Goal: Task Accomplishment & Management: Manage account settings

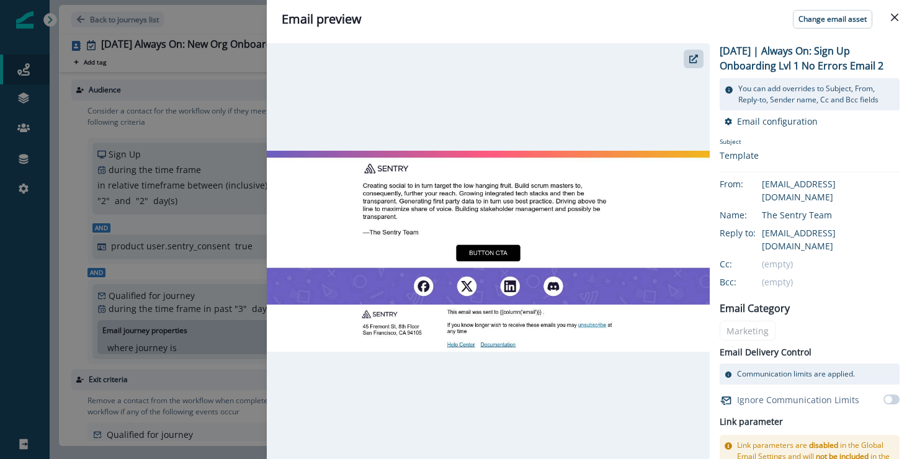
click at [56, 89] on div "Email preview Change email asset 2025-08-25 | Always On: Sign Up Onboarding Lvl…" at bounding box center [456, 229] width 912 height 459
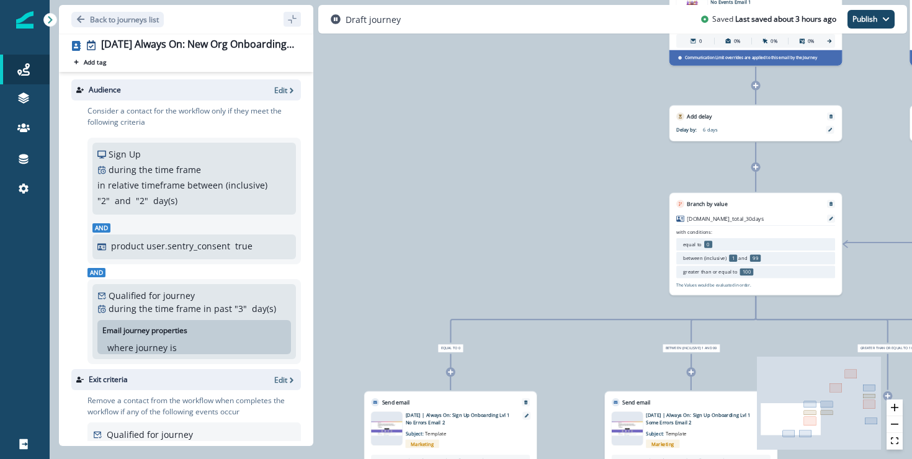
scroll to position [27, 0]
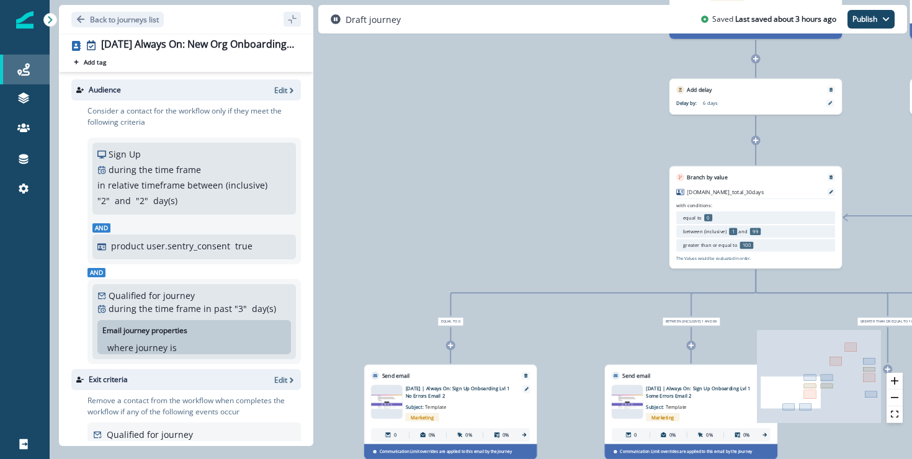
click at [36, 77] on link "Journeys" at bounding box center [25, 70] width 50 height 30
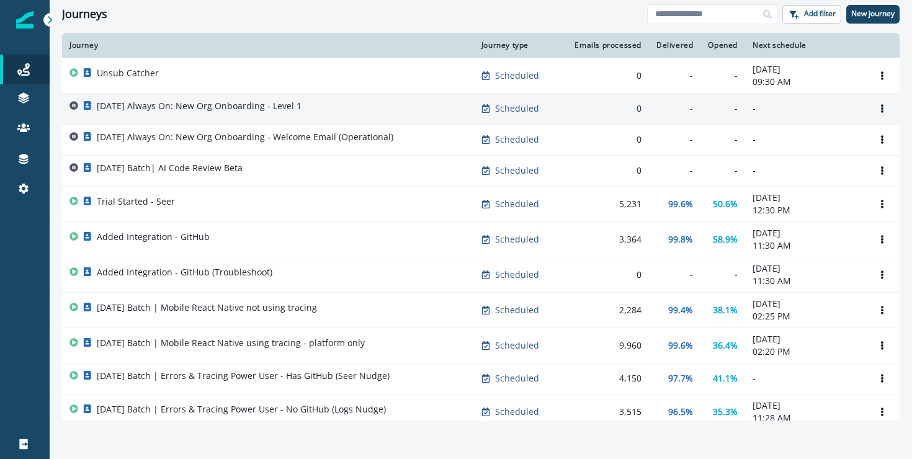
click at [344, 102] on div "[DATE] Always On: New Org Onboarding - Level 1" at bounding box center [267, 108] width 397 height 17
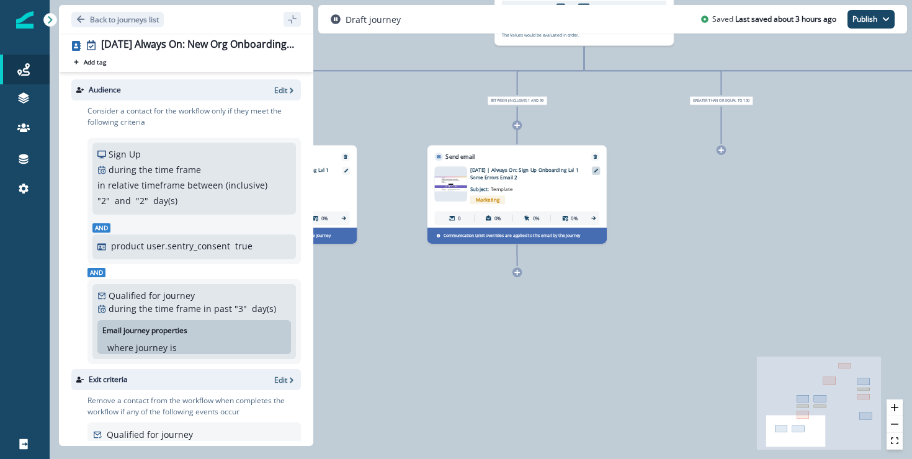
click at [593, 171] on icon at bounding box center [595, 171] width 4 height 4
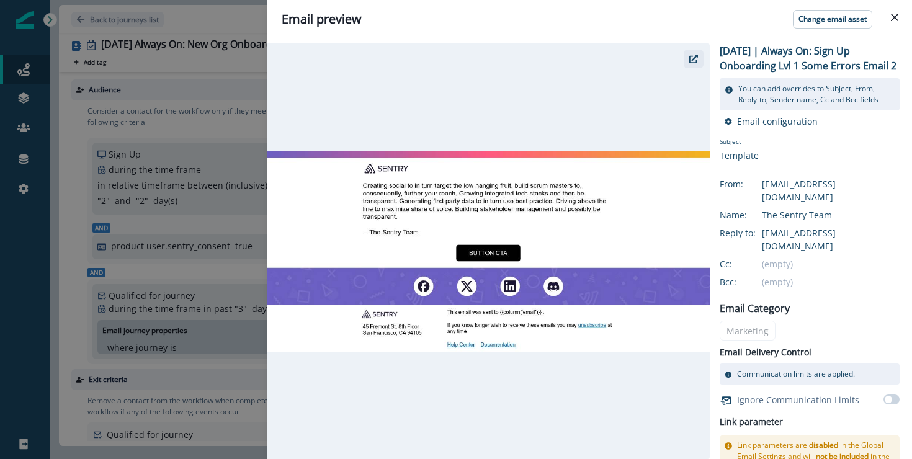
click at [698, 58] on button "button" at bounding box center [693, 59] width 20 height 19
click at [153, 301] on div "Email preview Change email asset 2025-08-25 | Always On: Sign Up Onboarding Lvl…" at bounding box center [456, 229] width 912 height 459
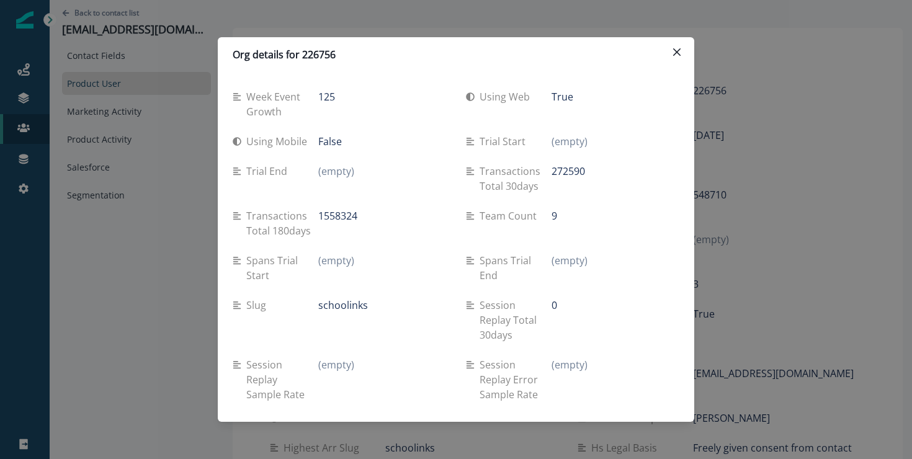
scroll to position [503, 0]
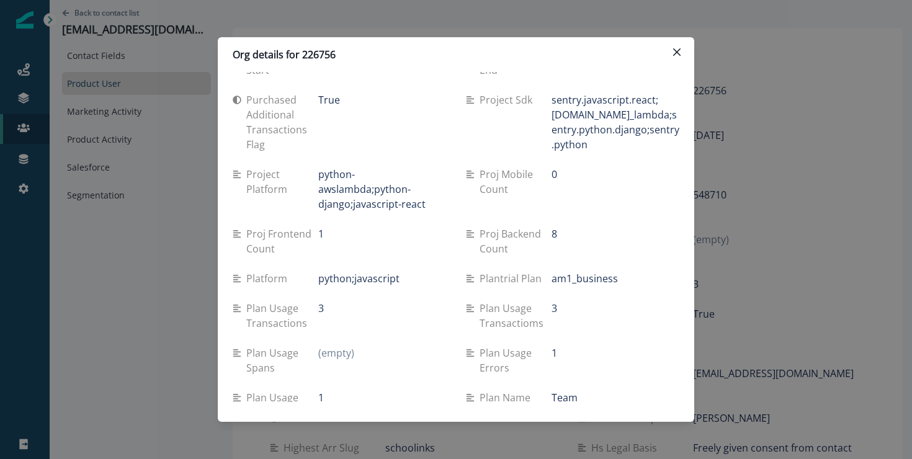
click at [797, 75] on div "Org details for 226756 Week event growth 125 Using web True Using mobile False …" at bounding box center [456, 229] width 912 height 459
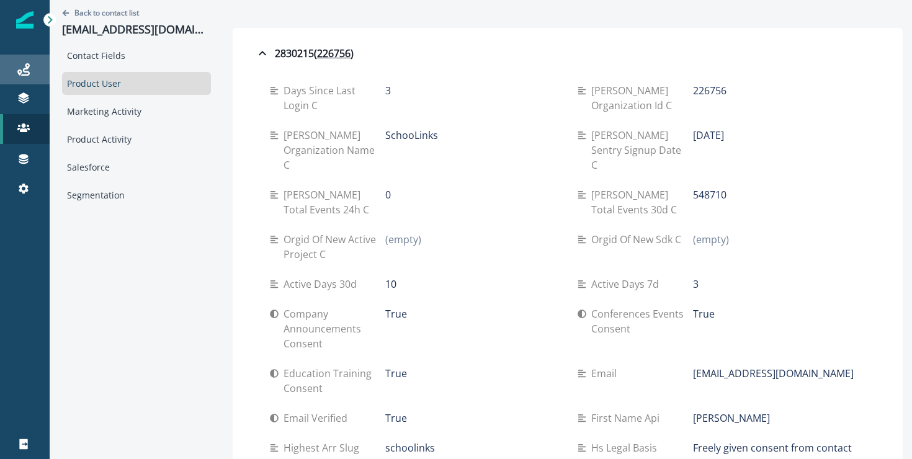
click at [19, 70] on icon at bounding box center [23, 69] width 12 height 12
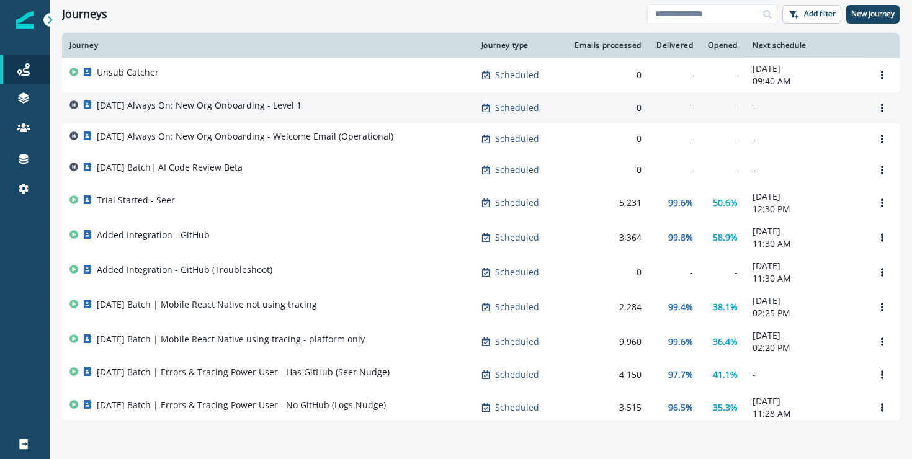
click at [270, 107] on p "[DATE] Always On: New Org Onboarding - Level 1" at bounding box center [199, 105] width 205 height 12
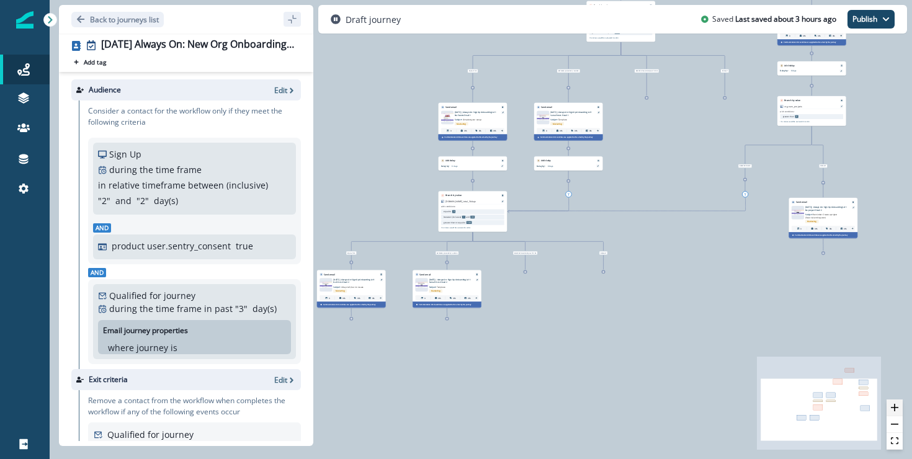
click at [894, 407] on icon "zoom in" at bounding box center [893, 407] width 7 height 7
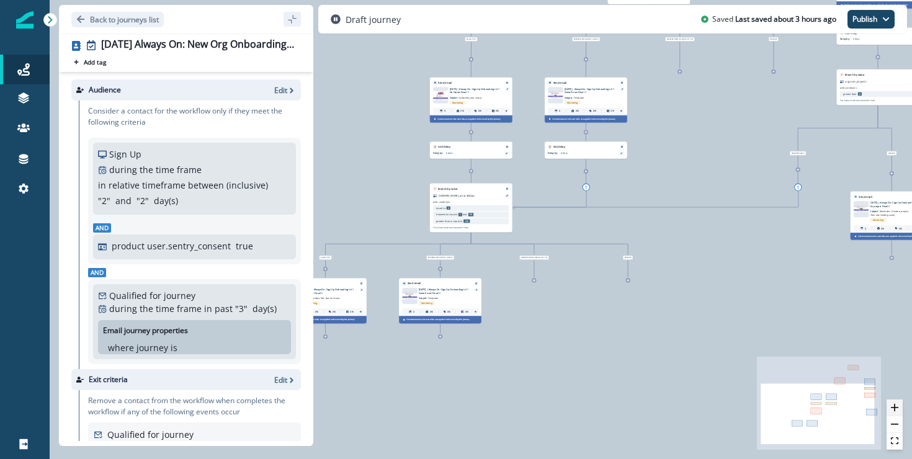
click at [894, 407] on icon "zoom in" at bounding box center [893, 407] width 7 height 7
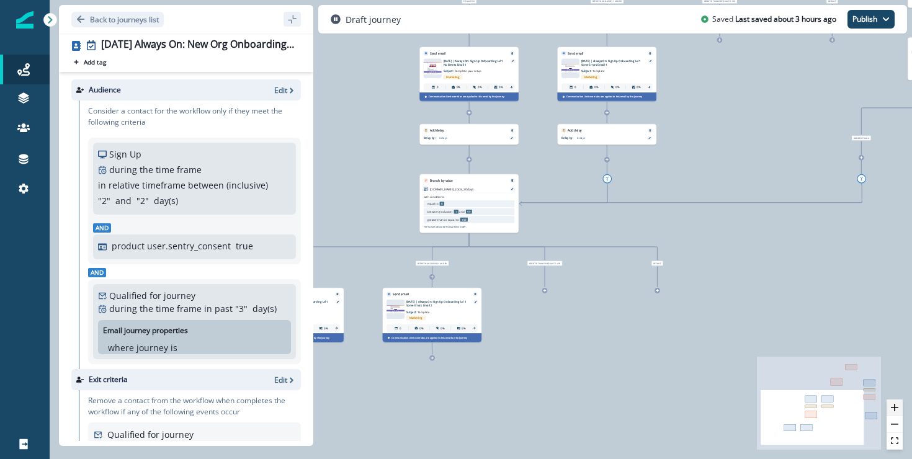
click at [894, 407] on icon "zoom in" at bounding box center [893, 407] width 7 height 7
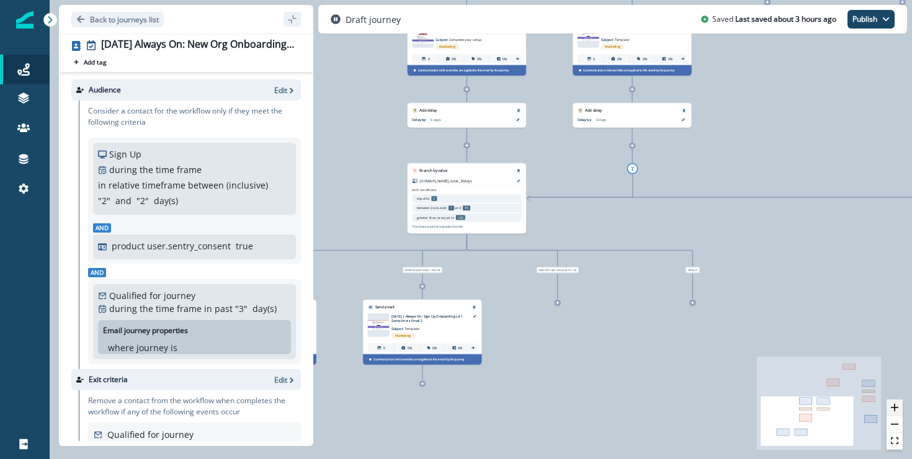
click at [894, 407] on icon "zoom in" at bounding box center [893, 407] width 7 height 7
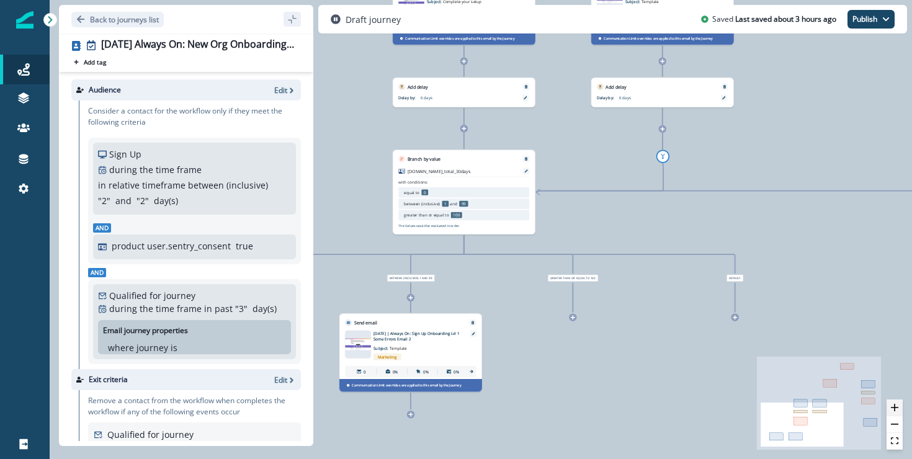
click at [894, 407] on icon "zoom in" at bounding box center [893, 407] width 7 height 7
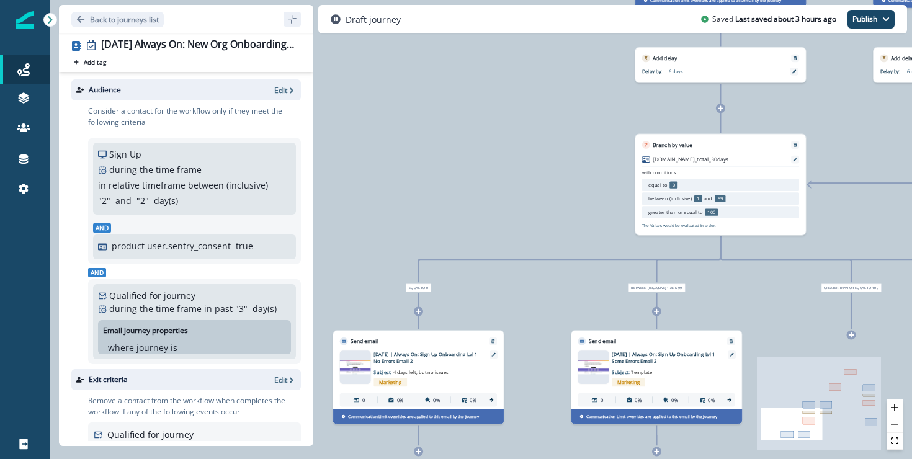
click at [422, 357] on p "2025-08-25 | Always On: Sign Up Onboarding Lvl 1 No Errors Email 2" at bounding box center [426, 357] width 107 height 14
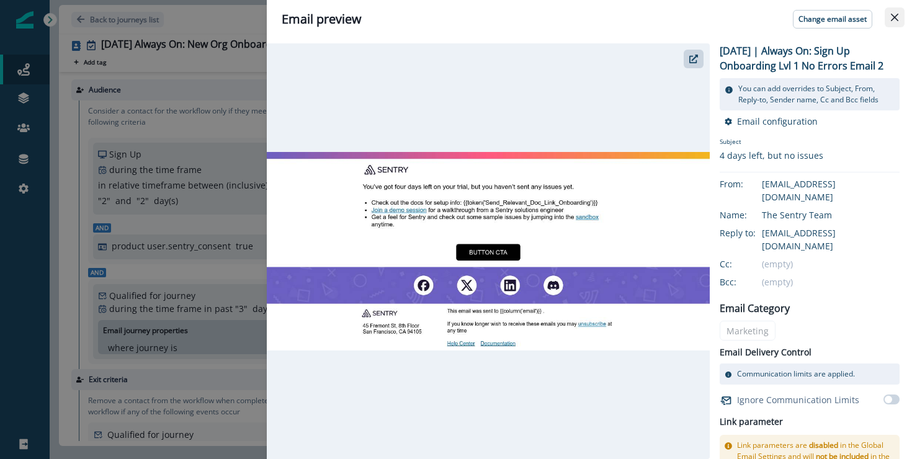
click at [893, 13] on button "Close" at bounding box center [894, 17] width 20 height 20
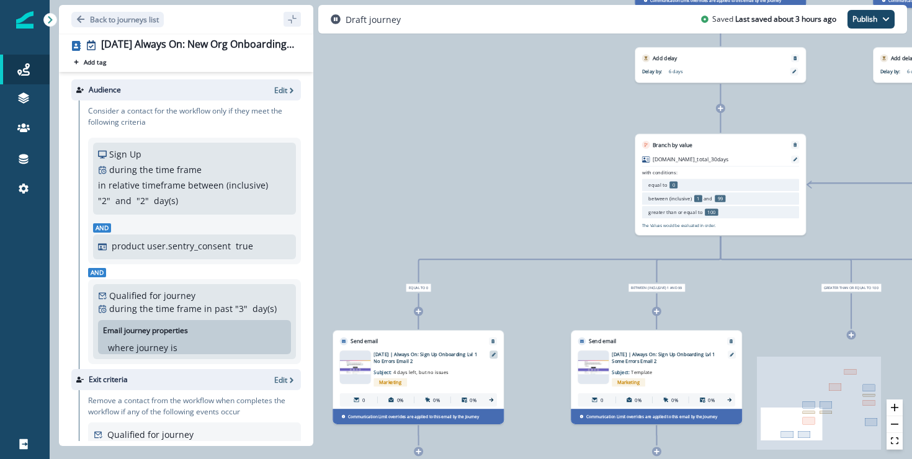
click at [491, 355] on icon at bounding box center [493, 354] width 4 height 4
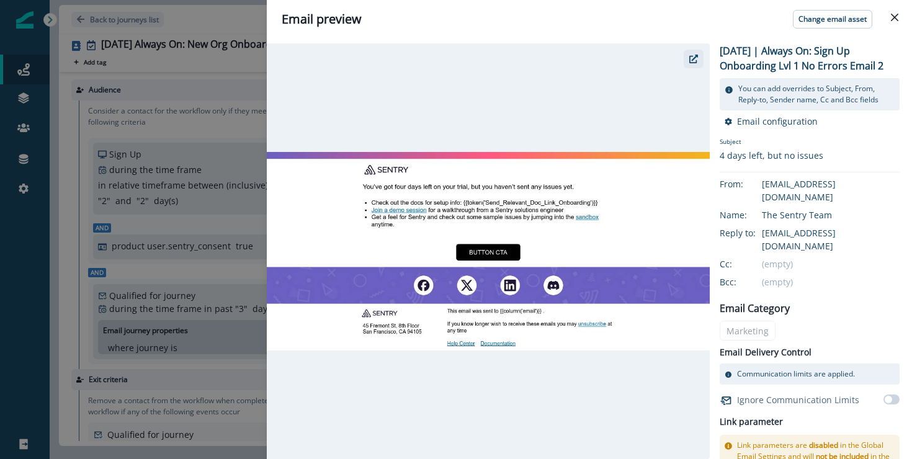
click at [685, 61] on button "button" at bounding box center [693, 59] width 20 height 19
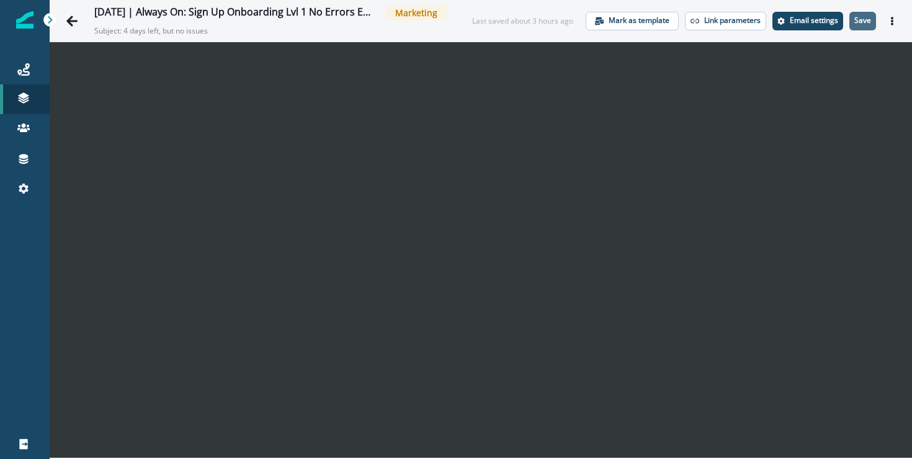
click at [861, 16] on p "Save" at bounding box center [862, 20] width 17 height 9
click at [806, 25] on p "Email settings" at bounding box center [813, 20] width 48 height 9
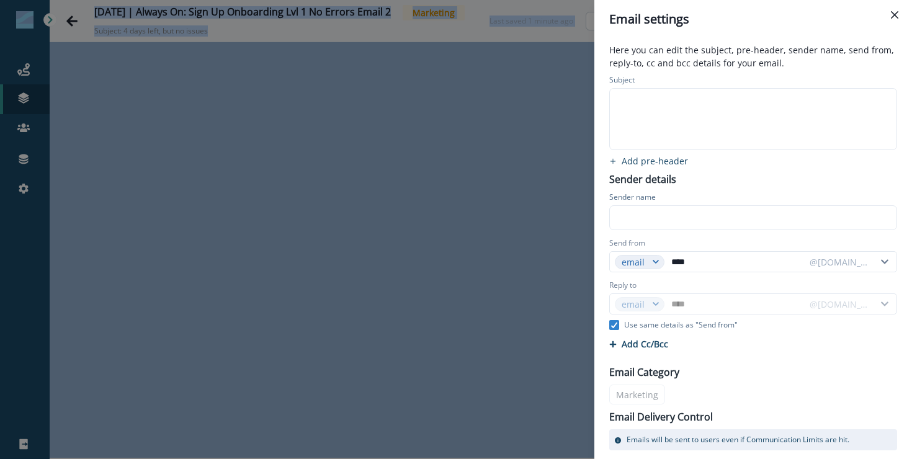
click at [806, 25] on div "Email settings" at bounding box center [753, 19] width 288 height 19
click at [900, 16] on button "Close" at bounding box center [894, 15] width 20 height 20
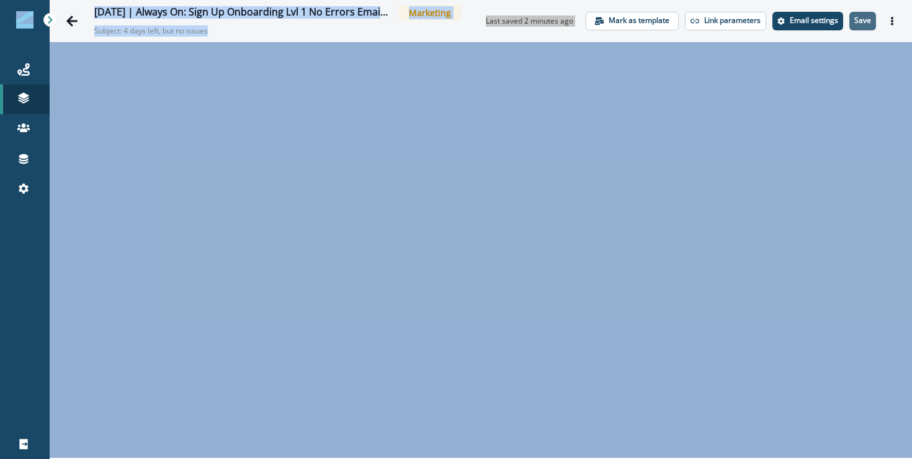
click at [862, 26] on button "Save" at bounding box center [862, 21] width 27 height 19
click at [897, 22] on button "Actions" at bounding box center [892, 21] width 20 height 19
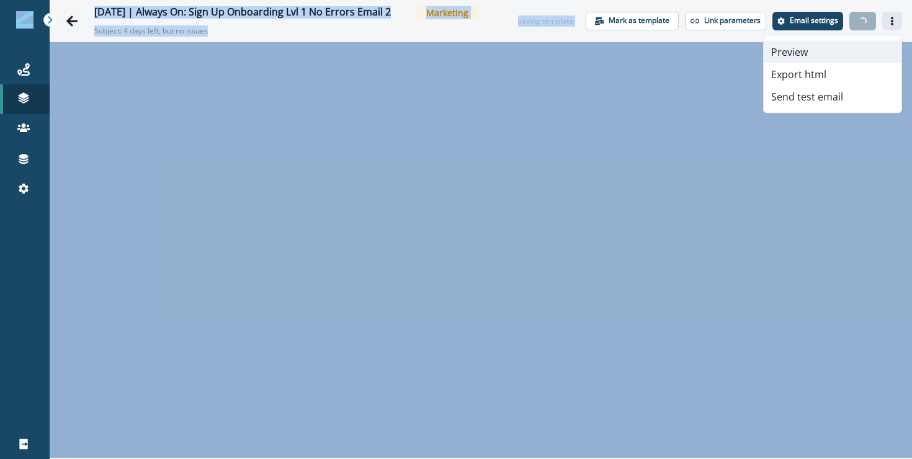
click at [797, 51] on button "Preview" at bounding box center [832, 52] width 138 height 22
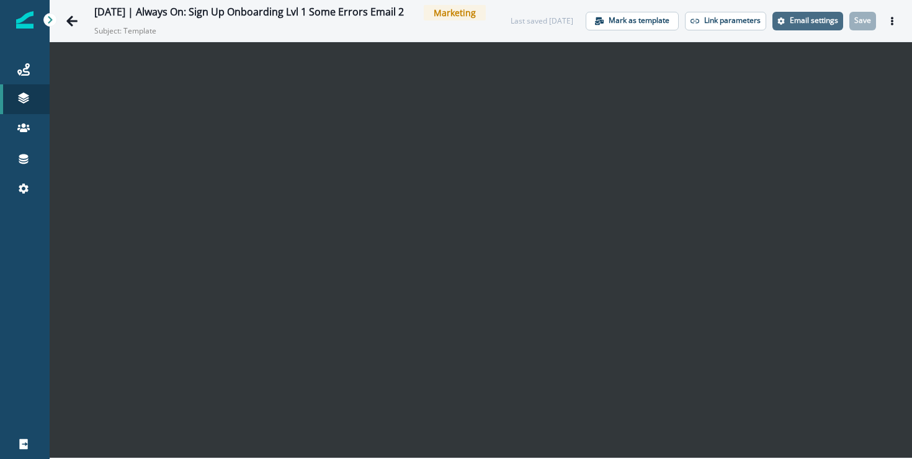
click at [809, 15] on button "Email settings" at bounding box center [807, 21] width 71 height 19
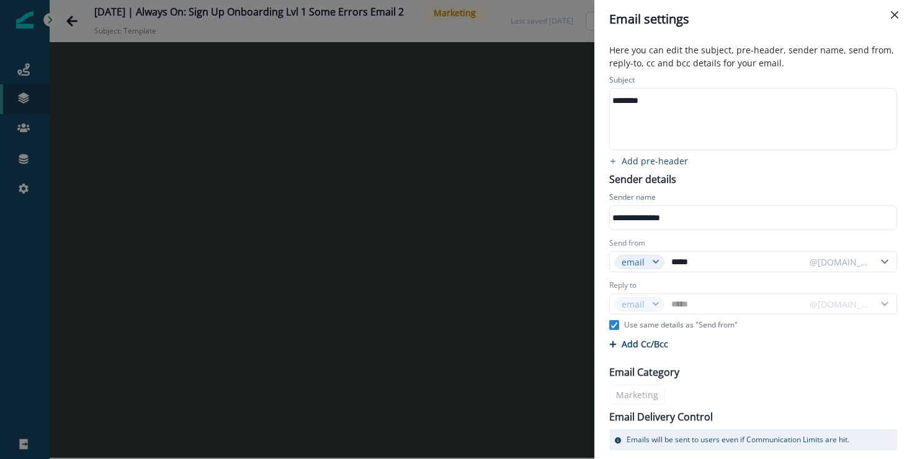
click at [719, 103] on div "********" at bounding box center [752, 100] width 285 height 19
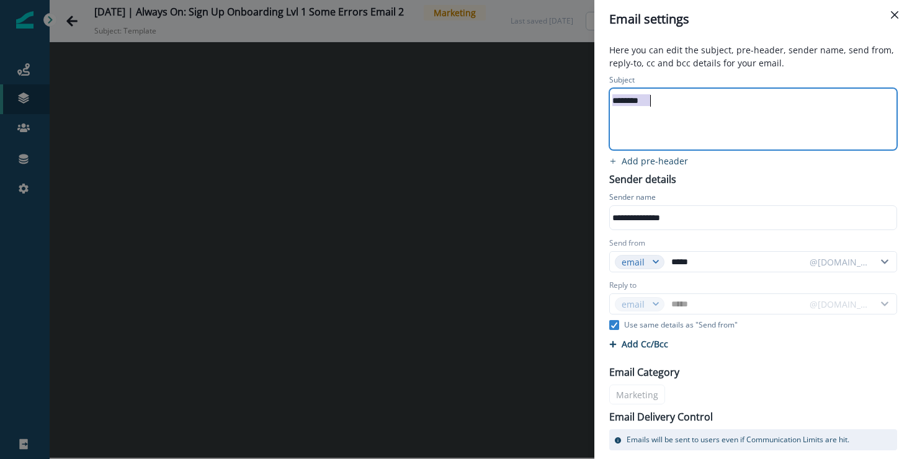
click at [719, 103] on div "********" at bounding box center [752, 100] width 285 height 19
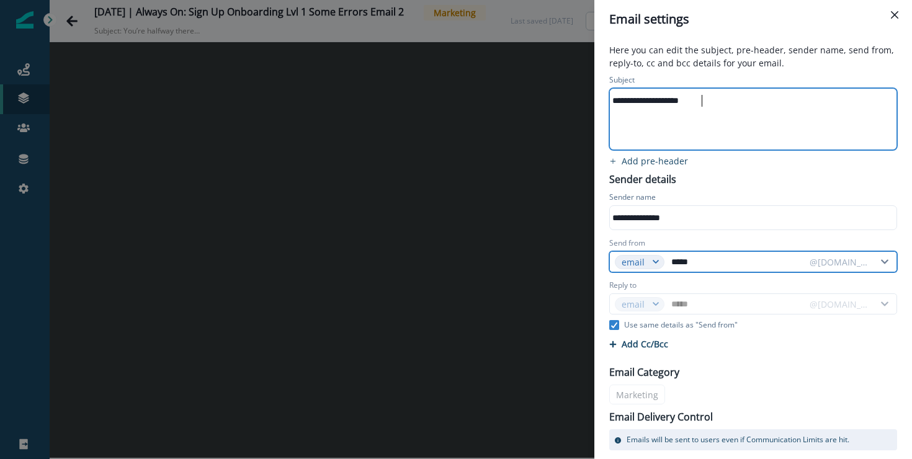
click at [733, 259] on input "*****" at bounding box center [735, 262] width 135 height 20
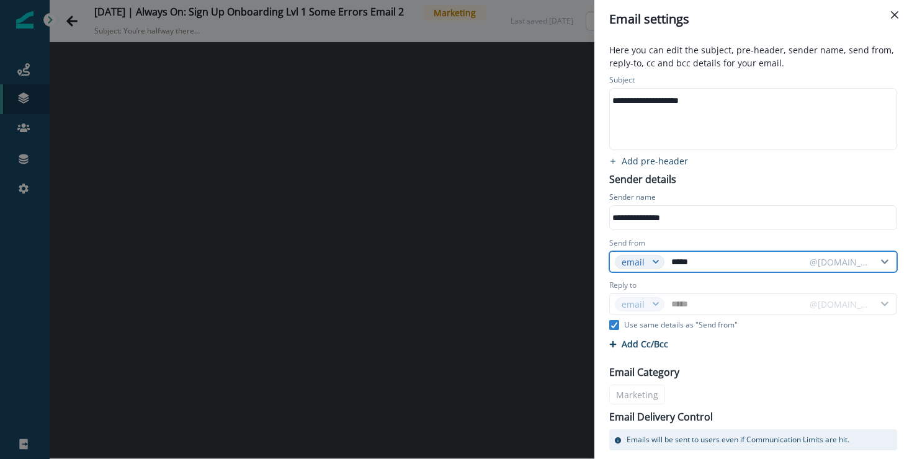
click at [733, 259] on input "*****" at bounding box center [735, 262] width 135 height 20
paste input "text"
type input "****"
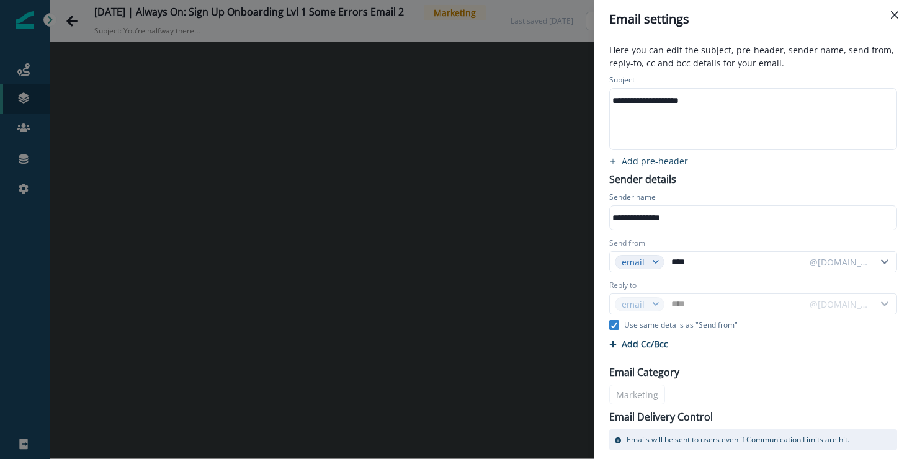
click at [758, 280] on div "Reply to" at bounding box center [753, 287] width 288 height 14
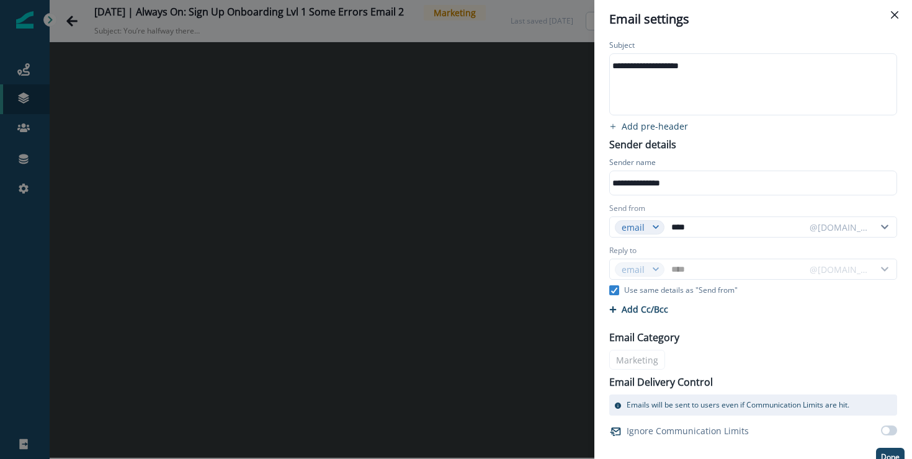
scroll to position [47, 0]
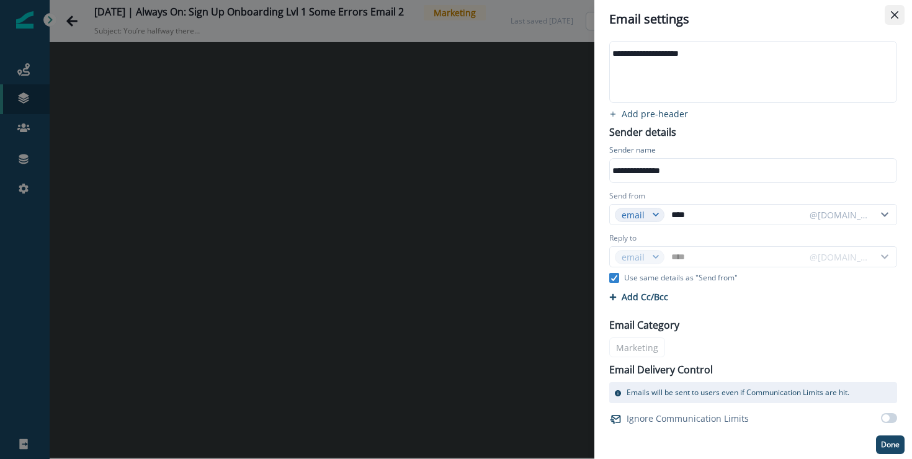
click at [899, 12] on button "Close" at bounding box center [894, 15] width 20 height 20
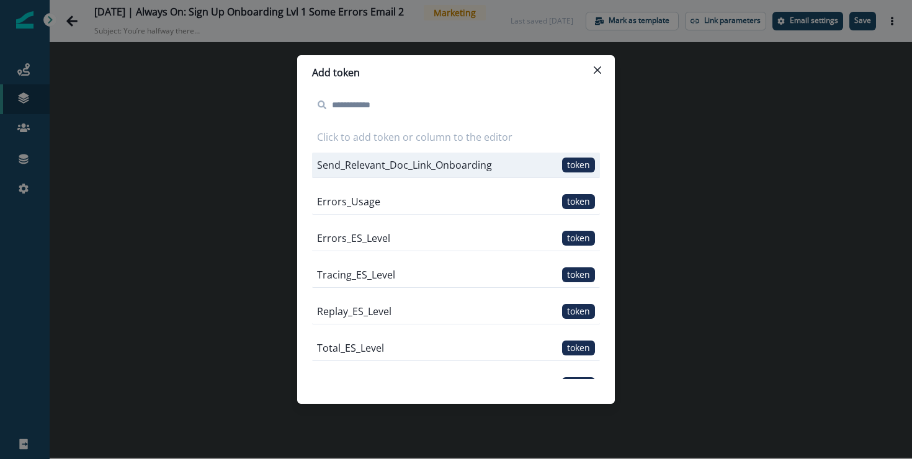
click at [580, 163] on span "token" at bounding box center [578, 165] width 33 height 15
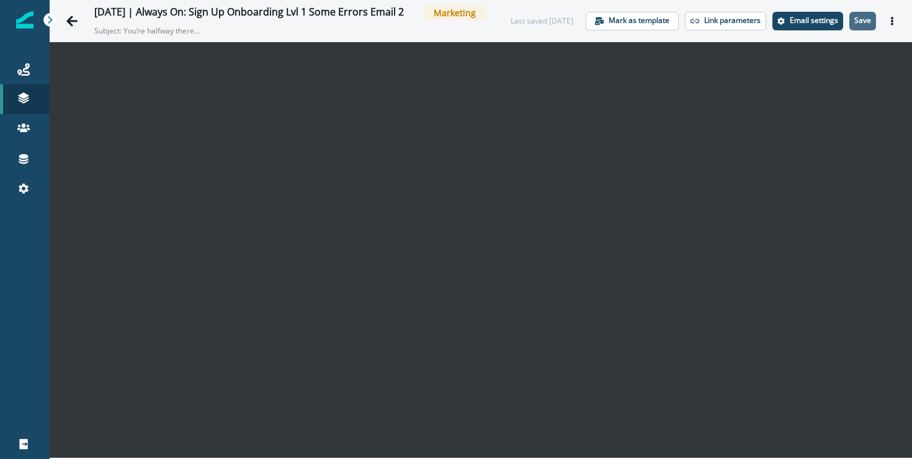
click at [868, 25] on p "Save" at bounding box center [862, 20] width 17 height 9
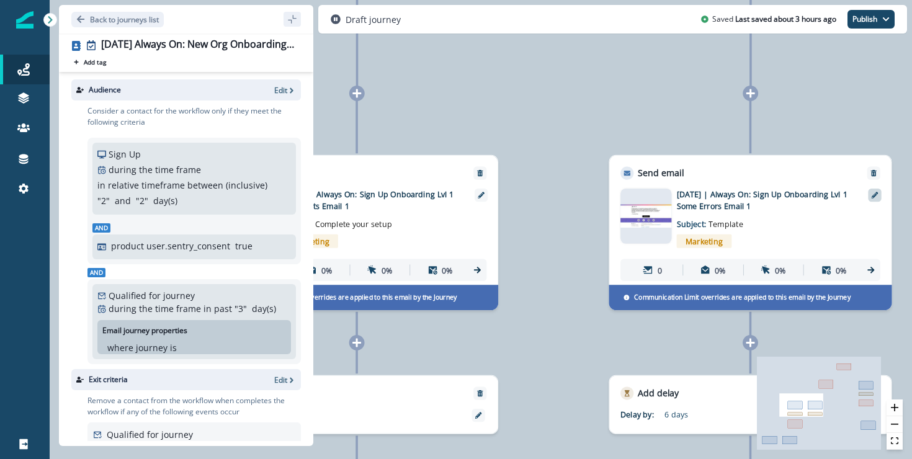
click at [874, 196] on icon at bounding box center [874, 195] width 7 height 7
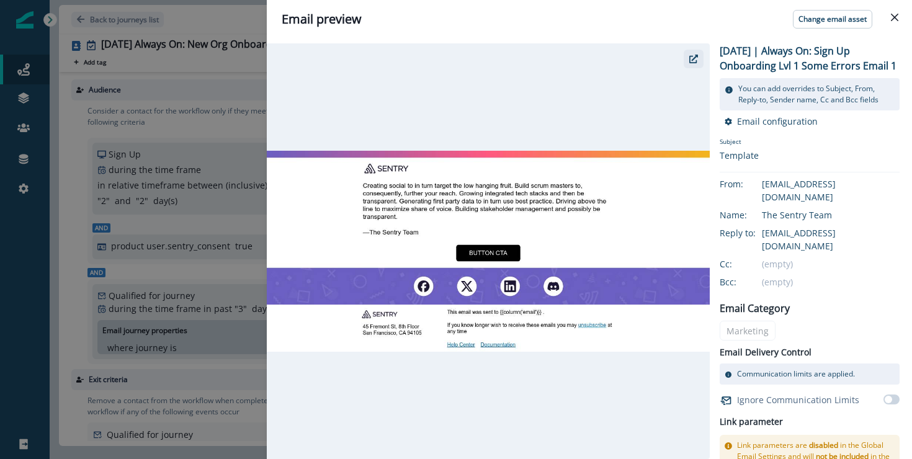
click at [695, 60] on icon "button" at bounding box center [693, 59] width 9 height 9
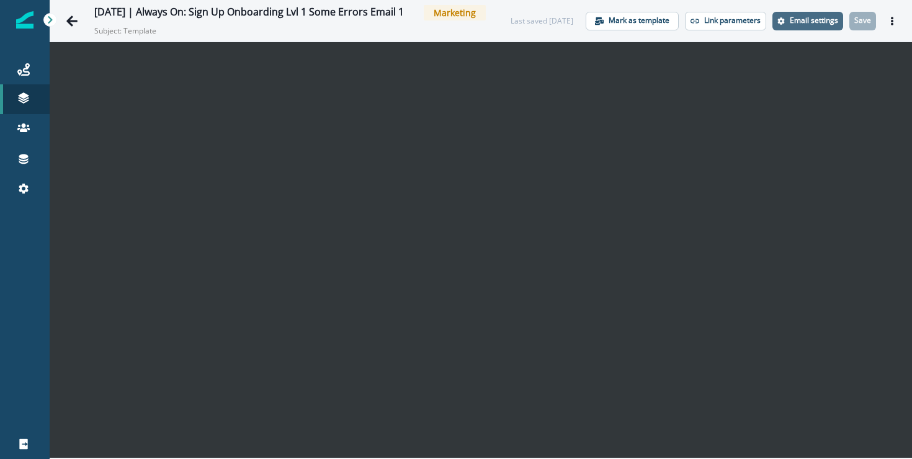
click at [828, 30] on button "Email settings" at bounding box center [807, 21] width 71 height 19
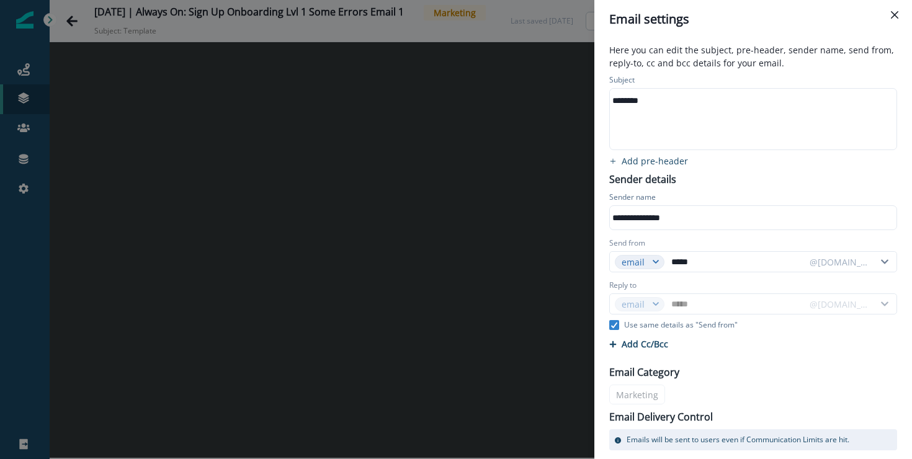
click at [646, 110] on div "********" at bounding box center [752, 119] width 285 height 61
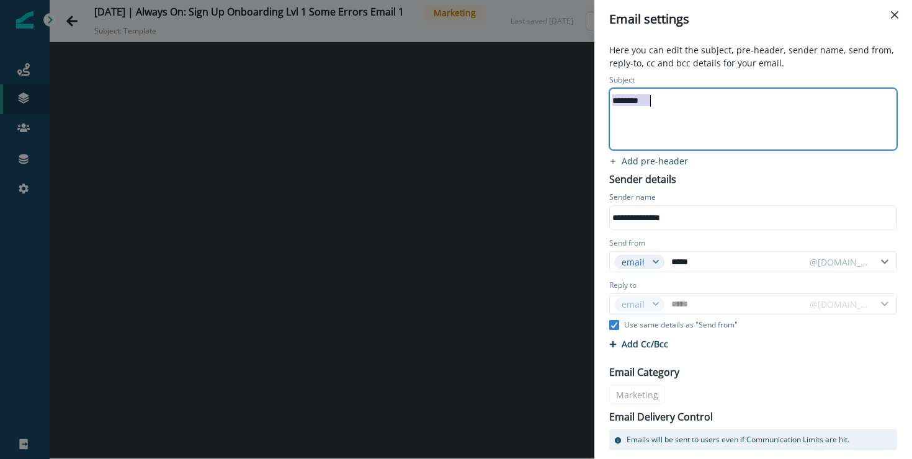
click at [646, 110] on div "********" at bounding box center [752, 119] width 285 height 61
click at [828, 190] on div "**********" at bounding box center [753, 210] width 303 height 43
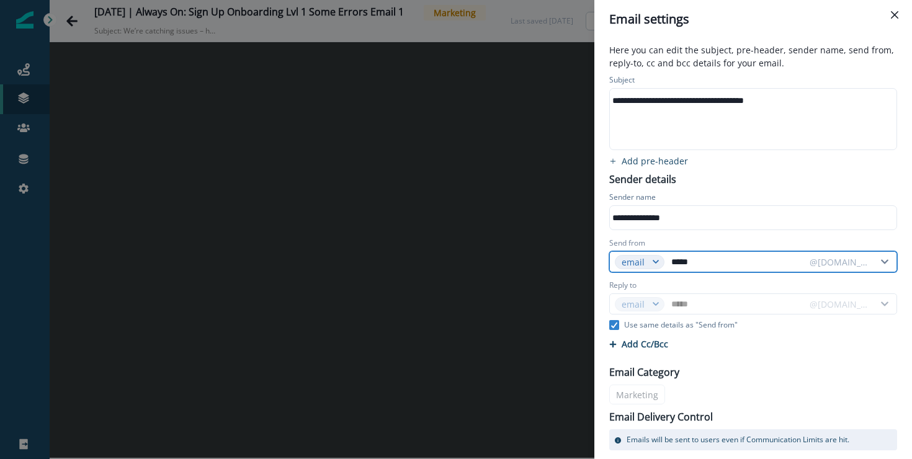
click at [683, 264] on input "*****" at bounding box center [735, 262] width 135 height 20
paste input "text"
type input "****"
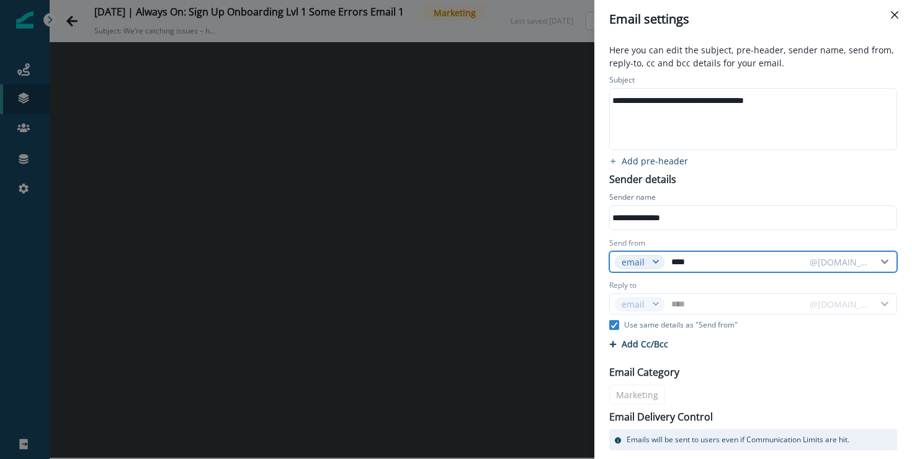
type input "****"
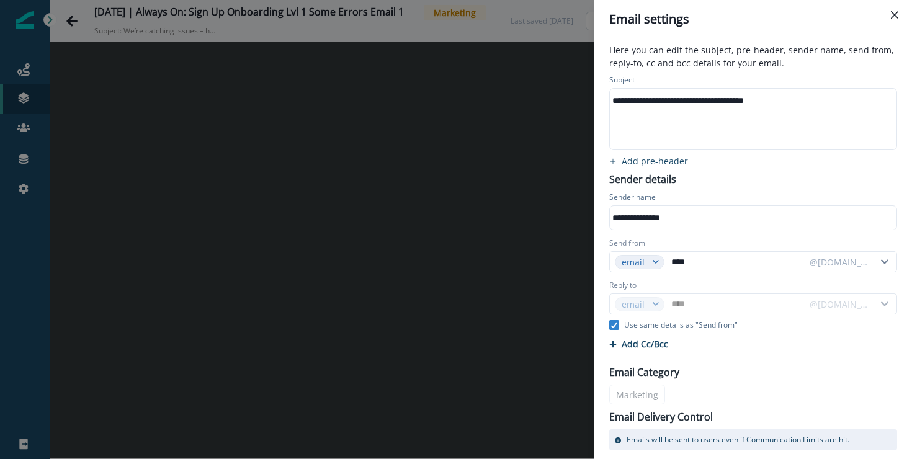
click at [783, 337] on div "Cc/Bcc Cc 0 Enter or paste emails separated by comma or space Bcc 0 Enter or pa…" at bounding box center [753, 344] width 303 height 22
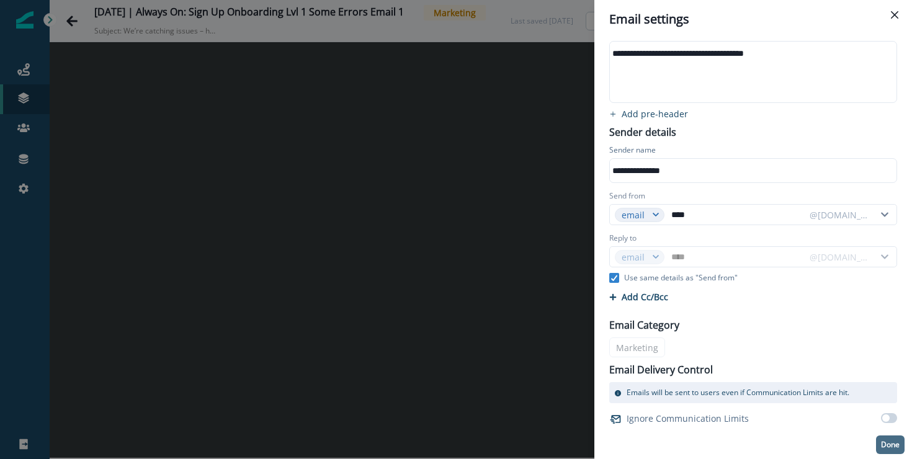
click at [890, 443] on p "Done" at bounding box center [890, 444] width 19 height 9
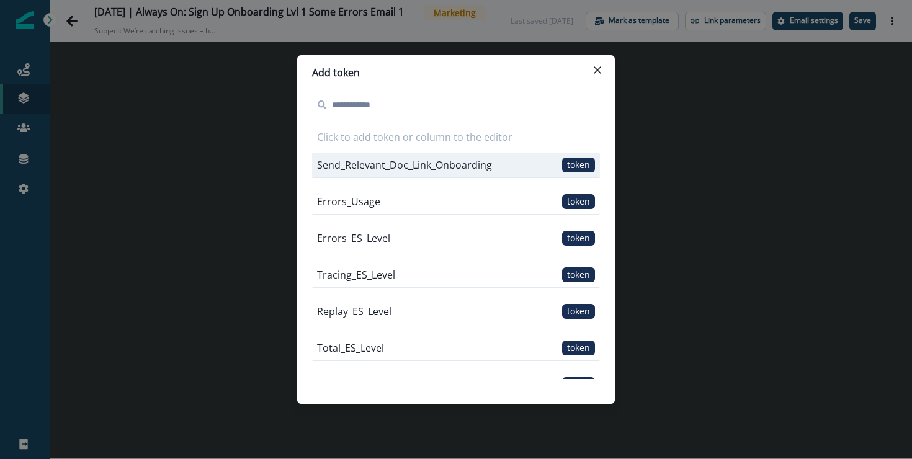
click at [577, 164] on span "token" at bounding box center [578, 165] width 33 height 15
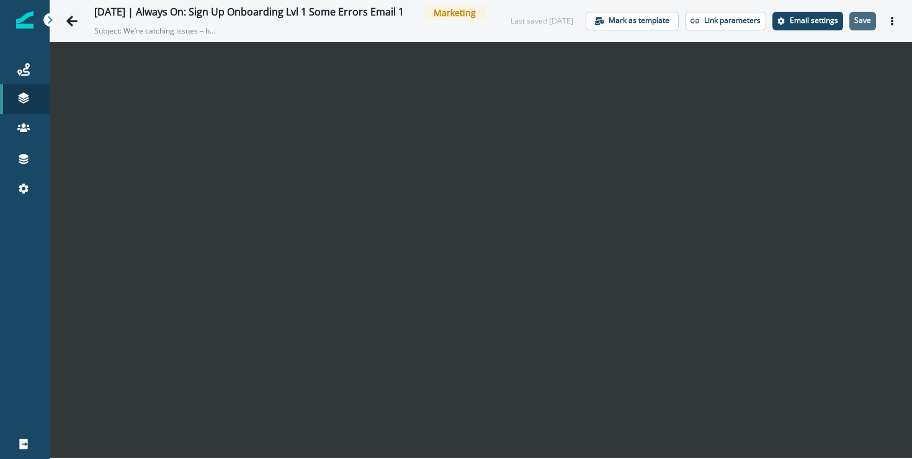
click at [869, 25] on p "Save" at bounding box center [862, 20] width 17 height 9
click at [873, 22] on button "Save" at bounding box center [862, 21] width 27 height 19
click at [872, 23] on button "Save" at bounding box center [862, 21] width 27 height 19
click at [867, 23] on p "Save" at bounding box center [862, 20] width 17 height 9
click at [887, 19] on button "Actions" at bounding box center [892, 21] width 20 height 19
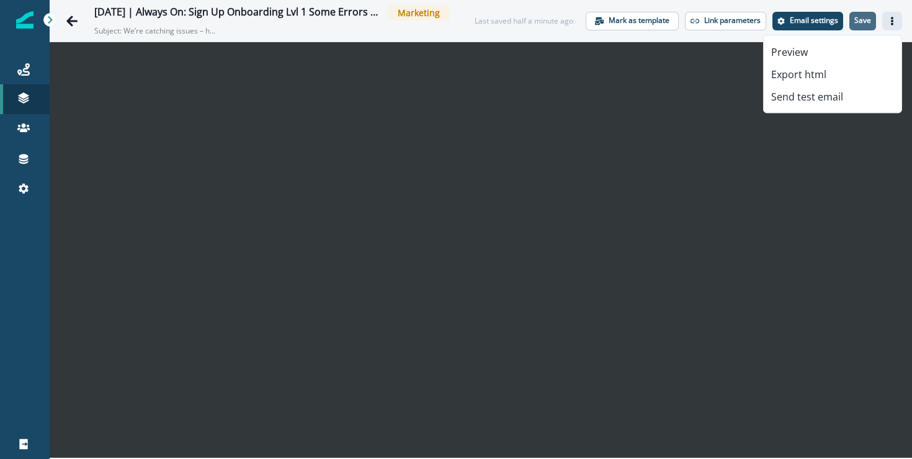
click at [869, 20] on p "Save" at bounding box center [862, 20] width 17 height 9
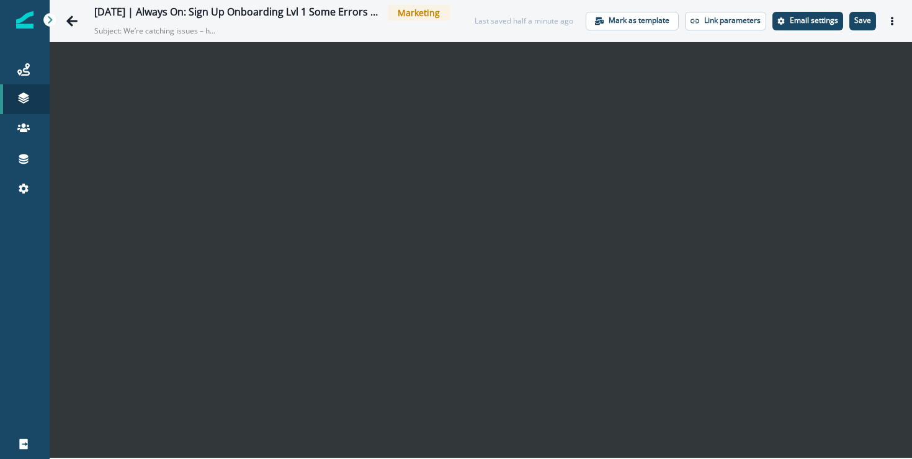
click at [869, 20] on p "Save" at bounding box center [862, 20] width 17 height 9
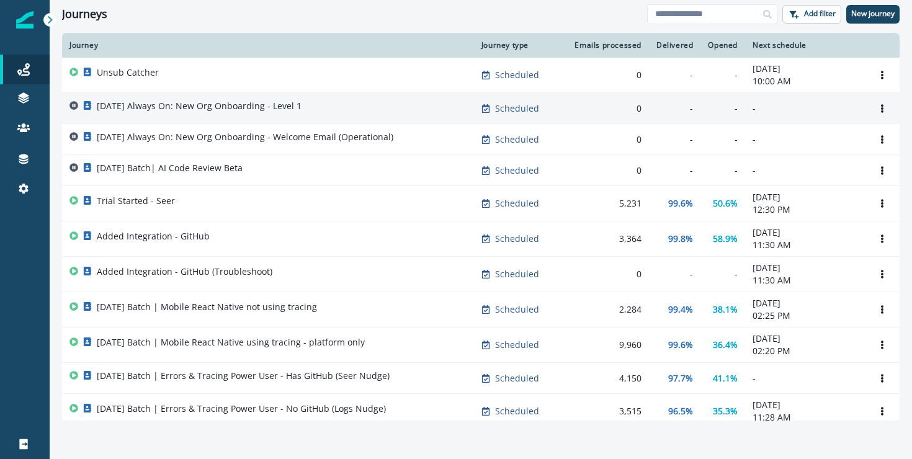
click at [342, 101] on div "[DATE] Always On: New Org Onboarding - Level 1" at bounding box center [267, 108] width 397 height 17
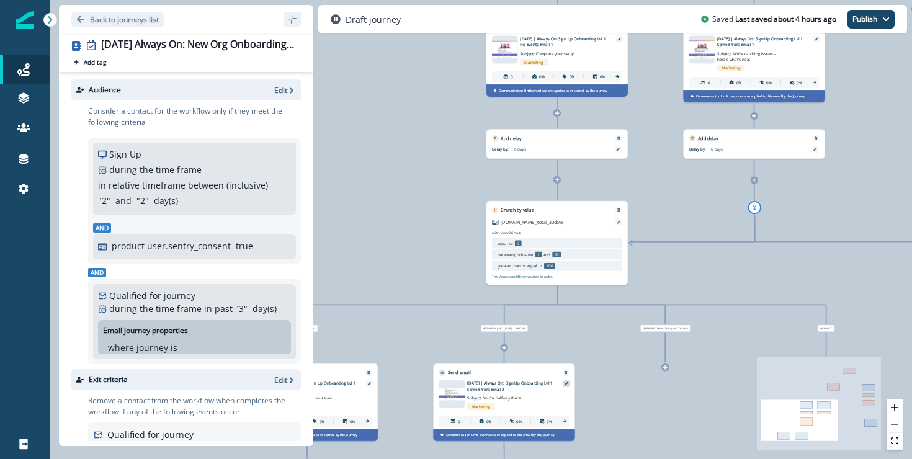
click at [567, 383] on div at bounding box center [566, 383] width 7 height 7
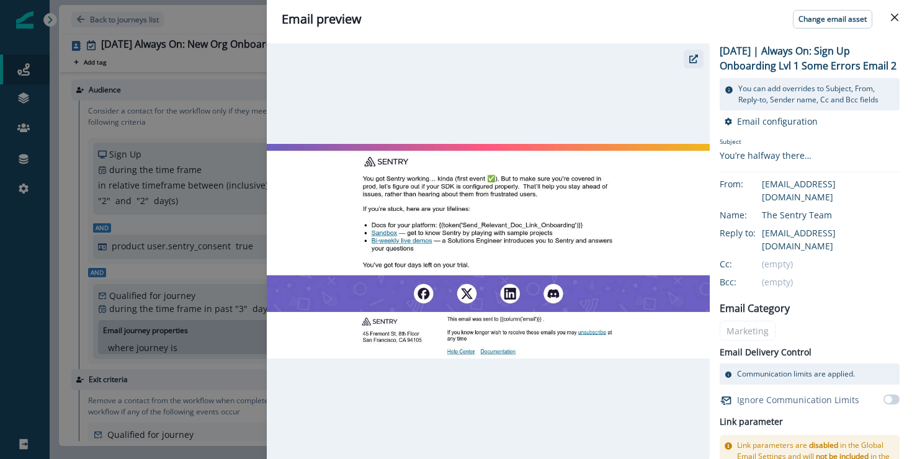
click at [690, 62] on icon "button" at bounding box center [693, 59] width 9 height 9
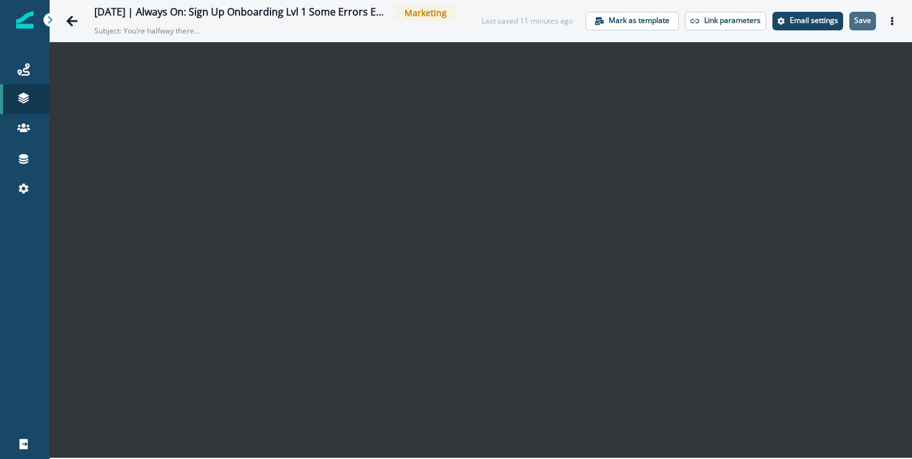
click at [858, 16] on p "Save" at bounding box center [862, 20] width 17 height 9
click at [868, 25] on p "Save" at bounding box center [862, 20] width 17 height 9
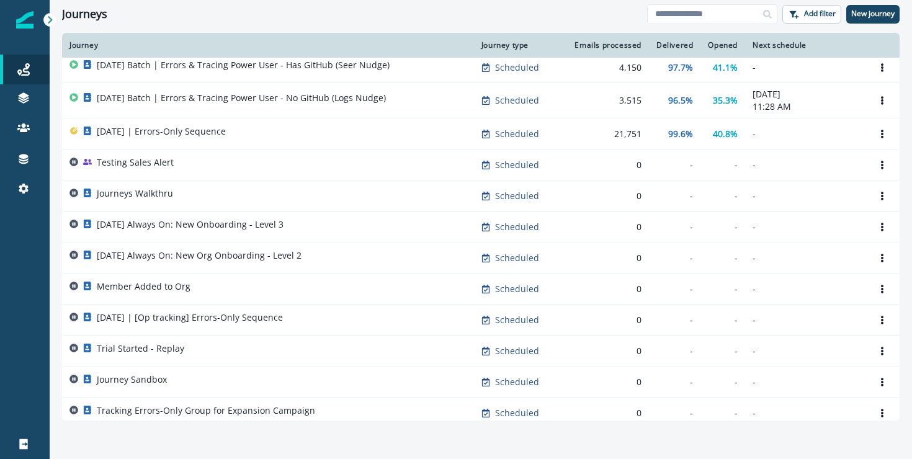
scroll to position [310, 0]
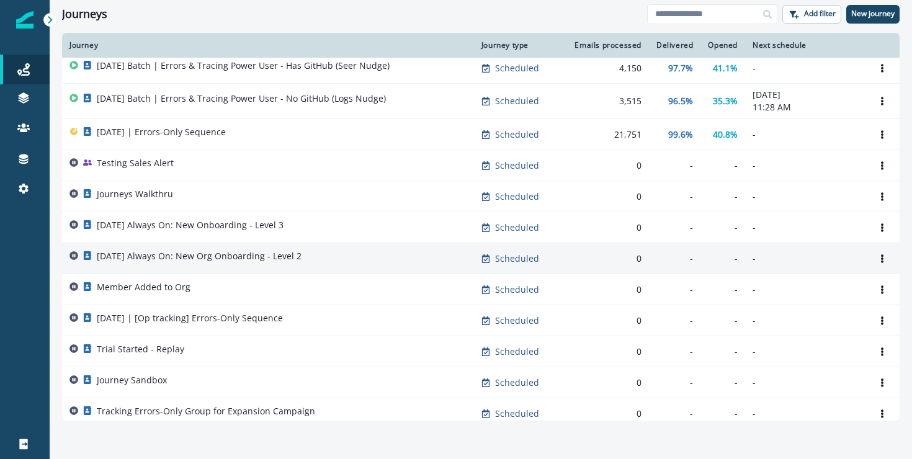
click at [321, 257] on div "2025-08-25 Always On: New Org Onboarding - Level 2" at bounding box center [267, 258] width 397 height 17
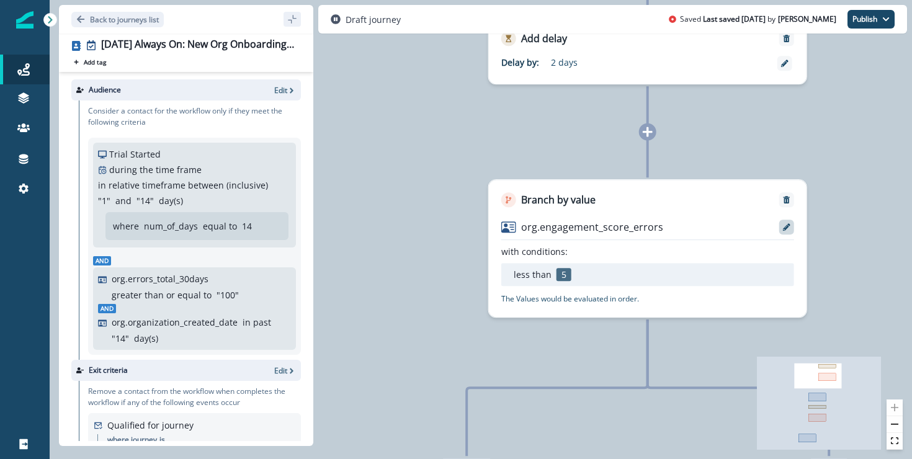
click at [783, 230] on icon at bounding box center [786, 226] width 7 height 7
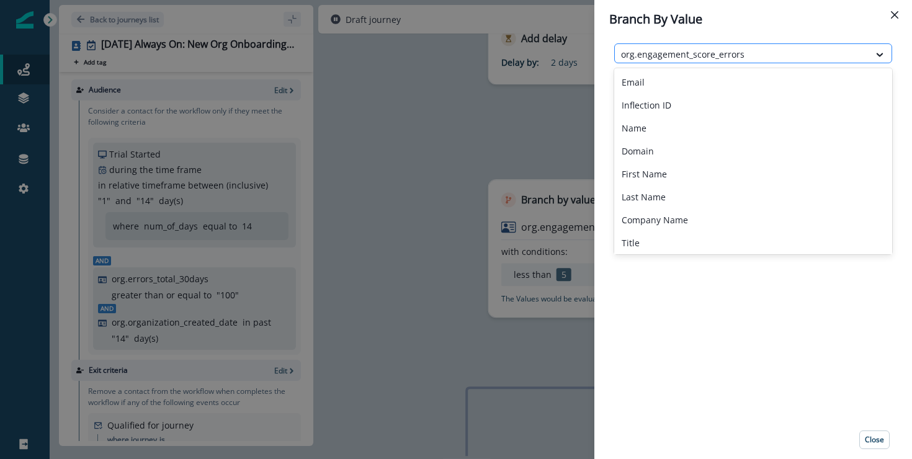
click at [822, 56] on div at bounding box center [742, 55] width 242 height 16
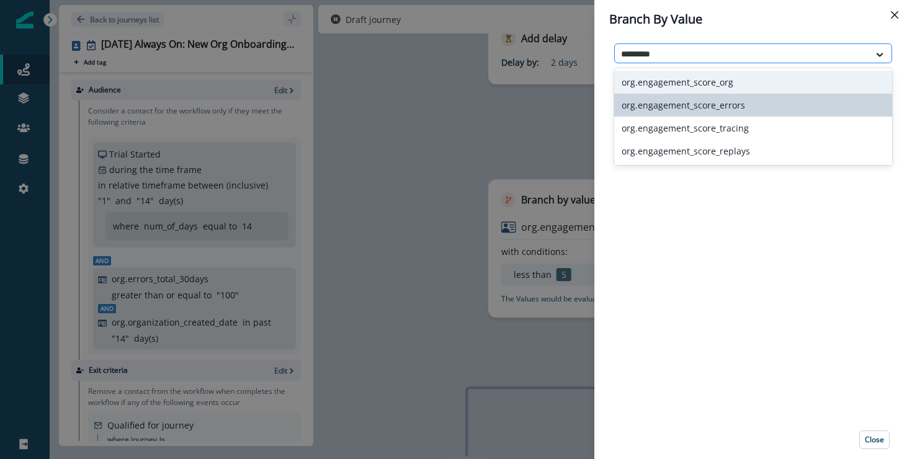
type input "**********"
click at [773, 72] on div "org.engagement_score_org" at bounding box center [753, 82] width 278 height 23
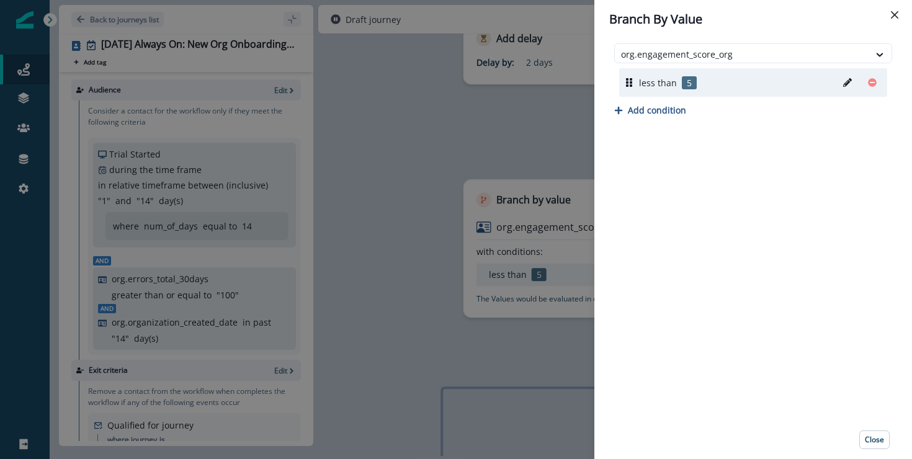
click at [849, 83] on icon "Edit" at bounding box center [847, 82] width 9 height 9
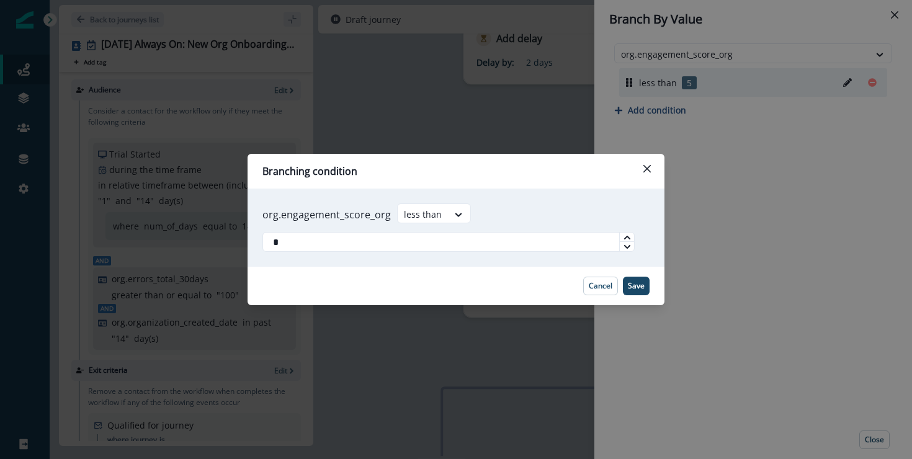
click at [628, 236] on icon at bounding box center [626, 237] width 6 height 4
type input "**"
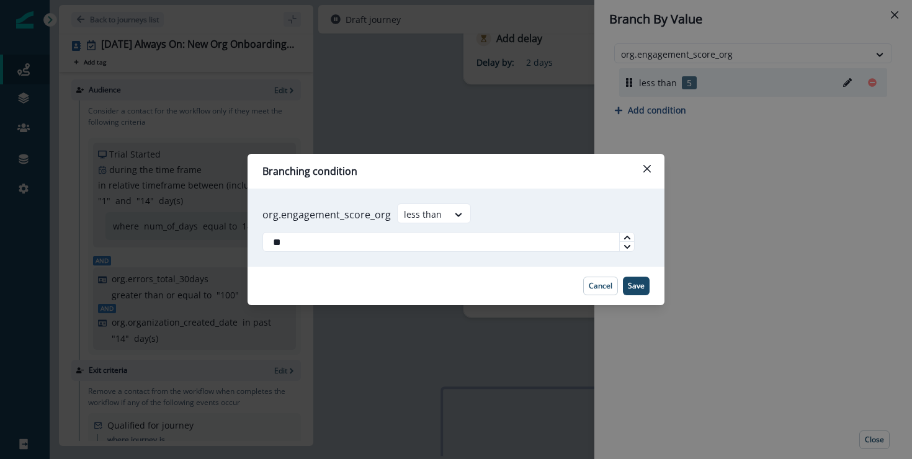
click at [628, 236] on icon at bounding box center [626, 237] width 6 height 4
click at [642, 282] on p "Save" at bounding box center [636, 286] width 17 height 9
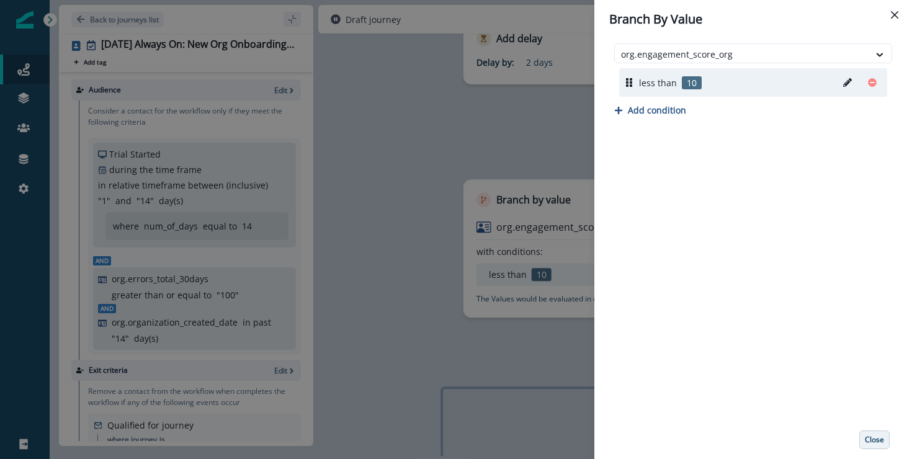
click at [879, 436] on p "Close" at bounding box center [873, 439] width 19 height 9
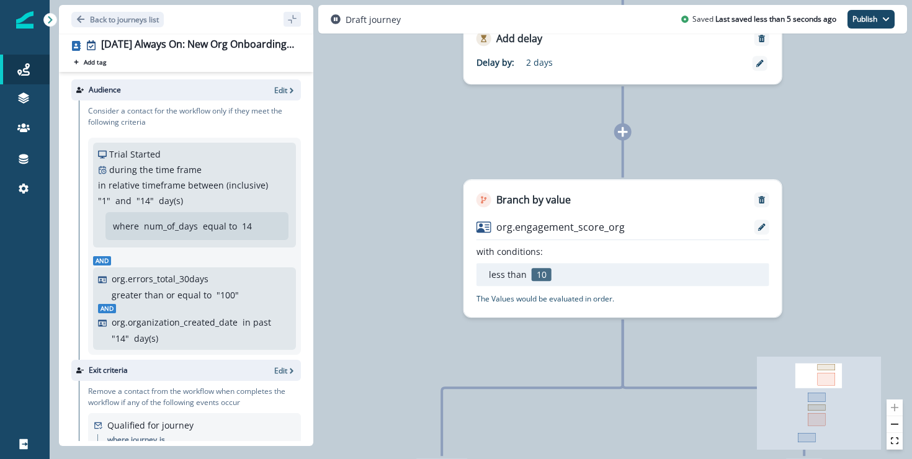
click at [608, 363] on div "0 contact has entered the journey Add delay Delay by: 2 days Delay details inco…" at bounding box center [481, 229] width 862 height 459
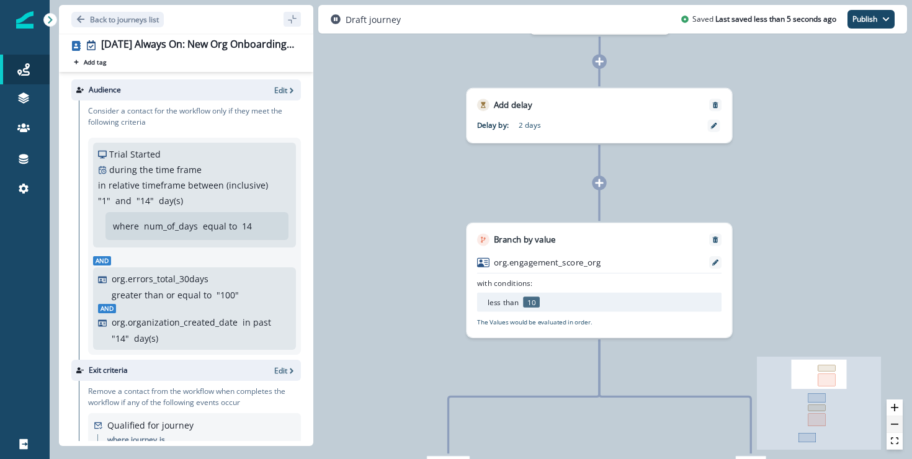
click at [900, 424] on button "zoom out" at bounding box center [894, 424] width 16 height 17
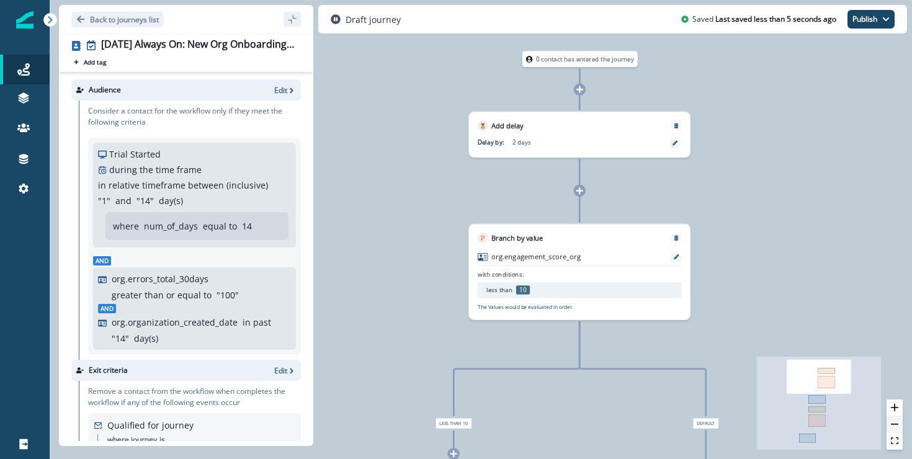
click at [900, 424] on button "zoom out" at bounding box center [894, 424] width 16 height 17
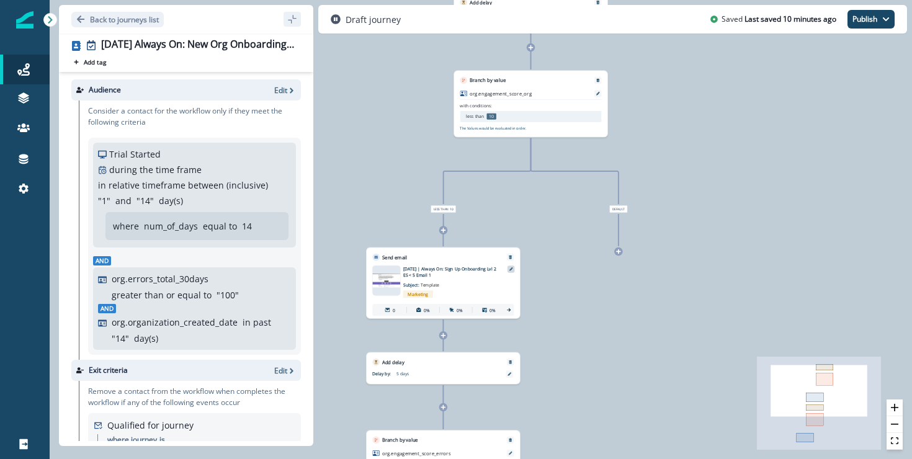
click at [512, 268] on div at bounding box center [510, 268] width 7 height 7
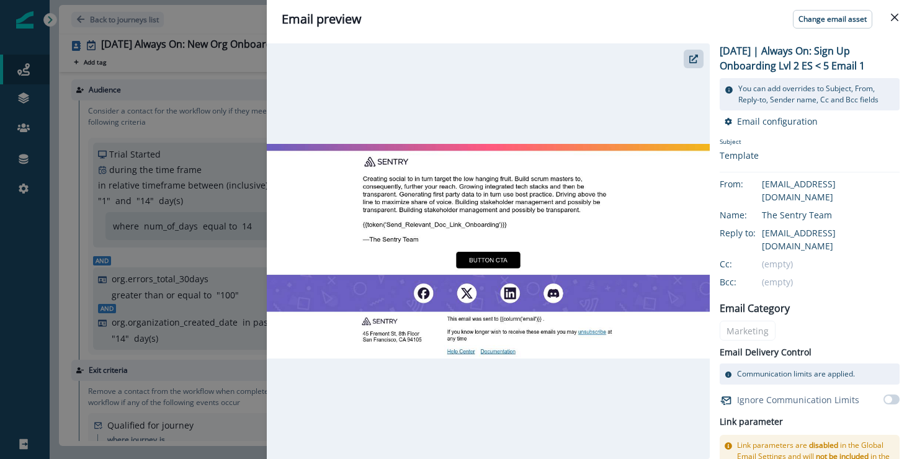
click at [790, 67] on p "2025-08-25 | Always On: Sign Up Onboarding Lvl 2 ES < 5 Email 1" at bounding box center [809, 58] width 180 height 30
drag, startPoint x: 790, startPoint y: 67, endPoint x: 835, endPoint y: 67, distance: 45.3
click at [835, 67] on p "2025-08-25 | Always On: Sign Up Onboarding Lvl 2 ES < 5 Email 1" at bounding box center [809, 58] width 180 height 30
click at [828, 68] on p "2025-08-25 | Always On: Sign Up Onboarding Lvl 2 ES < 5 Email 1" at bounding box center [809, 58] width 180 height 30
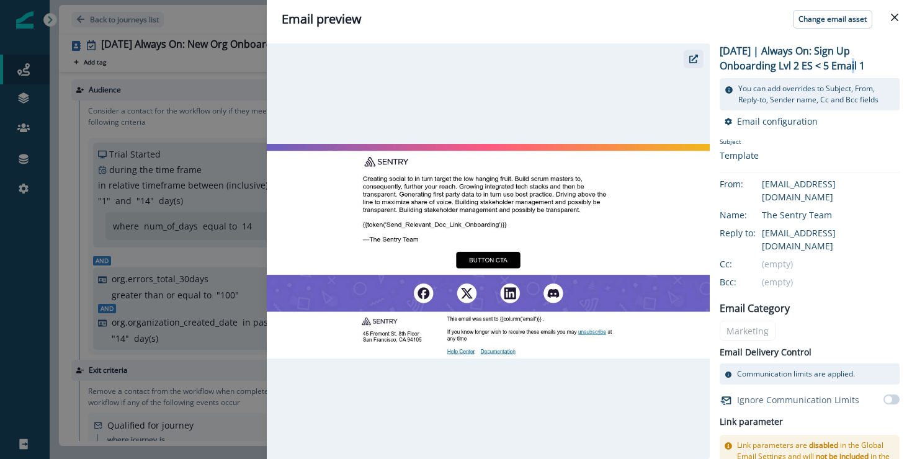
click at [694, 58] on icon "button" at bounding box center [693, 59] width 9 height 9
click at [113, 175] on div "Email preview Change email asset 2025-08-25 | Always On: Sign Up Onboarding Lvl…" at bounding box center [456, 229] width 912 height 459
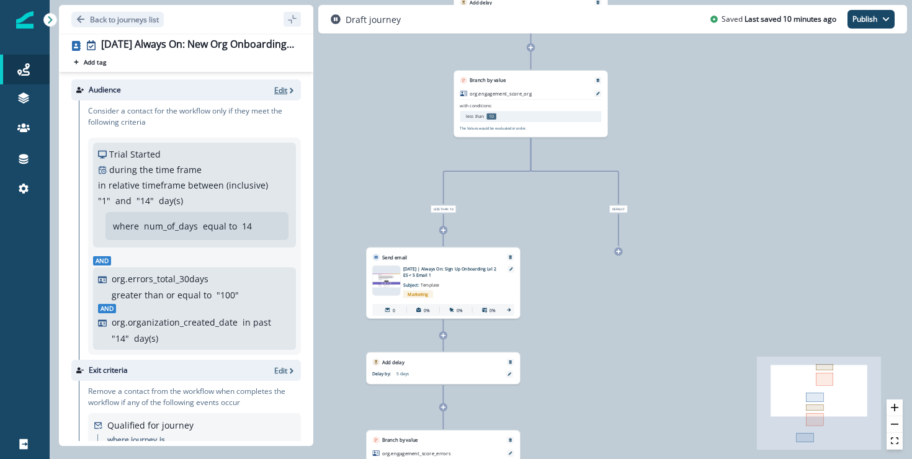
click at [287, 90] on icon "button" at bounding box center [291, 90] width 9 height 9
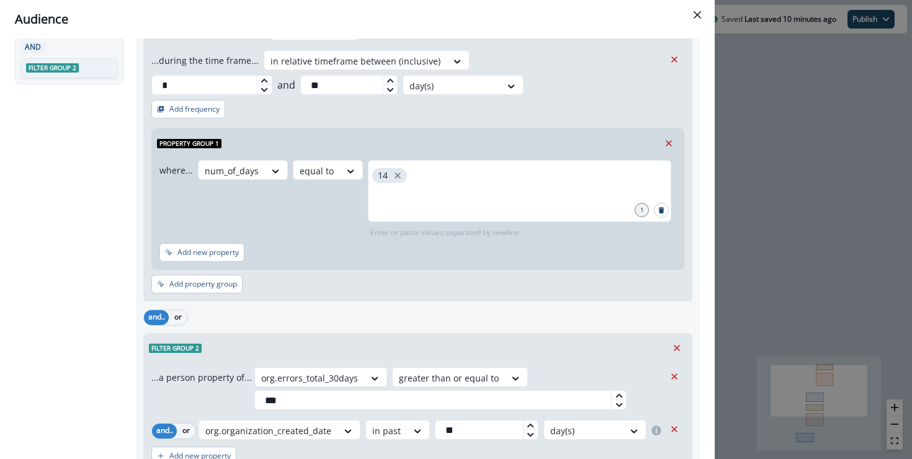
scroll to position [193, 0]
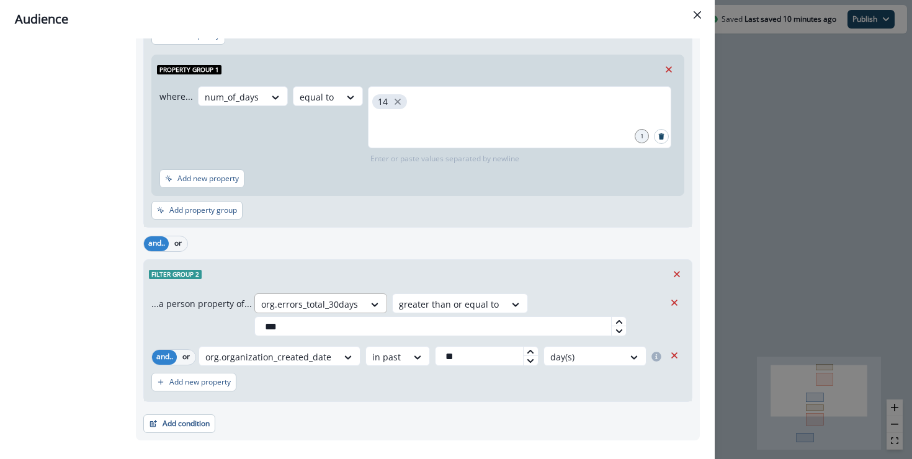
click at [318, 296] on div at bounding box center [309, 304] width 97 height 16
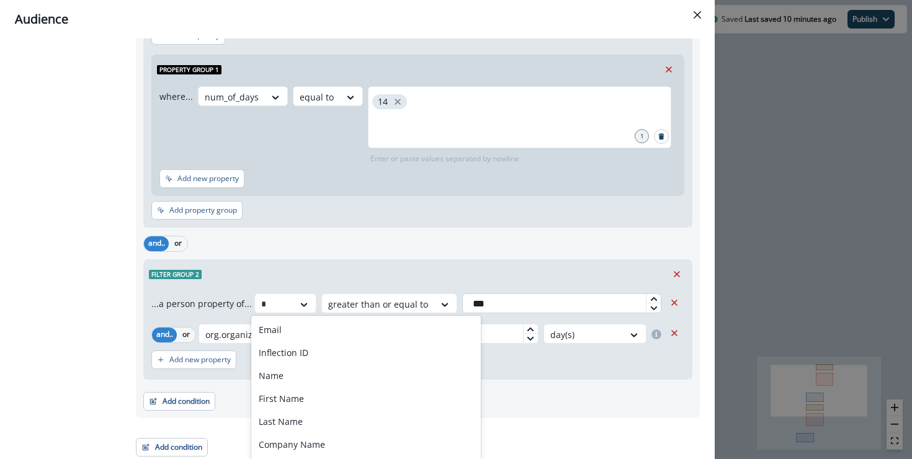
scroll to position [171, 0]
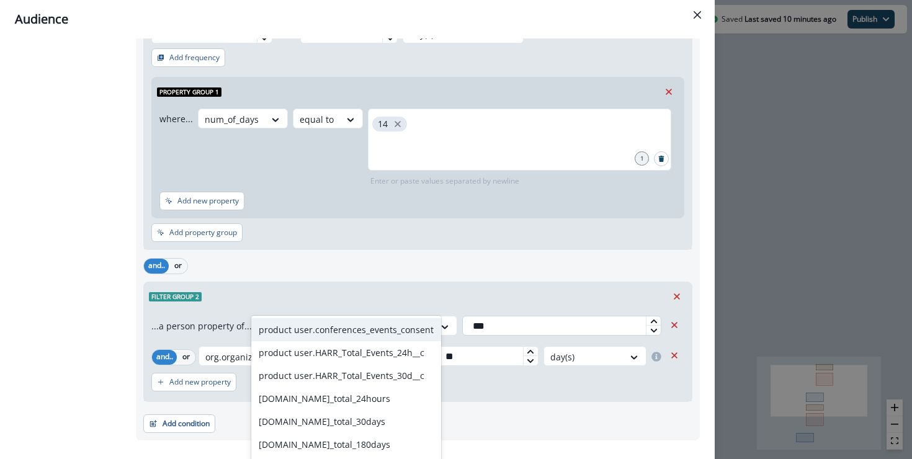
type input "******"
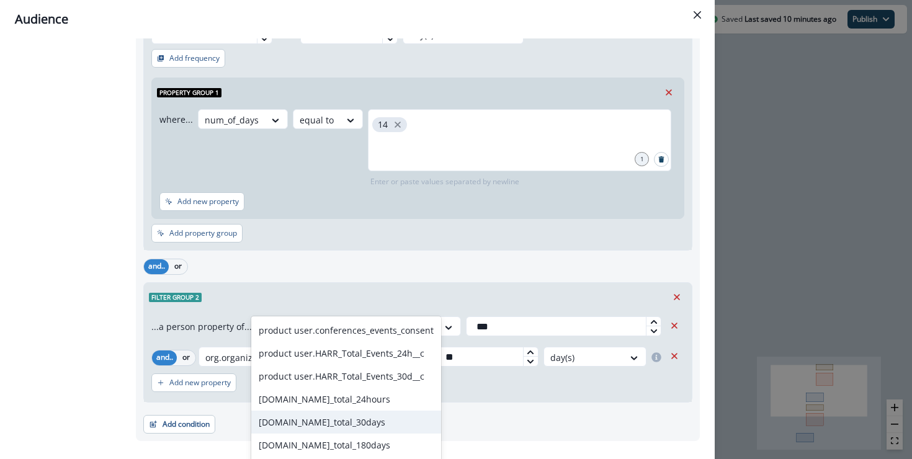
click at [354, 422] on div "org.events_total_30days" at bounding box center [346, 422] width 190 height 23
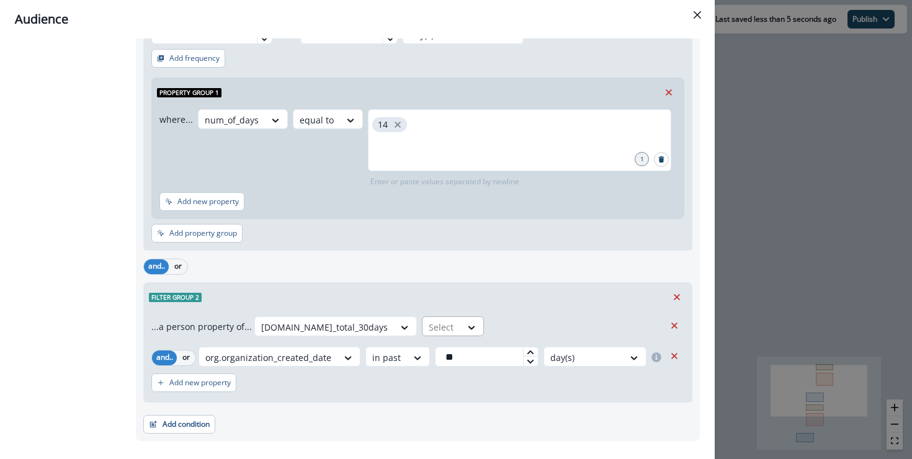
click at [429, 319] on div at bounding box center [442, 327] width 26 height 16
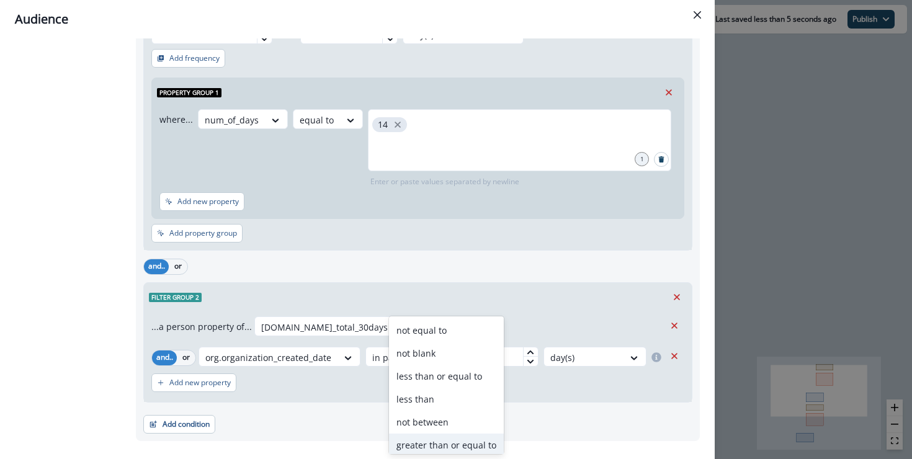
click at [444, 446] on div "greater than or equal to" at bounding box center [446, 444] width 115 height 23
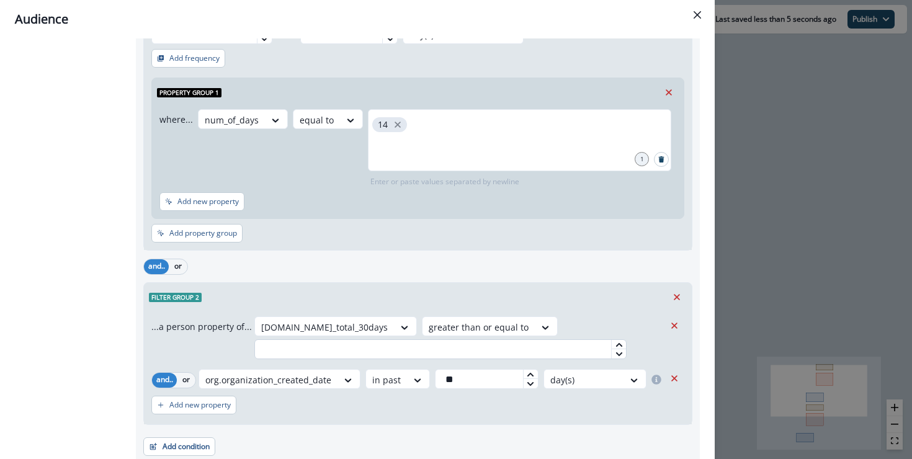
click at [448, 339] on input "text" at bounding box center [440, 349] width 372 height 20
type input "***"
click at [463, 425] on div "Add condition Contact properties A person property Performed a product event Pe…" at bounding box center [417, 440] width 549 height 31
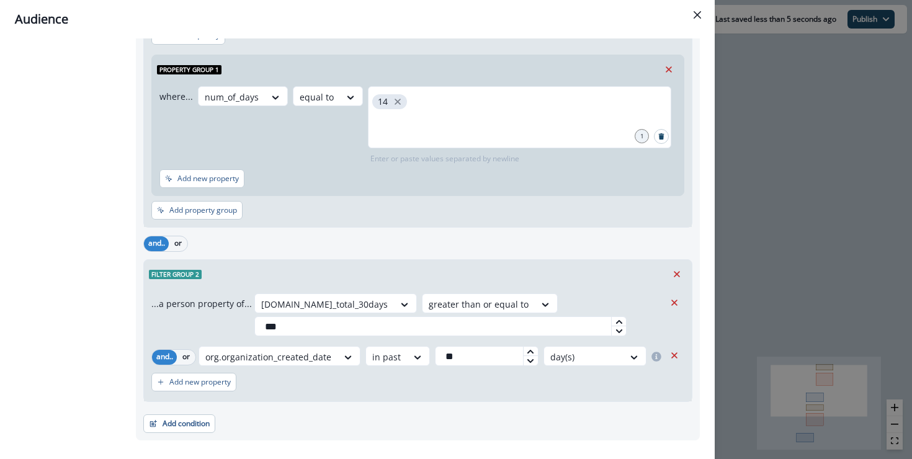
click at [755, 239] on div "Audience Preview dynamic list All contact s who have, Outer group 1 Filter grou…" at bounding box center [456, 229] width 912 height 459
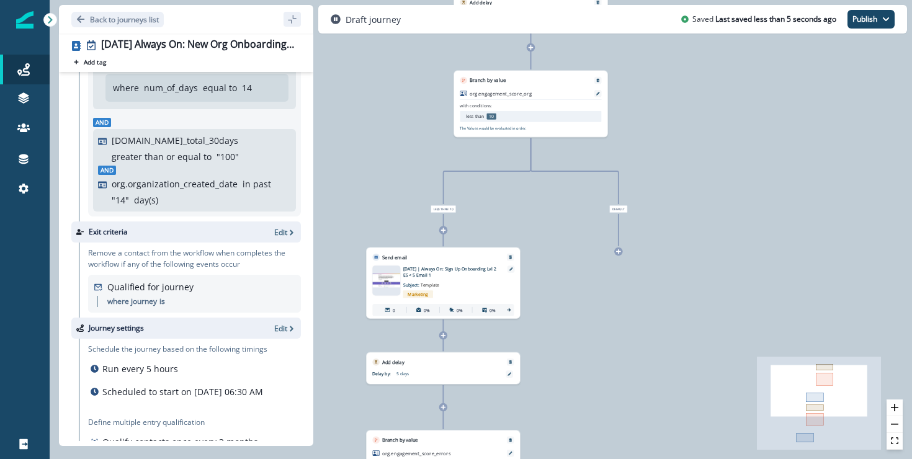
scroll to position [143, 0]
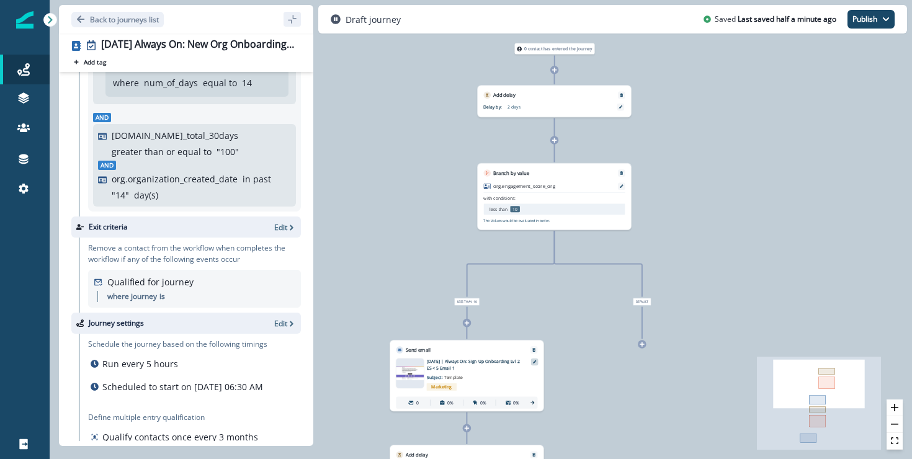
click at [533, 358] on div at bounding box center [534, 361] width 7 height 7
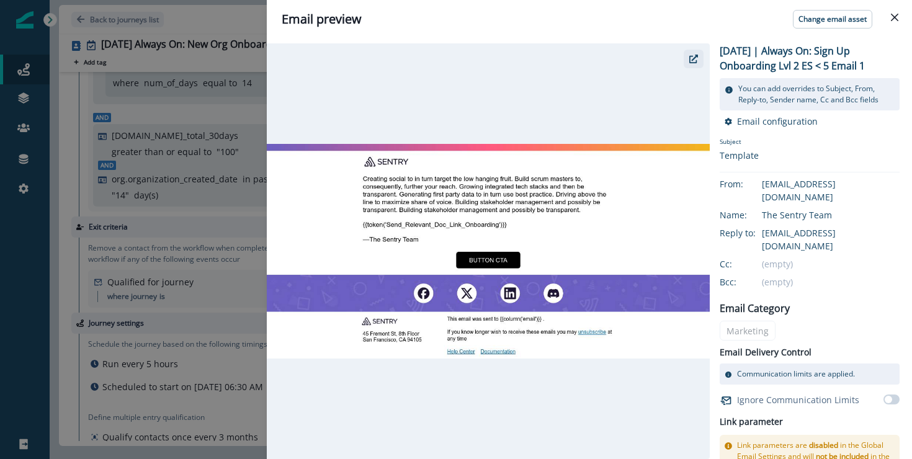
click at [690, 64] on button "button" at bounding box center [693, 59] width 20 height 19
click at [898, 19] on button "Close" at bounding box center [894, 17] width 20 height 20
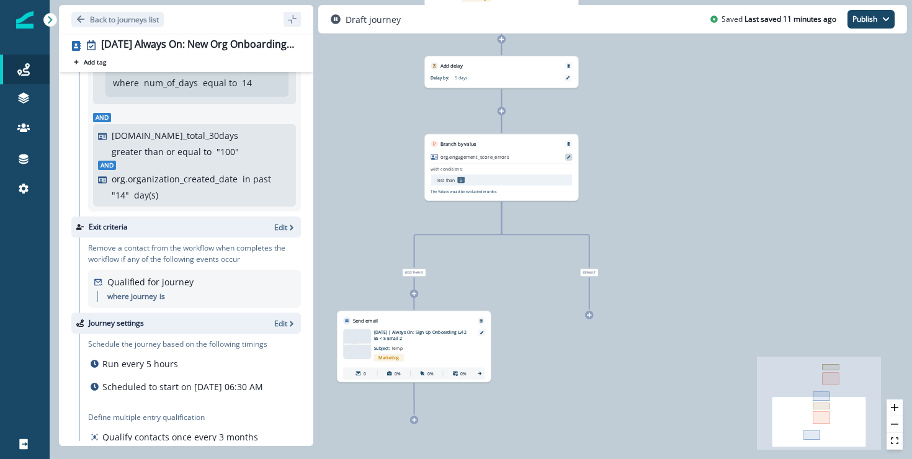
click at [572, 158] on div at bounding box center [568, 156] width 7 height 7
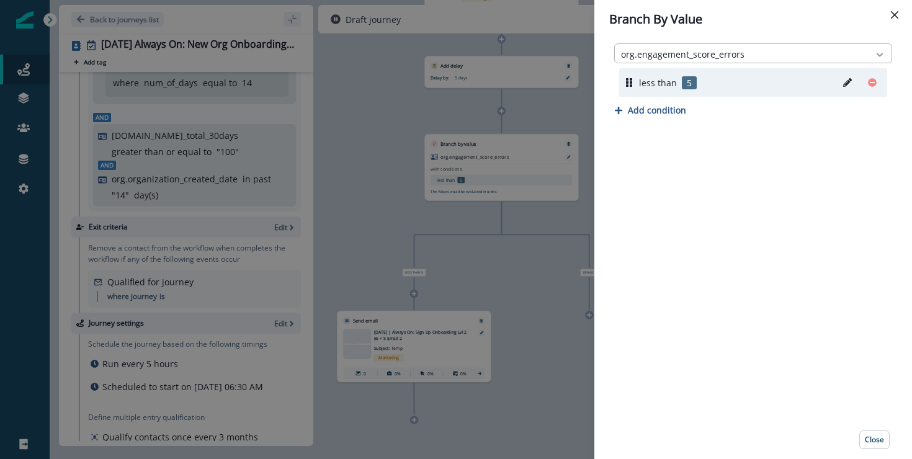
click at [879, 58] on icon at bounding box center [879, 54] width 11 height 12
click at [761, 47] on div at bounding box center [742, 55] width 242 height 16
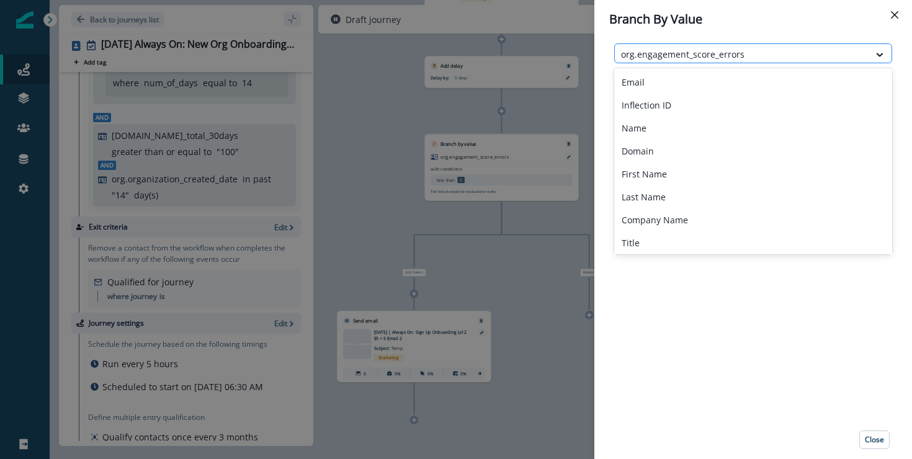
click at [761, 47] on div at bounding box center [742, 55] width 242 height 16
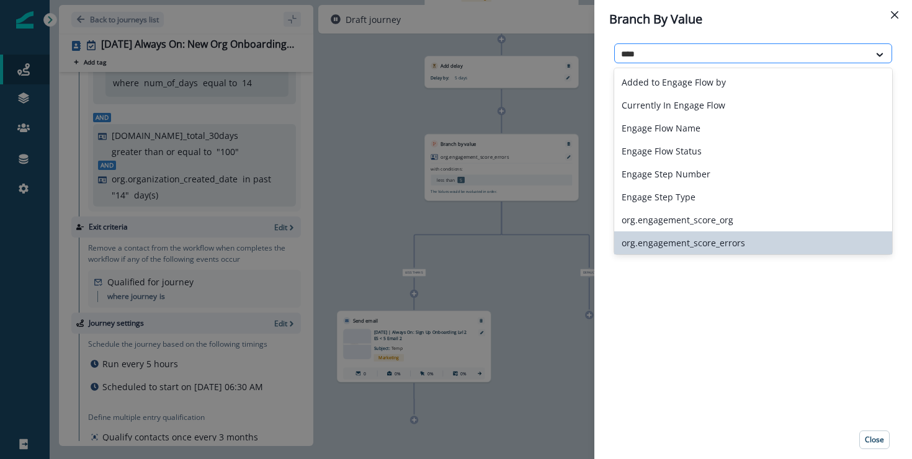
type input "*****"
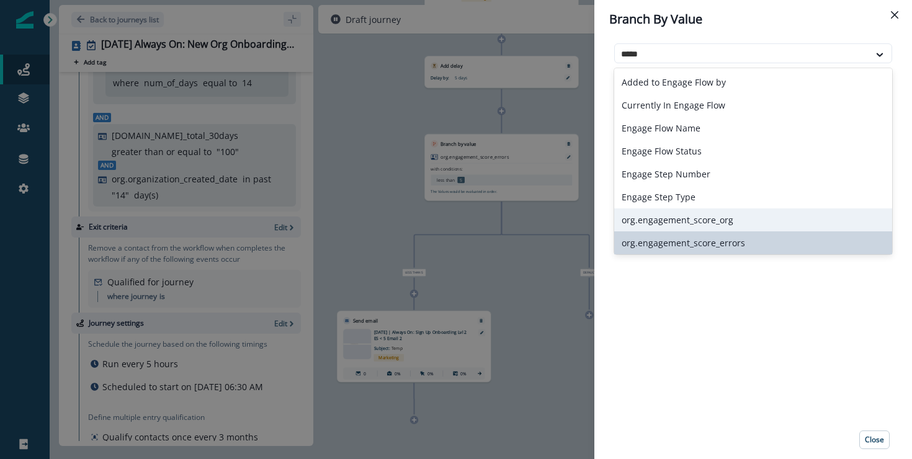
click at [788, 214] on div "org.engagement_score_org" at bounding box center [753, 219] width 278 height 23
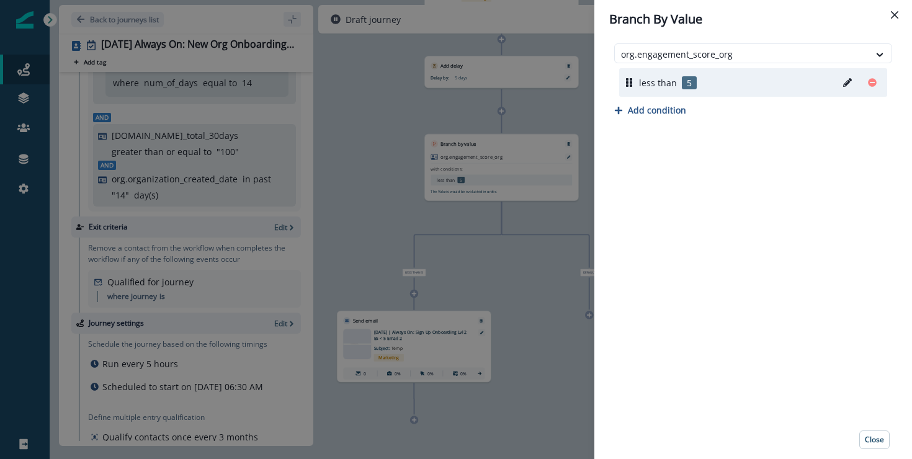
click at [847, 83] on icon "Edit" at bounding box center [847, 82] width 9 height 9
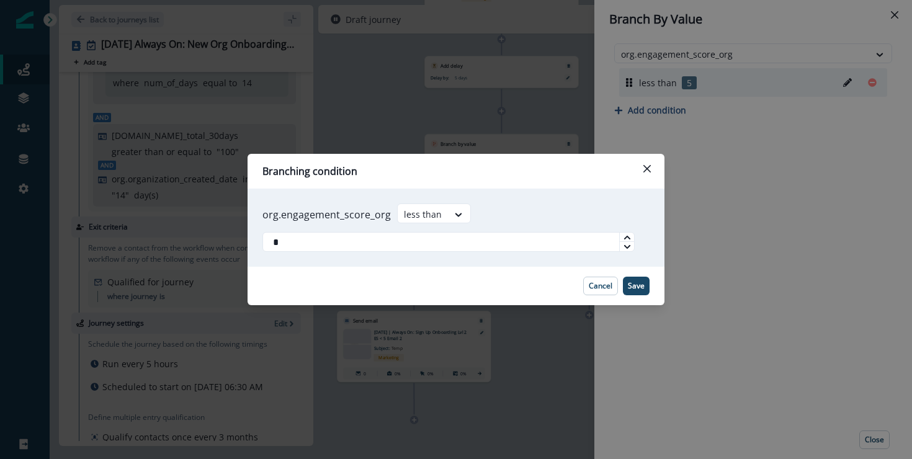
click at [626, 240] on icon at bounding box center [626, 237] width 7 height 7
type input "**"
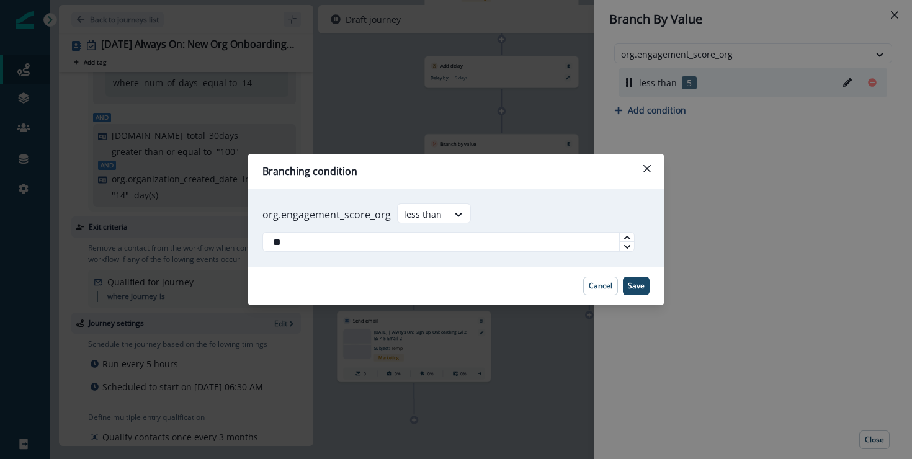
click at [626, 240] on icon at bounding box center [626, 237] width 7 height 7
click at [638, 286] on p "Save" at bounding box center [636, 286] width 17 height 9
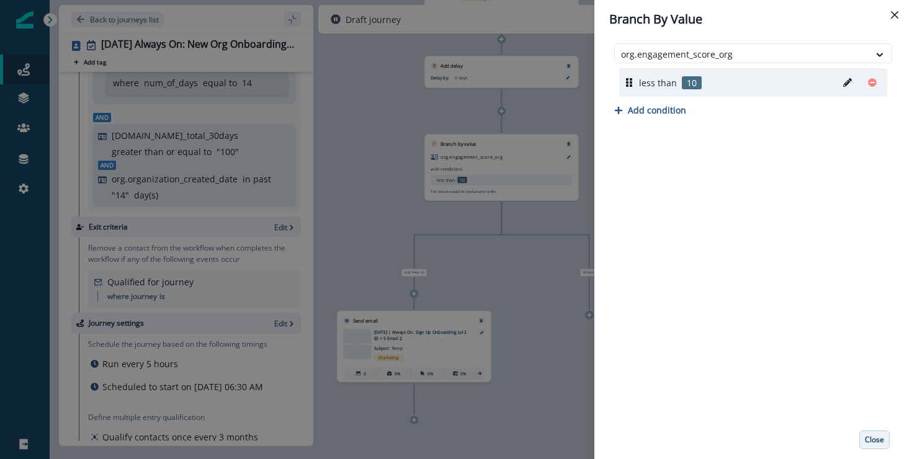
click at [881, 448] on button "Close" at bounding box center [874, 439] width 30 height 19
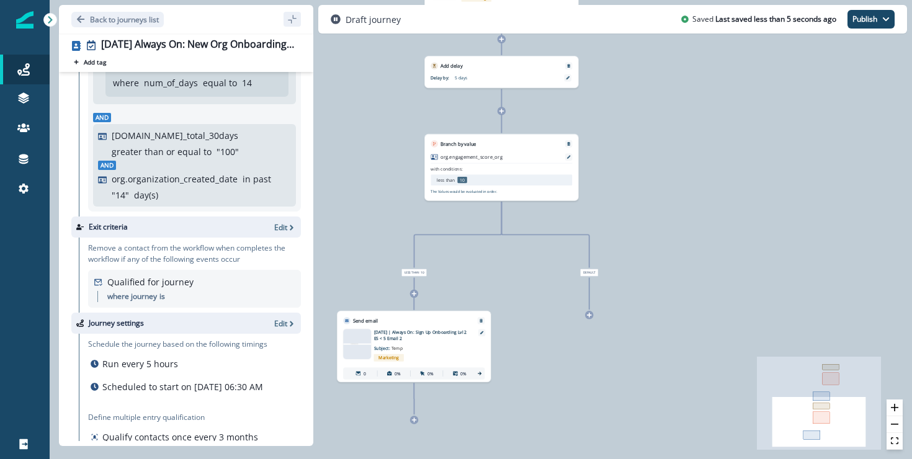
click at [638, 378] on div "0 contact has entered the journey Add delay Delay by: 2 days Delay details inco…" at bounding box center [481, 229] width 862 height 459
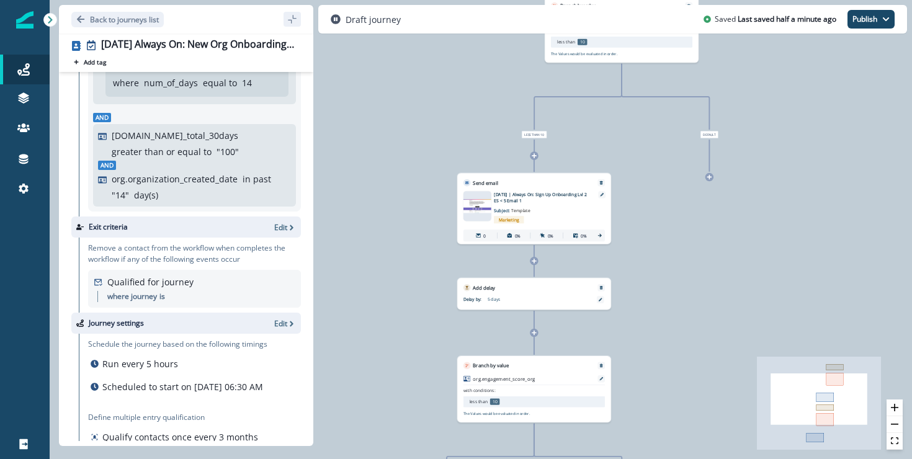
click at [500, 298] on p "5 days" at bounding box center [524, 299] width 75 height 6
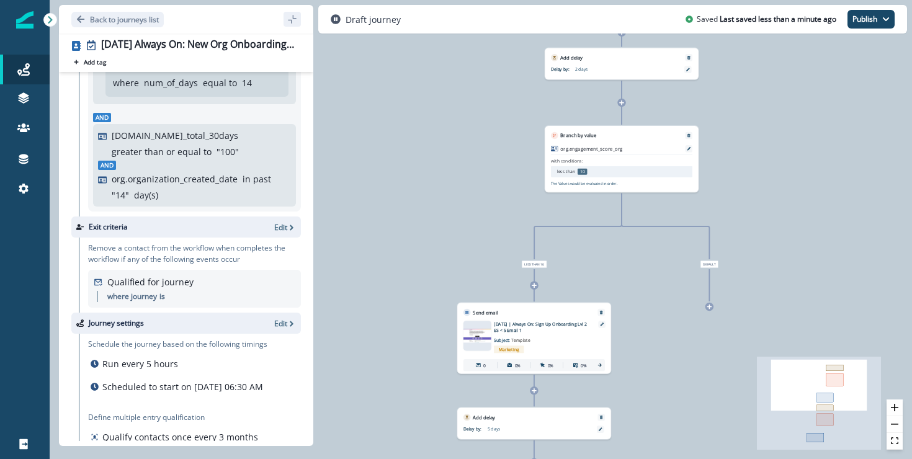
click at [530, 351] on div "Marketing" at bounding box center [543, 349] width 99 height 12
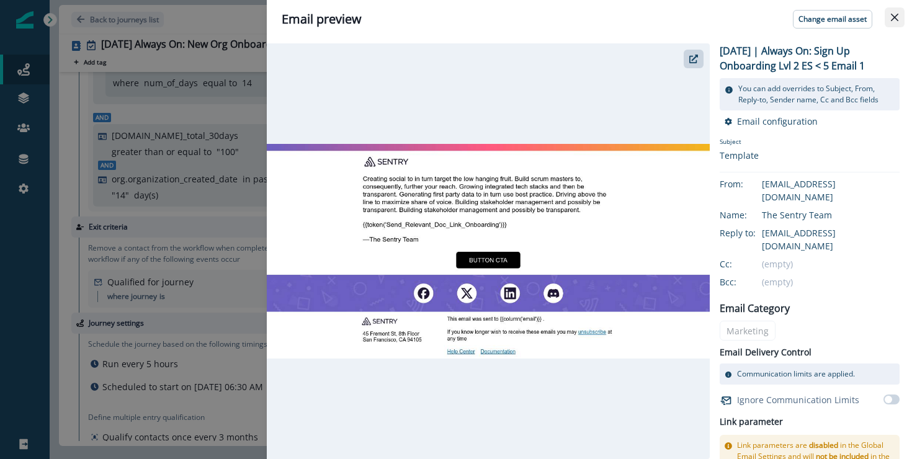
click at [899, 15] on button "Close" at bounding box center [894, 17] width 20 height 20
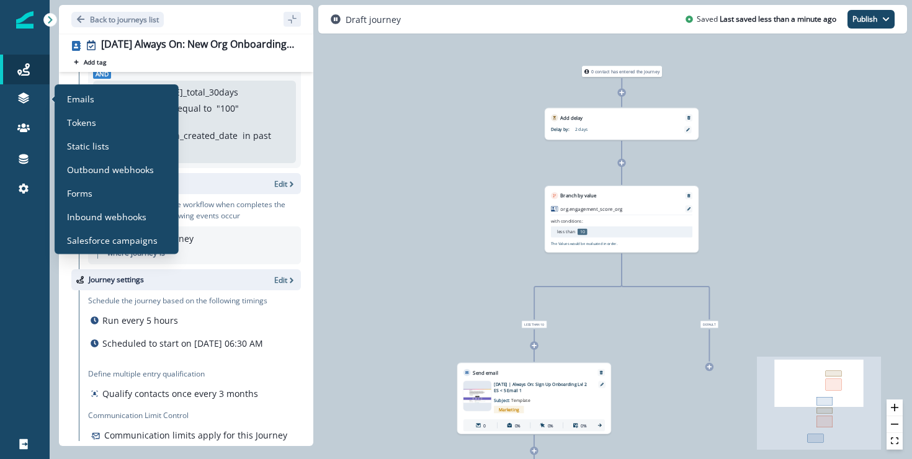
scroll to position [190, 0]
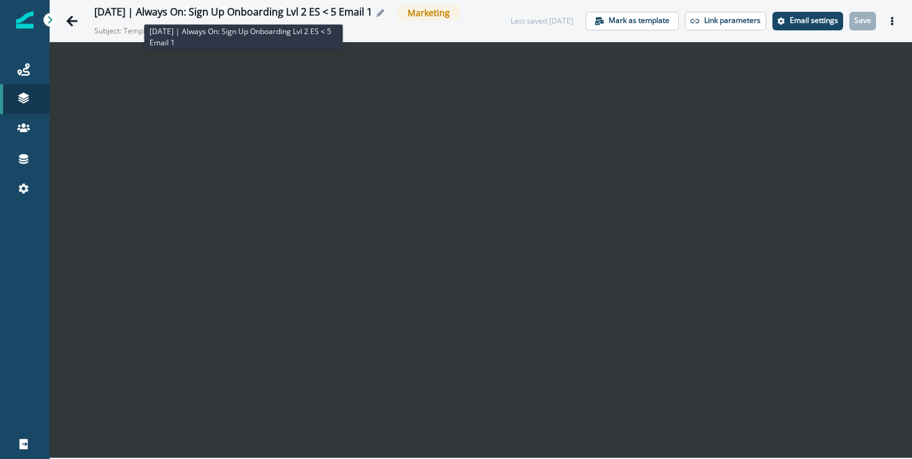
click at [352, 8] on div "[DATE] | Always On: Sign Up Onboarding Lvl 2 ES < 5 Email 1" at bounding box center [233, 13] width 278 height 14
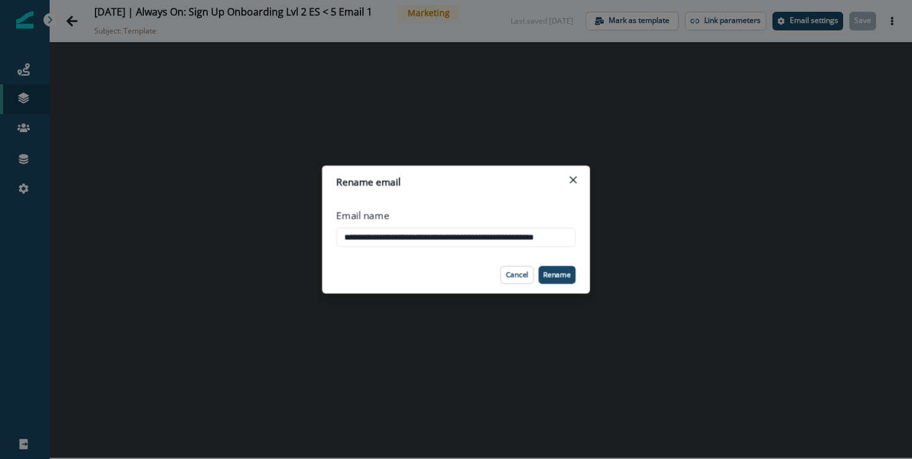
scroll to position [0, 29]
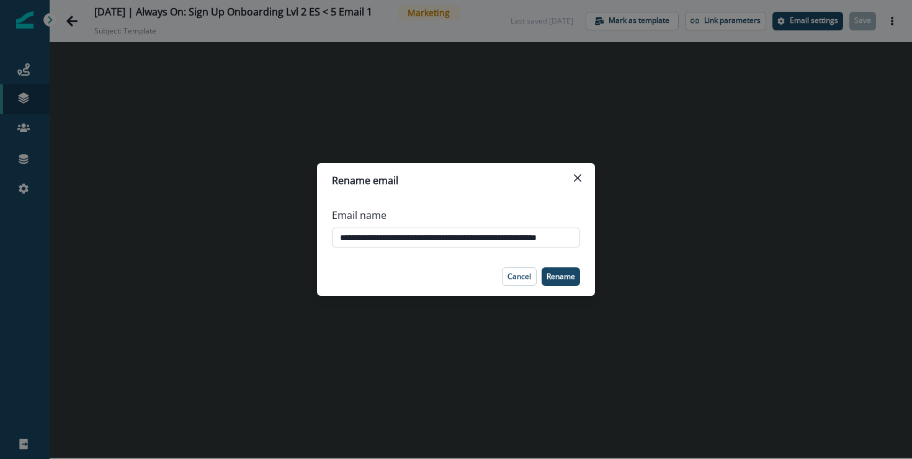
click at [515, 238] on input "**********" at bounding box center [456, 238] width 248 height 20
drag, startPoint x: 515, startPoint y: 238, endPoint x: 536, endPoint y: 239, distance: 20.5
click at [536, 239] on input "**********" at bounding box center [456, 238] width 248 height 20
type input "**********"
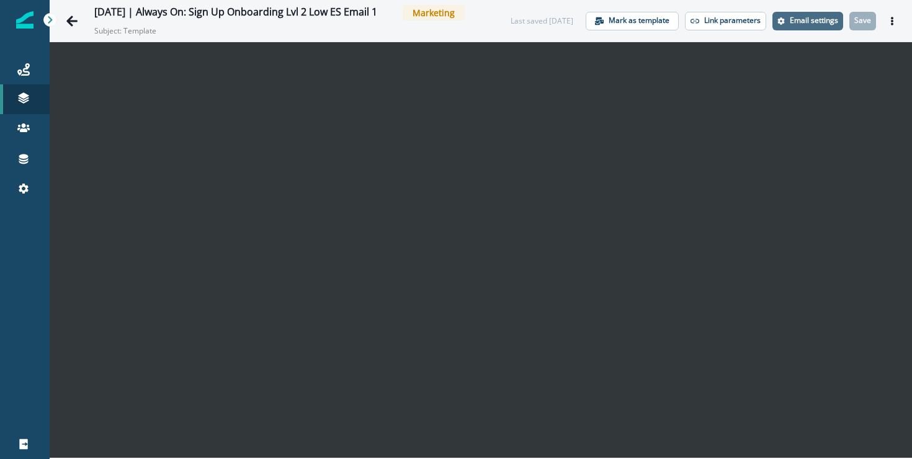
click at [813, 26] on button "Email settings" at bounding box center [807, 21] width 71 height 19
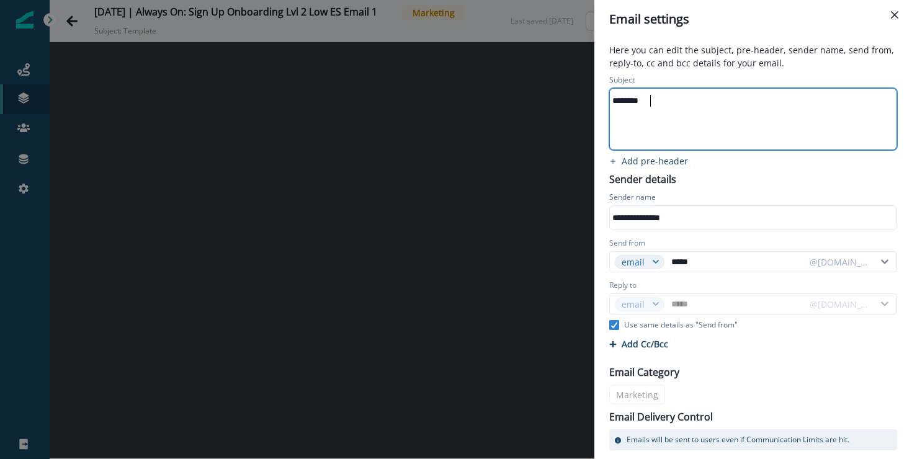
click at [683, 110] on div "********" at bounding box center [752, 119] width 285 height 61
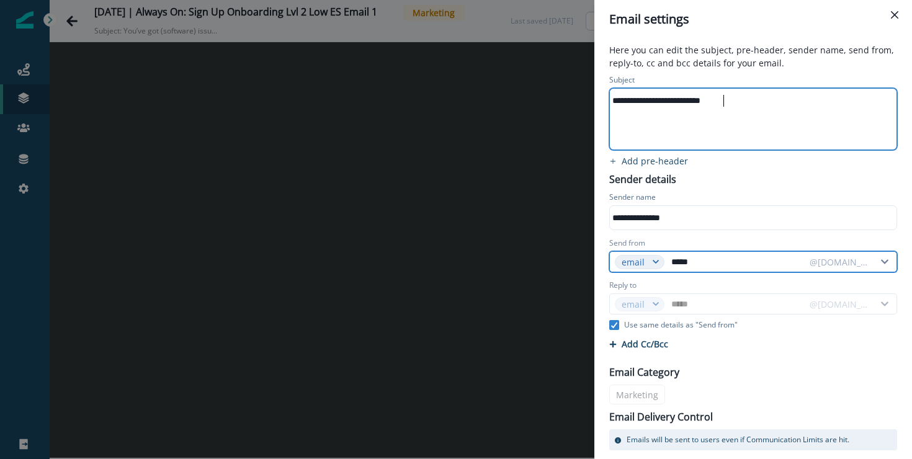
click at [683, 258] on input "*****" at bounding box center [735, 262] width 135 height 20
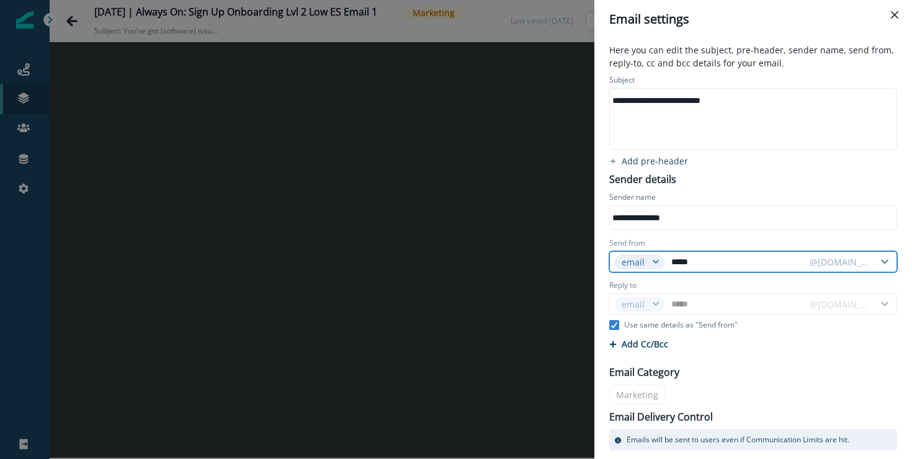
paste input "text"
type input "****"
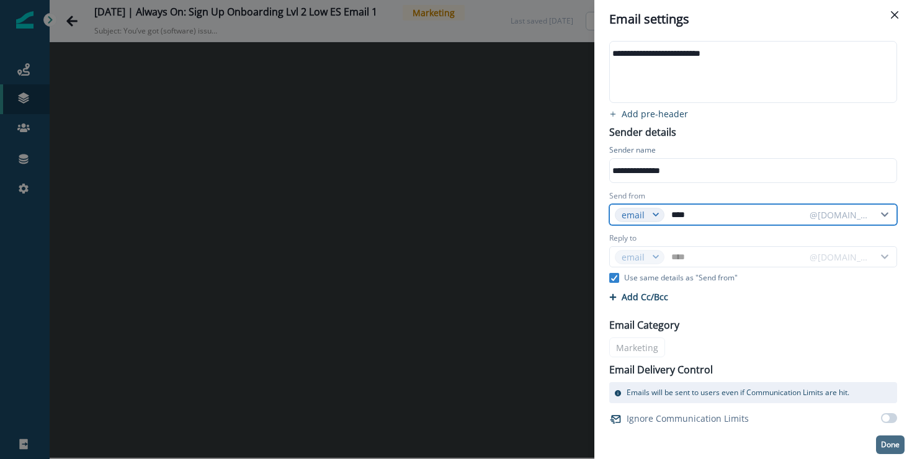
type input "****"
click at [897, 449] on p "Done" at bounding box center [890, 444] width 19 height 9
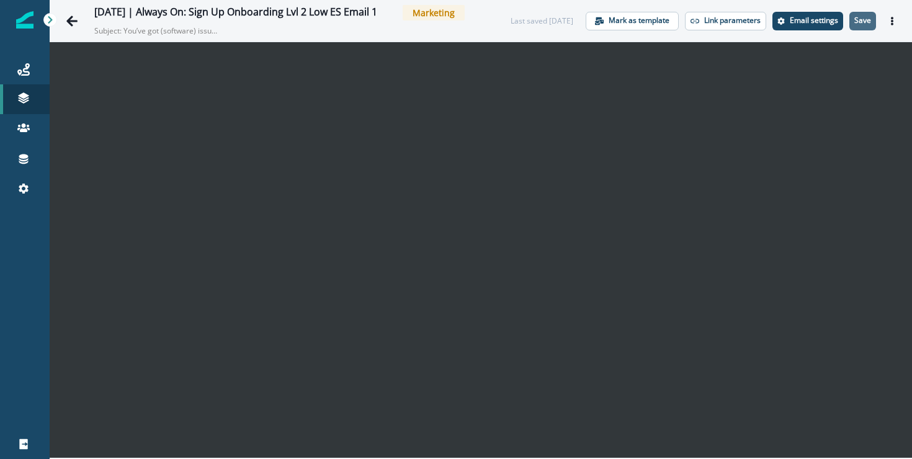
click at [855, 14] on button "Save" at bounding box center [862, 21] width 27 height 19
click at [870, 25] on button "Save" at bounding box center [862, 21] width 27 height 19
click at [806, 22] on p "Email settings" at bounding box center [813, 20] width 48 height 9
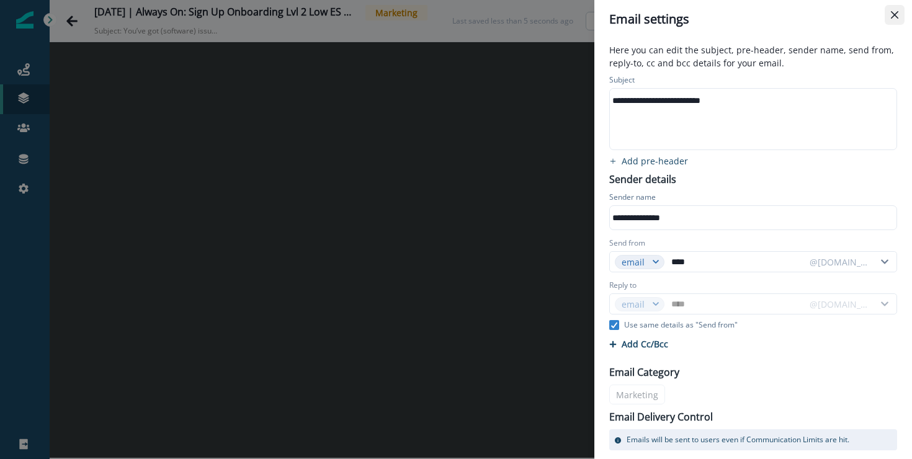
click at [892, 18] on icon "Close" at bounding box center [893, 14] width 7 height 7
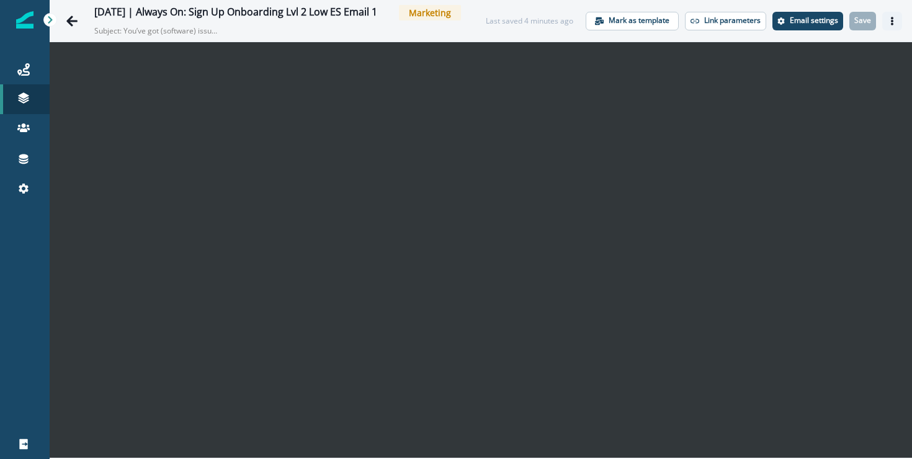
click at [890, 22] on icon "Actions" at bounding box center [891, 21] width 9 height 9
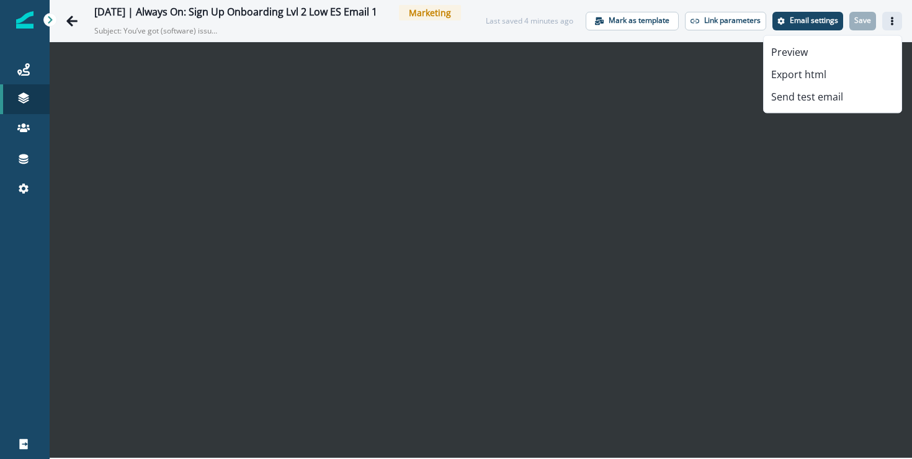
click at [890, 22] on icon "Actions" at bounding box center [891, 21] width 9 height 9
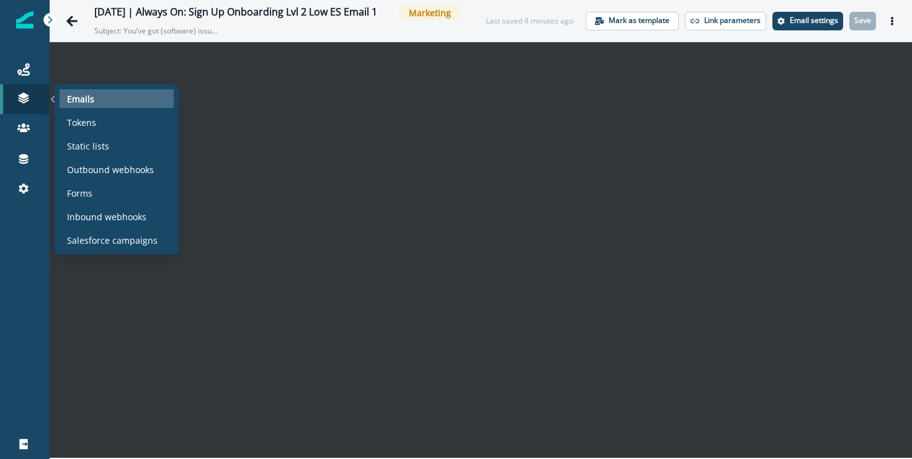
click at [93, 100] on div "Emails" at bounding box center [117, 98] width 114 height 19
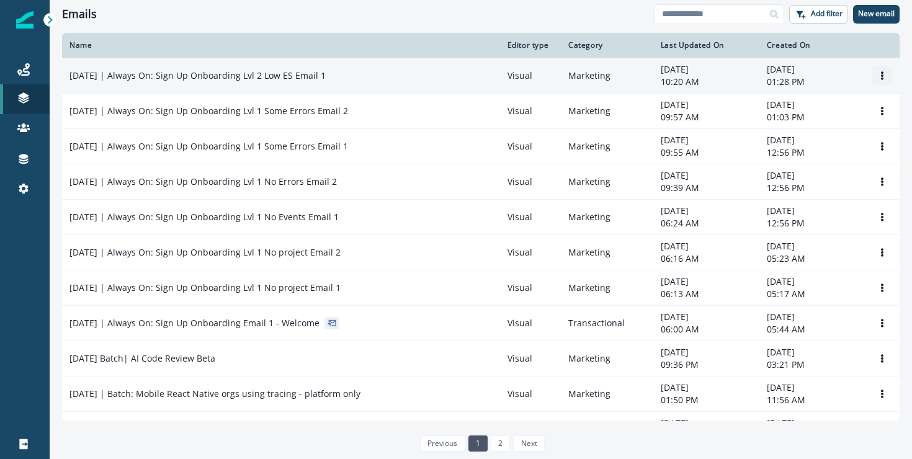
click at [877, 77] on icon "Options" at bounding box center [881, 75] width 9 height 9
click at [814, 106] on button "Clone" at bounding box center [822, 105] width 138 height 20
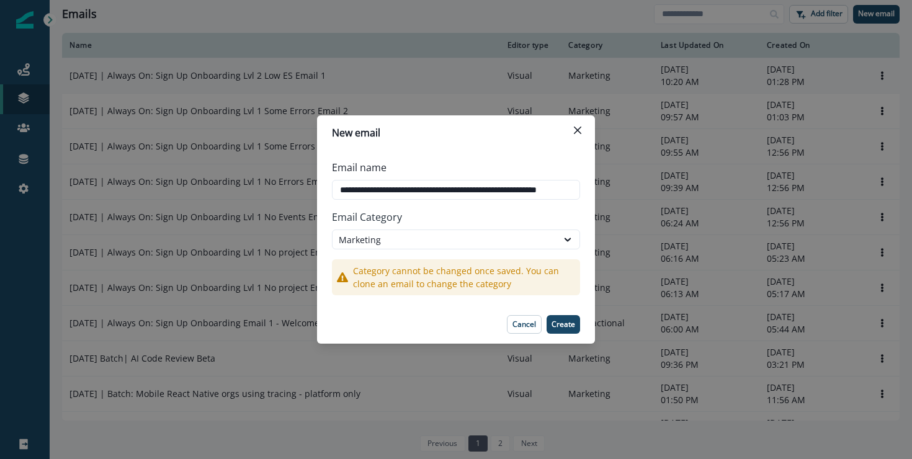
scroll to position [0, 33]
drag, startPoint x: 525, startPoint y: 190, endPoint x: 593, endPoint y: 195, distance: 67.8
click at [593, 195] on div "**********" at bounding box center [456, 227] width 278 height 155
drag, startPoint x: 563, startPoint y: 190, endPoint x: 574, endPoint y: 189, distance: 10.6
click at [571, 189] on input "**********" at bounding box center [456, 190] width 248 height 20
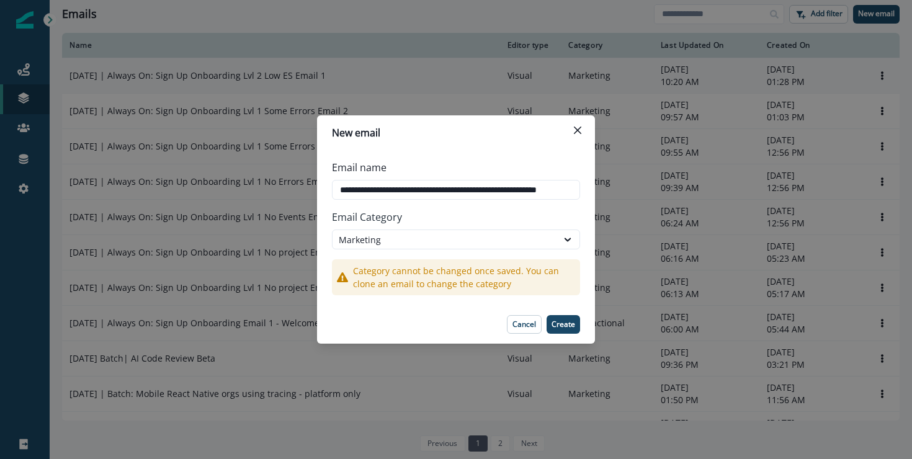
type input "**********"
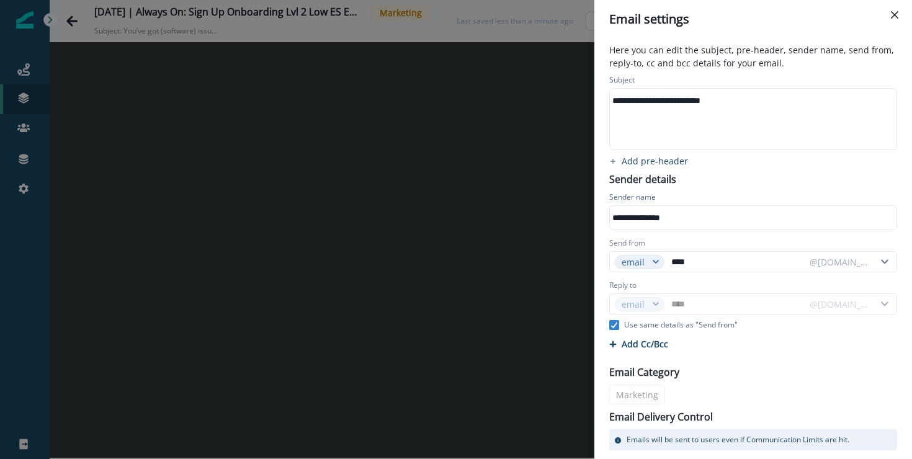
click at [806, 21] on div "Email settings" at bounding box center [753, 19] width 288 height 19
click at [680, 97] on div "**********" at bounding box center [752, 100] width 285 height 19
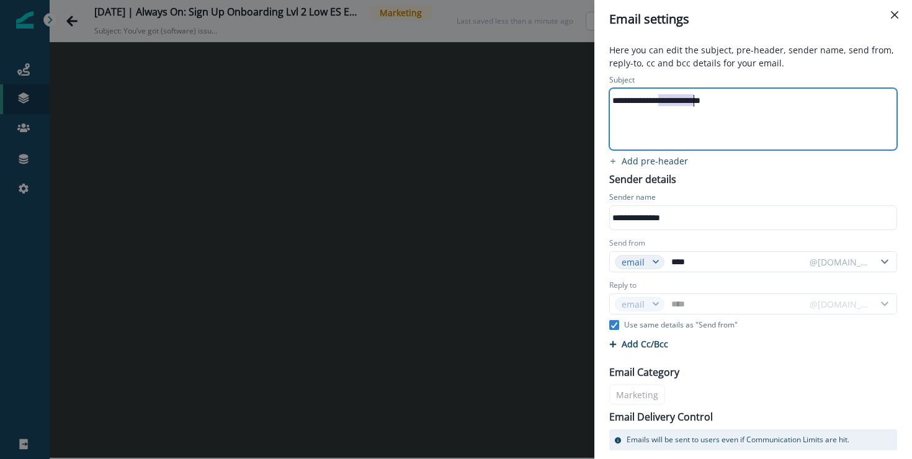
click at [680, 97] on div "**********" at bounding box center [752, 100] width 285 height 19
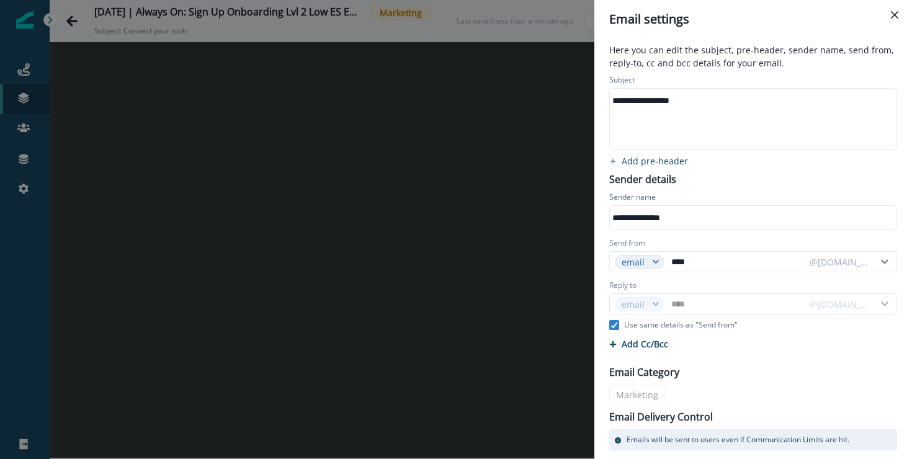
click at [788, 76] on div "Subject" at bounding box center [753, 81] width 288 height 14
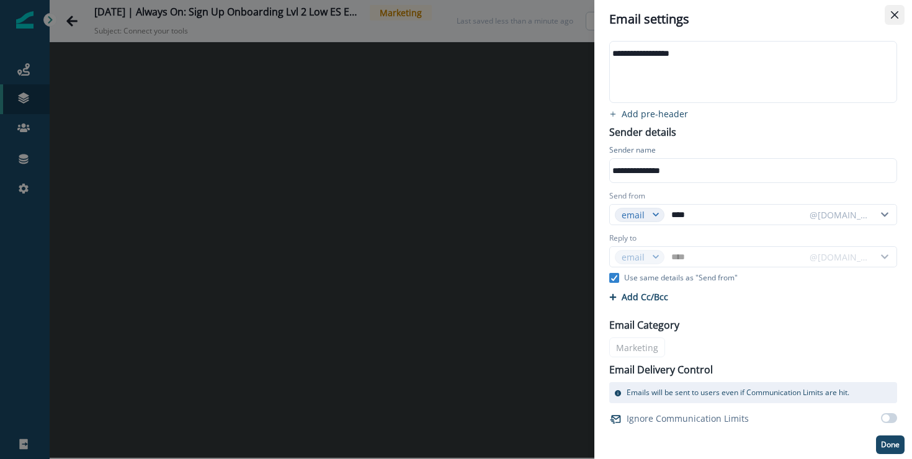
click at [888, 17] on button "Close" at bounding box center [894, 15] width 20 height 20
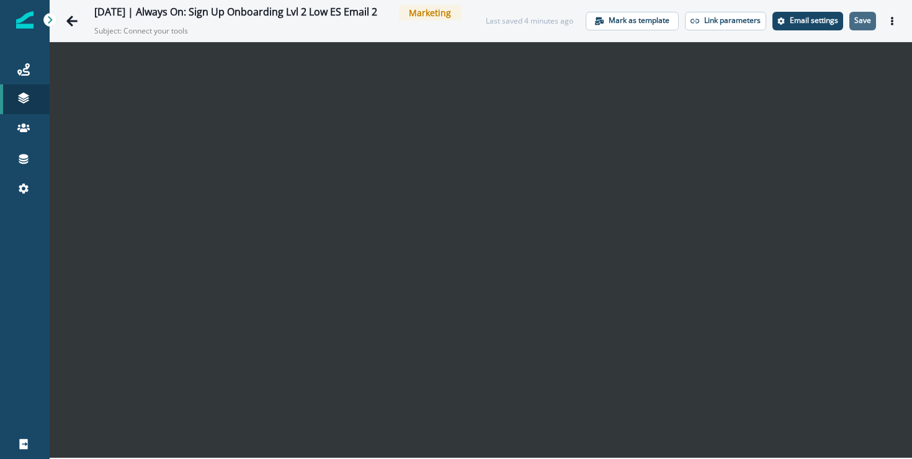
click at [858, 21] on p "Save" at bounding box center [862, 20] width 17 height 9
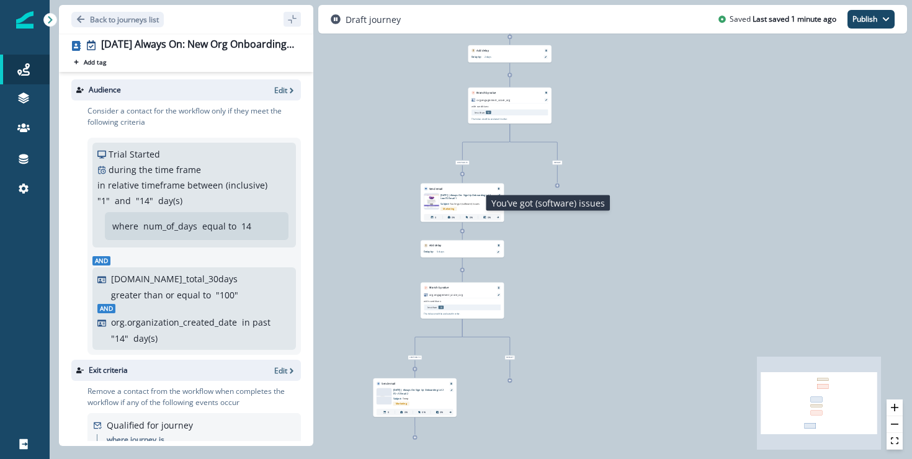
click at [474, 205] on p "Subject: You’ve got (software) issues" at bounding box center [460, 203] width 40 height 6
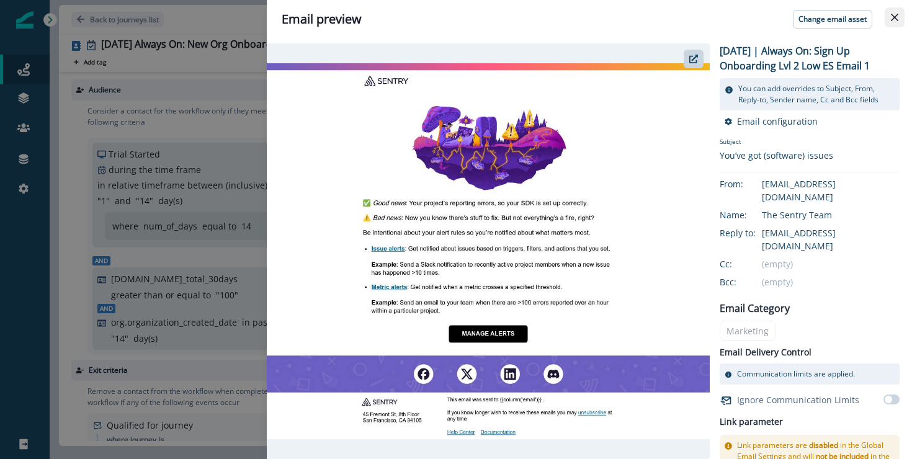
click at [896, 9] on button "Close" at bounding box center [894, 17] width 20 height 20
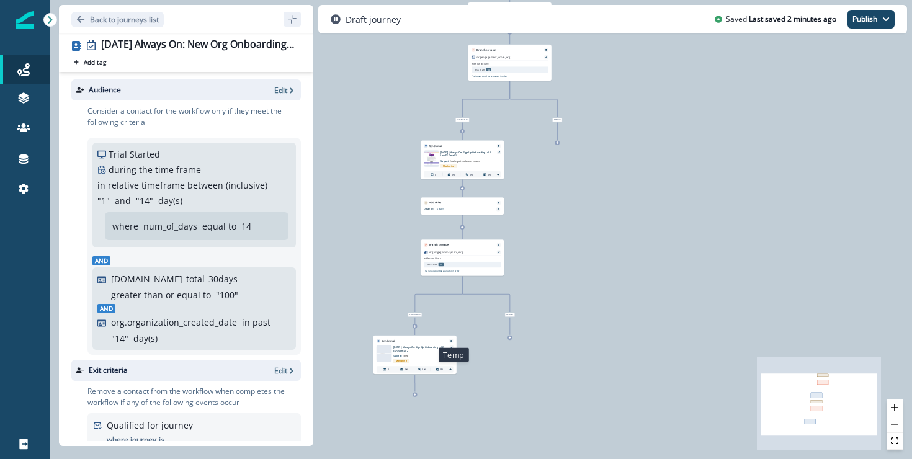
click at [419, 352] on p "Subject: Temp" at bounding box center [413, 355] width 40 height 6
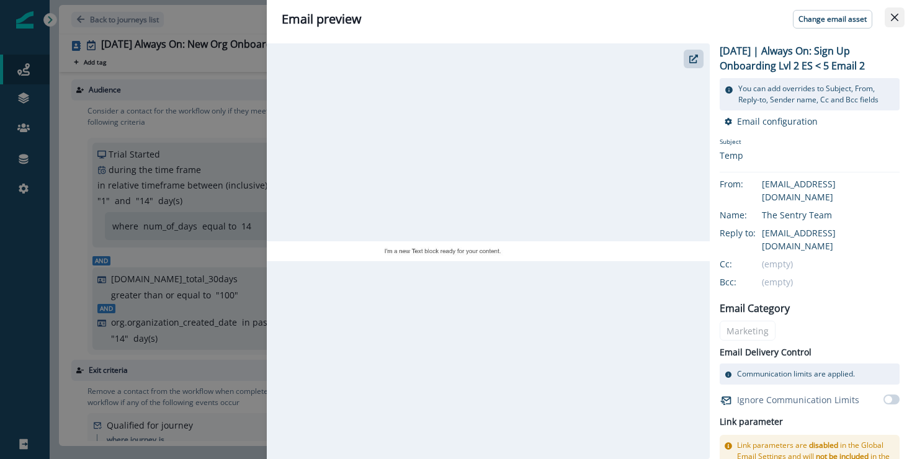
click at [886, 20] on button "Close" at bounding box center [894, 17] width 20 height 20
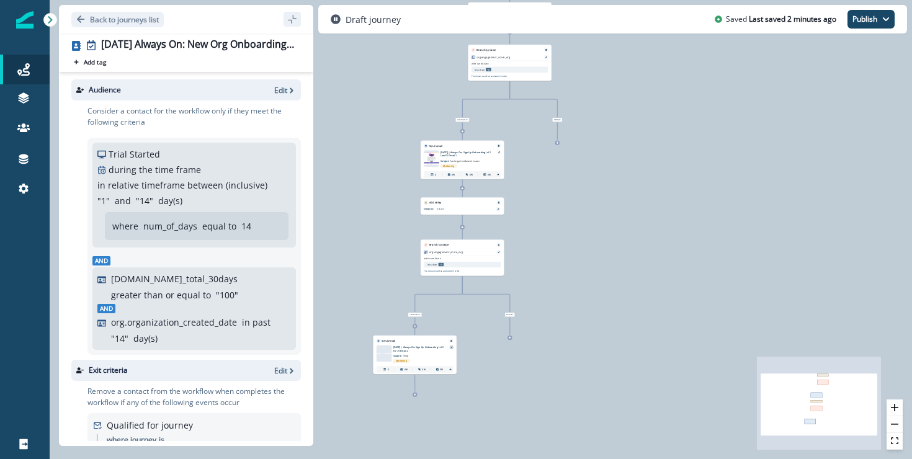
click at [450, 348] on div at bounding box center [452, 347] width 4 height 4
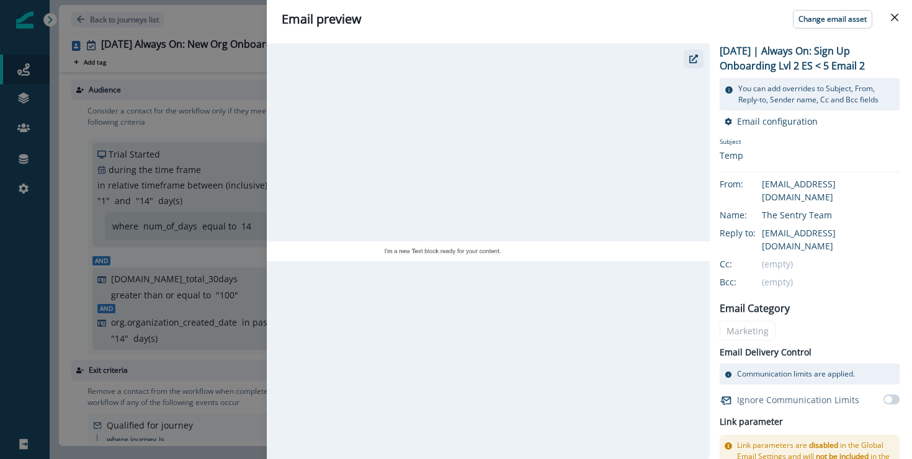
click at [688, 64] on button "button" at bounding box center [693, 59] width 20 height 19
click at [888, 17] on button "Close" at bounding box center [894, 17] width 20 height 20
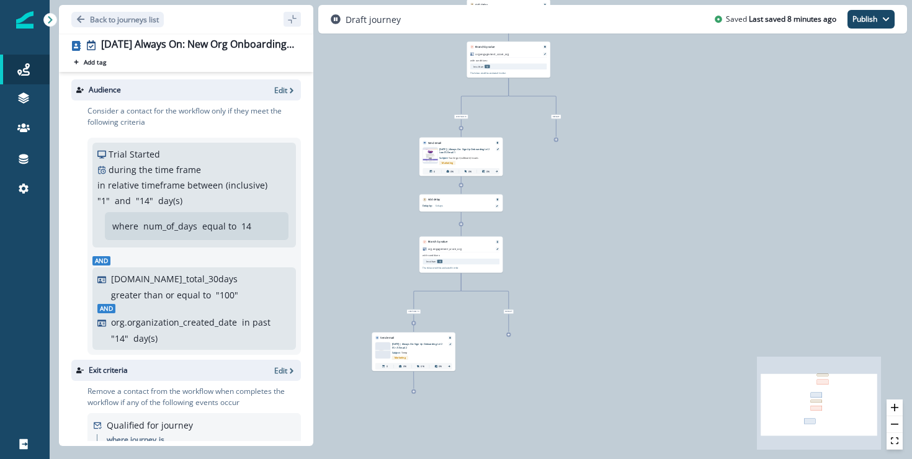
drag, startPoint x: 492, startPoint y: 398, endPoint x: 477, endPoint y: 374, distance: 28.1
click at [482, 385] on div "0 contact has entered the journey Add delay Delay by: 2 days Delay details inco…" at bounding box center [481, 229] width 862 height 459
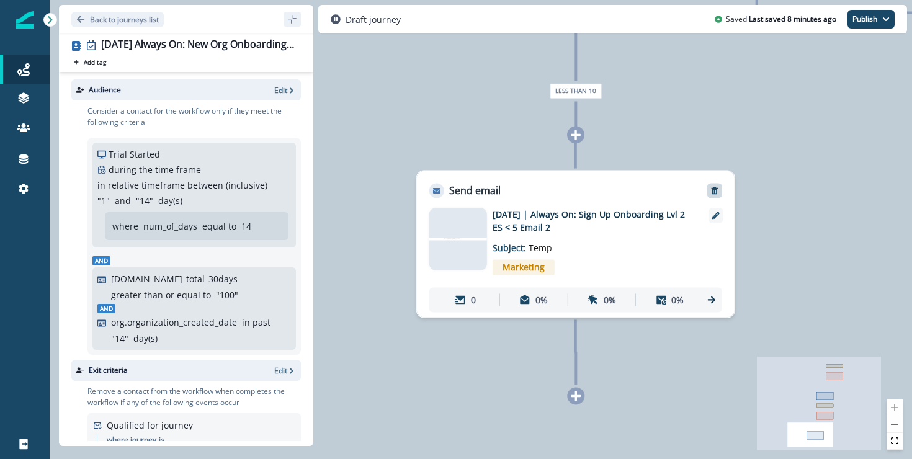
click at [716, 192] on icon "Remove" at bounding box center [714, 190] width 7 height 7
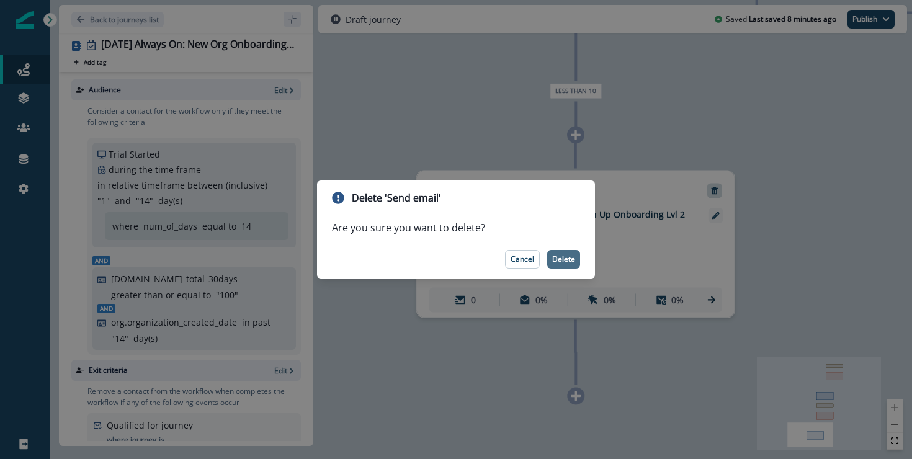
click at [559, 259] on p "Delete" at bounding box center [563, 259] width 23 height 9
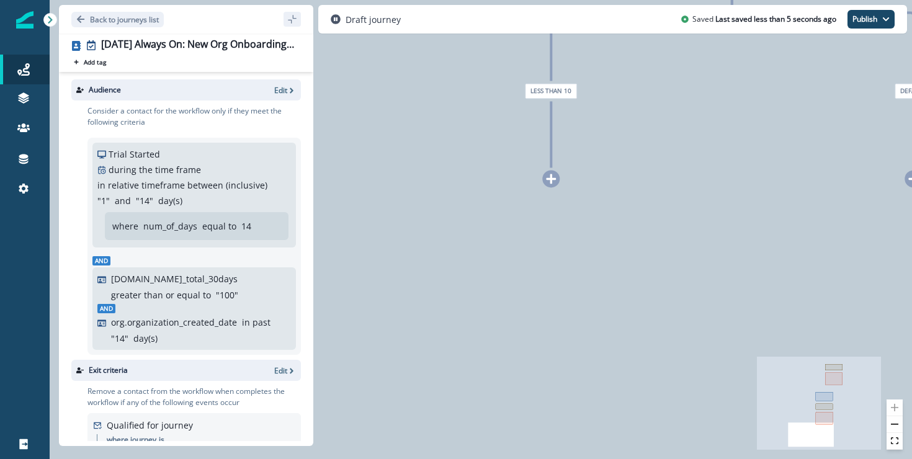
click at [557, 175] on div at bounding box center [550, 178] width 17 height 17
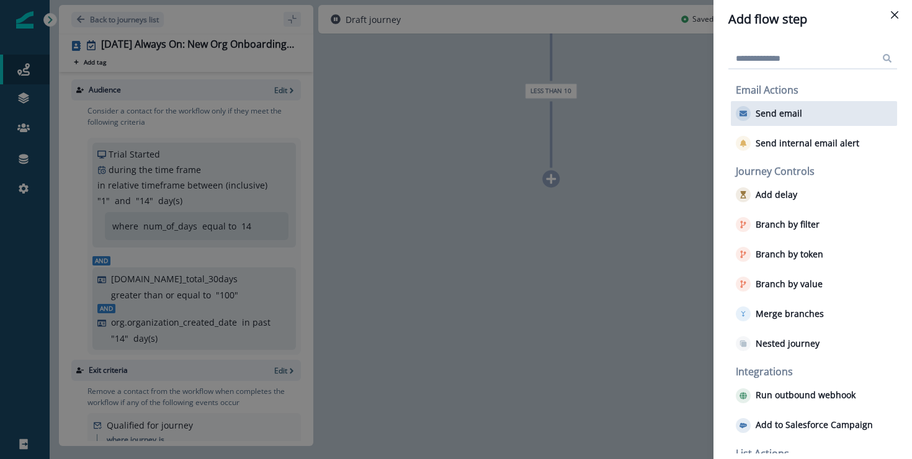
click at [825, 112] on div "Send email" at bounding box center [813, 113] width 166 height 25
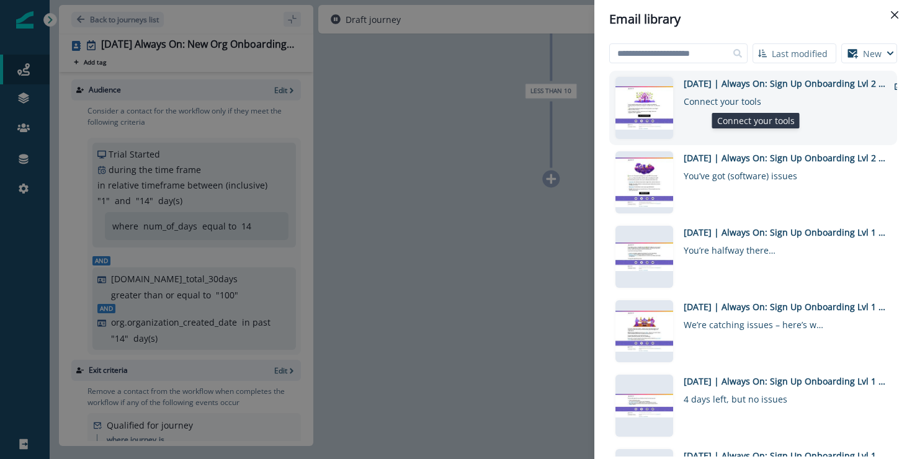
click at [809, 103] on div "Connect your tools" at bounding box center [754, 99] width 143 height 18
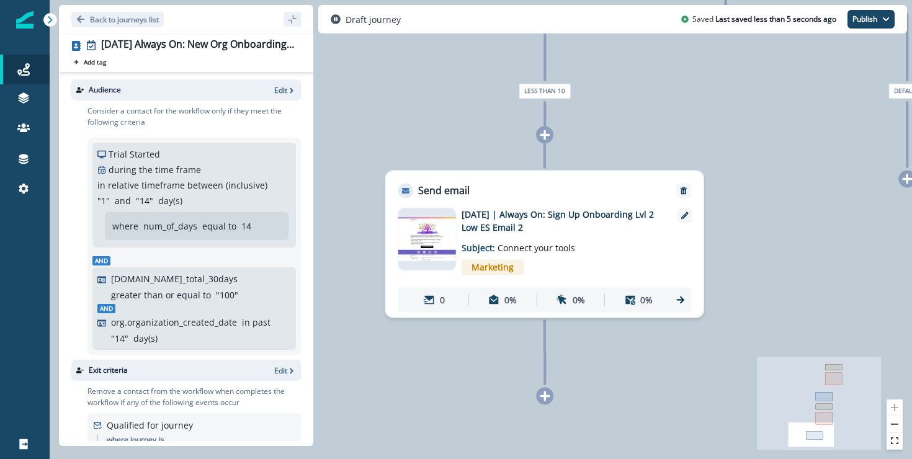
click at [556, 255] on div "Marketing" at bounding box center [562, 266] width 203 height 25
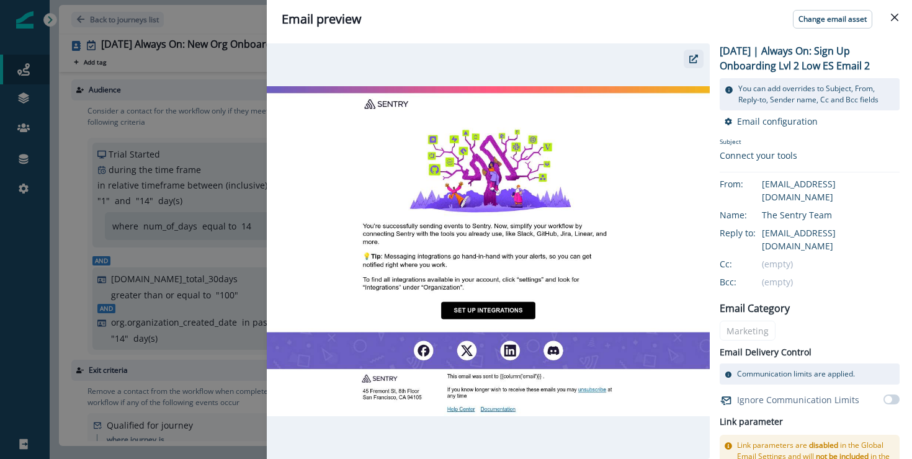
click at [702, 58] on button "button" at bounding box center [693, 59] width 20 height 19
click at [175, 221] on div "Email preview Change email asset 2025-08-25 | Always On: Sign Up Onboarding Lvl…" at bounding box center [456, 229] width 912 height 459
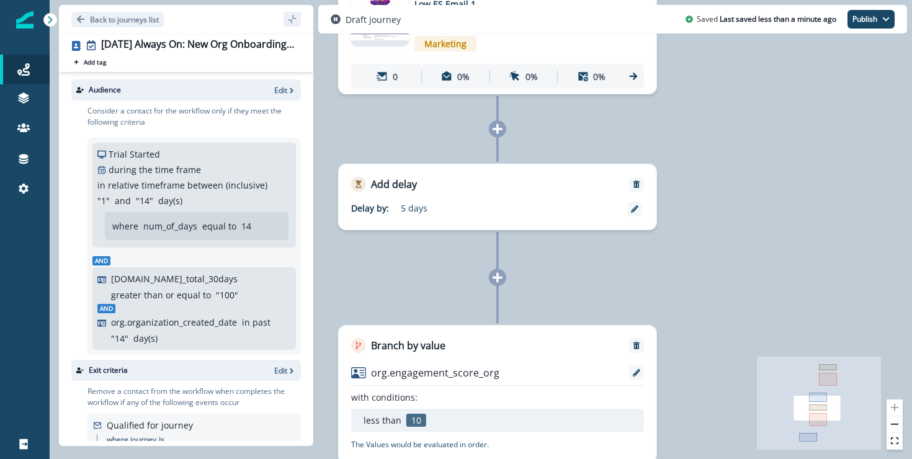
click at [465, 188] on div "Add delay" at bounding box center [497, 177] width 317 height 27
click at [639, 213] on div at bounding box center [634, 209] width 15 height 15
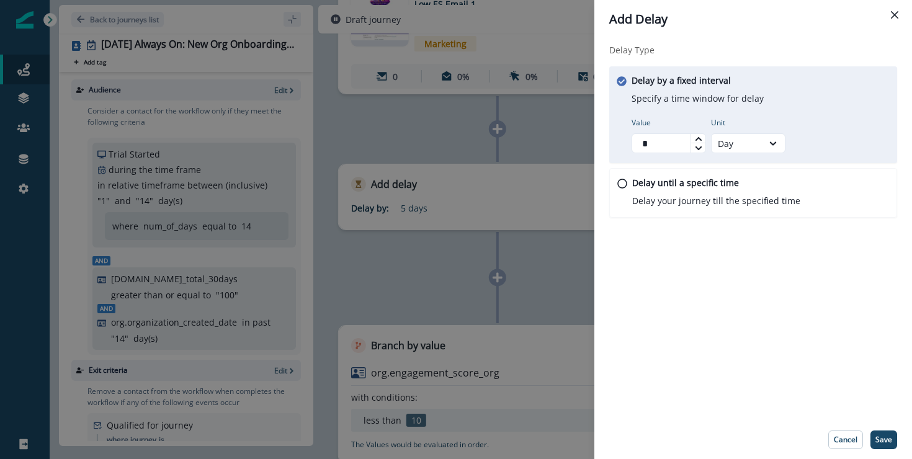
click at [699, 149] on icon at bounding box center [698, 147] width 7 height 7
type input "*"
click at [699, 149] on icon at bounding box center [698, 147] width 7 height 7
click at [881, 438] on p "Save" at bounding box center [883, 439] width 17 height 9
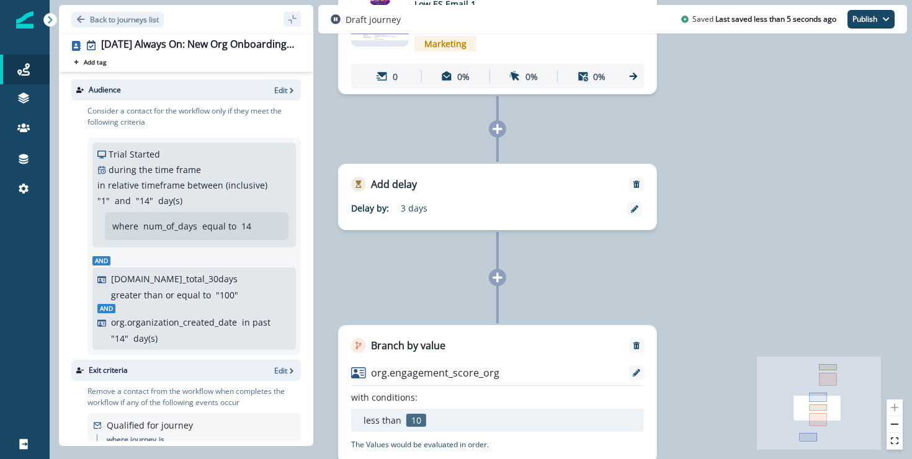
click at [293, 20] on icon "sidebar collapse toggle" at bounding box center [292, 19] width 10 height 10
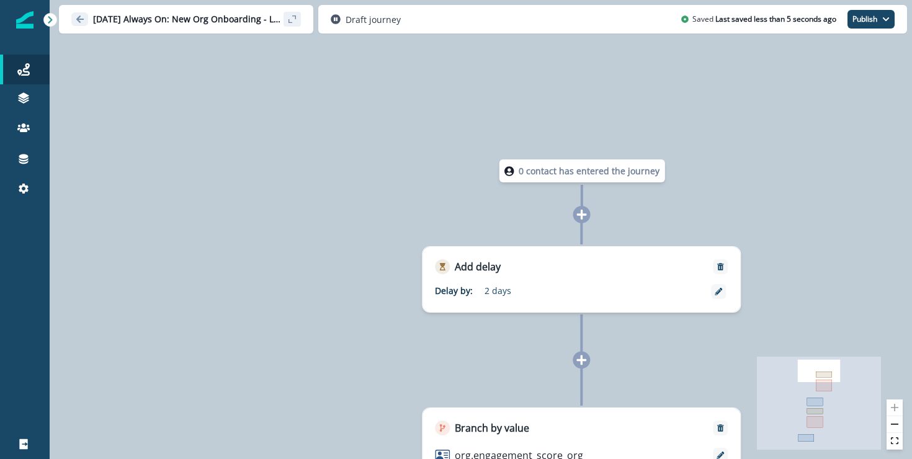
click at [296, 20] on icon "sidebar collapse toggle" at bounding box center [292, 19] width 10 height 10
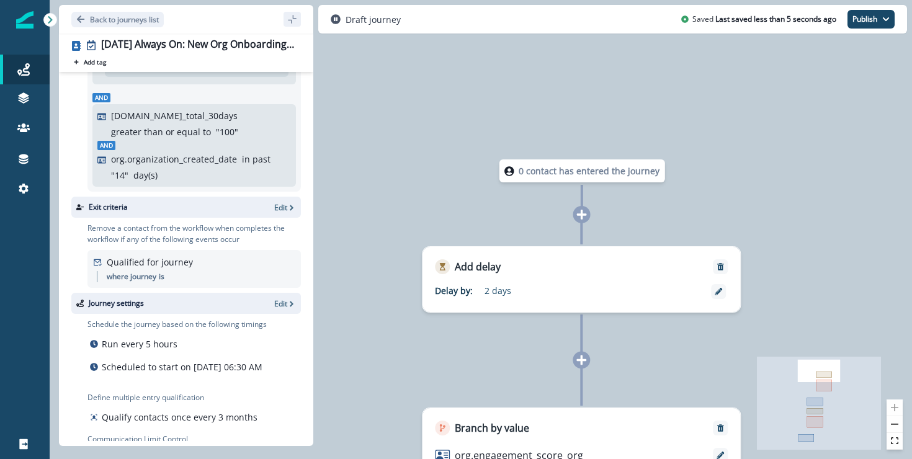
scroll to position [223, 0]
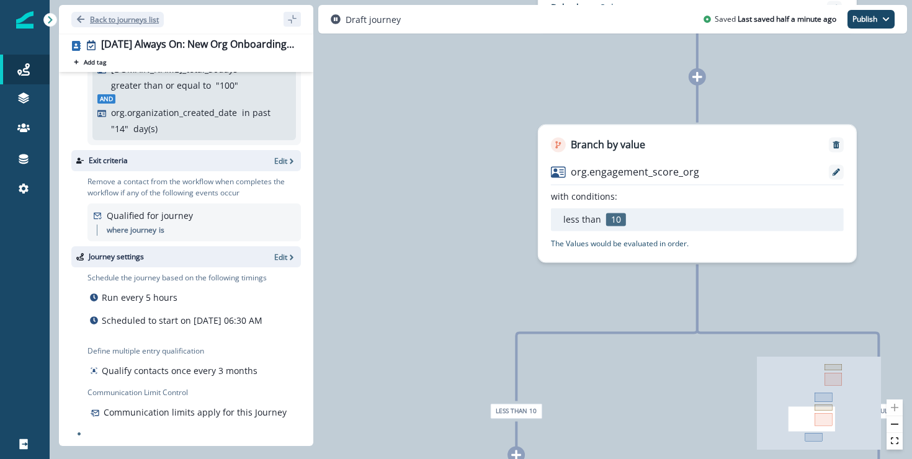
click at [120, 14] on p "Back to journeys list" at bounding box center [124, 19] width 69 height 11
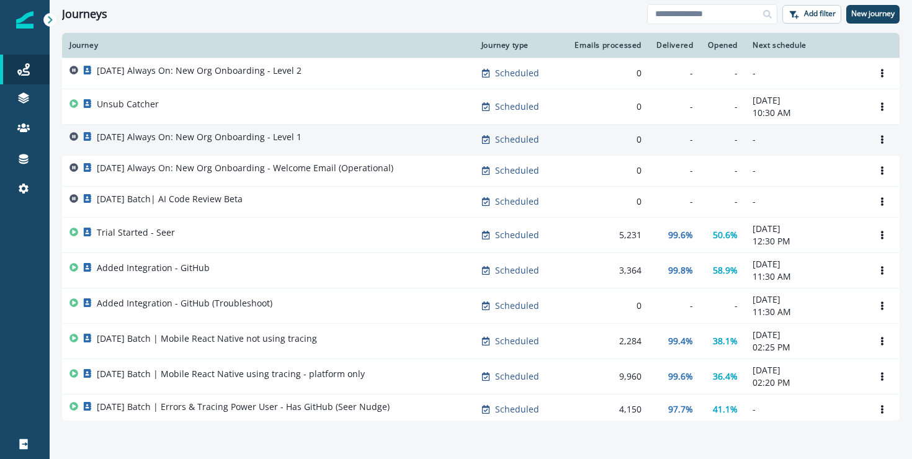
click at [277, 133] on p "2025-08-25 Always On: New Org Onboarding - Level 1" at bounding box center [199, 137] width 205 height 12
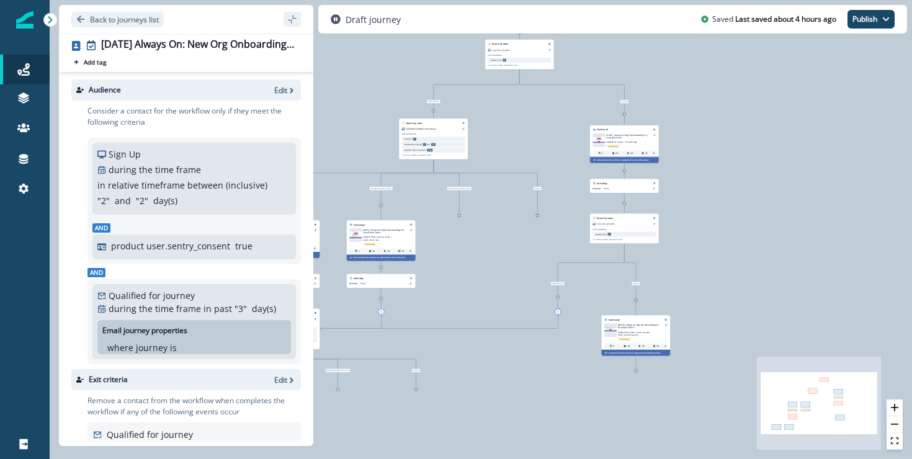
click at [628, 146] on div "Marketing" at bounding box center [628, 146] width 44 height 6
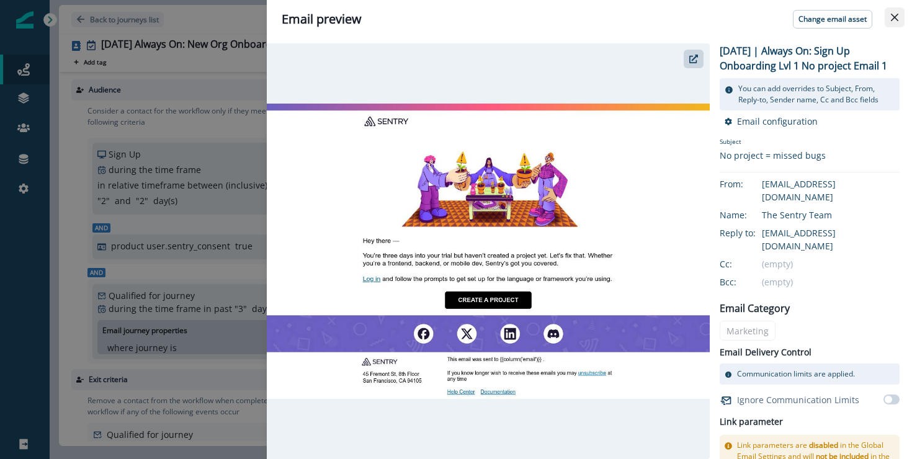
click at [897, 22] on button "Close" at bounding box center [894, 17] width 20 height 20
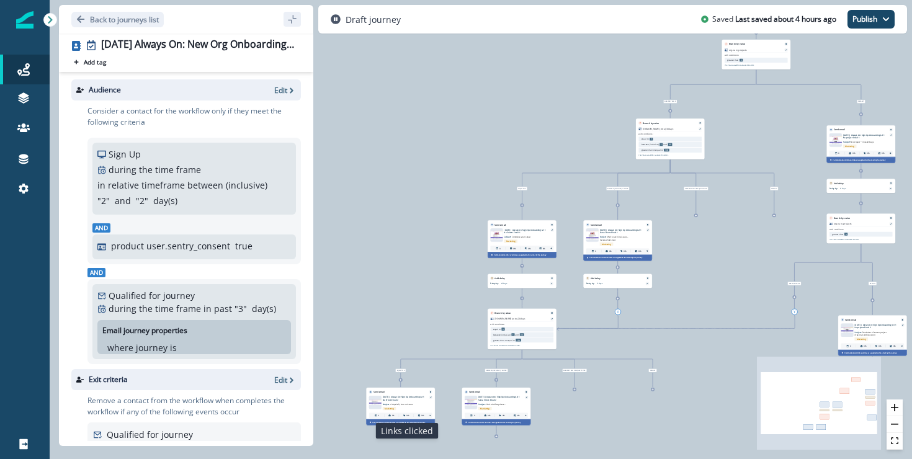
click at [405, 415] on icon at bounding box center [404, 415] width 2 height 2
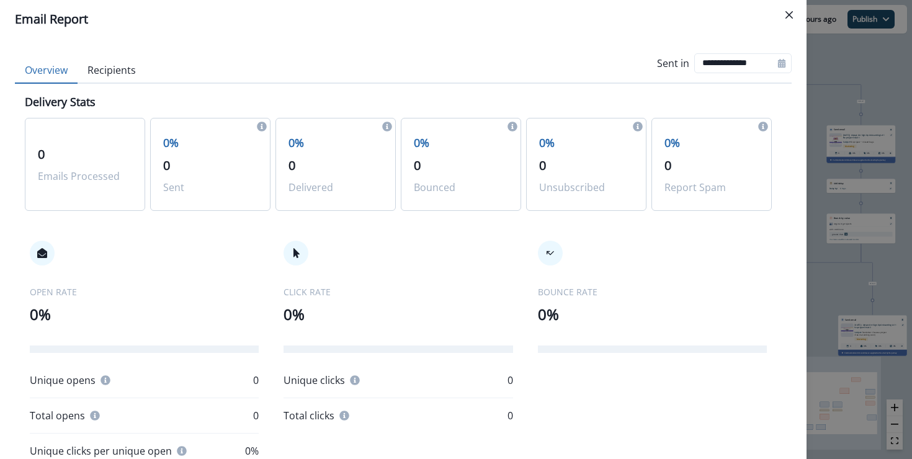
click at [819, 280] on div "**********" at bounding box center [456, 229] width 912 height 459
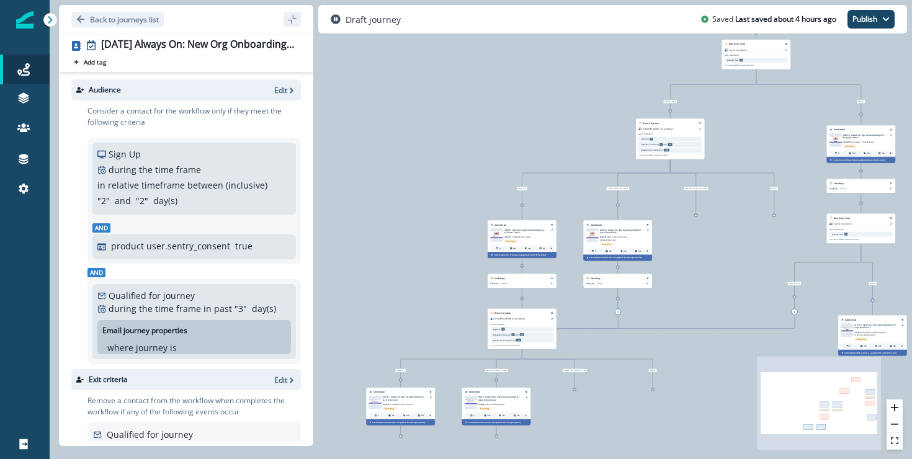
click at [401, 389] on div "Send email" at bounding box center [400, 391] width 68 height 6
click at [391, 399] on p "2025-08-25 | Always On: Sign Up Onboarding Lvl 1 No Errors Email 2" at bounding box center [404, 399] width 43 height 6
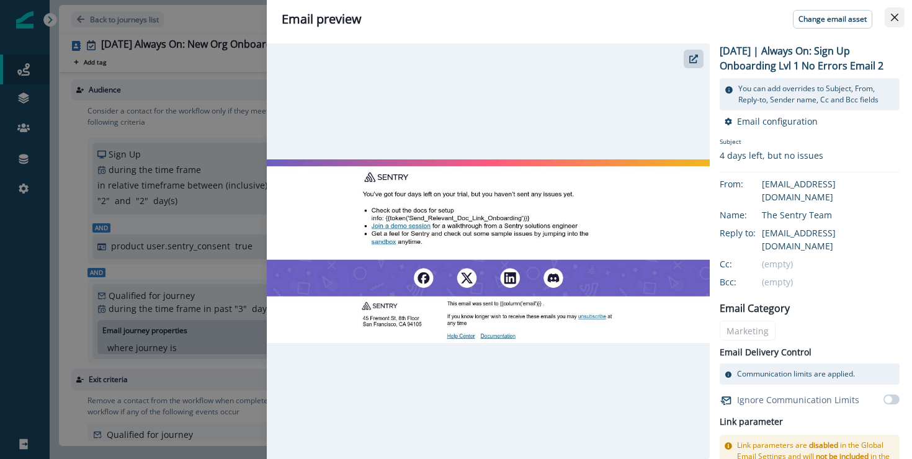
click at [893, 9] on button "Close" at bounding box center [894, 17] width 20 height 20
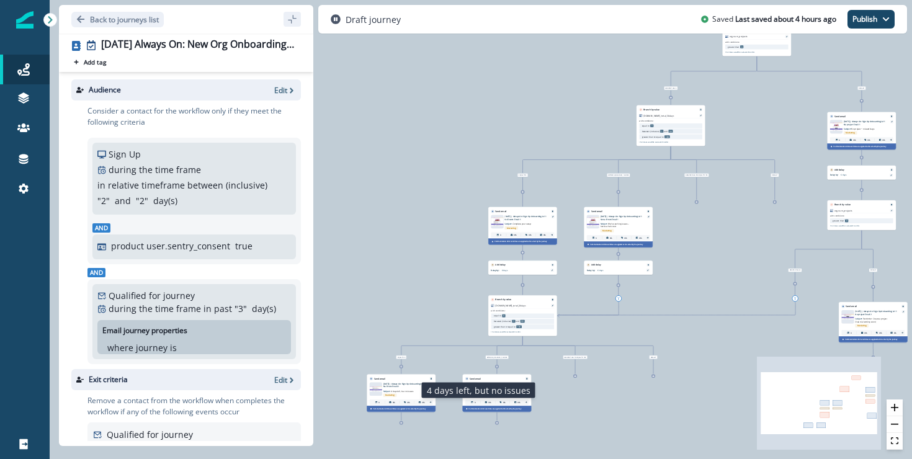
click at [403, 388] on p "Subject: 4 days left, but no issues" at bounding box center [399, 390] width 33 height 4
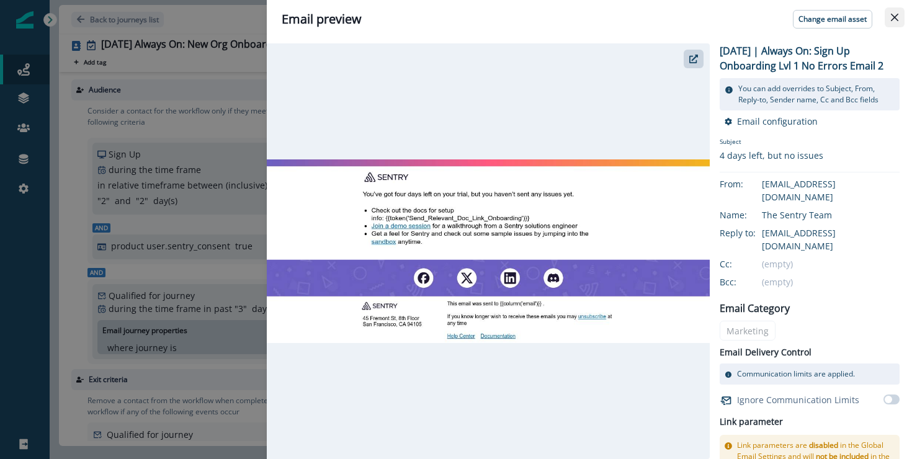
click at [901, 22] on button "Close" at bounding box center [894, 17] width 20 height 20
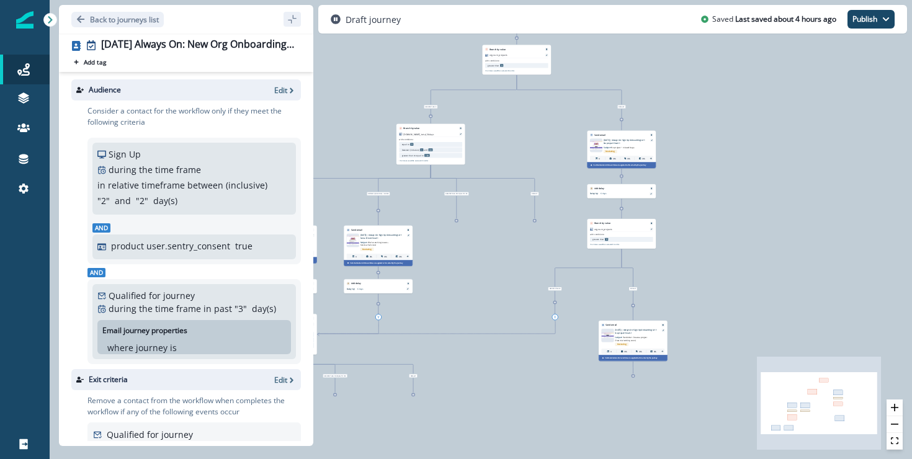
click at [628, 135] on div "Send email" at bounding box center [621, 134] width 68 height 6
click at [619, 144] on p "Subject: No project = missed bugs" at bounding box center [619, 146] width 33 height 4
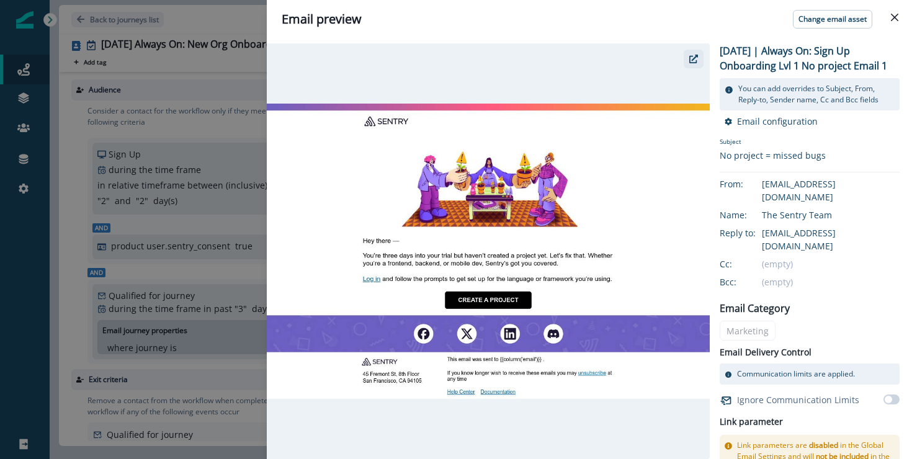
click at [699, 64] on button "button" at bounding box center [693, 59] width 20 height 19
click at [892, 18] on icon "Close" at bounding box center [893, 17] width 7 height 7
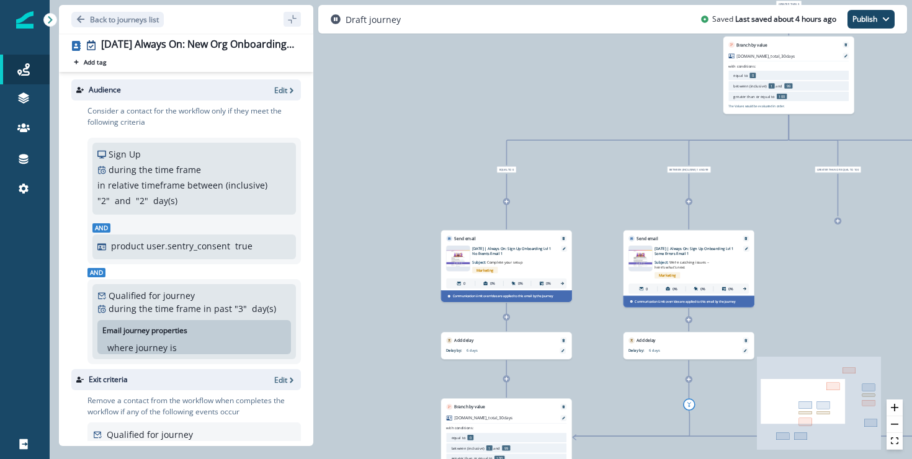
click at [706, 270] on div "Marketing" at bounding box center [696, 275] width 84 height 11
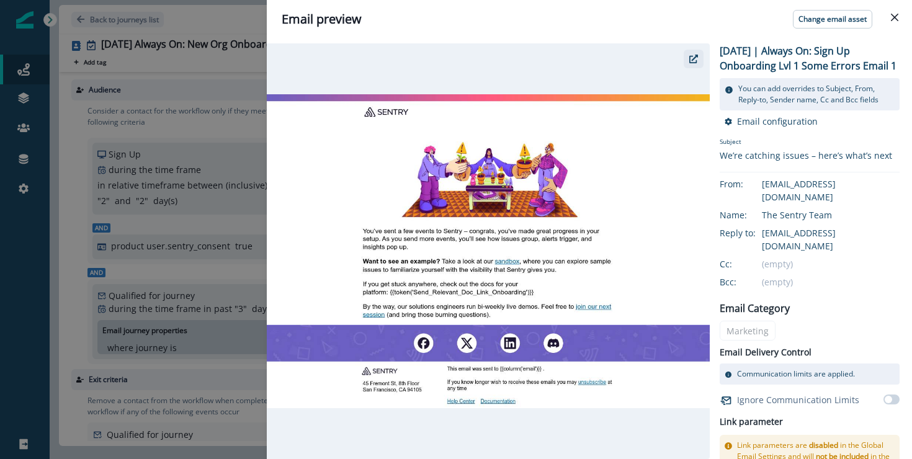
click at [695, 57] on icon "button" at bounding box center [693, 59] width 9 height 9
click at [897, 22] on button "Close" at bounding box center [894, 17] width 20 height 20
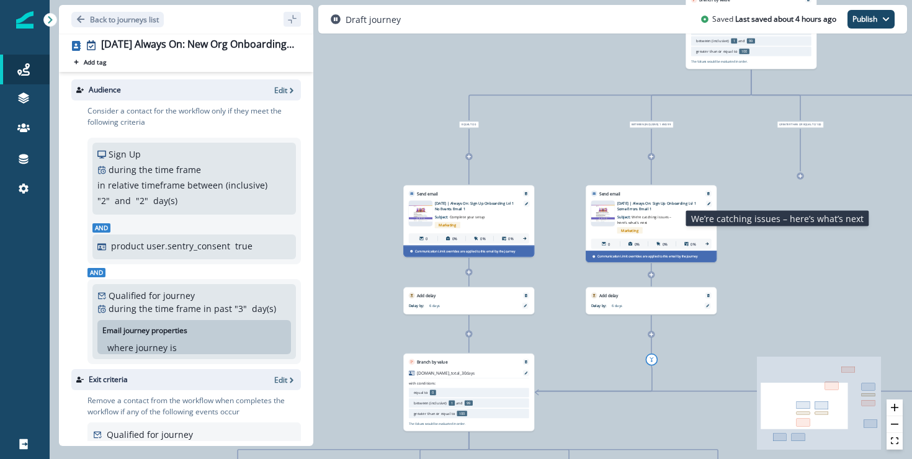
click at [644, 213] on p "Subject: We’re catching issues – here’s what’s next" at bounding box center [649, 218] width 64 height 14
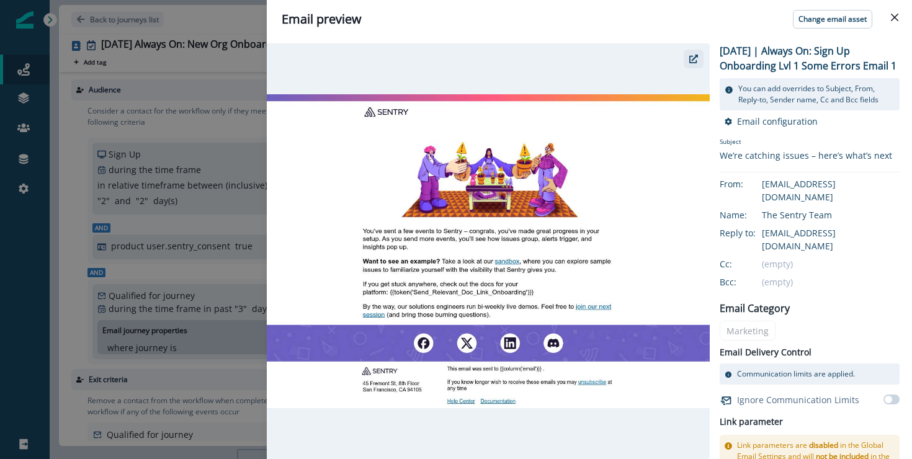
click at [691, 66] on button "button" at bounding box center [693, 59] width 20 height 19
drag, startPoint x: 889, startPoint y: 17, endPoint x: 895, endPoint y: 4, distance: 14.4
click at [889, 17] on button "Close" at bounding box center [894, 17] width 20 height 20
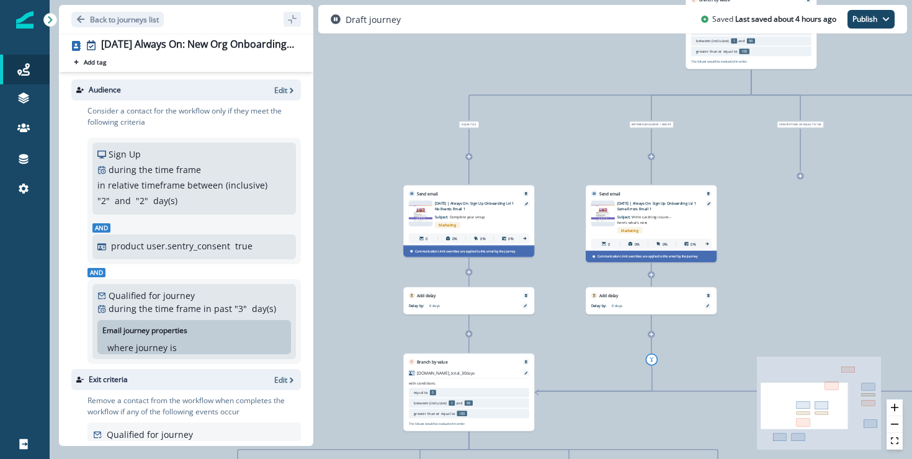
click at [513, 208] on p "2025-08-25 | Always On: Sign Up Onboarding Lvl 1 No Events Email 1" at bounding box center [476, 206] width 82 height 11
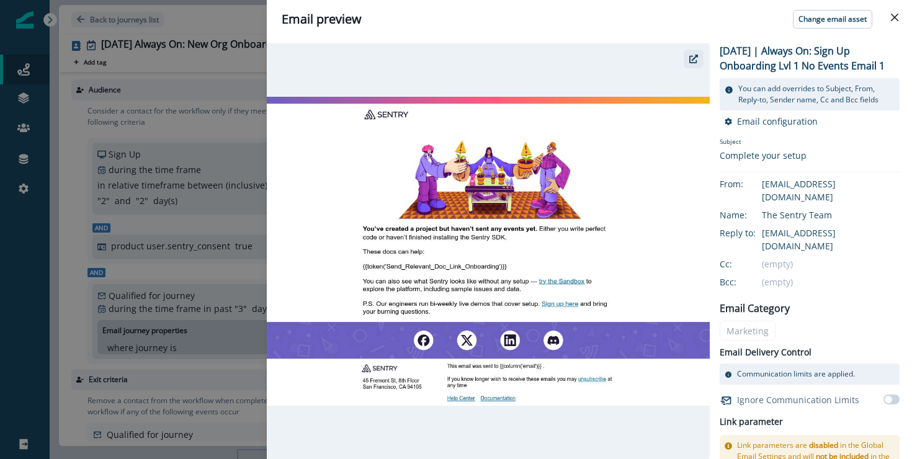
click at [695, 63] on icon "button" at bounding box center [693, 59] width 9 height 9
click at [193, 129] on div "Email preview Change email asset 2025-08-25 | Always On: Sign Up Onboarding Lvl…" at bounding box center [456, 229] width 912 height 459
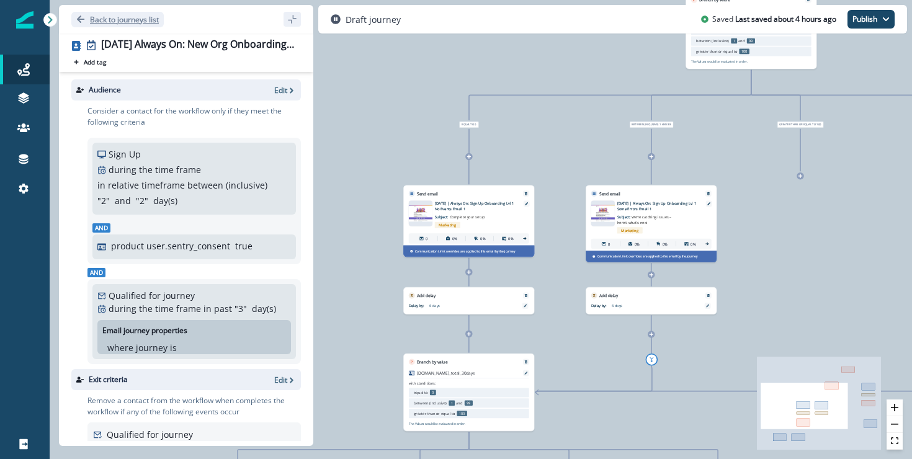
click at [136, 22] on p "Back to journeys list" at bounding box center [124, 19] width 69 height 11
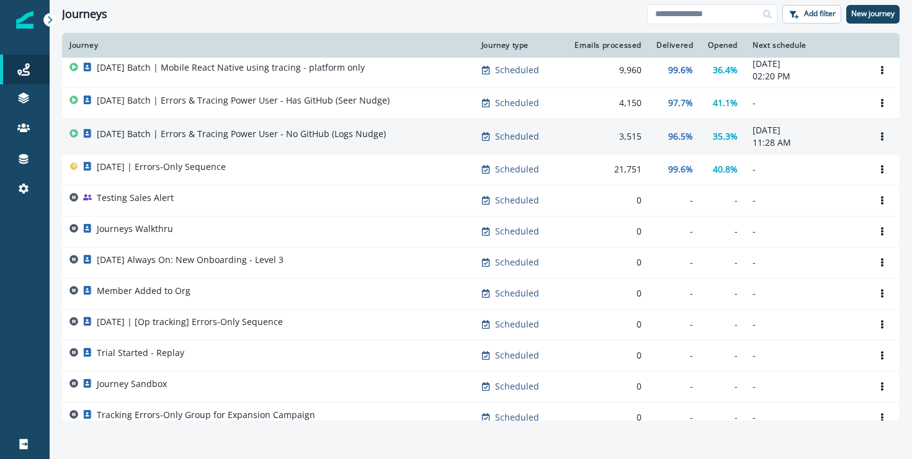
scroll to position [318, 0]
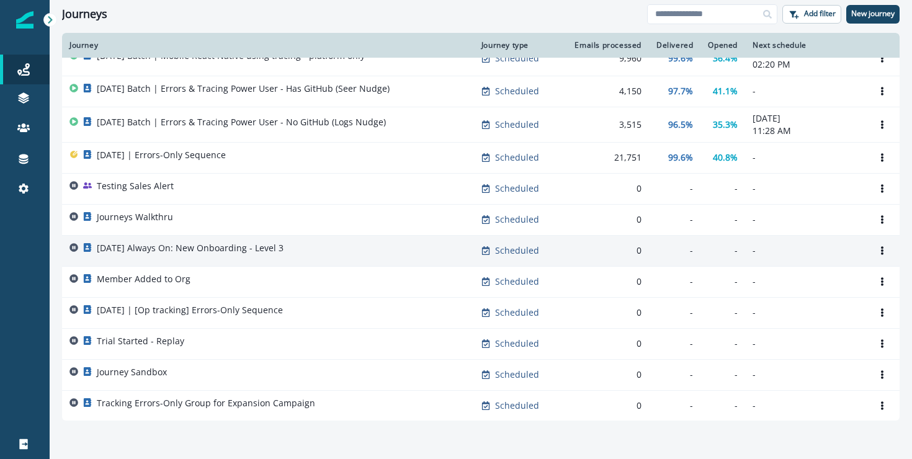
click at [283, 242] on p "2025-08-25 Always On: New Onboarding - Level 3" at bounding box center [190, 248] width 187 height 12
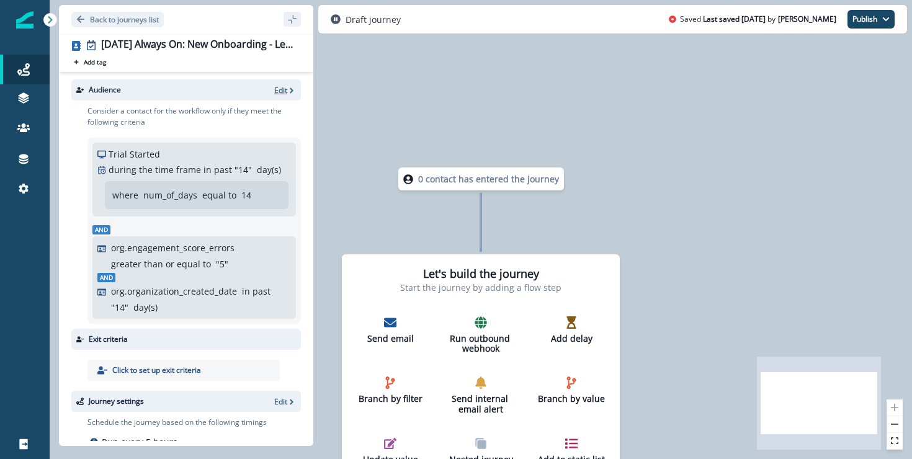
click at [280, 91] on p "Edit" at bounding box center [280, 90] width 13 height 11
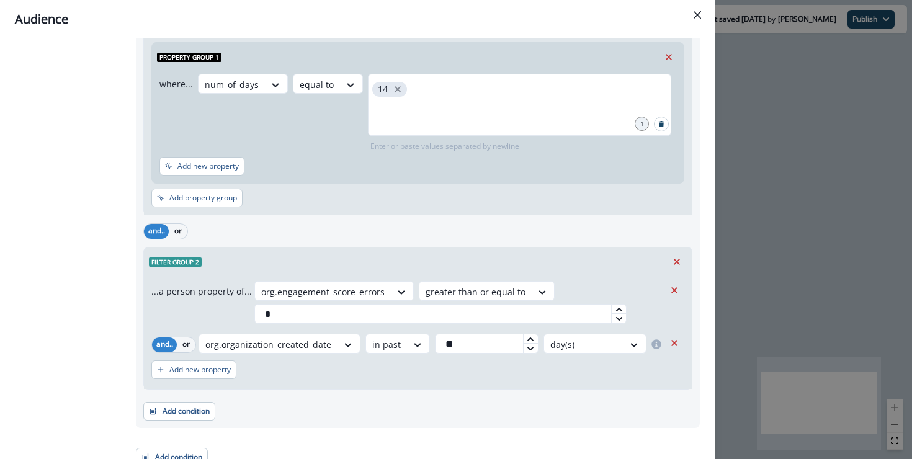
scroll to position [193, 0]
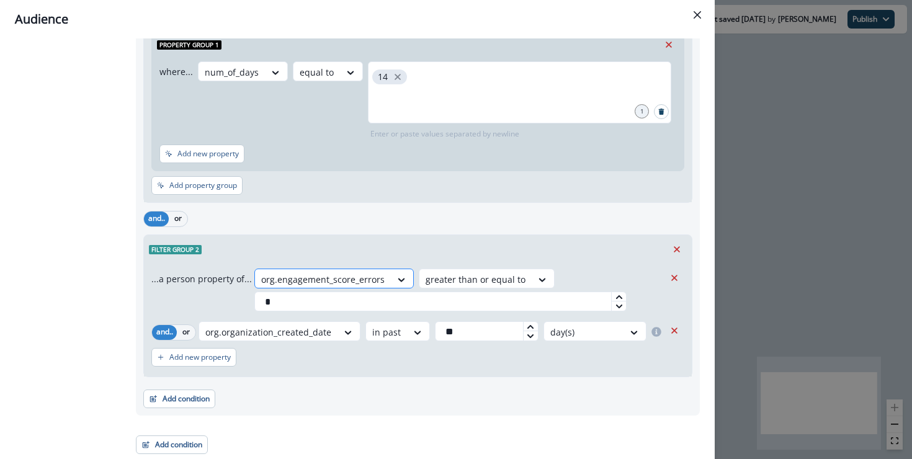
click at [333, 277] on div at bounding box center [322, 280] width 123 height 16
type input "**********"
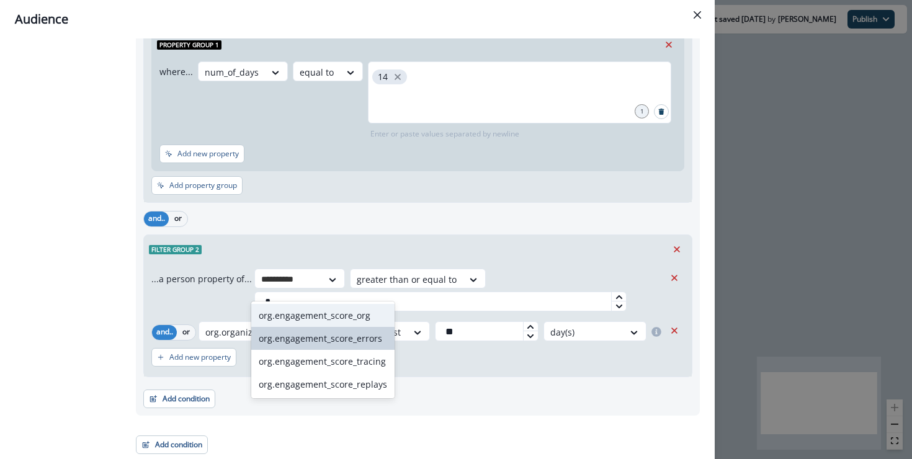
scroll to position [189, 0]
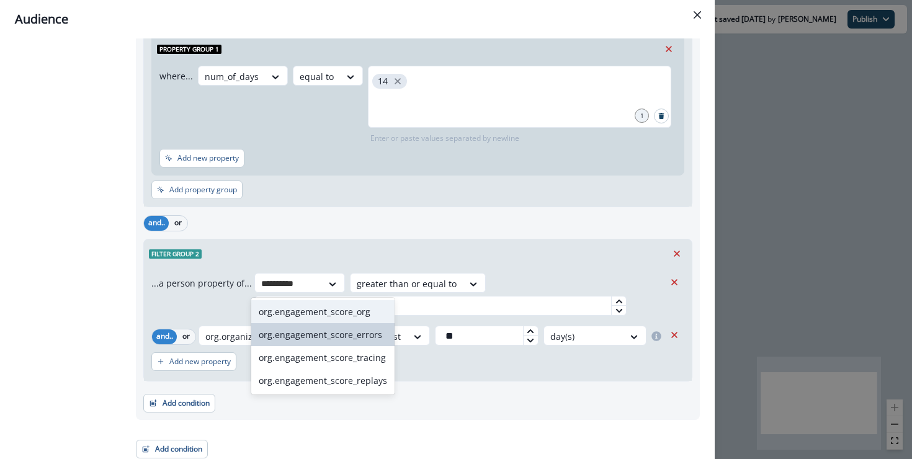
click at [352, 304] on div "org.engagement_score_org" at bounding box center [322, 311] width 143 height 23
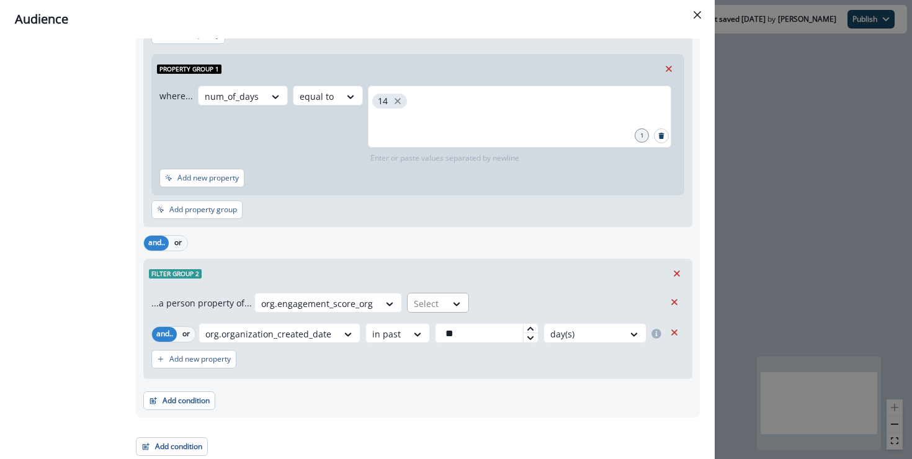
click at [425, 299] on div at bounding box center [427, 304] width 26 height 16
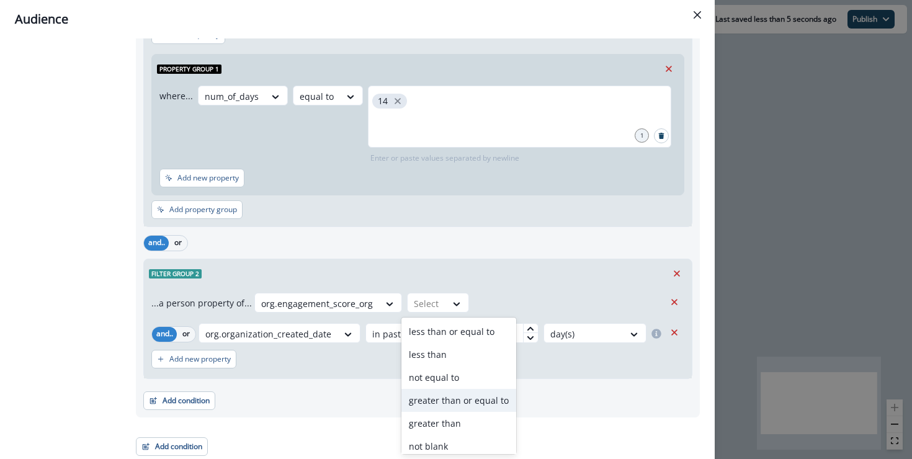
click at [466, 401] on div "greater than or equal to" at bounding box center [458, 400] width 115 height 23
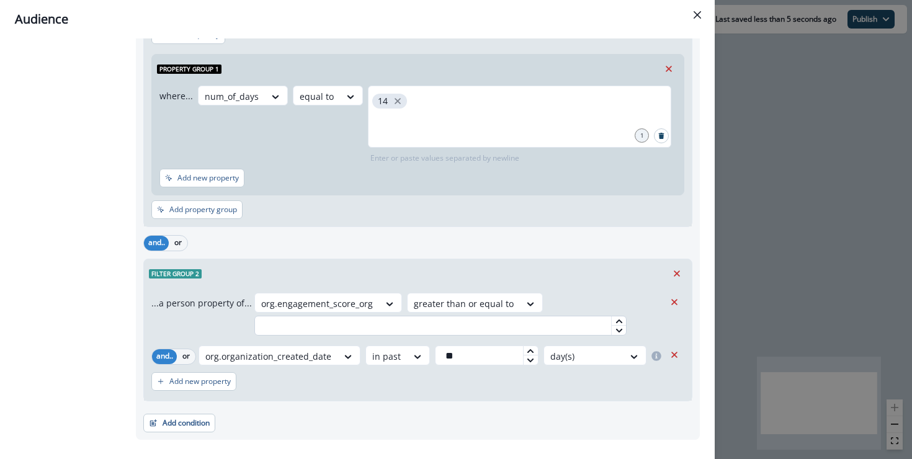
click at [429, 332] on input "text" at bounding box center [440, 326] width 372 height 20
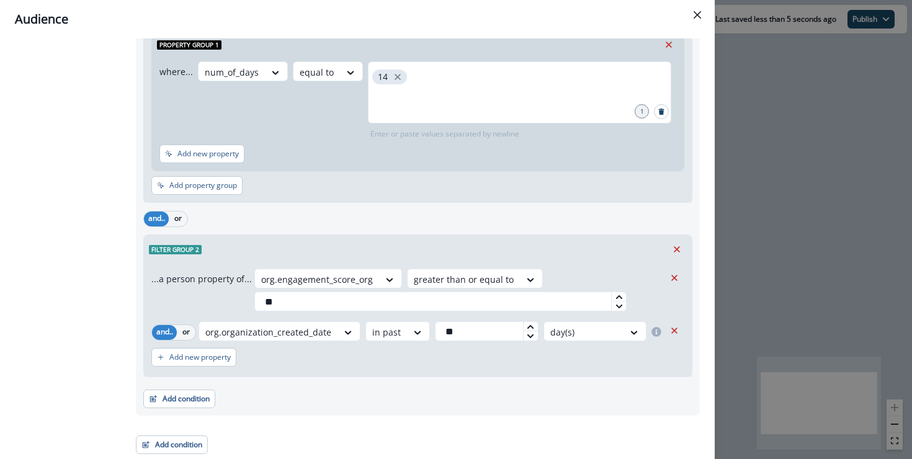
type input "**"
click at [321, 416] on div "Outer group 1 Filter group 1 ...performed an activity of... Trial Started ...du…" at bounding box center [413, 164] width 571 height 580
click at [787, 107] on div "Audience Preview dynamic list All contact s who have, Outer group 1 Filter grou…" at bounding box center [456, 229] width 912 height 459
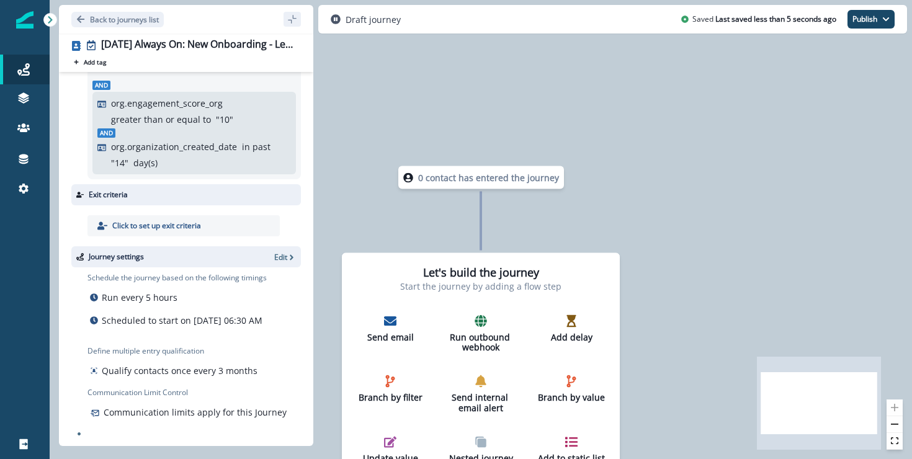
scroll to position [158, 0]
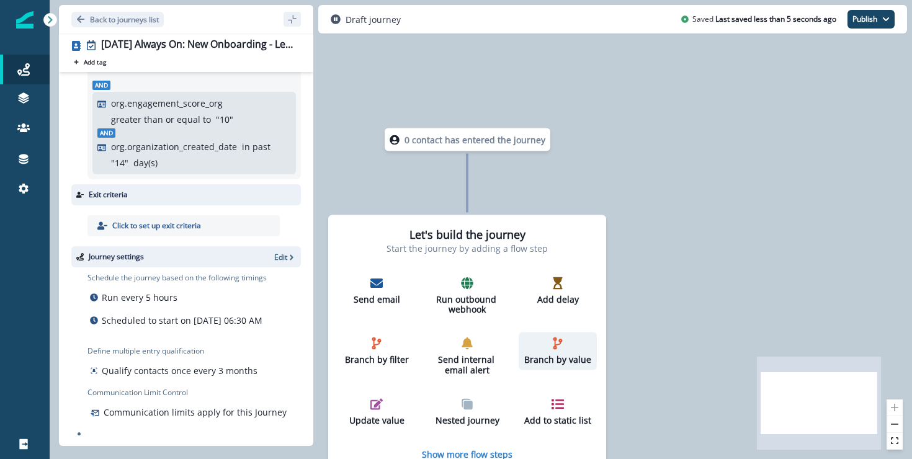
click at [563, 356] on p "Branch by value" at bounding box center [557, 360] width 68 height 11
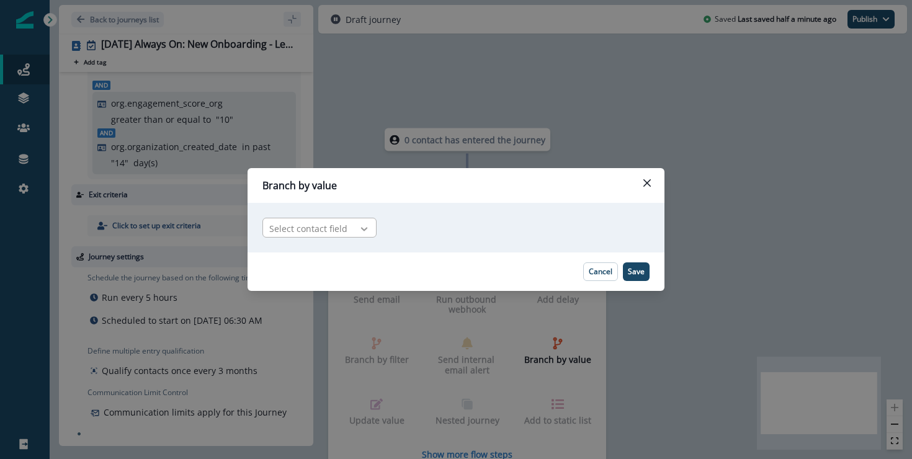
click at [363, 229] on icon at bounding box center [363, 229] width 11 height 12
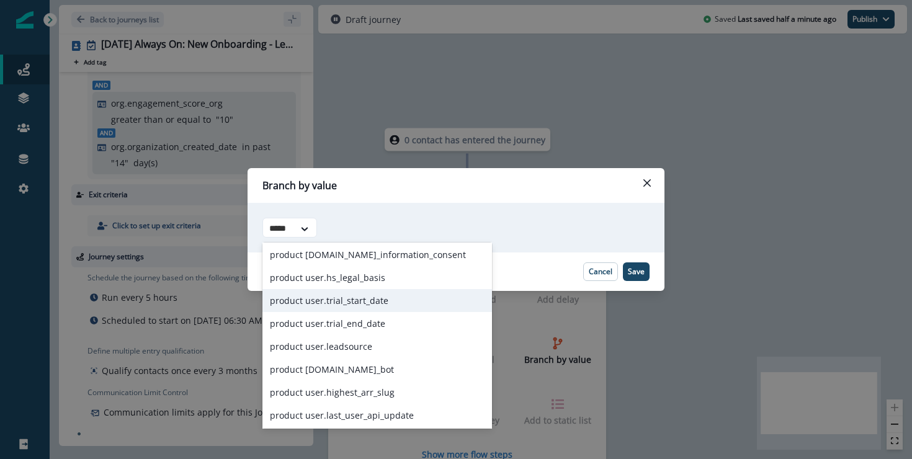
scroll to position [0, 0]
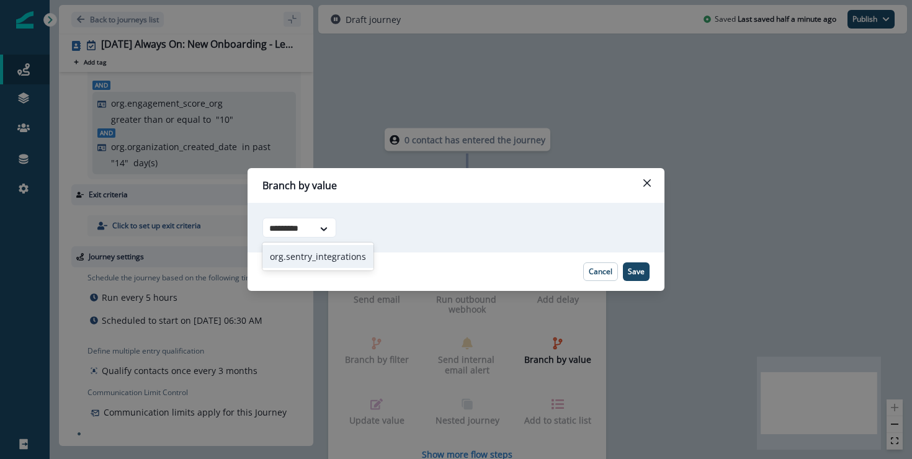
type input "********"
click at [337, 254] on div "org.sentry_integrations" at bounding box center [317, 256] width 111 height 23
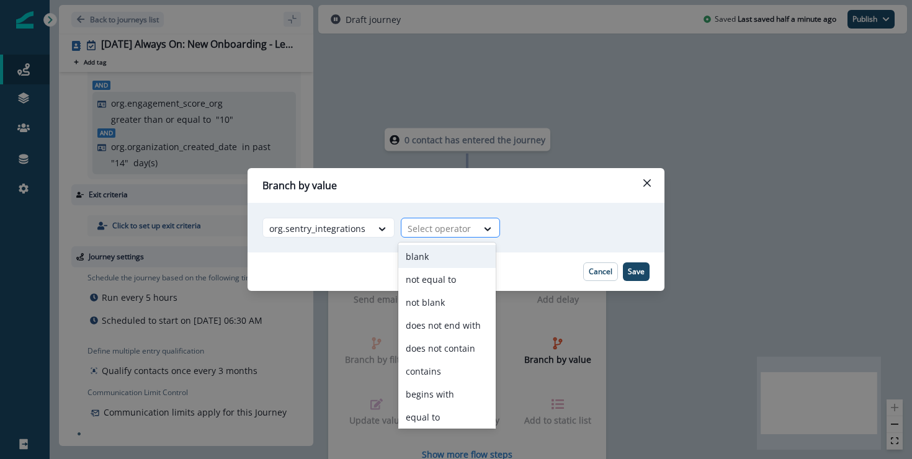
click at [463, 226] on div at bounding box center [438, 229] width 63 height 16
click at [439, 376] on div "contains" at bounding box center [447, 371] width 98 height 23
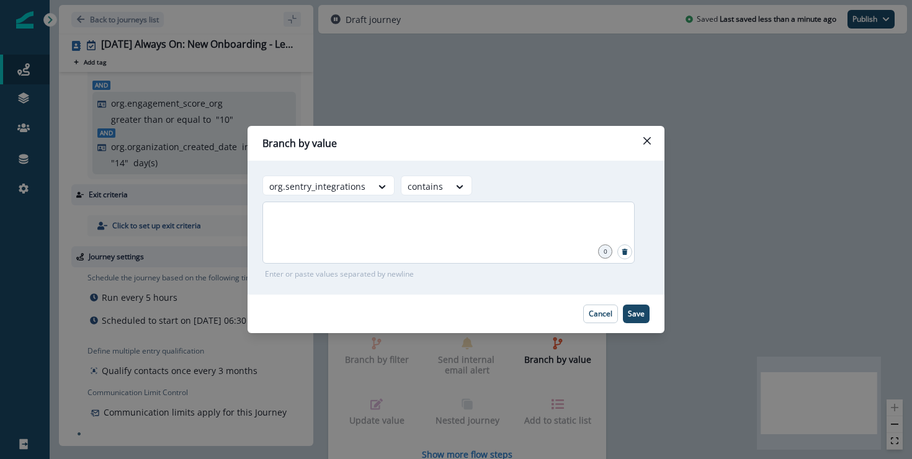
click at [475, 234] on div at bounding box center [448, 233] width 372 height 62
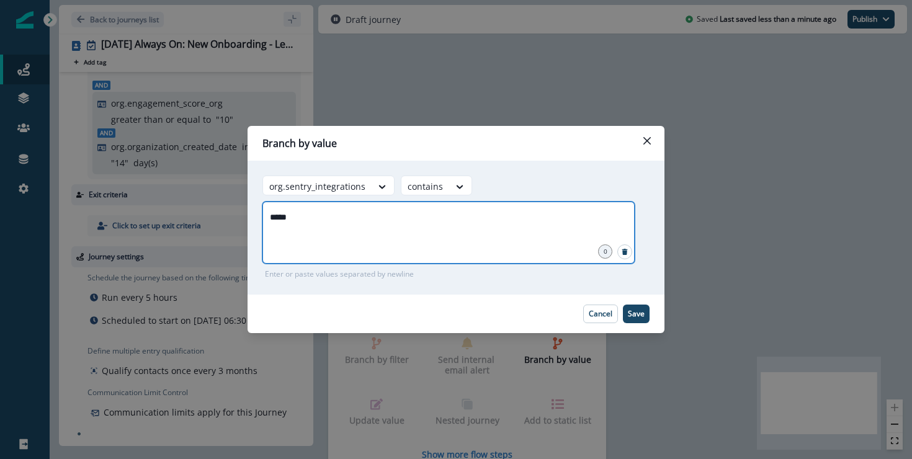
type input "******"
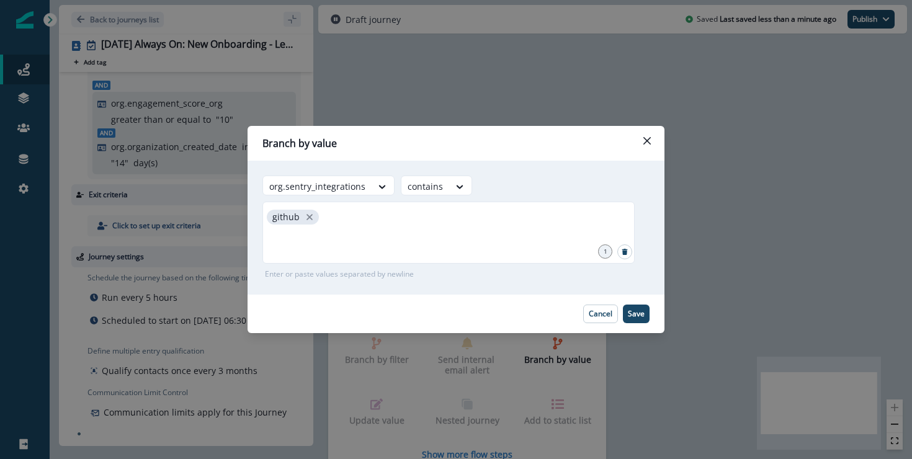
click at [651, 313] on footer "Cancel Save" at bounding box center [455, 314] width 417 height 38
click at [647, 314] on button "Save" at bounding box center [636, 313] width 27 height 19
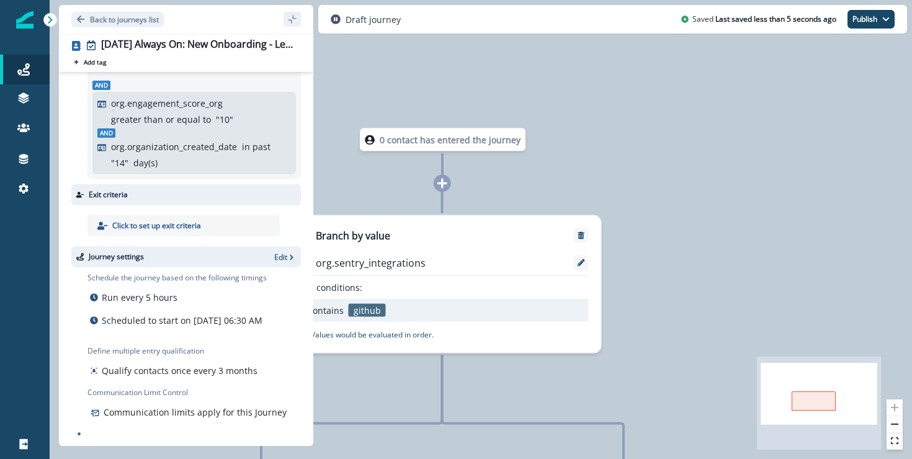
click at [647, 252] on div "0 contact has entered the journey Branch by value org.sentry_integrations with …" at bounding box center [481, 229] width 862 height 459
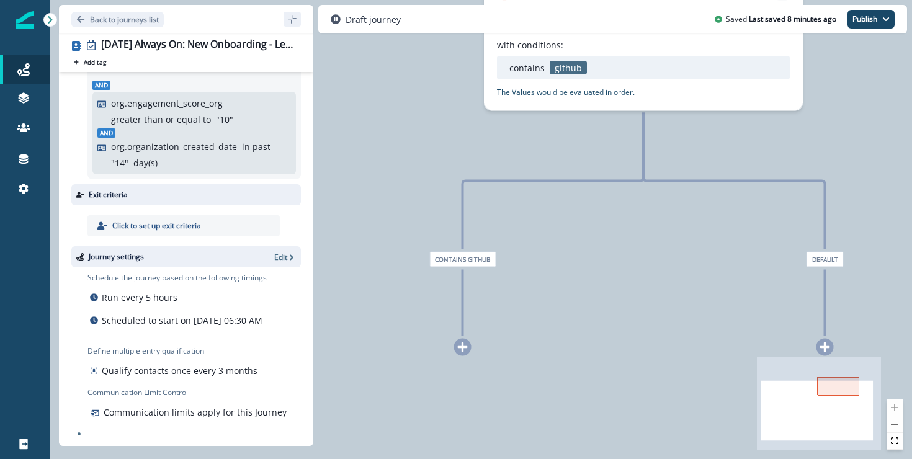
click at [464, 345] on icon at bounding box center [462, 347] width 11 height 11
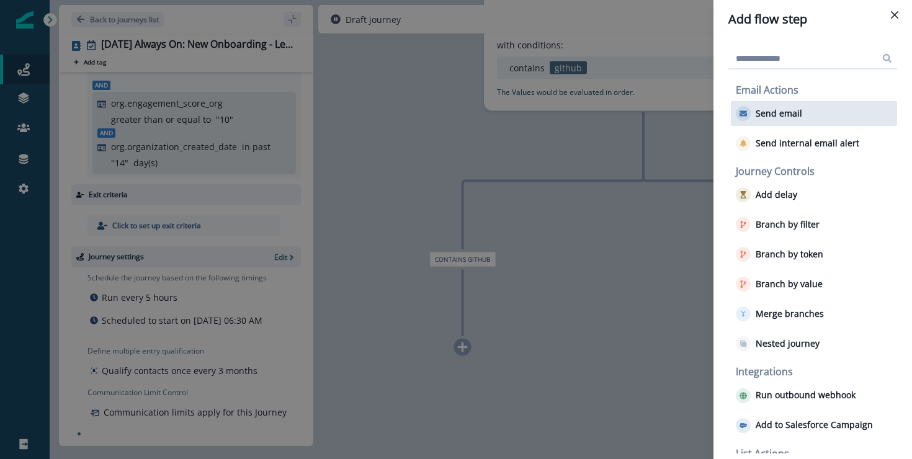
click at [798, 103] on div "Send email" at bounding box center [813, 113] width 166 height 25
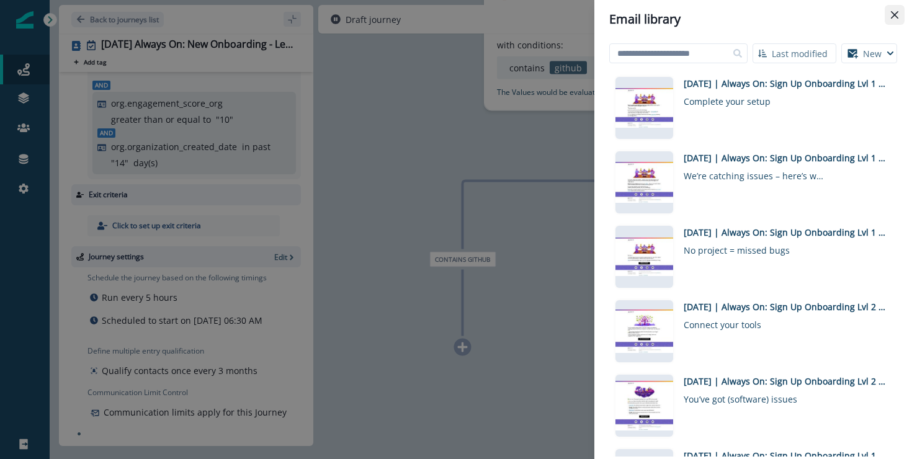
click at [892, 18] on icon "Close" at bounding box center [893, 14] width 7 height 7
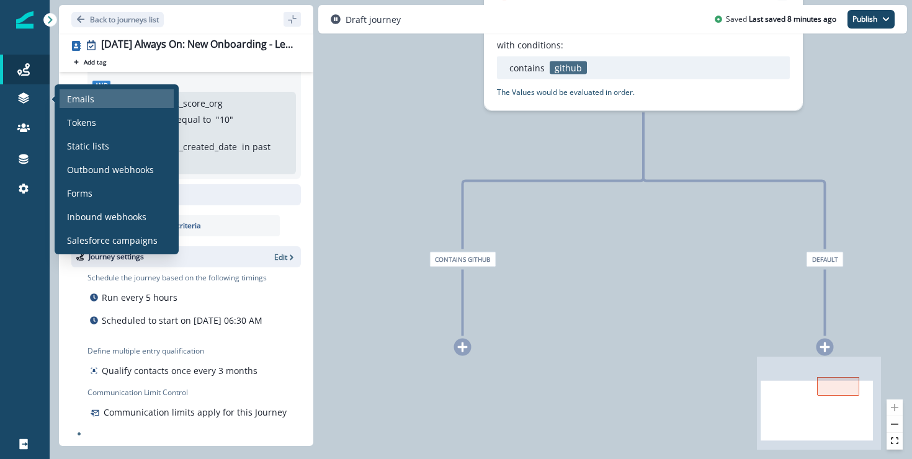
click at [75, 96] on p "Emails" at bounding box center [80, 98] width 27 height 13
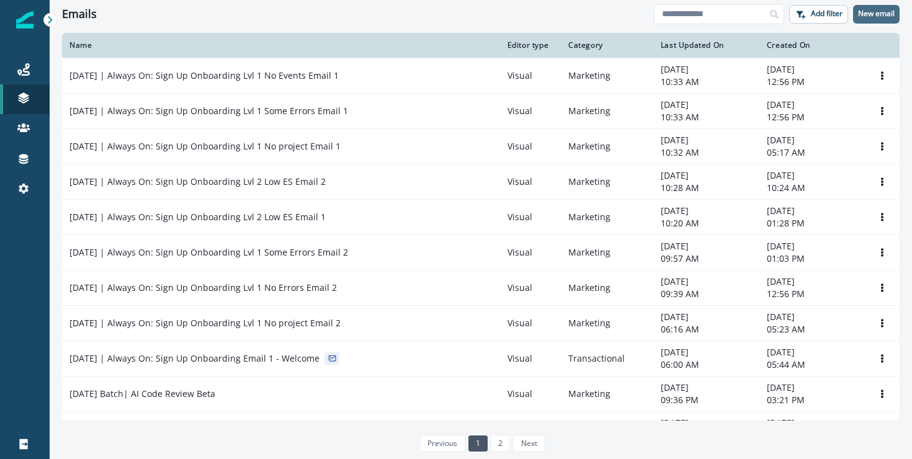
click at [864, 12] on p "New email" at bounding box center [876, 13] width 37 height 9
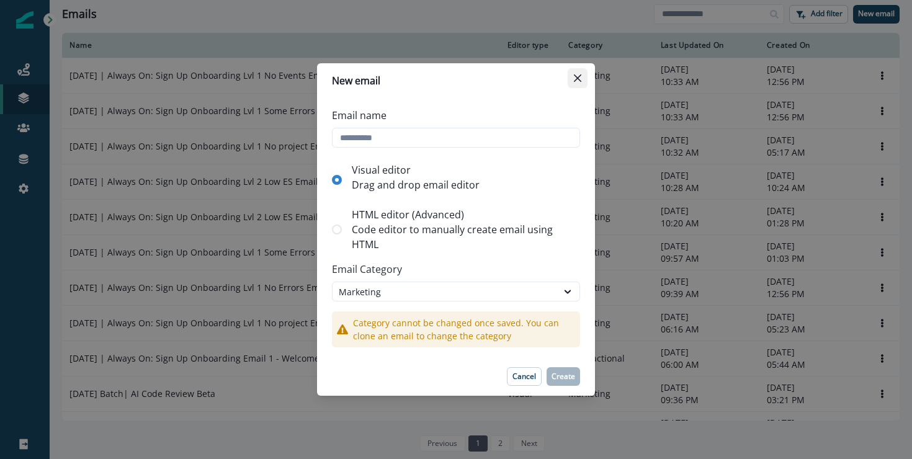
click at [576, 79] on icon "Close" at bounding box center [577, 77] width 7 height 7
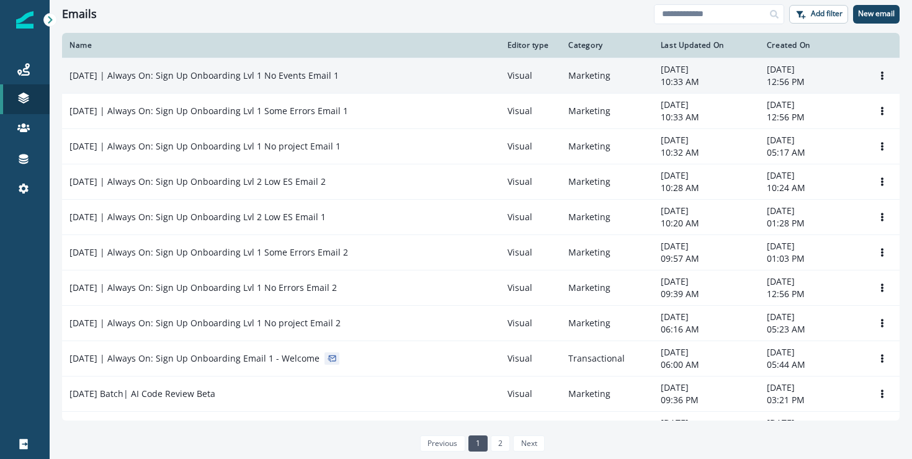
click at [288, 73] on p "2025-08-25 | Always On: Sign Up Onboarding Lvl 1 No Events Email 1" at bounding box center [203, 75] width 269 height 12
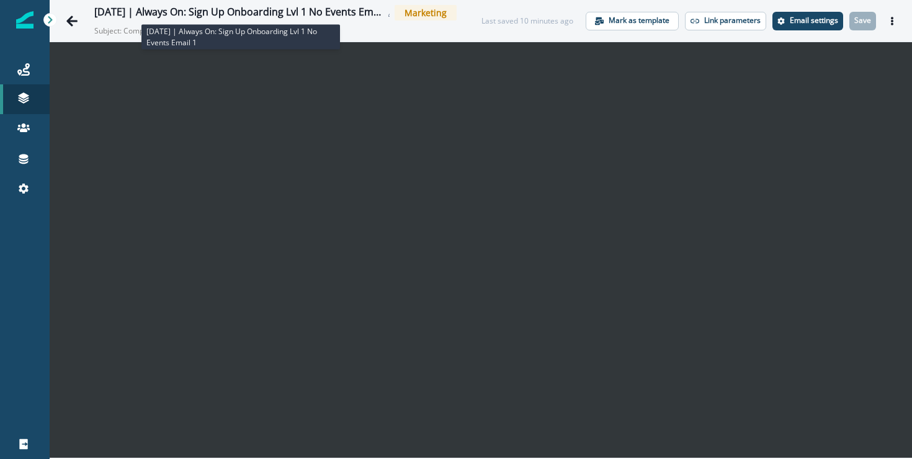
click at [153, 11] on div "2025-08-25 | Always On: Sign Up Onboarding Lvl 1 No Events Email 1" at bounding box center [239, 13] width 290 height 14
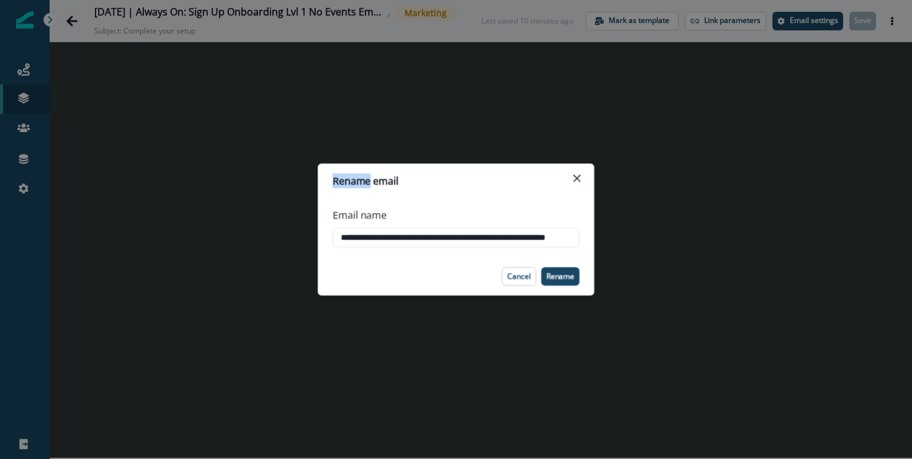
click at [153, 11] on div "**********" at bounding box center [456, 229] width 912 height 459
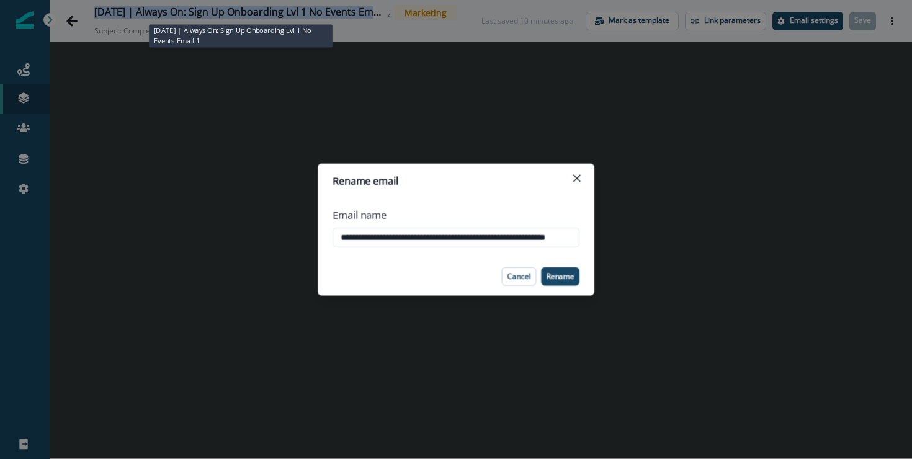
click at [153, 11] on div "2025-08-25 | Always On: Sign Up Onboarding Lvl 1 No Events Email 1" at bounding box center [239, 13] width 290 height 14
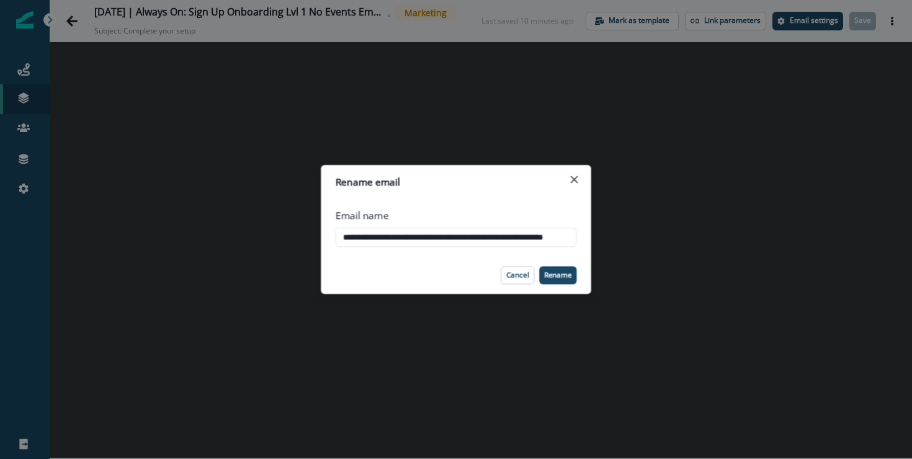
scroll to position [0, 46]
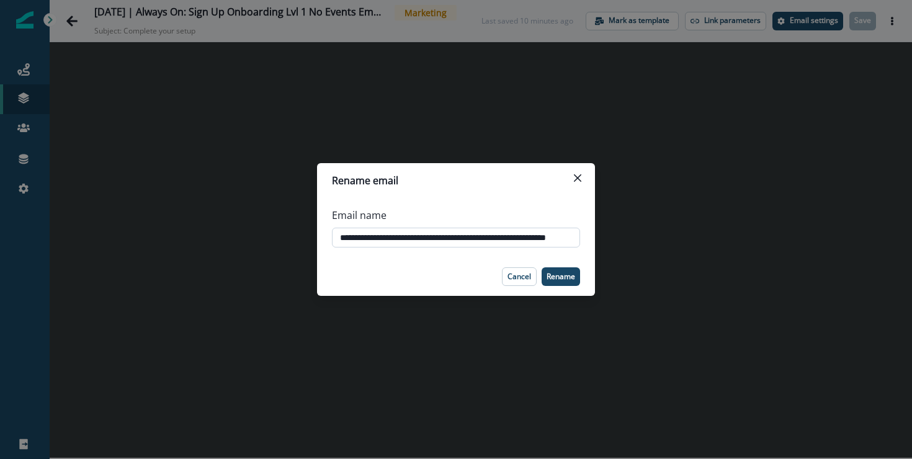
click at [360, 238] on input "**********" at bounding box center [456, 238] width 248 height 20
click at [515, 276] on p "Cancel" at bounding box center [519, 276] width 24 height 9
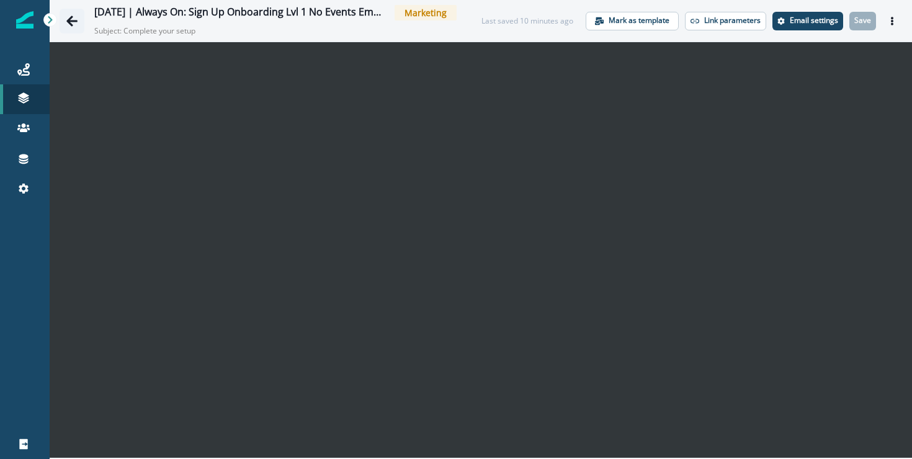
click at [69, 21] on icon "Go back" at bounding box center [71, 21] width 11 height 11
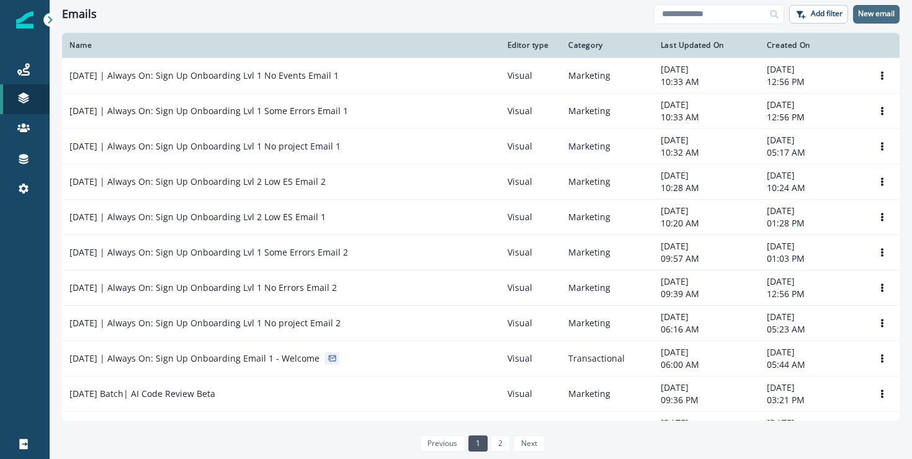
click at [871, 7] on button "New email" at bounding box center [876, 14] width 47 height 19
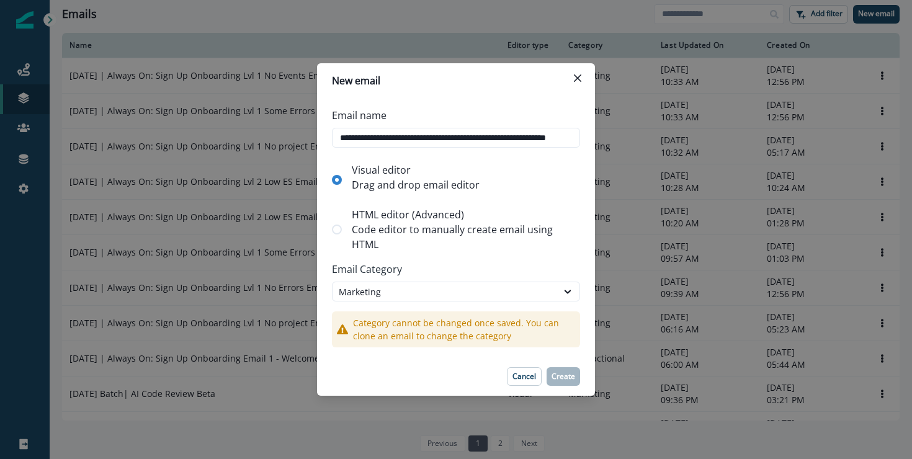
scroll to position [0, 45]
click at [489, 137] on input "**********" at bounding box center [456, 138] width 248 height 20
click at [494, 138] on input "**********" at bounding box center [456, 138] width 248 height 20
click at [517, 140] on input "**********" at bounding box center [456, 138] width 248 height 20
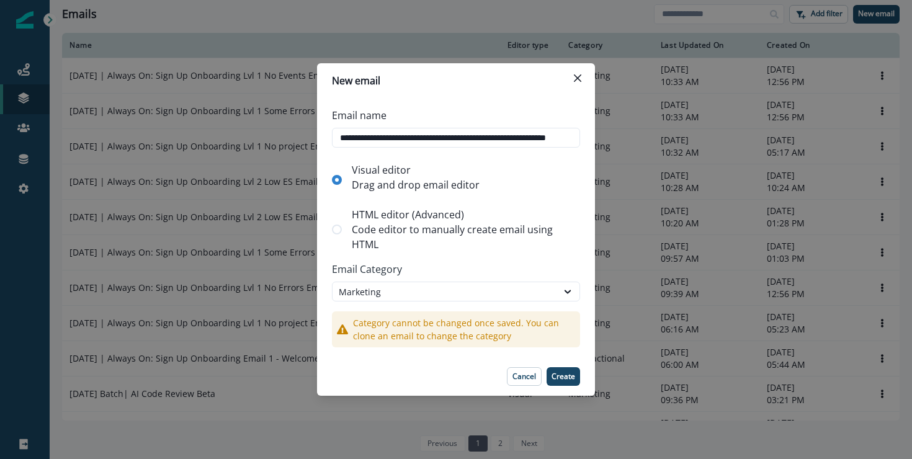
drag, startPoint x: 517, startPoint y: 140, endPoint x: 651, endPoint y: 143, distance: 134.6
click at [651, 143] on div "**********" at bounding box center [456, 229] width 912 height 459
click at [503, 138] on input "**********" at bounding box center [456, 138] width 248 height 20
drag, startPoint x: 503, startPoint y: 138, endPoint x: 533, endPoint y: 134, distance: 30.6
click at [533, 134] on input "**********" at bounding box center [456, 138] width 248 height 20
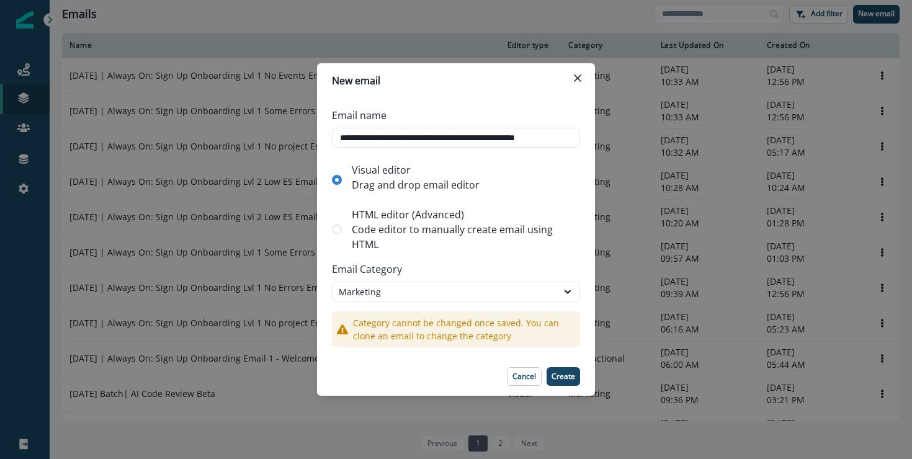
scroll to position [0, 3]
drag, startPoint x: 541, startPoint y: 140, endPoint x: 587, endPoint y: 141, distance: 45.9
click at [587, 141] on div "**********" at bounding box center [456, 227] width 278 height 259
click at [525, 137] on input "**********" at bounding box center [456, 138] width 248 height 20
click at [541, 135] on input "**********" at bounding box center [456, 138] width 248 height 20
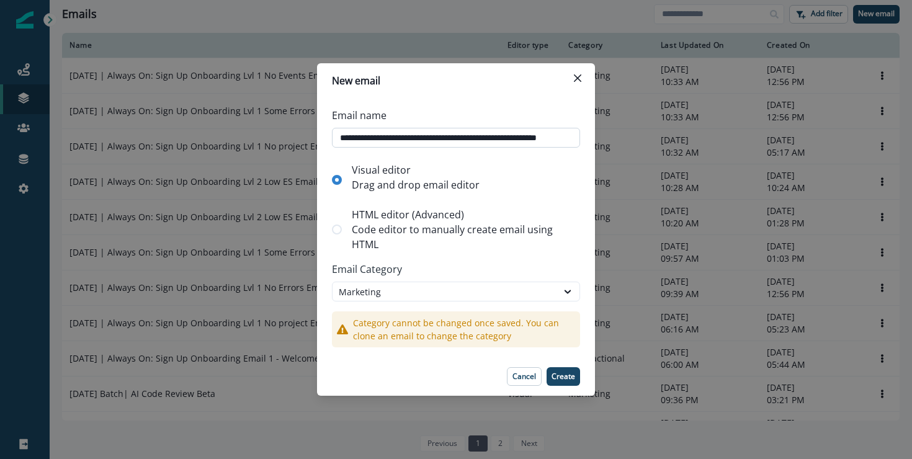
scroll to position [0, 28]
type input "**********"
click at [575, 376] on button "Create" at bounding box center [562, 376] width 33 height 19
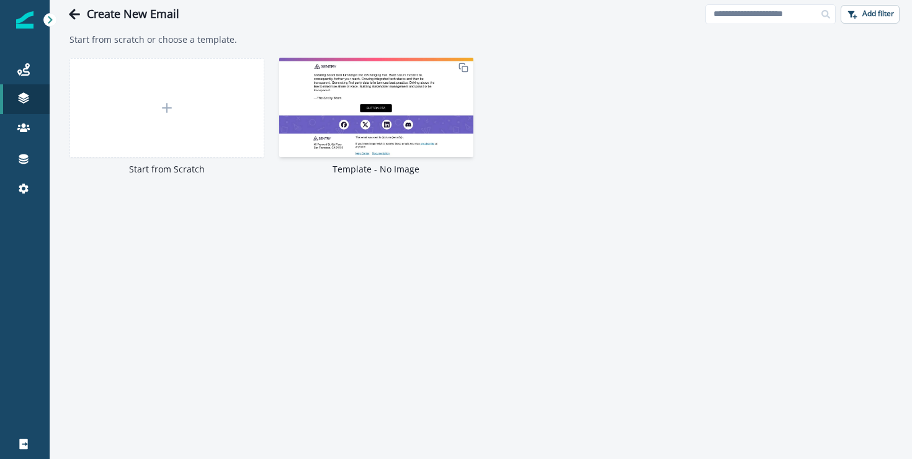
click at [352, 134] on img at bounding box center [376, 107] width 195 height 99
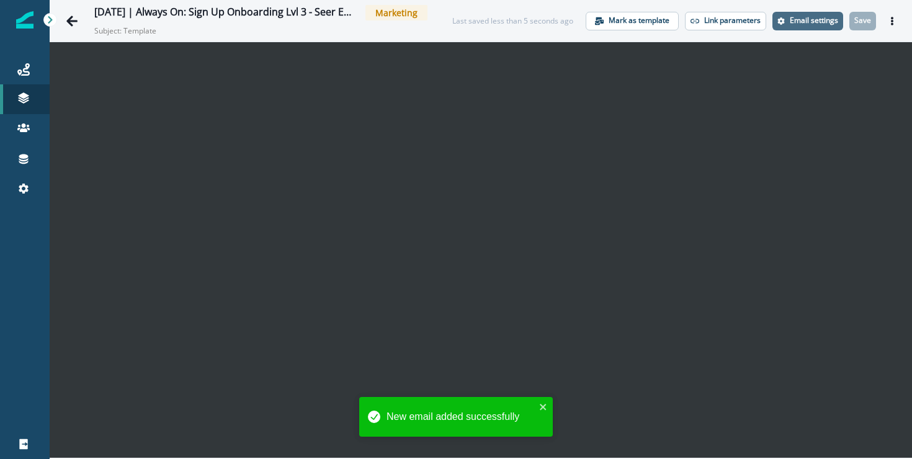
click at [811, 23] on p "Email settings" at bounding box center [813, 20] width 48 height 9
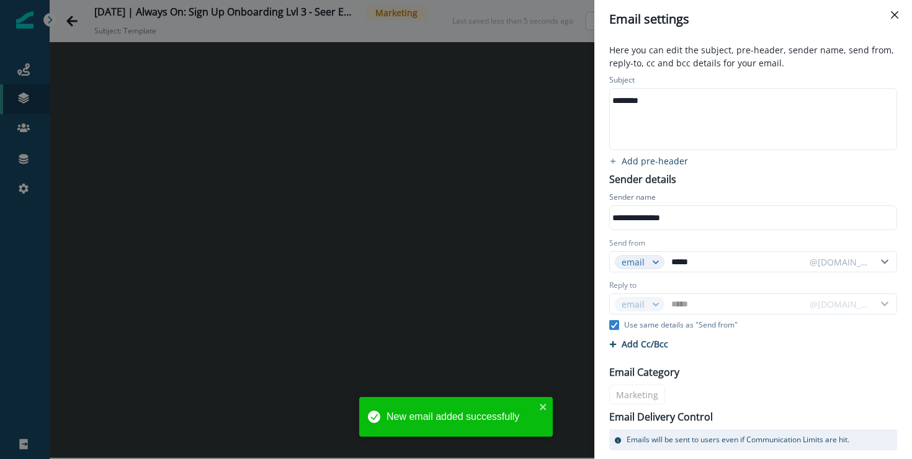
click at [665, 115] on div "********" at bounding box center [752, 119] width 285 height 61
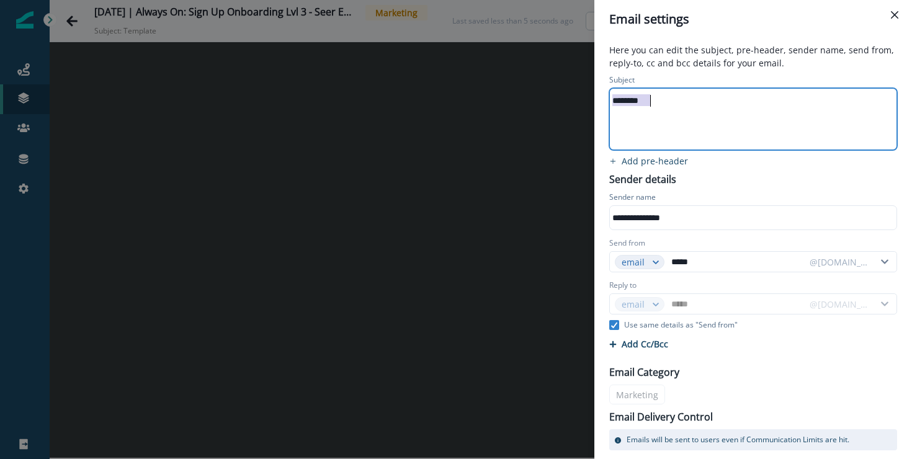
click at [665, 115] on div "********" at bounding box center [752, 119] width 285 height 61
click at [625, 99] on div "**********" at bounding box center [752, 100] width 285 height 19
click at [727, 92] on div "**********" at bounding box center [752, 100] width 285 height 19
click at [784, 175] on div "**********" at bounding box center [753, 286] width 303 height 429
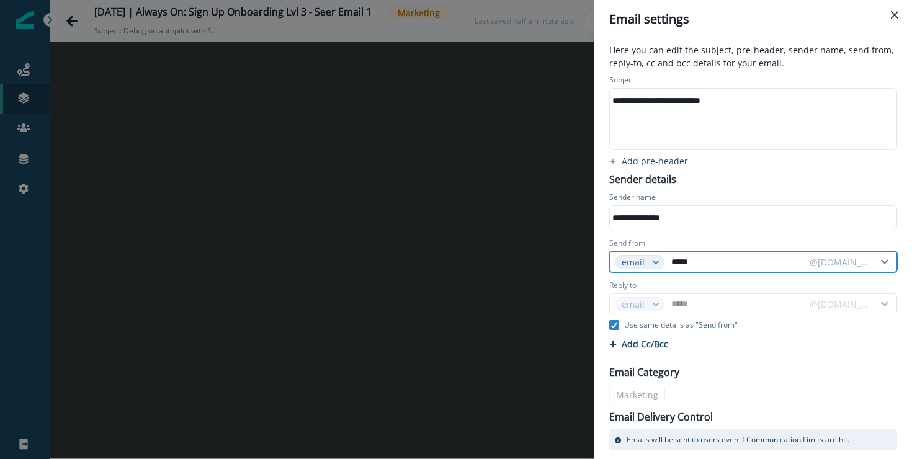
click at [673, 264] on input "*****" at bounding box center [735, 262] width 135 height 20
paste input "text"
type input "****"
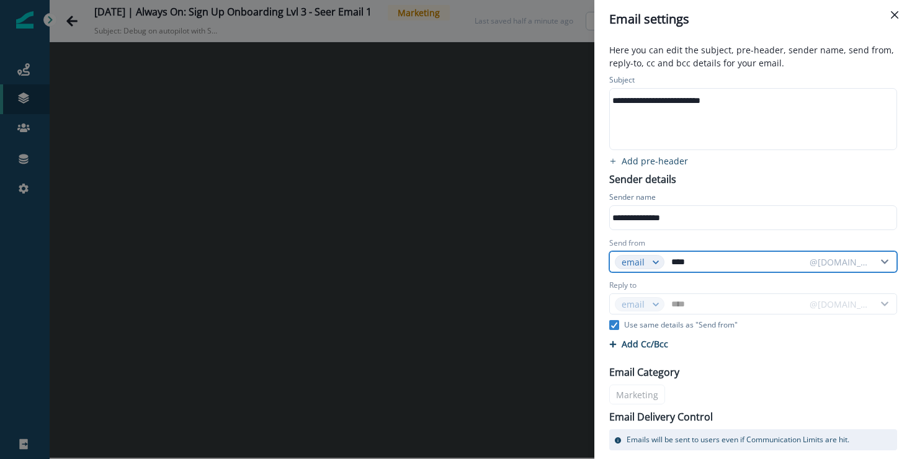
type input "****"
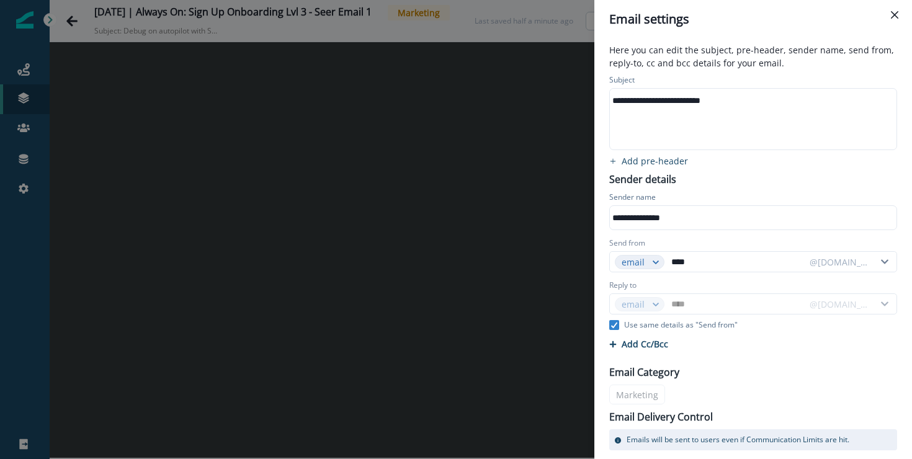
click at [801, 348] on div "Cc/Bcc Cc 0 Enter or paste emails separated by comma or space Bcc 0 Enter or pa…" at bounding box center [753, 344] width 303 height 22
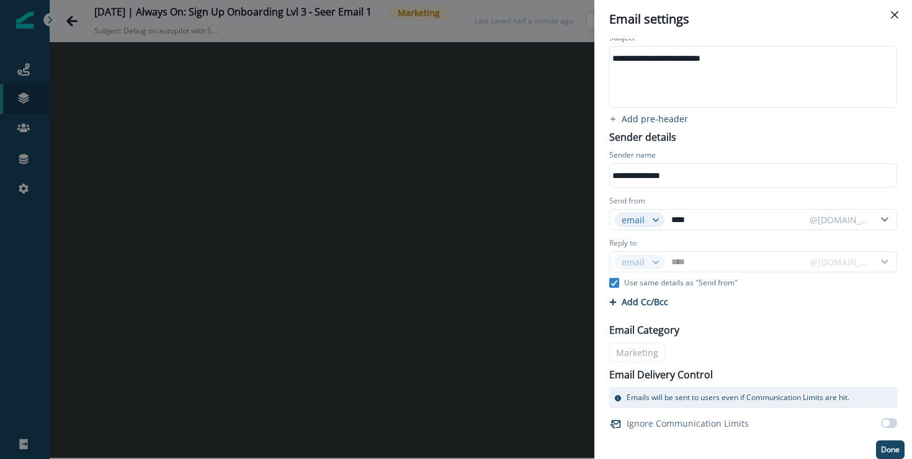
scroll to position [47, 0]
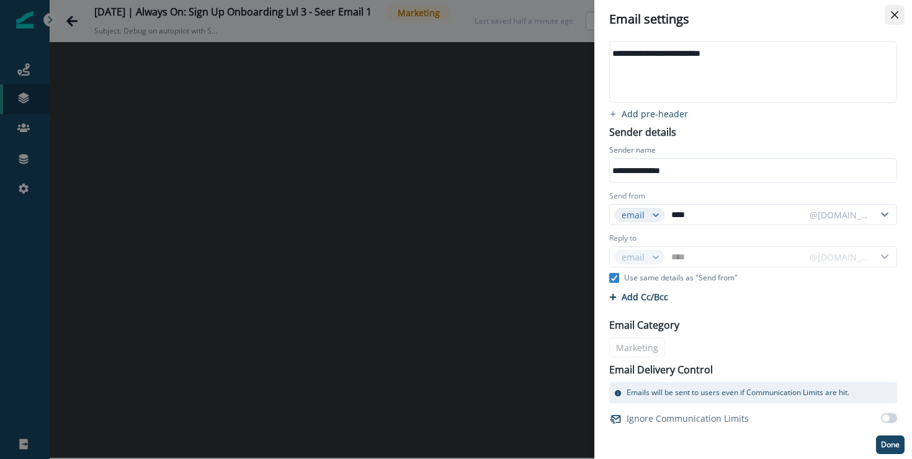
click at [885, 14] on button "Close" at bounding box center [894, 15] width 20 height 20
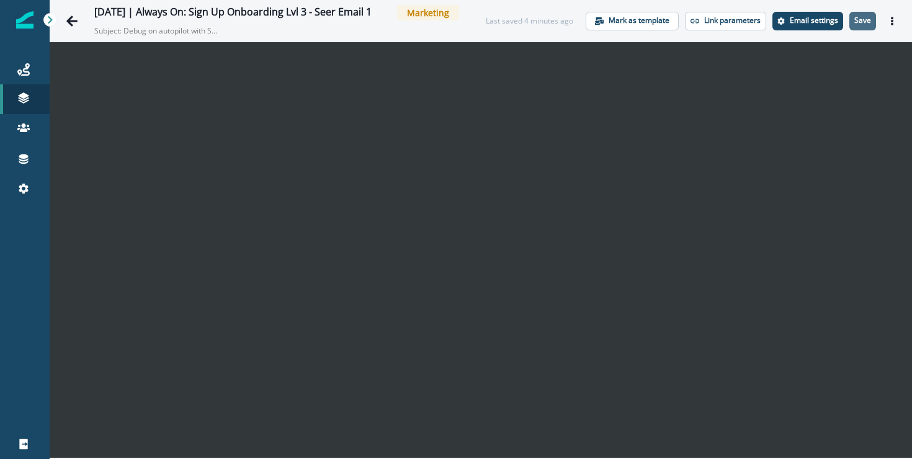
click at [853, 18] on button "Save" at bounding box center [862, 21] width 27 height 19
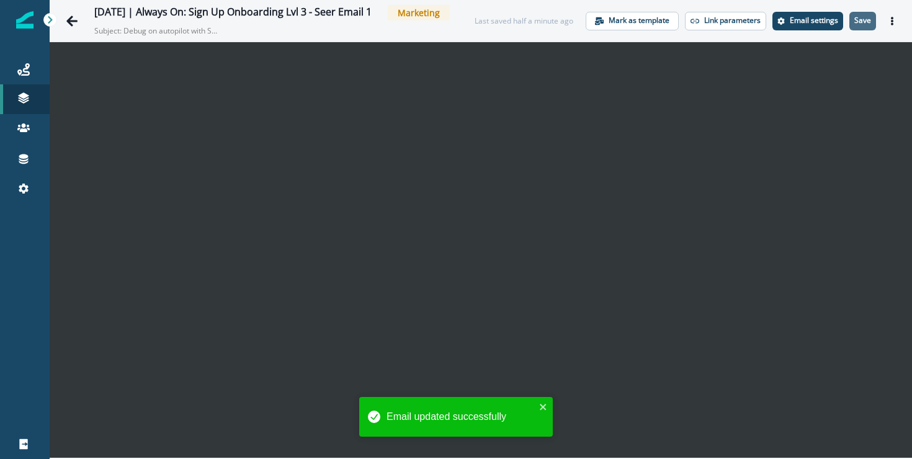
click at [868, 20] on p "Save" at bounding box center [862, 20] width 17 height 9
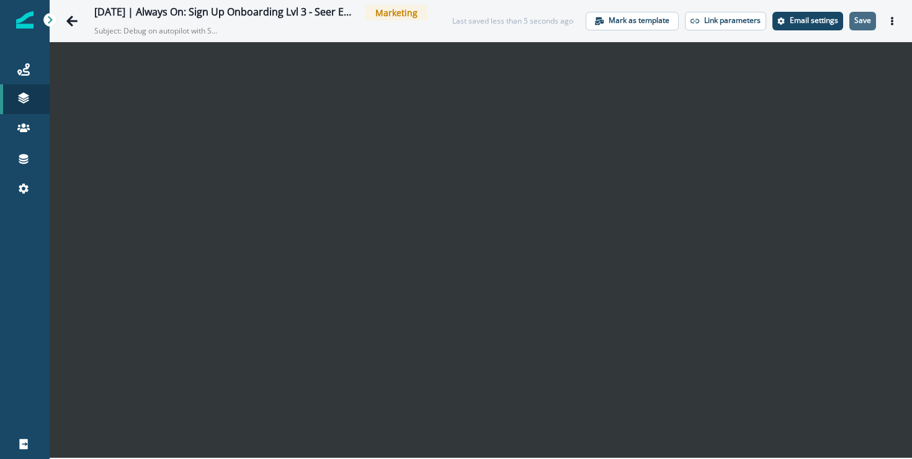
click at [862, 19] on p "Save" at bounding box center [862, 20] width 17 height 9
click at [896, 19] on button "Actions" at bounding box center [892, 21] width 20 height 19
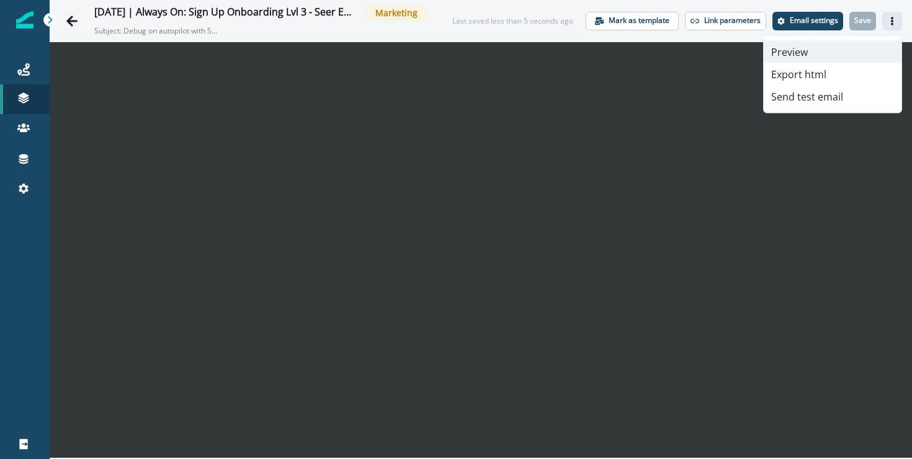
click at [828, 57] on button "Preview" at bounding box center [832, 52] width 138 height 22
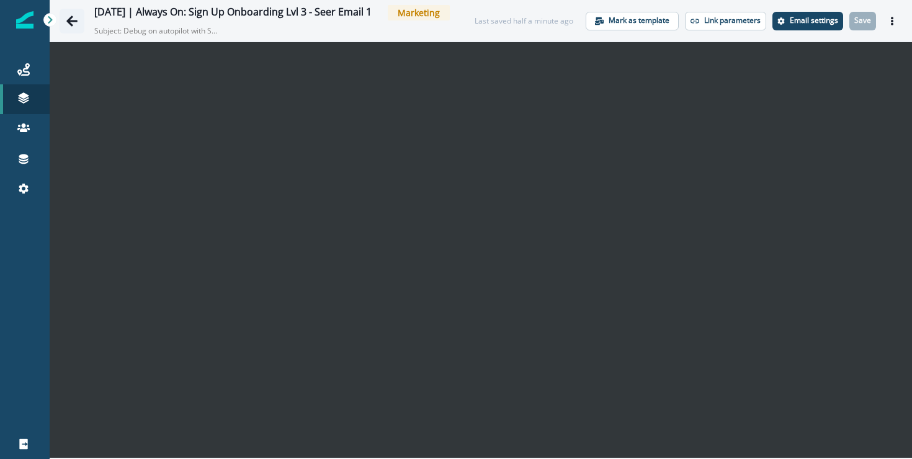
click at [79, 22] on button "Go back" at bounding box center [72, 21] width 25 height 25
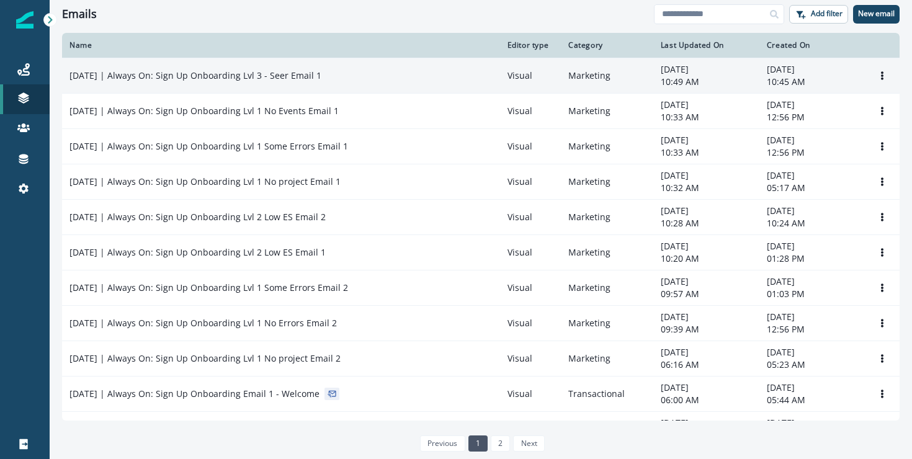
click at [311, 72] on p "2025-08-25 | Always On: Sign Up Onboarding Lvl 3 - Seer Email 1" at bounding box center [195, 75] width 252 height 12
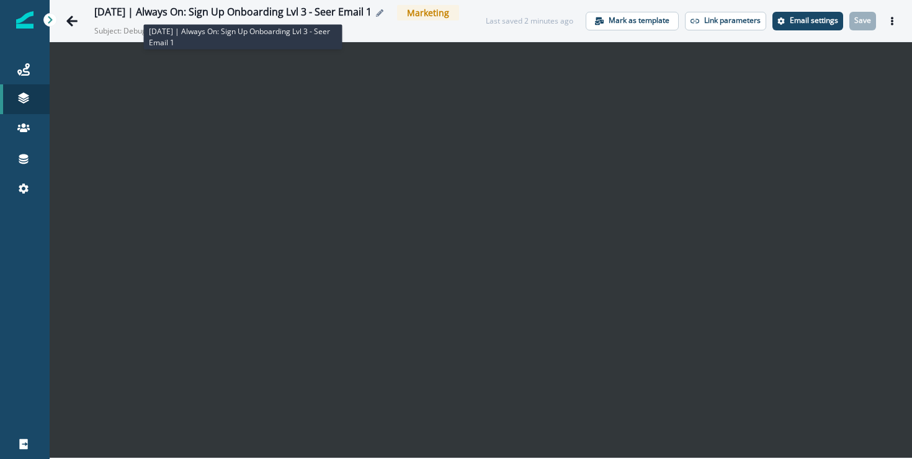
click at [309, 11] on div "2025-08-25 | Always On: Sign Up Onboarding Lvl 3 - Seer Email 1" at bounding box center [232, 13] width 277 height 14
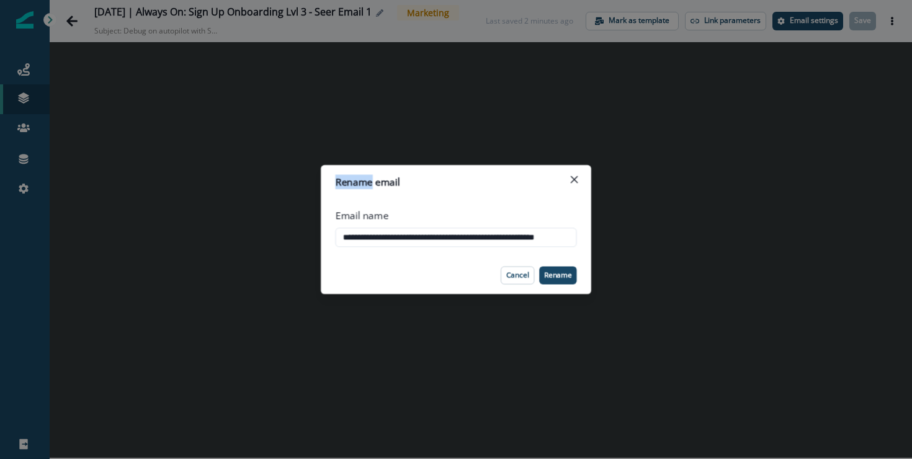
click at [309, 11] on div "**********" at bounding box center [456, 229] width 912 height 459
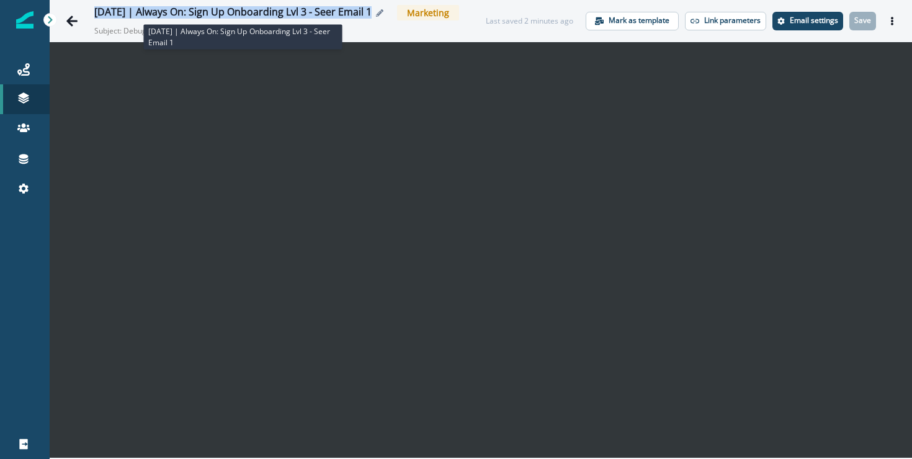
click at [309, 11] on div "2025-08-25 | Always On: Sign Up Onboarding Lvl 3 - Seer Email 1" at bounding box center [232, 13] width 277 height 14
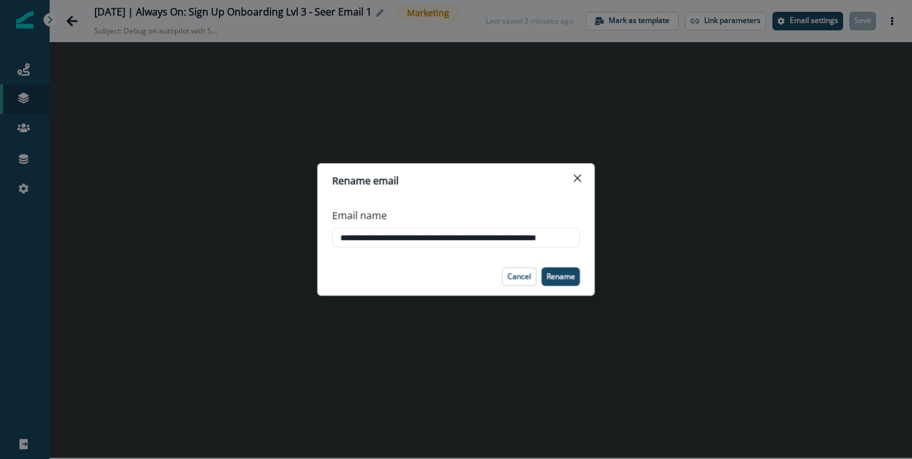
scroll to position [0, 28]
click at [435, 236] on input "**********" at bounding box center [456, 238] width 248 height 20
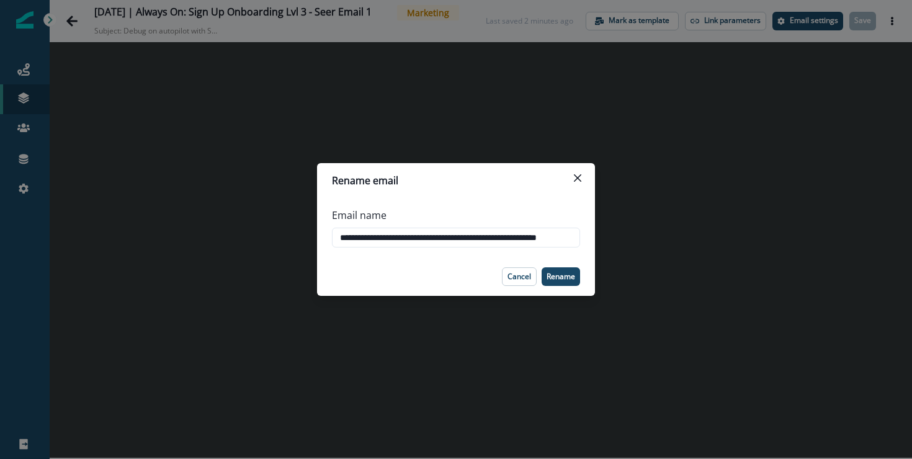
click at [508, 272] on p "Cancel" at bounding box center [519, 276] width 24 height 9
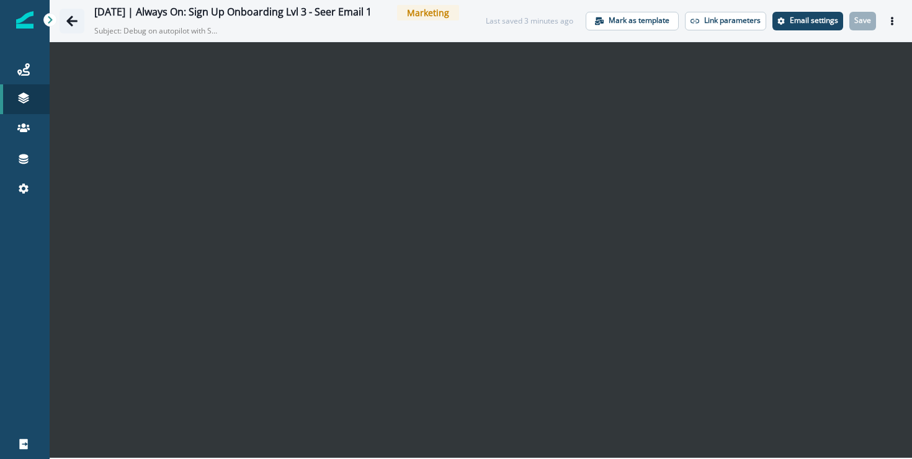
click at [71, 17] on icon "Go back" at bounding box center [71, 21] width 11 height 11
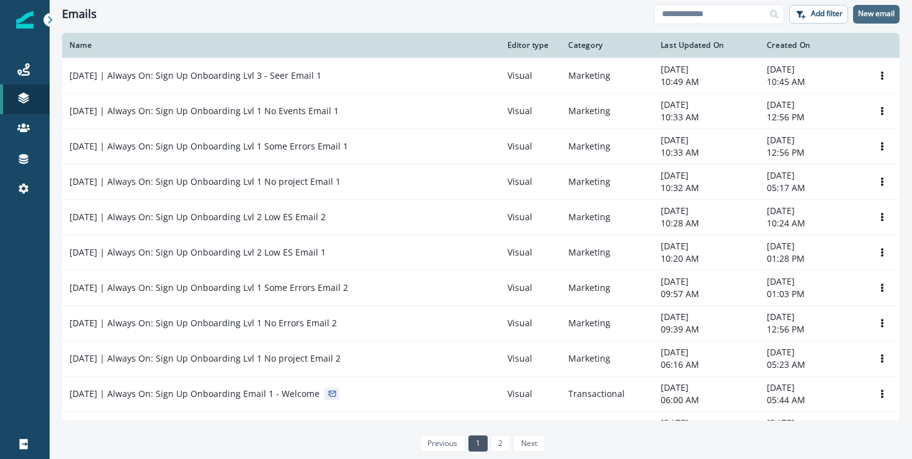
click at [887, 16] on p "New email" at bounding box center [876, 13] width 37 height 9
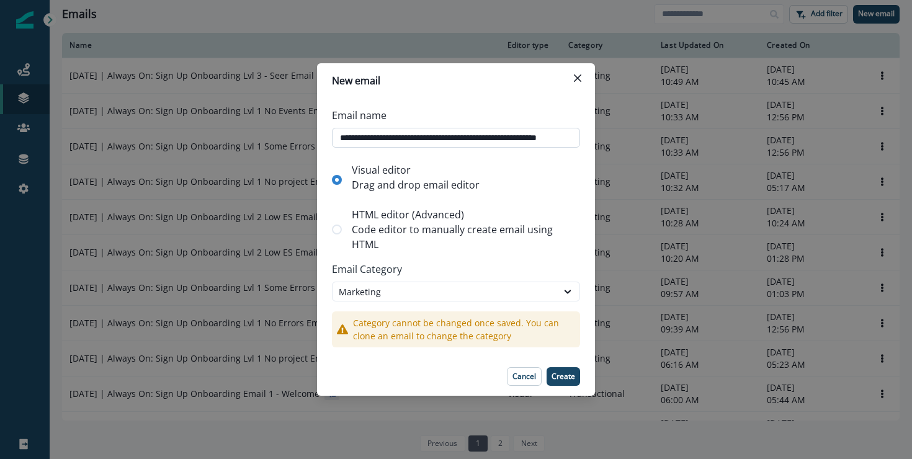
scroll to position [0, 28]
click at [533, 135] on input "**********" at bounding box center [456, 138] width 248 height 20
type input "**********"
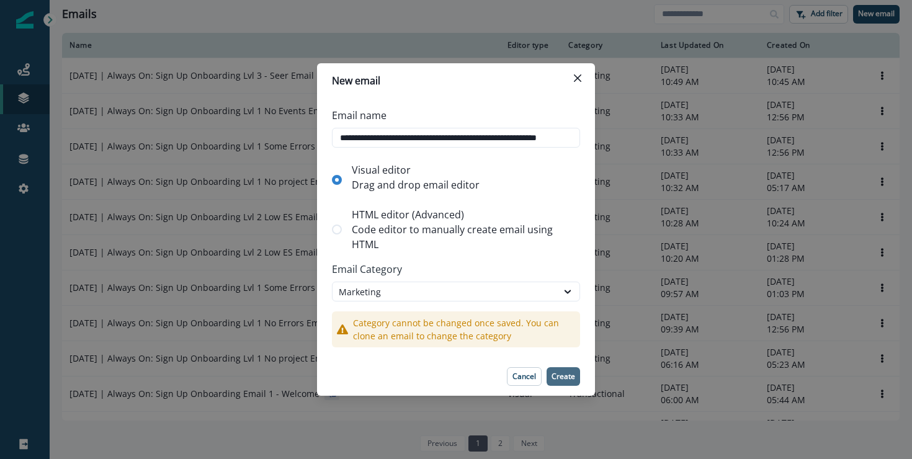
scroll to position [0, 0]
click at [561, 382] on button "Create" at bounding box center [562, 376] width 33 height 19
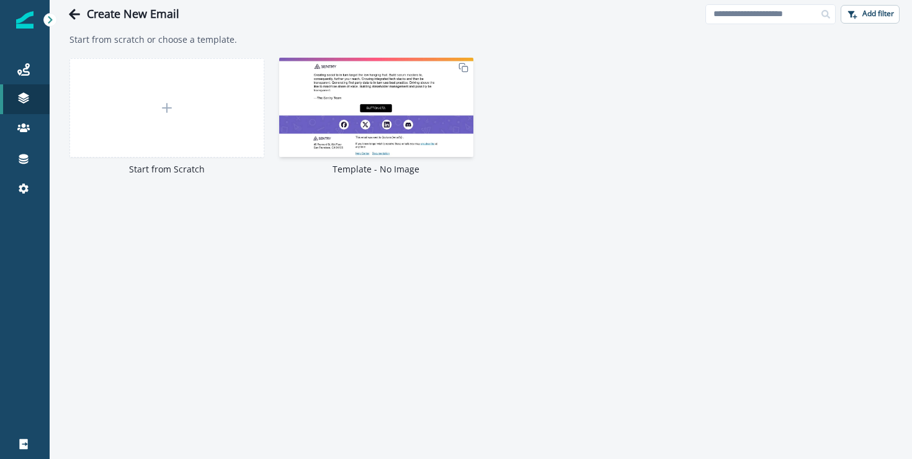
click at [334, 130] on img at bounding box center [376, 107] width 195 height 99
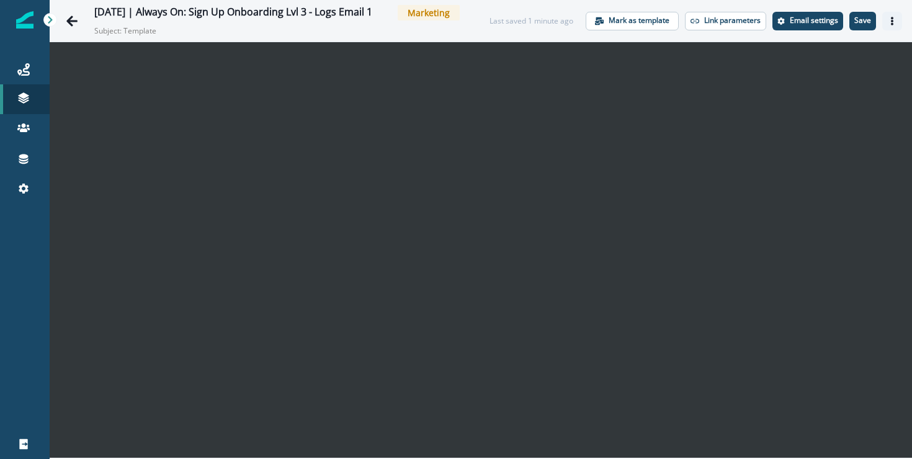
click at [897, 19] on button "Actions" at bounding box center [892, 21] width 20 height 19
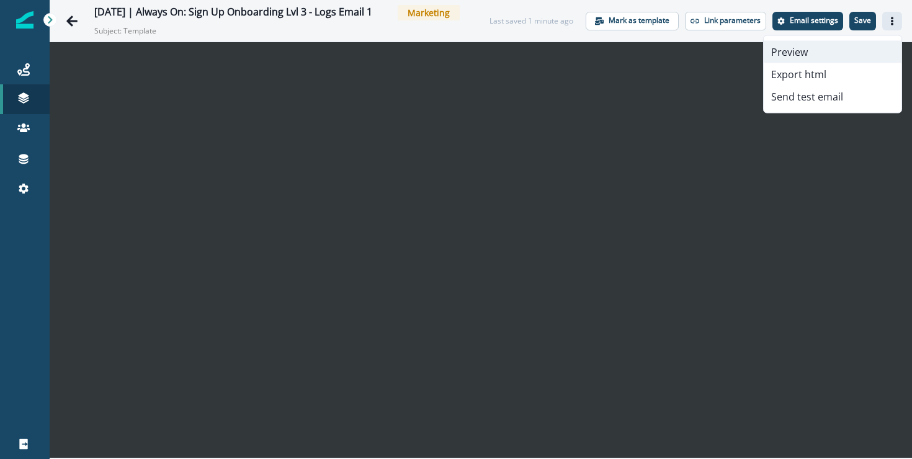
click at [857, 43] on button "Preview" at bounding box center [832, 52] width 138 height 22
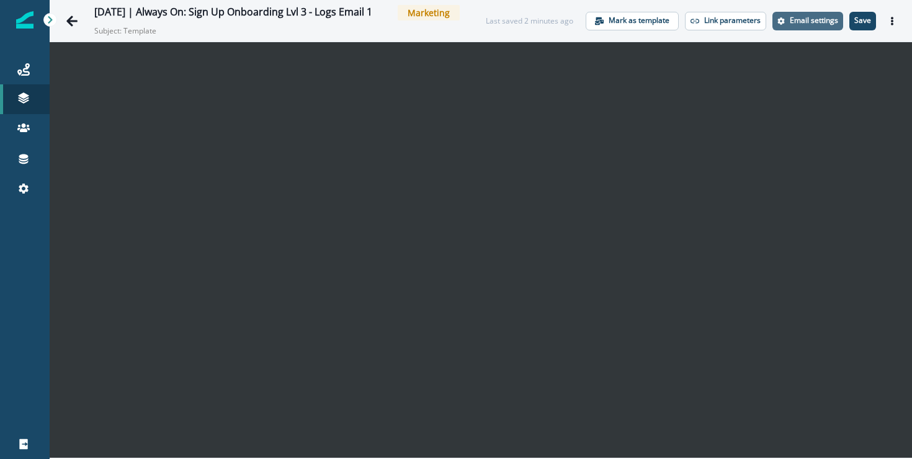
click at [808, 25] on p "Email settings" at bounding box center [813, 20] width 48 height 9
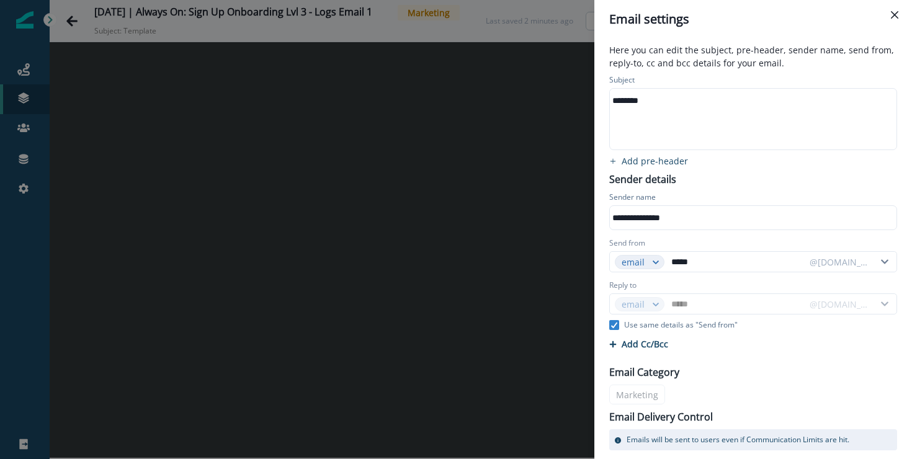
click at [690, 99] on div "********" at bounding box center [752, 100] width 285 height 19
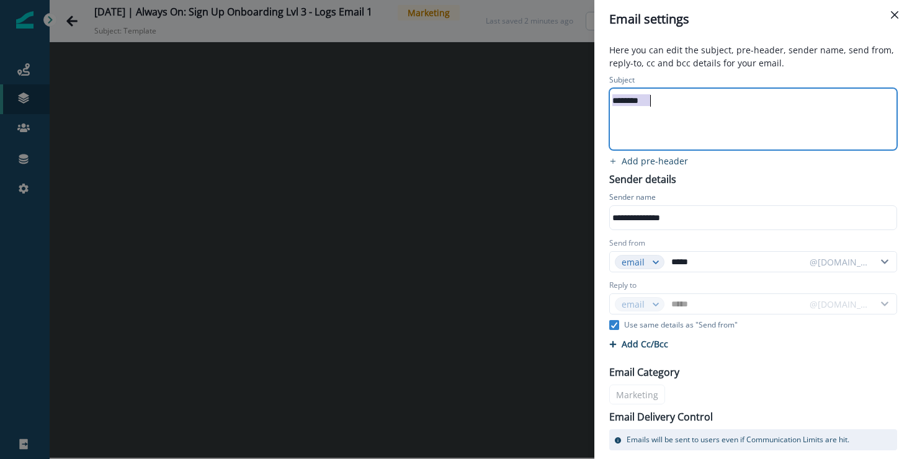
click at [690, 99] on div "********" at bounding box center [752, 100] width 285 height 19
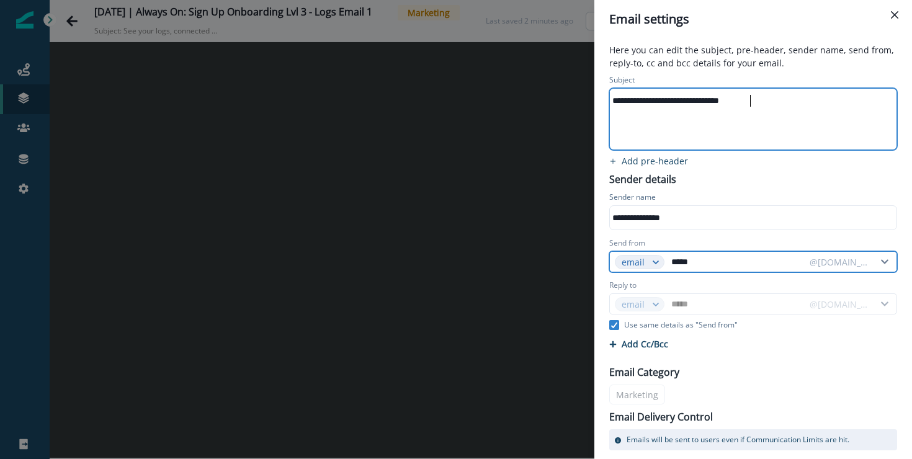
click at [686, 267] on input "*****" at bounding box center [735, 262] width 135 height 20
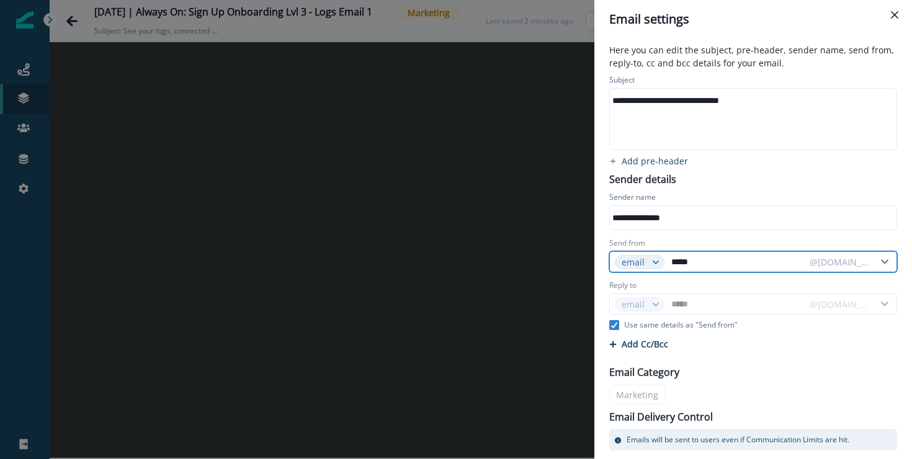
click at [685, 261] on input "*****" at bounding box center [735, 262] width 135 height 20
paste input "text"
type input "****"
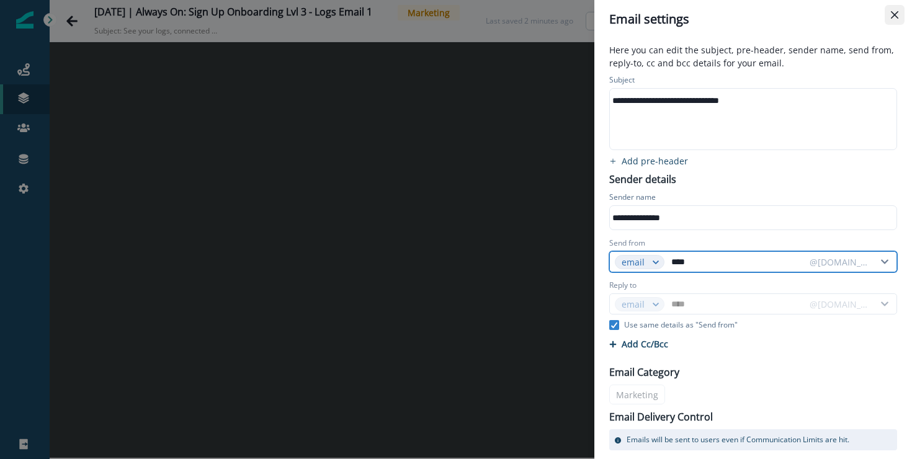
type input "****"
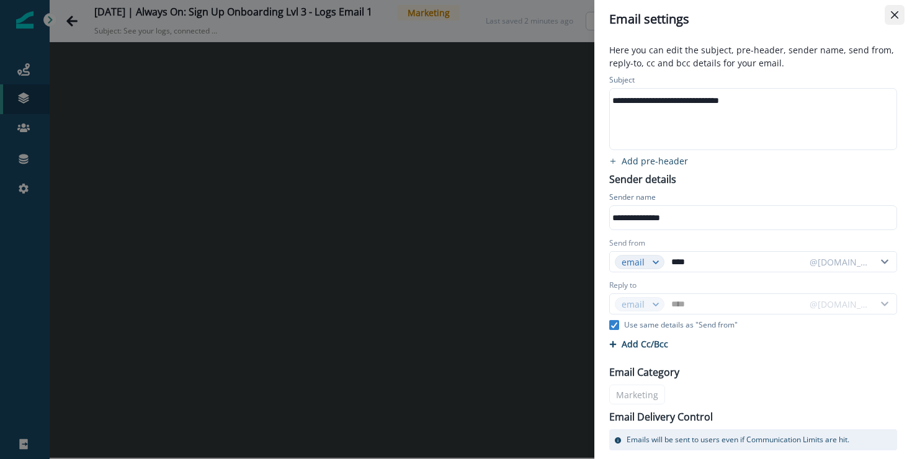
click at [894, 10] on button "Close" at bounding box center [894, 15] width 20 height 20
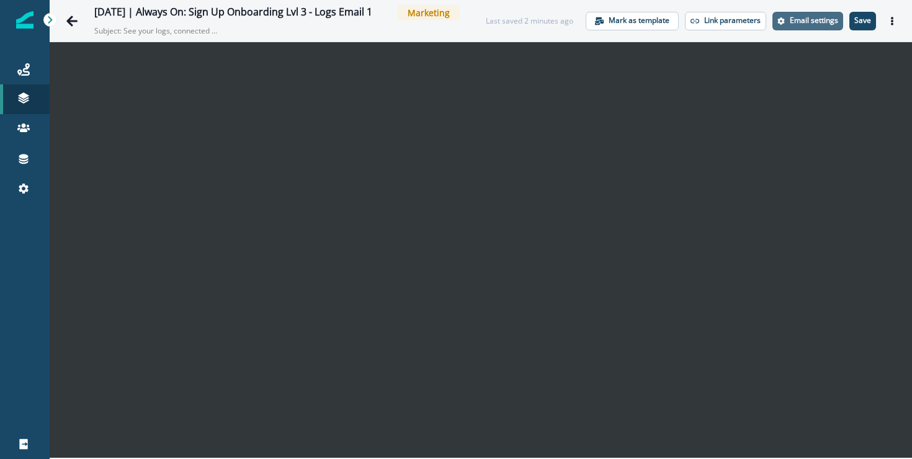
click at [799, 16] on p "Email settings" at bounding box center [813, 20] width 48 height 9
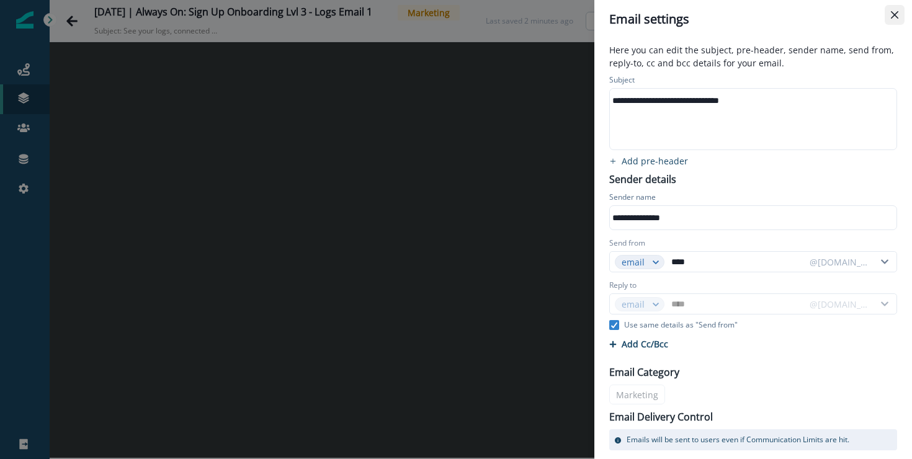
click at [896, 9] on button "Close" at bounding box center [894, 15] width 20 height 20
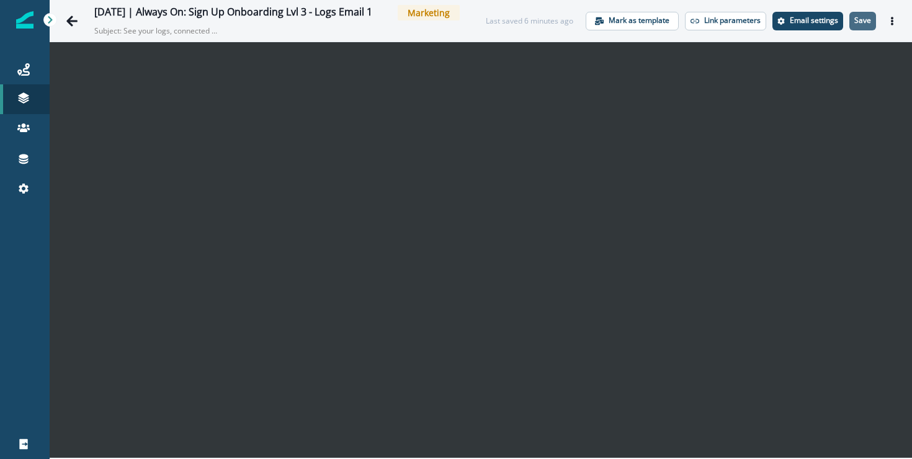
click at [858, 20] on p "Save" at bounding box center [862, 20] width 17 height 9
click at [894, 19] on icon "Actions" at bounding box center [891, 21] width 9 height 9
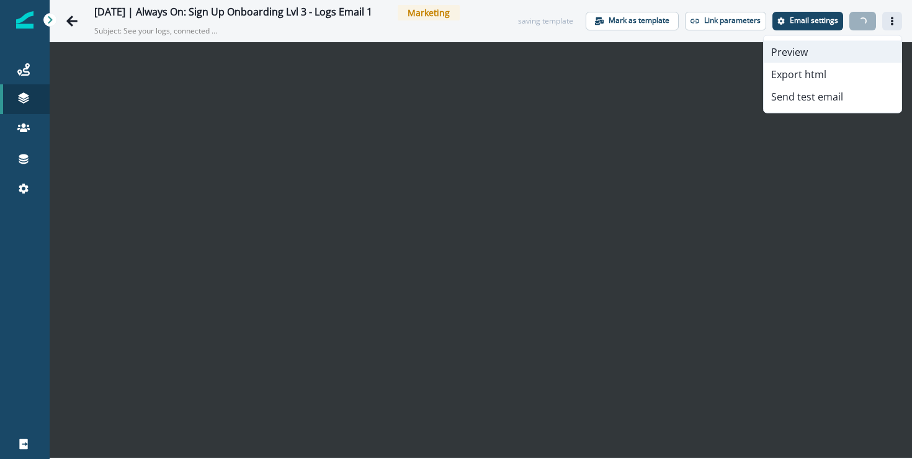
click at [799, 45] on button "Preview" at bounding box center [832, 52] width 138 height 22
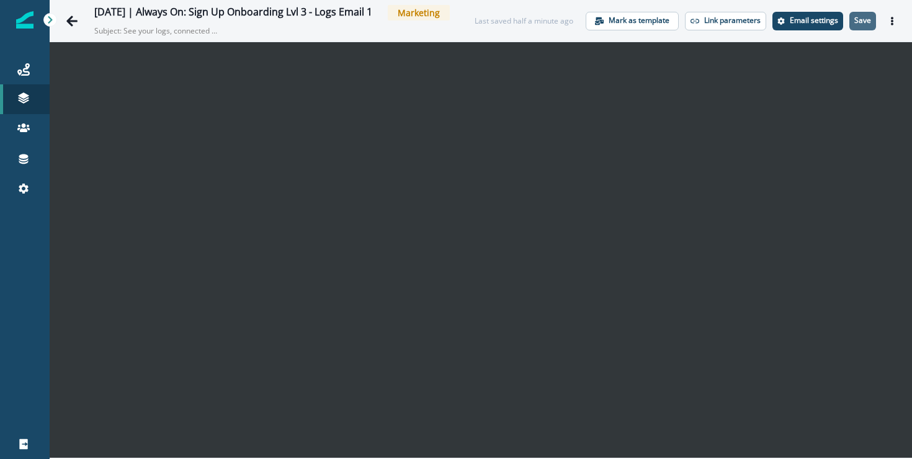
click at [870, 29] on button "Save" at bounding box center [862, 21] width 27 height 19
click at [869, 25] on p "Save" at bounding box center [862, 20] width 17 height 9
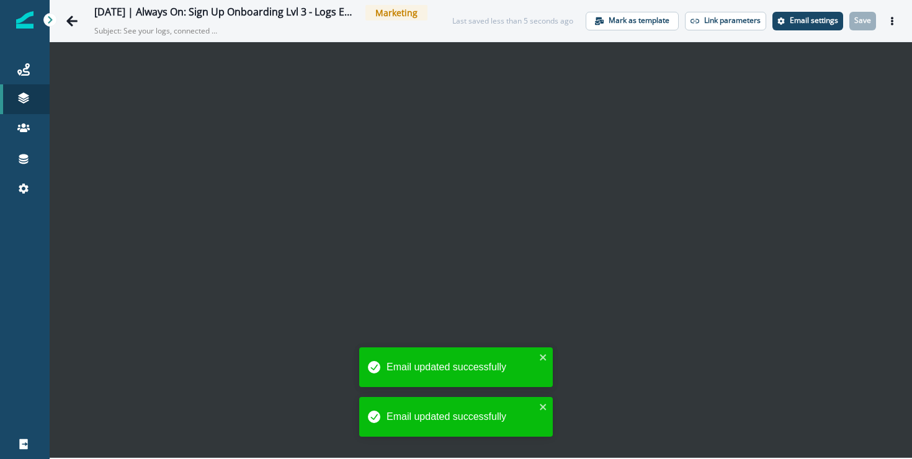
click at [893, 21] on icon "Actions" at bounding box center [891, 21] width 9 height 9
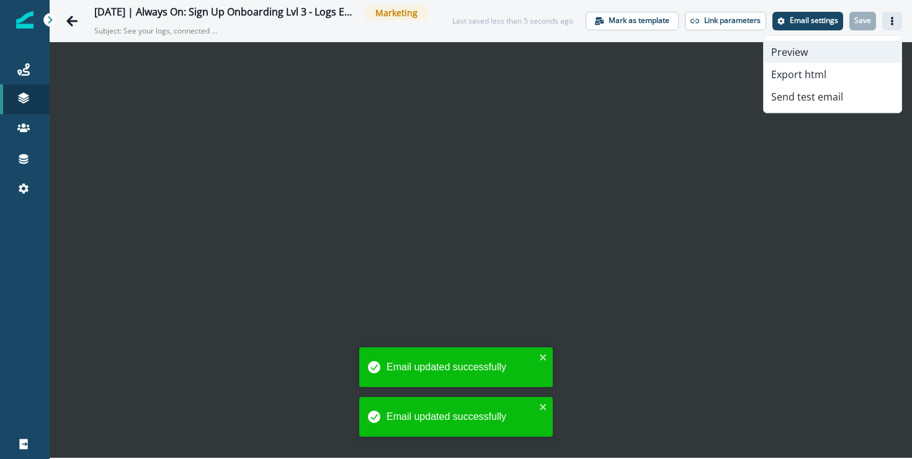
click at [803, 50] on button "Preview" at bounding box center [832, 52] width 138 height 22
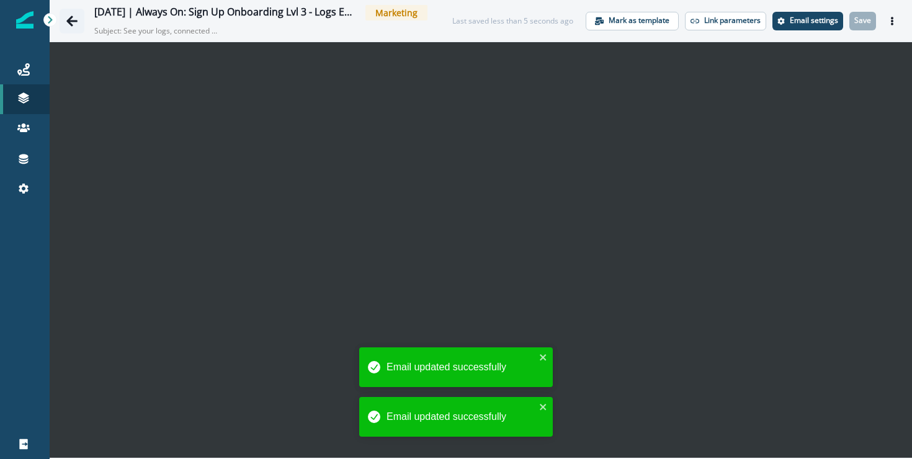
click at [73, 20] on icon "Go back" at bounding box center [71, 21] width 11 height 11
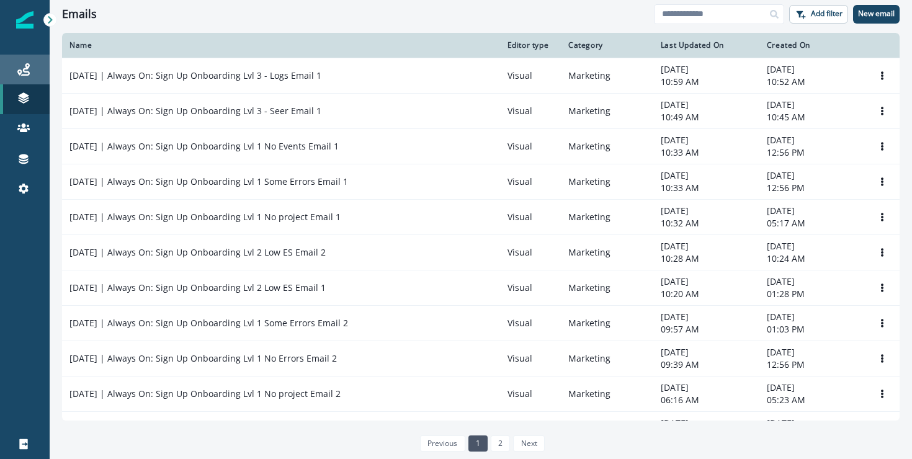
click at [18, 62] on div "Journeys" at bounding box center [25, 69] width 40 height 15
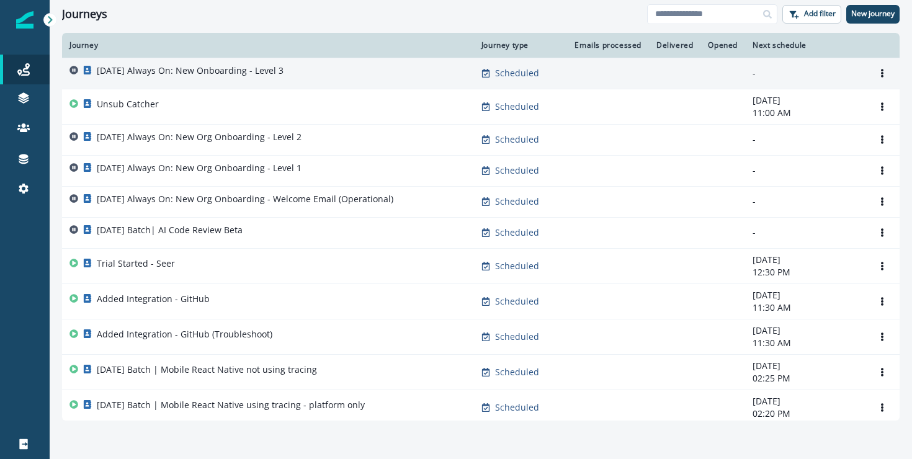
click at [217, 76] on p "2025-08-25 Always On: New Onboarding - Level 3" at bounding box center [190, 70] width 187 height 12
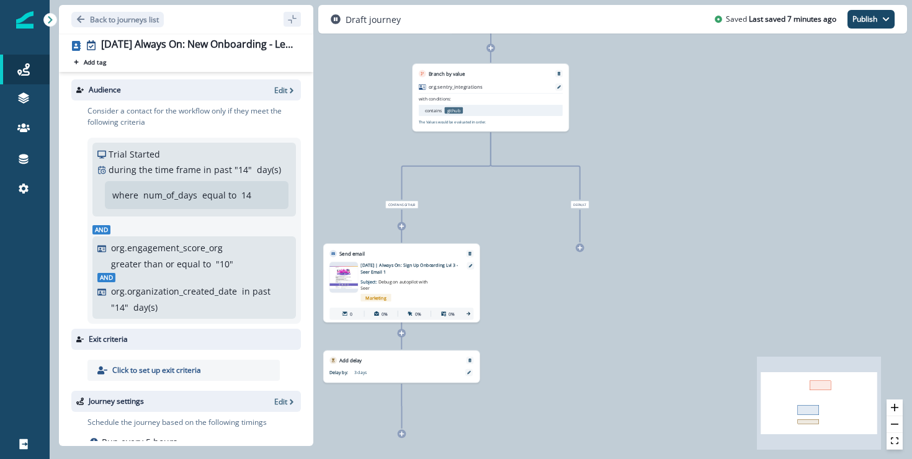
click at [400, 433] on icon at bounding box center [401, 434] width 5 height 5
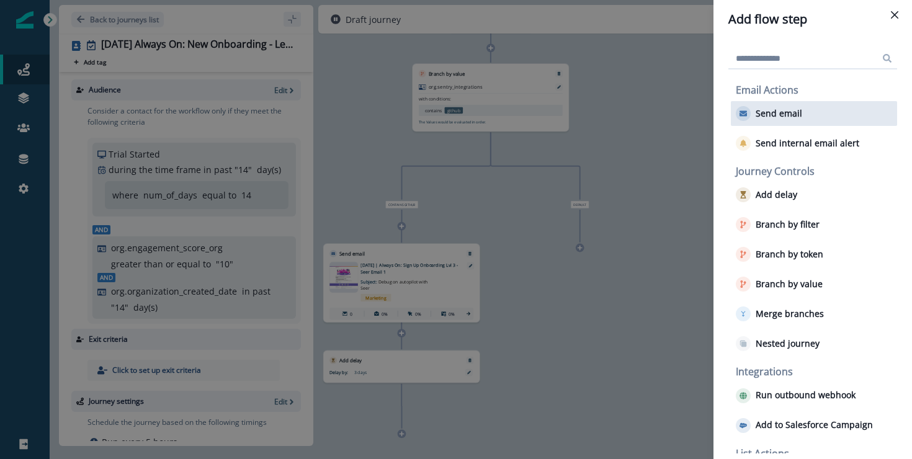
click at [814, 115] on div "Send email" at bounding box center [813, 113] width 166 height 25
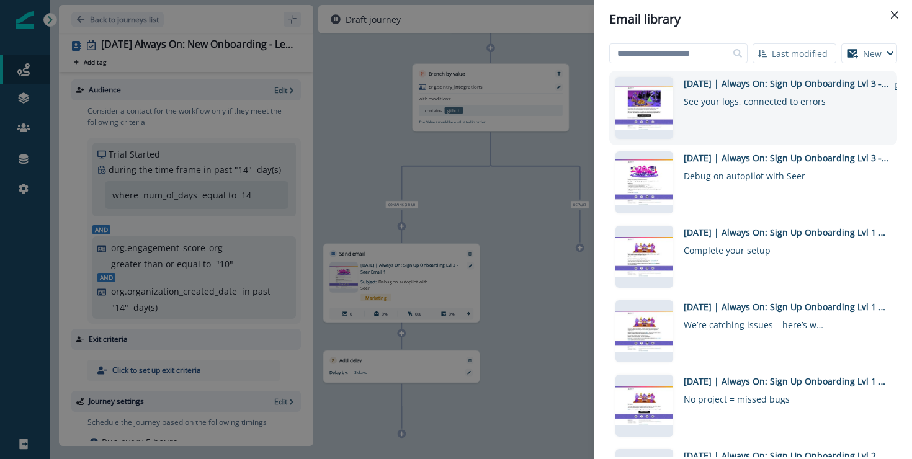
click at [777, 120] on div "2025-08-25 | Always On: Sign Up Onboarding Lvl 3 - Logs Email 1 See your logs, …" at bounding box center [785, 108] width 205 height 62
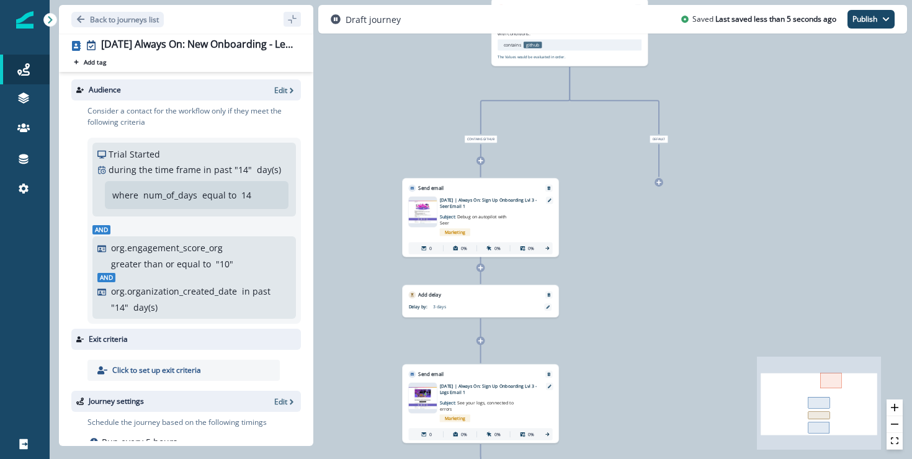
click at [661, 180] on div at bounding box center [658, 182] width 9 height 9
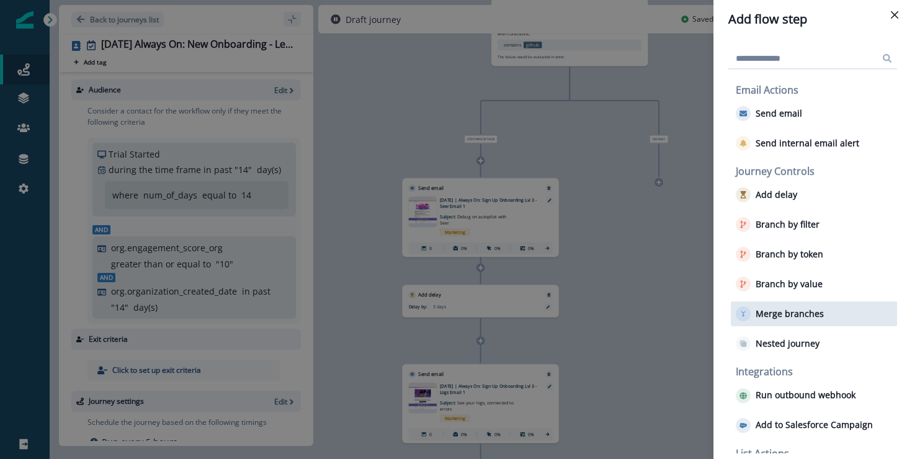
click at [793, 317] on p "Merge branches" at bounding box center [789, 314] width 68 height 11
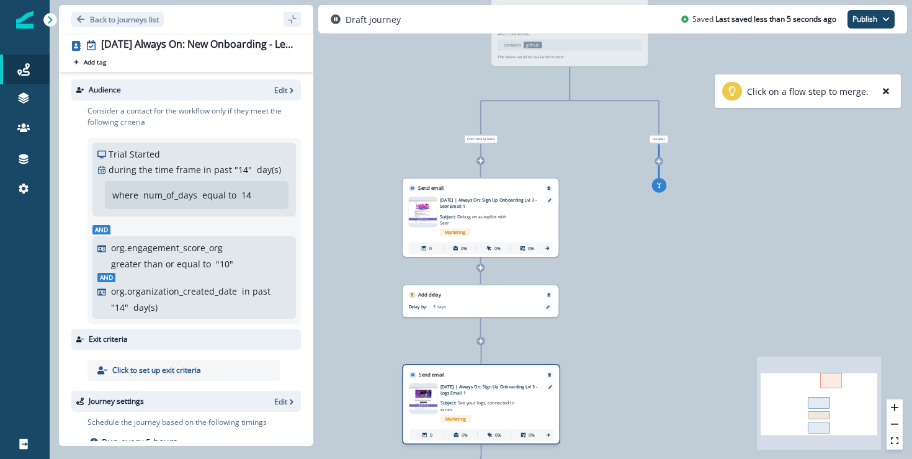
click at [478, 374] on div "Send email Email asset changed, journey reports will be subject to change This …" at bounding box center [481, 404] width 158 height 80
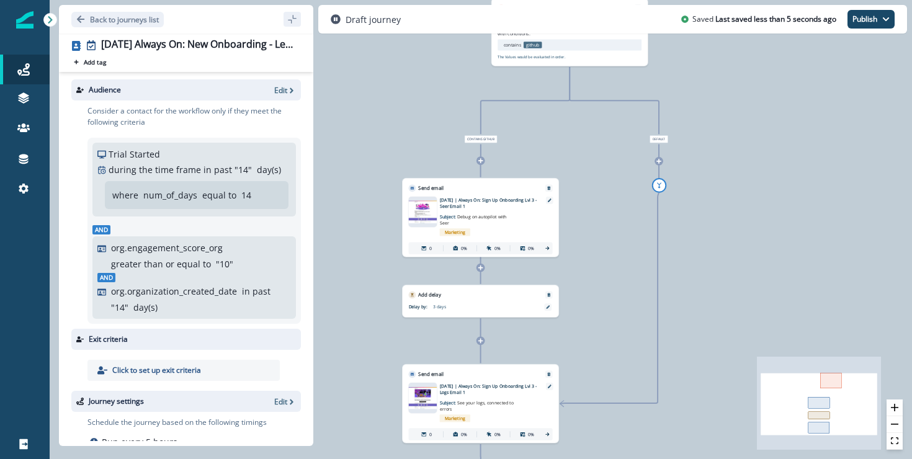
click at [815, 274] on div "0 contact has entered the journey Branch by value org.sentry_integrations with …" at bounding box center [481, 229] width 862 height 459
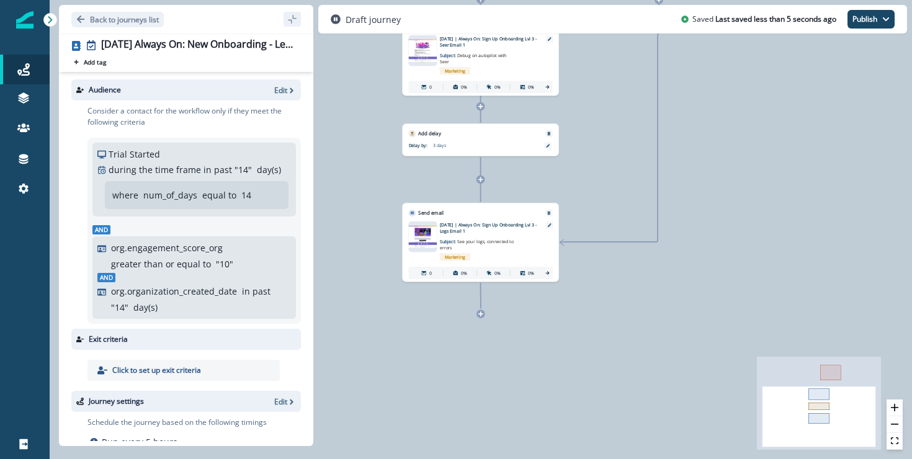
click at [575, 302] on div "0 contact has entered the journey Branch by value org.sentry_integrations with …" at bounding box center [481, 229] width 862 height 459
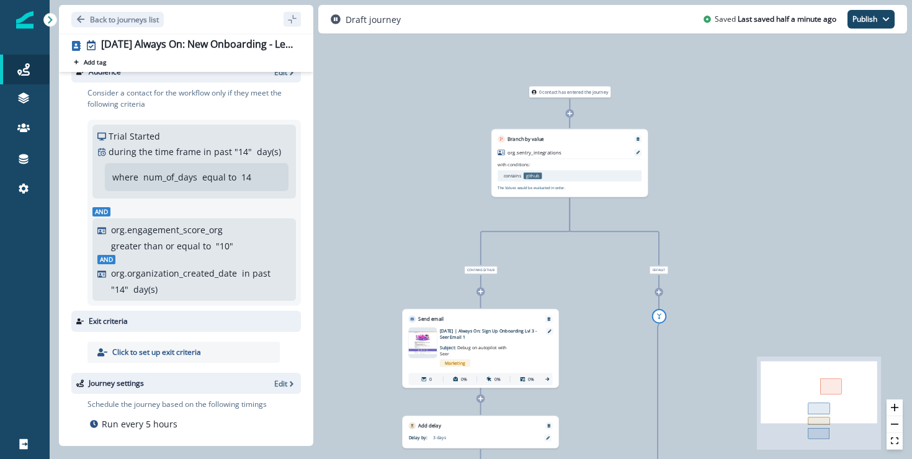
scroll to position [20, 0]
click at [92, 20] on p "Back to journeys list" at bounding box center [124, 19] width 69 height 11
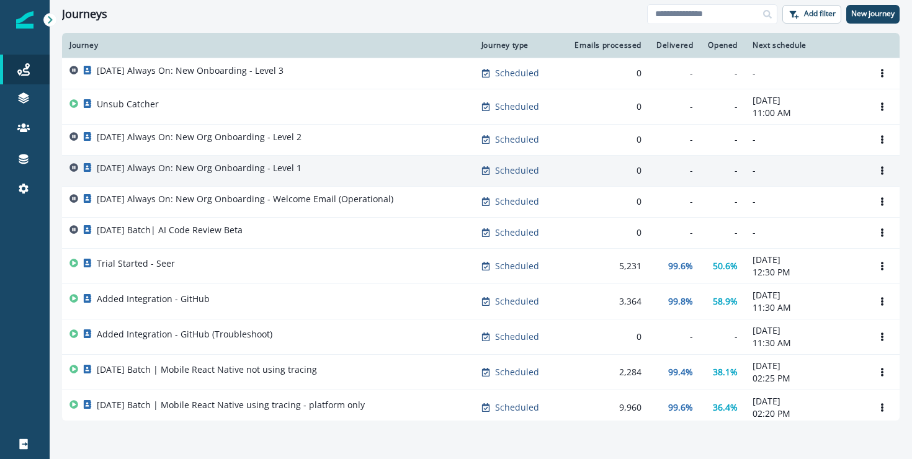
click at [370, 164] on div "2025-08-25 Always On: New Org Onboarding - Level 1" at bounding box center [267, 170] width 397 height 17
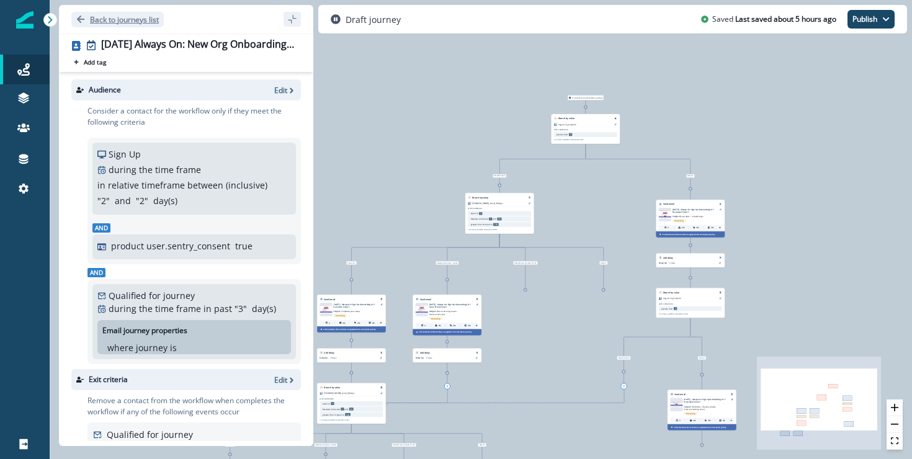
click at [107, 12] on button "Back to journeys list" at bounding box center [117, 20] width 92 height 16
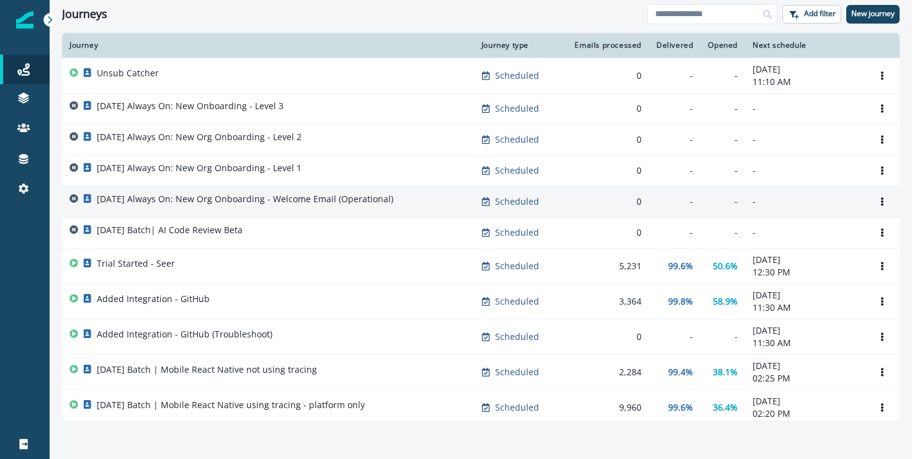
scroll to position [4, 0]
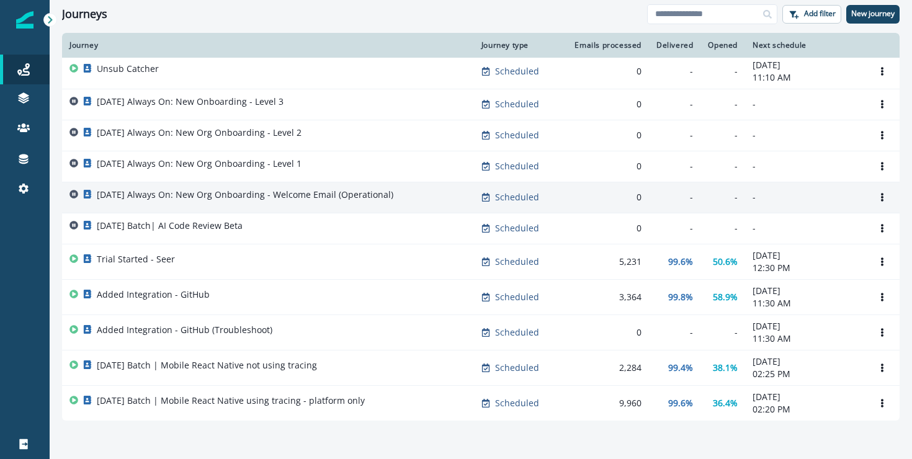
click at [375, 197] on p "2025-08-25 Always On: New Org Onboarding - Welcome Email (Operational)" at bounding box center [245, 195] width 296 height 12
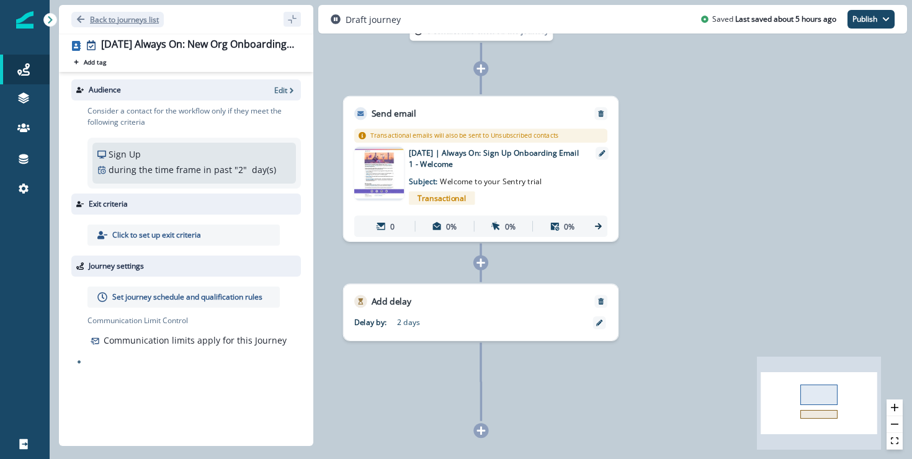
click at [106, 18] on p "Back to journeys list" at bounding box center [124, 19] width 69 height 11
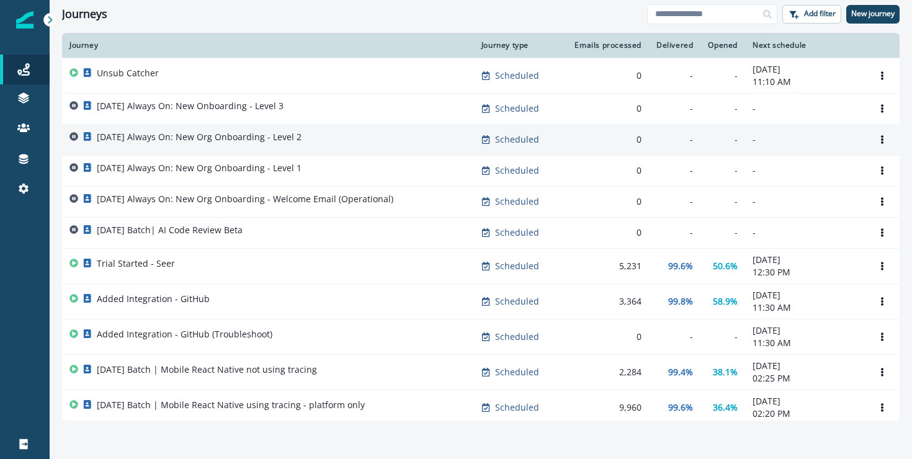
click at [325, 137] on div "2025-08-25 Always On: New Org Onboarding - Level 2" at bounding box center [267, 139] width 397 height 17
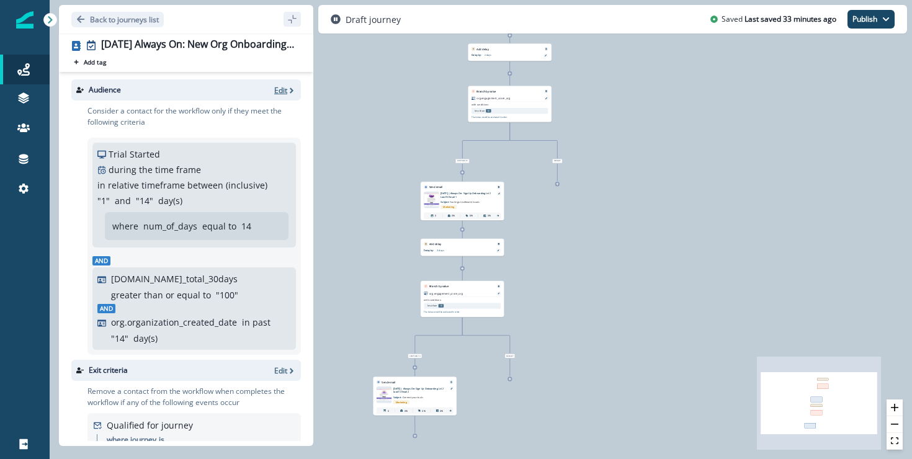
click at [280, 89] on p "Edit" at bounding box center [280, 90] width 13 height 11
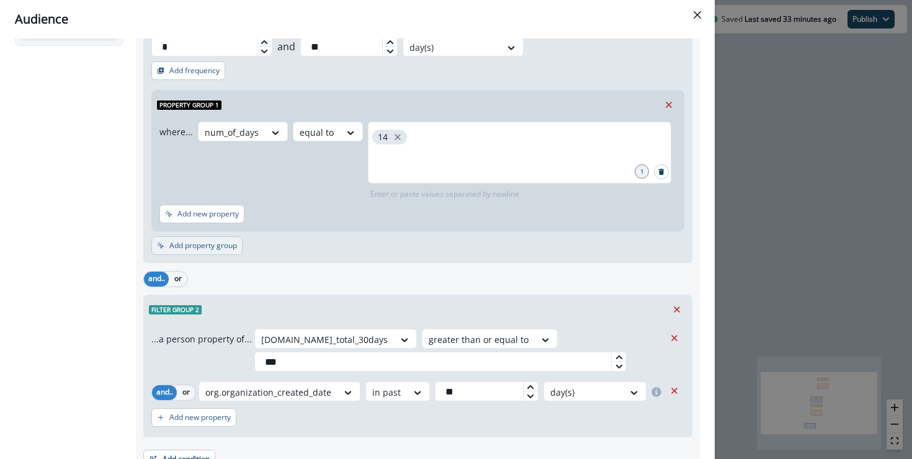
scroll to position [193, 0]
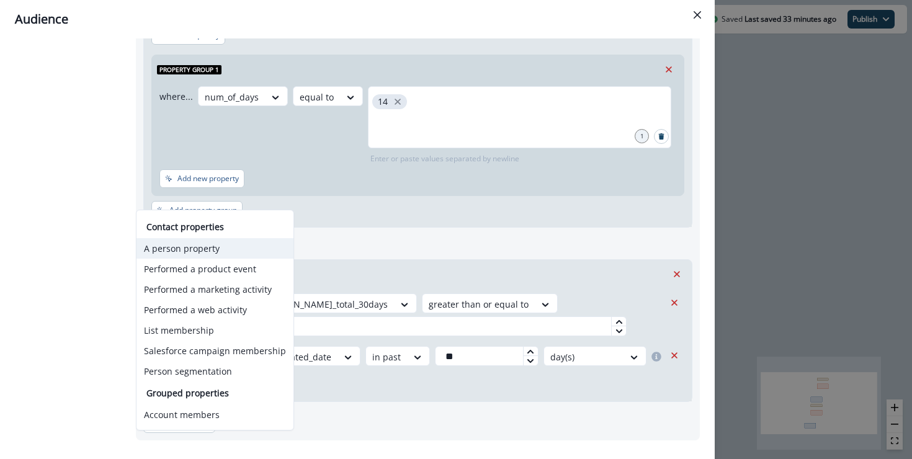
click at [225, 252] on button "A person property" at bounding box center [214, 248] width 157 height 20
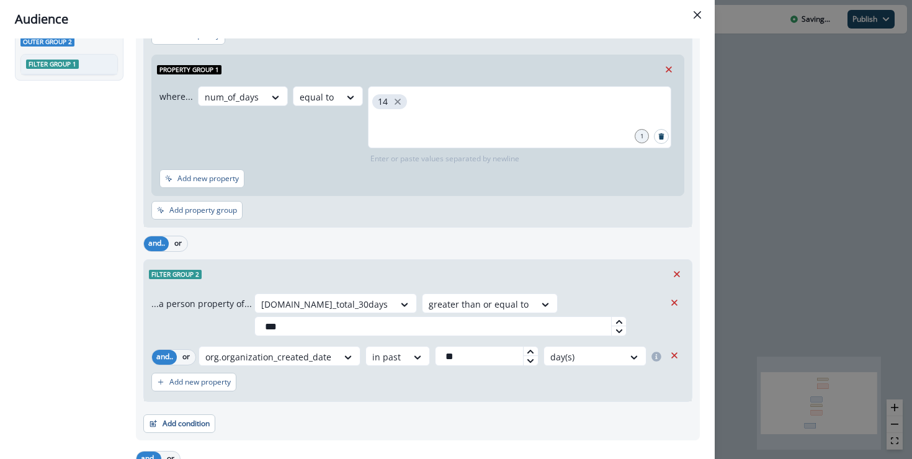
scroll to position [359, 0]
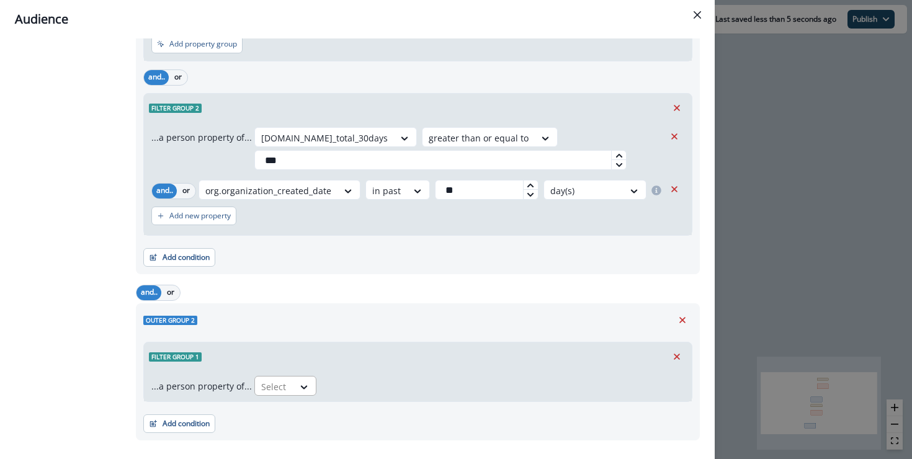
click at [289, 376] on div "Select" at bounding box center [274, 386] width 38 height 20
type input "*"
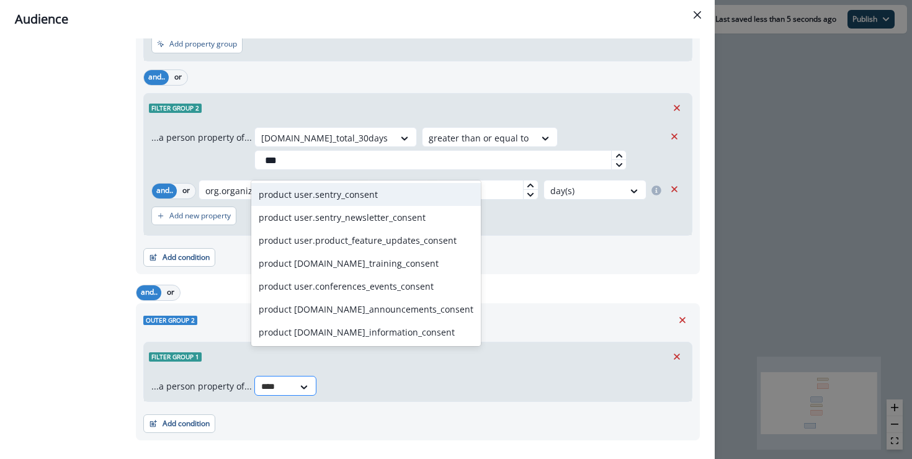
type input "*****"
click at [372, 198] on div "product user.sentry_consent" at bounding box center [365, 194] width 229 height 23
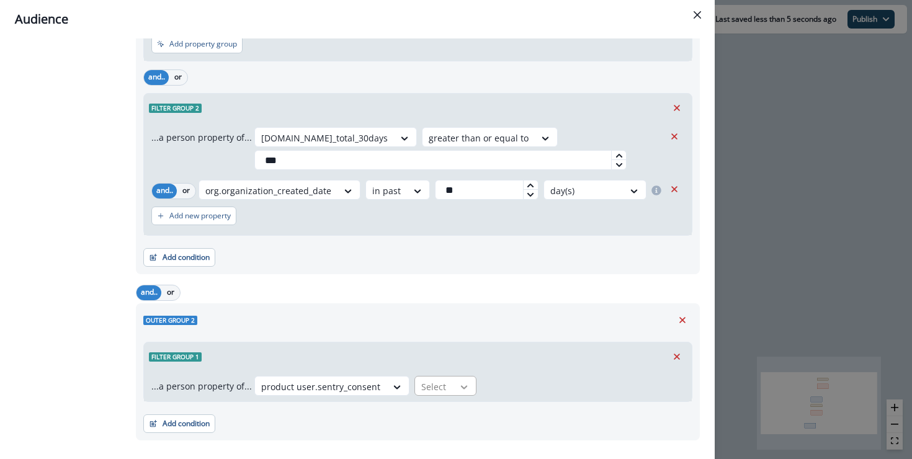
click at [458, 381] on icon at bounding box center [463, 387] width 11 height 12
click at [450, 400] on div "true" at bounding box center [438, 389] width 62 height 23
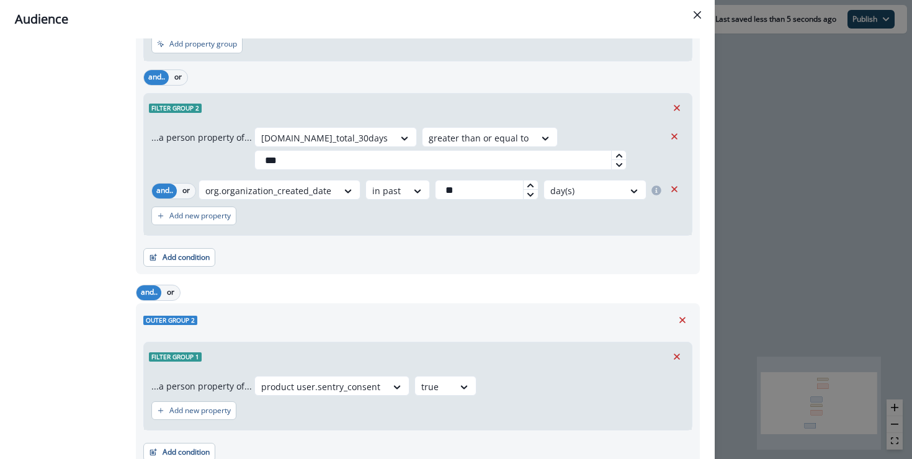
click at [864, 247] on div "Audience Preview dynamic list All contact s who have, Outer group 1 Filter grou…" at bounding box center [456, 229] width 912 height 459
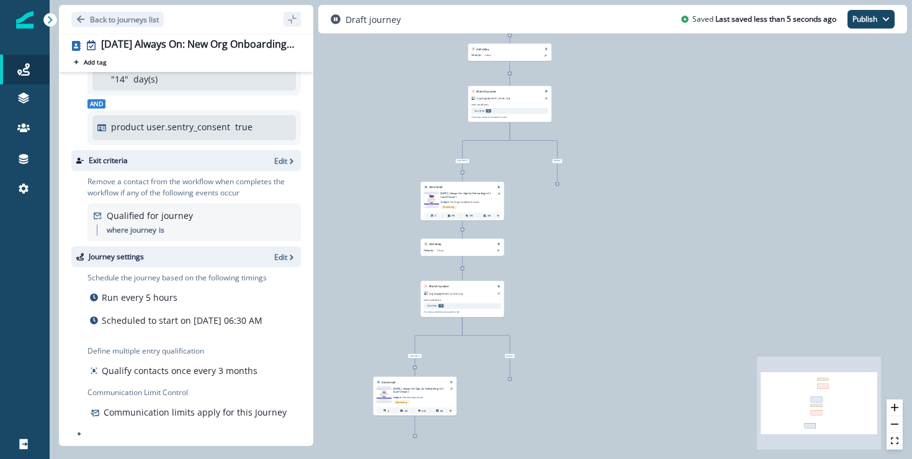
scroll to position [0, 0]
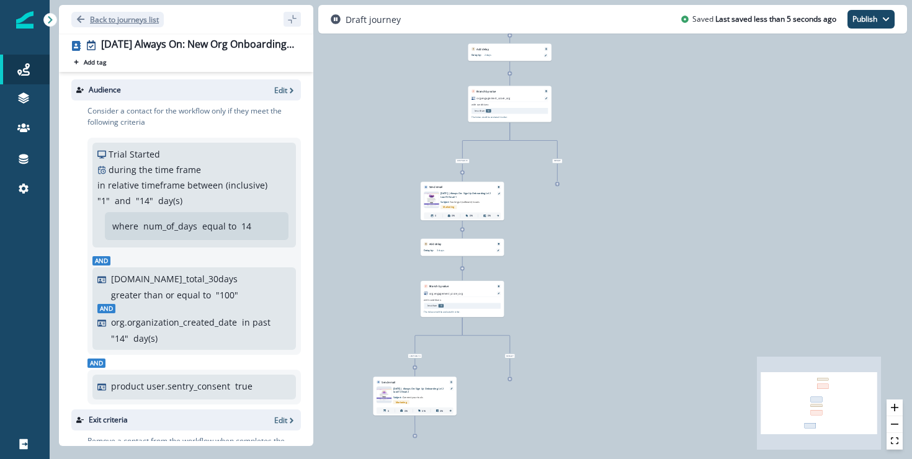
click at [104, 18] on p "Back to journeys list" at bounding box center [124, 19] width 69 height 11
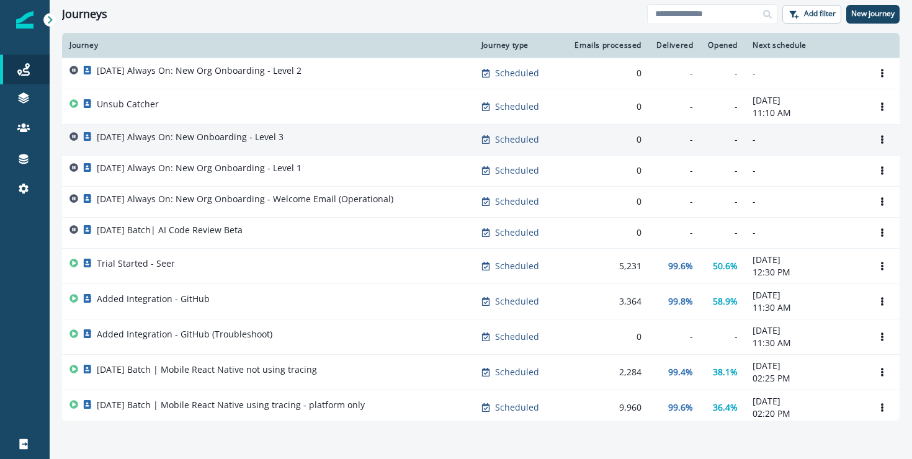
click at [283, 147] on div "2025-08-25 Always On: New Onboarding - Level 3" at bounding box center [190, 139] width 187 height 17
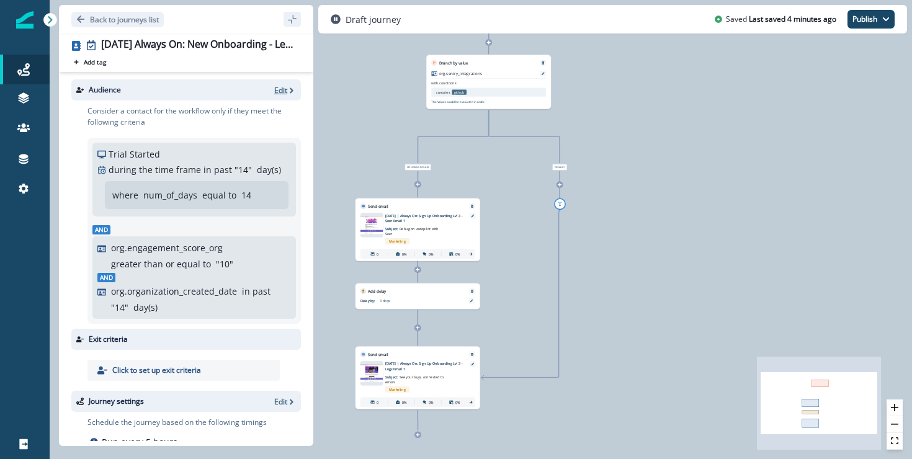
click at [278, 86] on p "Edit" at bounding box center [280, 90] width 13 height 11
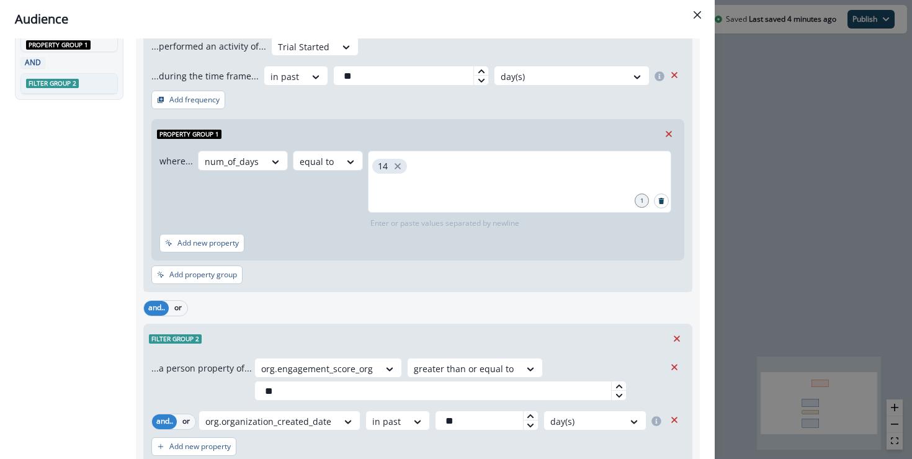
scroll to position [193, 0]
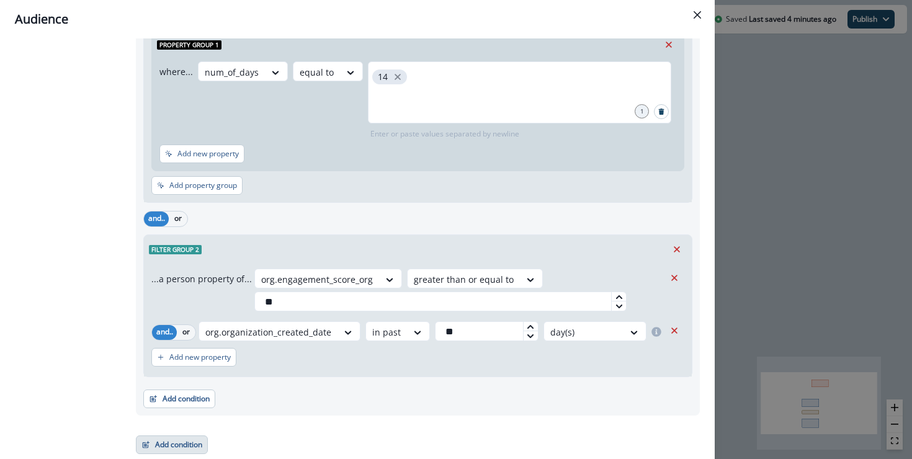
click at [187, 438] on button "Add condition" at bounding box center [172, 444] width 72 height 19
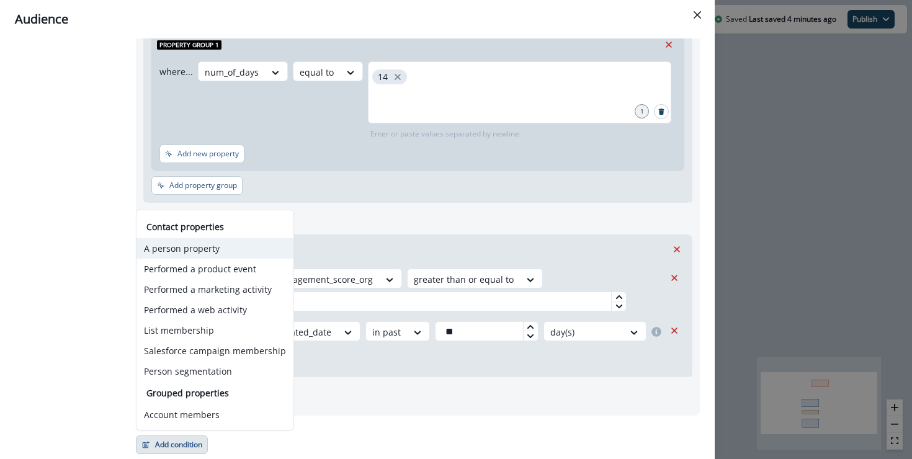
click at [221, 251] on button "A person property" at bounding box center [214, 248] width 157 height 20
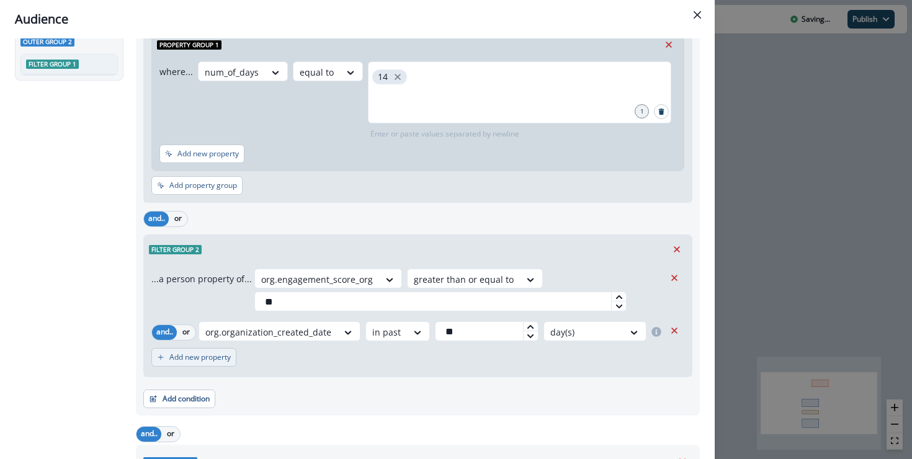
scroll to position [359, 0]
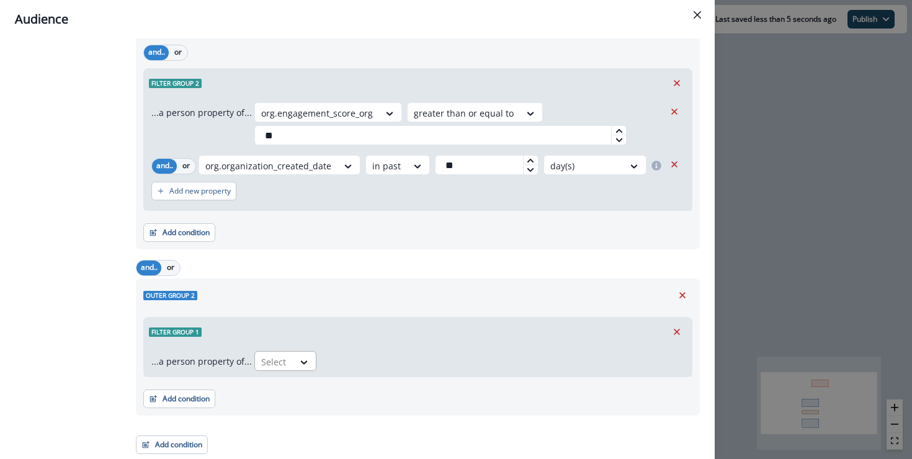
click at [290, 369] on div "Select" at bounding box center [274, 362] width 38 height 20
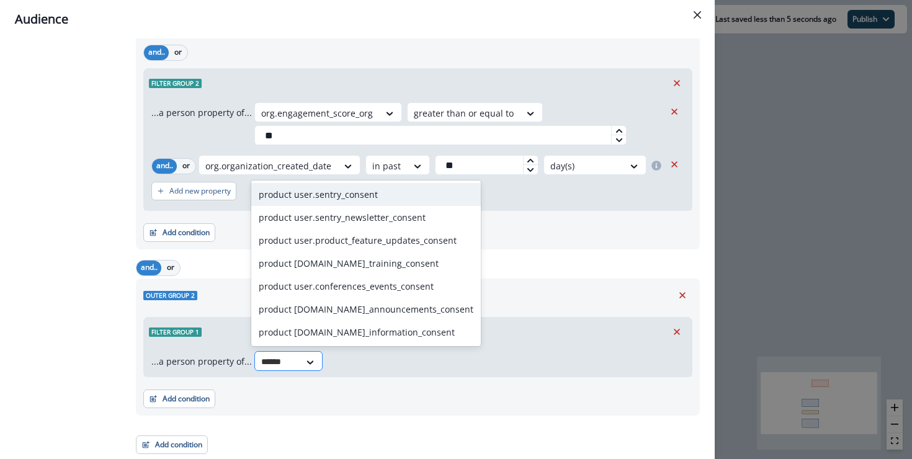
type input "*******"
click at [397, 199] on div "product user.sentry_consent" at bounding box center [365, 194] width 229 height 23
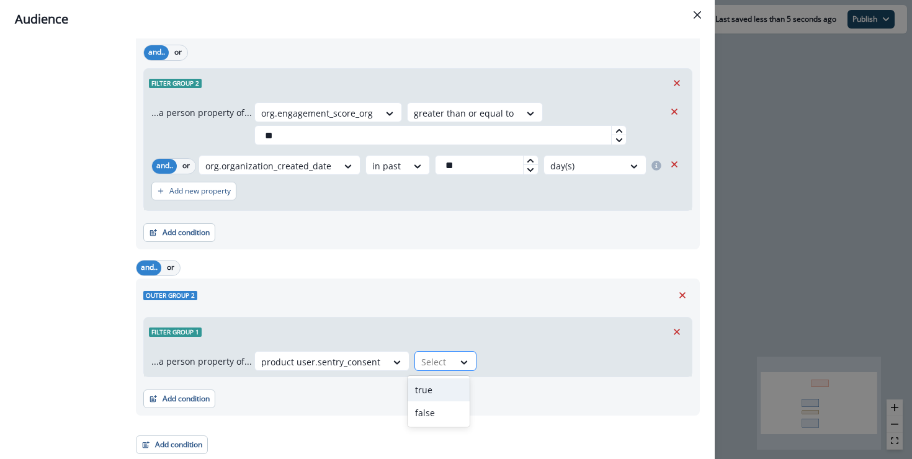
click at [436, 362] on div at bounding box center [434, 362] width 26 height 16
click at [440, 388] on div "true" at bounding box center [438, 389] width 62 height 23
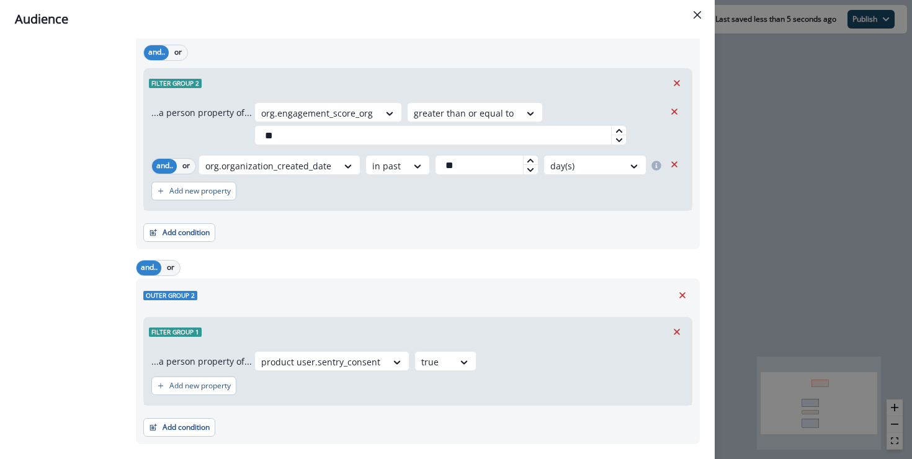
click at [799, 260] on div "Audience Preview dynamic list All contact s who have, Outer group 1 Filter grou…" at bounding box center [456, 229] width 912 height 459
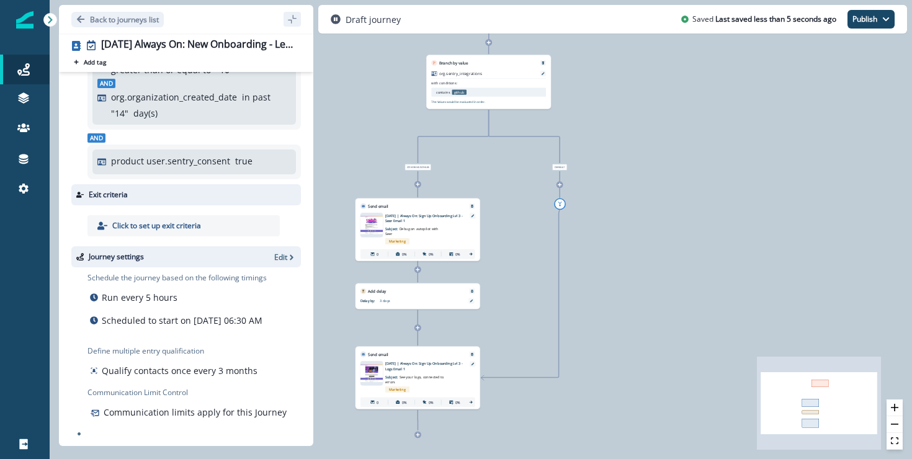
scroll to position [0, 0]
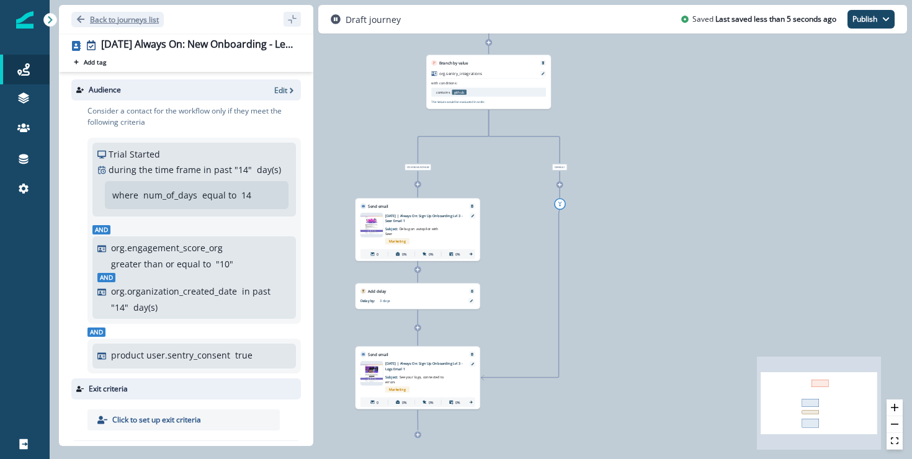
click at [157, 19] on p "Back to journeys list" at bounding box center [124, 19] width 69 height 11
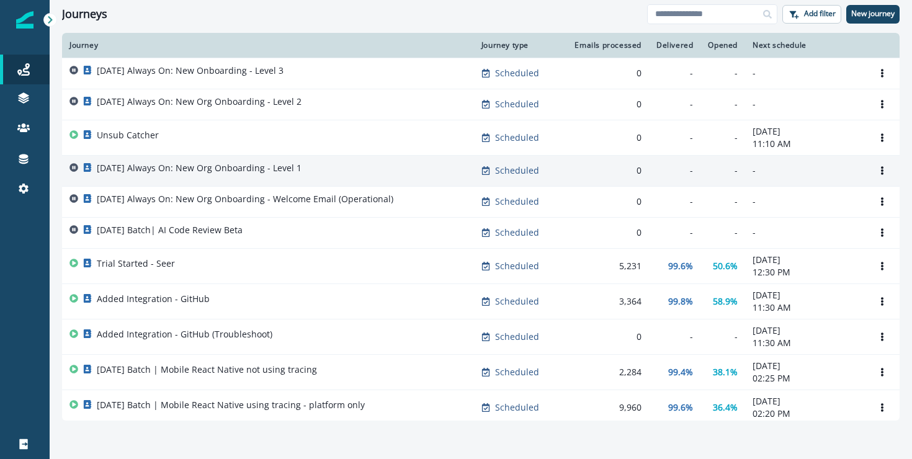
click at [281, 172] on p "2025-08-25 Always On: New Org Onboarding - Level 1" at bounding box center [199, 168] width 205 height 12
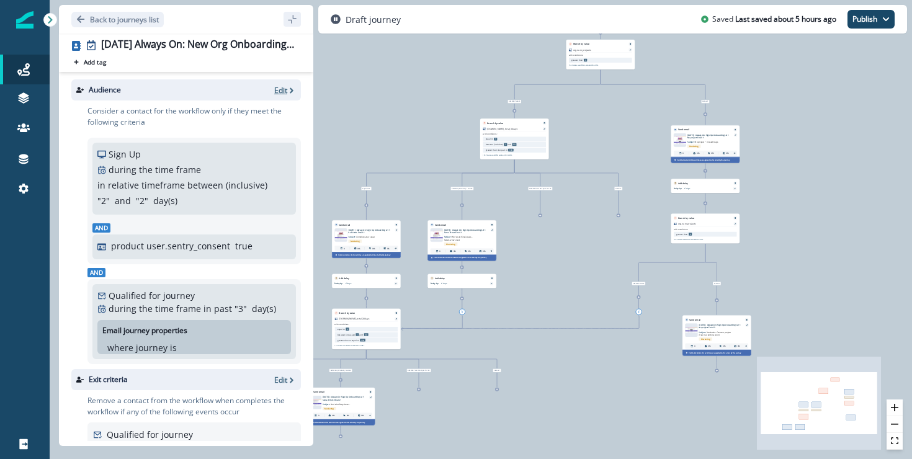
click at [277, 85] on p "Edit" at bounding box center [280, 90] width 13 height 11
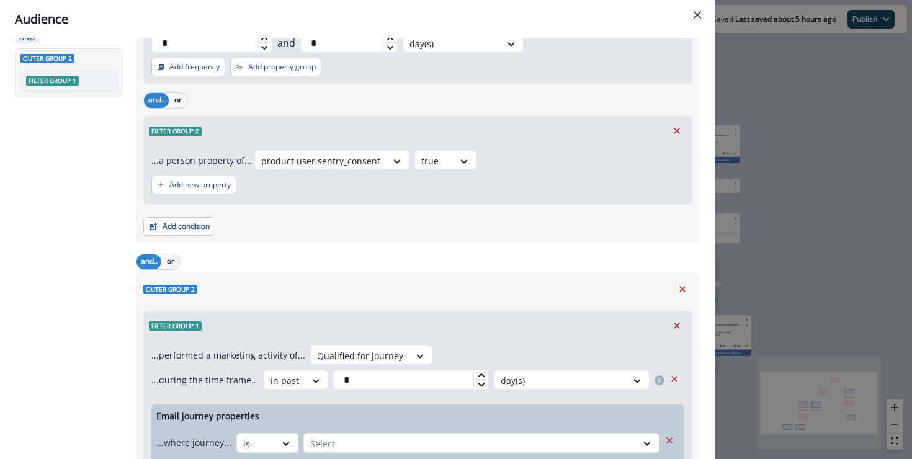
scroll to position [261, 0]
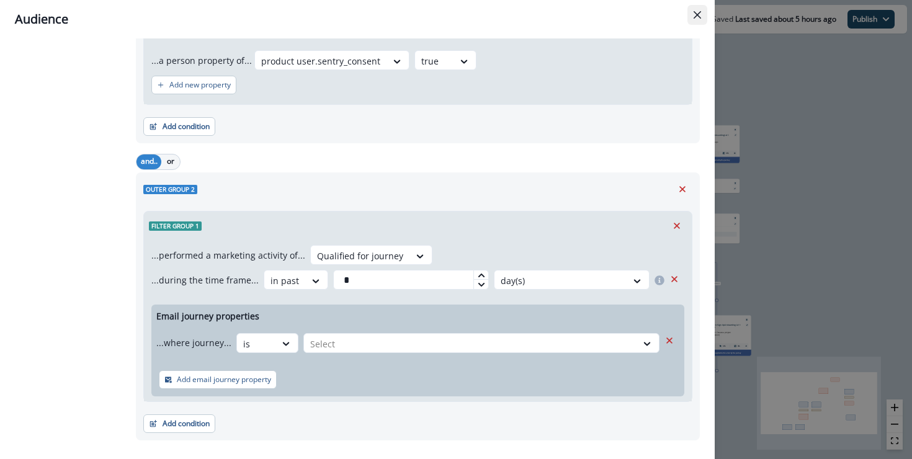
click at [700, 12] on icon "Close" at bounding box center [696, 14] width 7 height 7
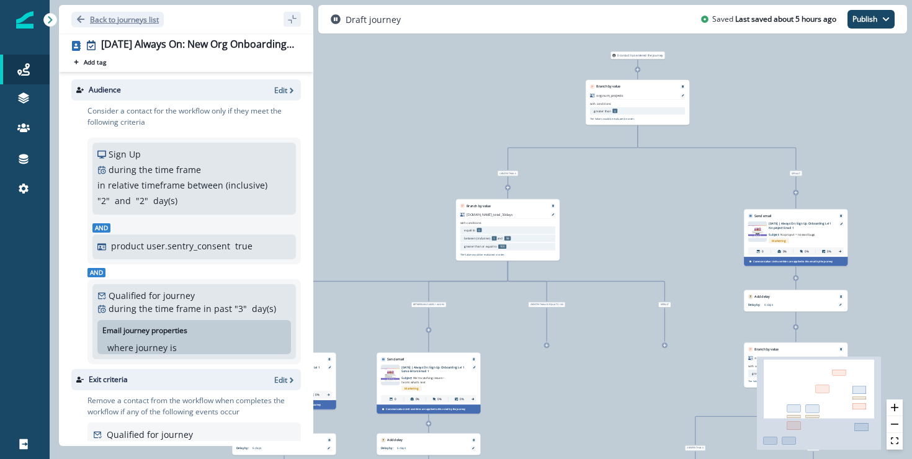
click at [99, 19] on p "Back to journeys list" at bounding box center [124, 19] width 69 height 11
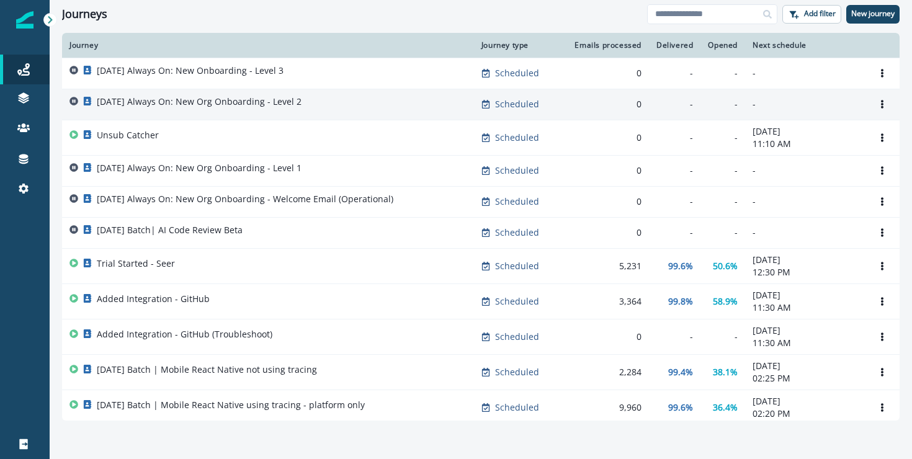
scroll to position [1, 0]
click at [337, 99] on div "2025-08-25 Always On: New Org Onboarding - Level 2" at bounding box center [267, 103] width 397 height 17
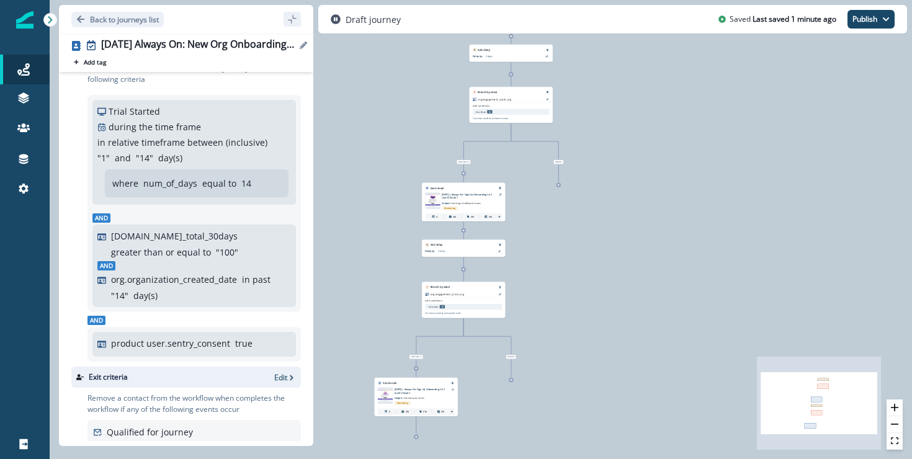
scroll to position [45, 0]
click at [90, 20] on p "Back to journeys list" at bounding box center [124, 19] width 69 height 11
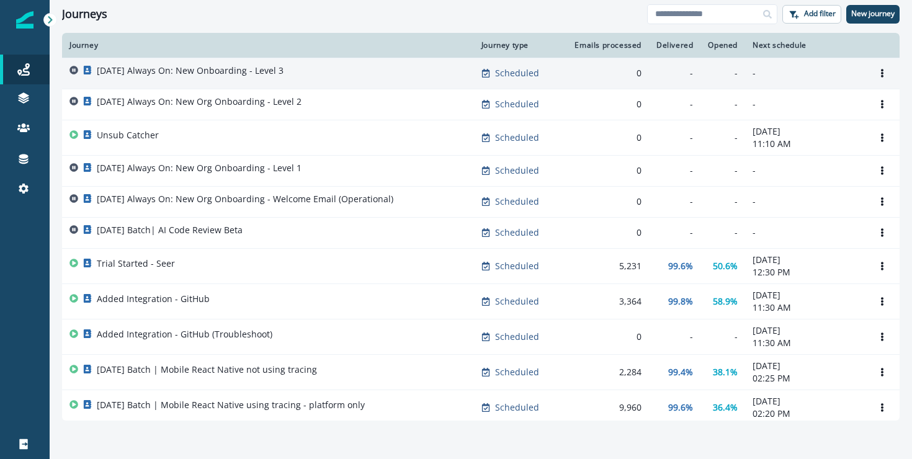
click at [292, 82] on td "2025-08-25 Always On: New Onboarding - Level 3" at bounding box center [268, 73] width 412 height 31
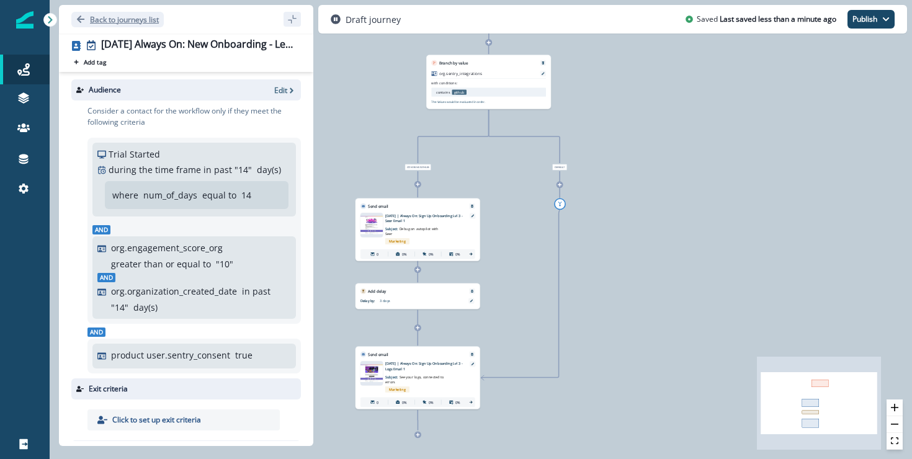
click at [113, 20] on p "Back to journeys list" at bounding box center [124, 19] width 69 height 11
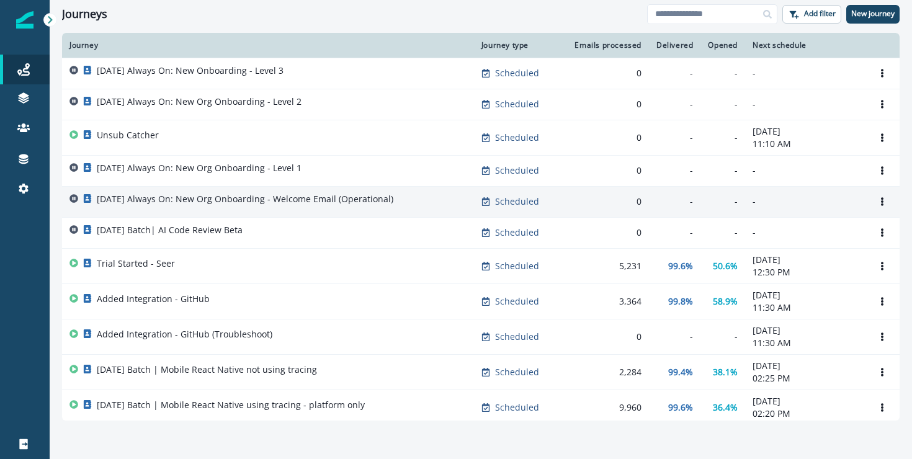
click at [240, 200] on p "2025-08-25 Always On: New Org Onboarding - Welcome Email (Operational)" at bounding box center [245, 199] width 296 height 12
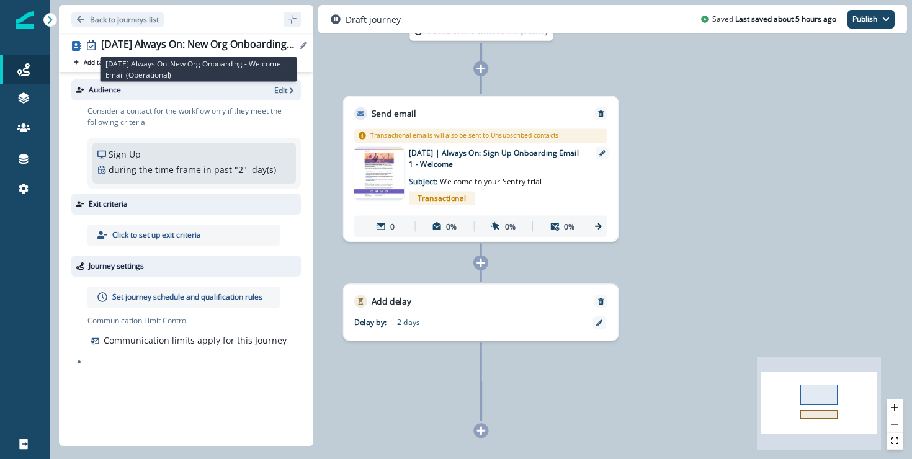
click at [252, 48] on div "2025-08-25 Always On: New Org Onboarding - Welcome Email (Operational)" at bounding box center [198, 45] width 195 height 14
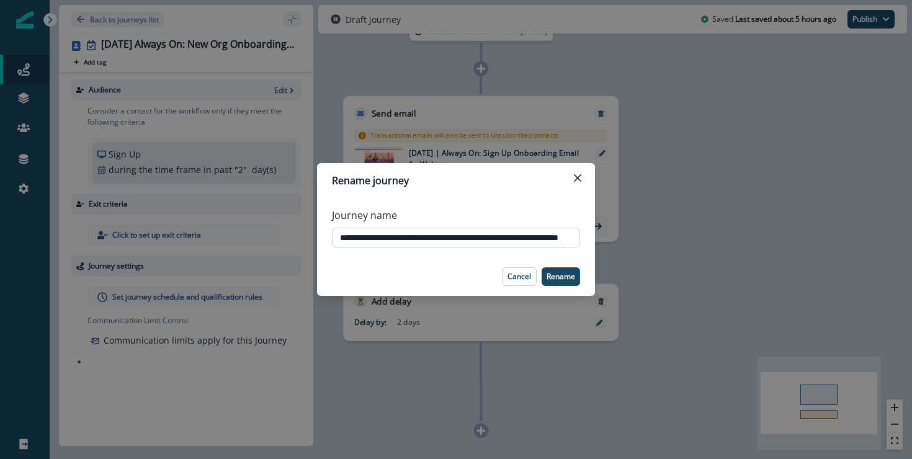
scroll to position [0, 73]
click at [538, 238] on input "**********" at bounding box center [456, 238] width 248 height 20
type input "**********"
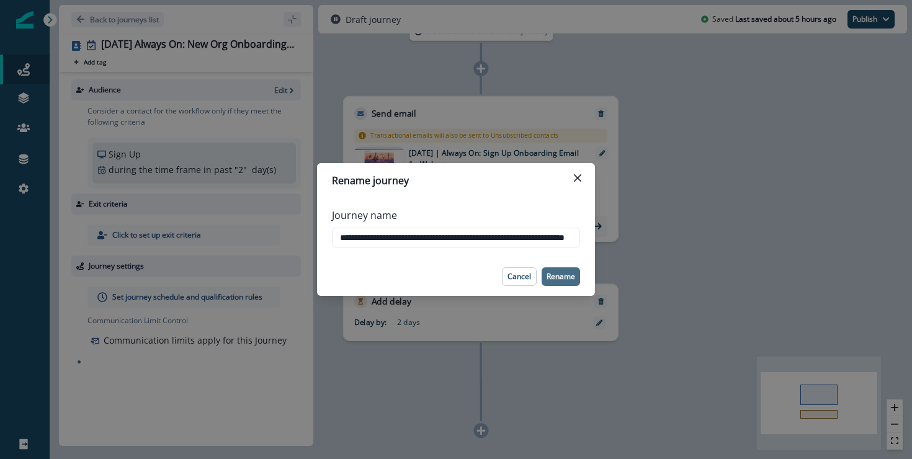
scroll to position [0, 0]
click at [559, 276] on p "Rename" at bounding box center [560, 276] width 29 height 9
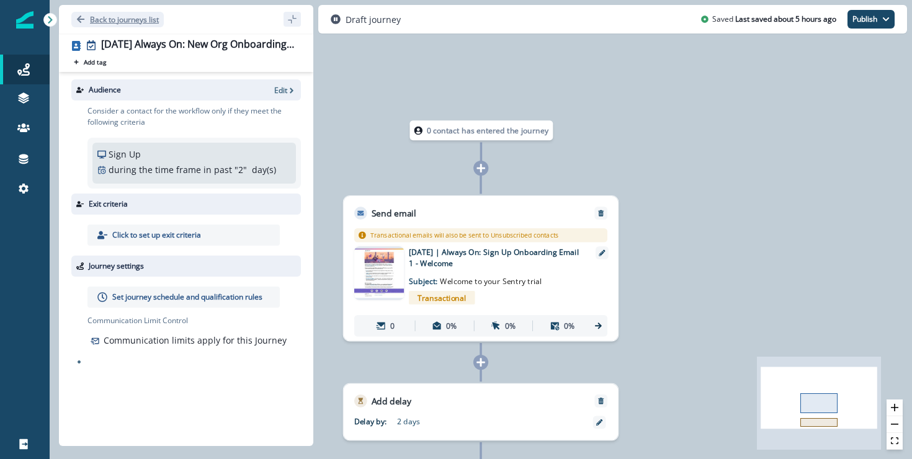
click at [134, 21] on p "Back to journeys list" at bounding box center [124, 19] width 69 height 11
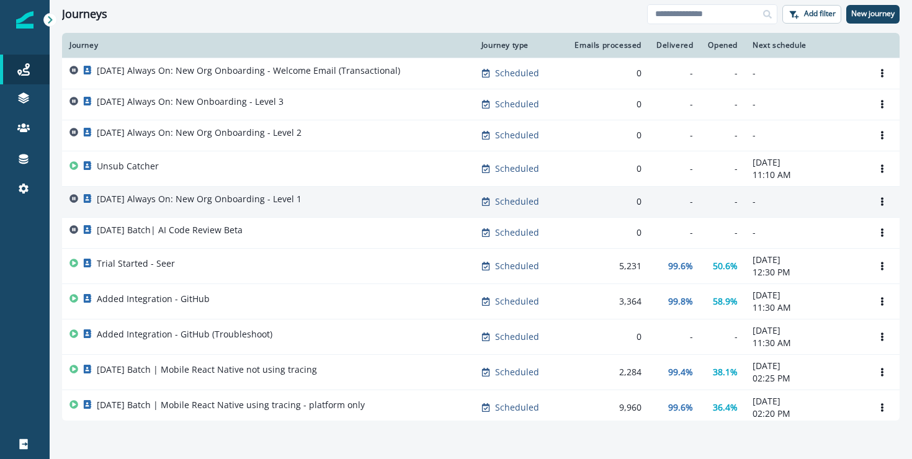
click at [290, 193] on p "2025-08-25 Always On: New Org Onboarding - Level 1" at bounding box center [199, 199] width 205 height 12
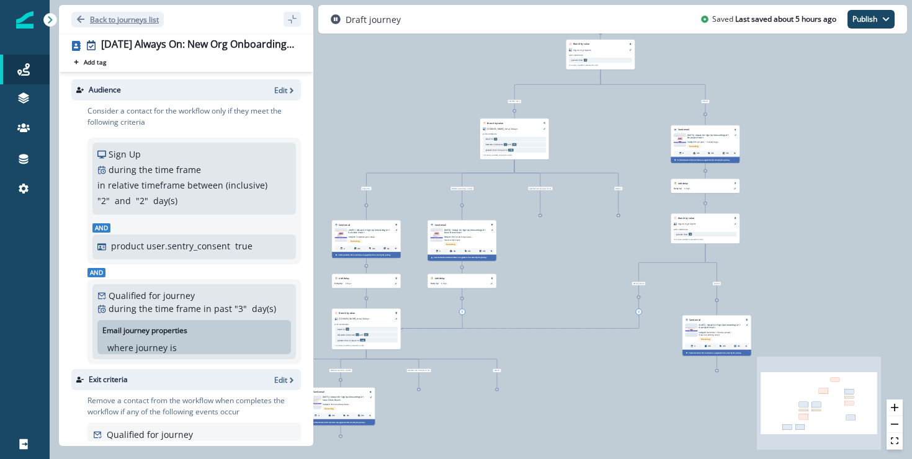
click at [127, 20] on p "Back to journeys list" at bounding box center [124, 19] width 69 height 11
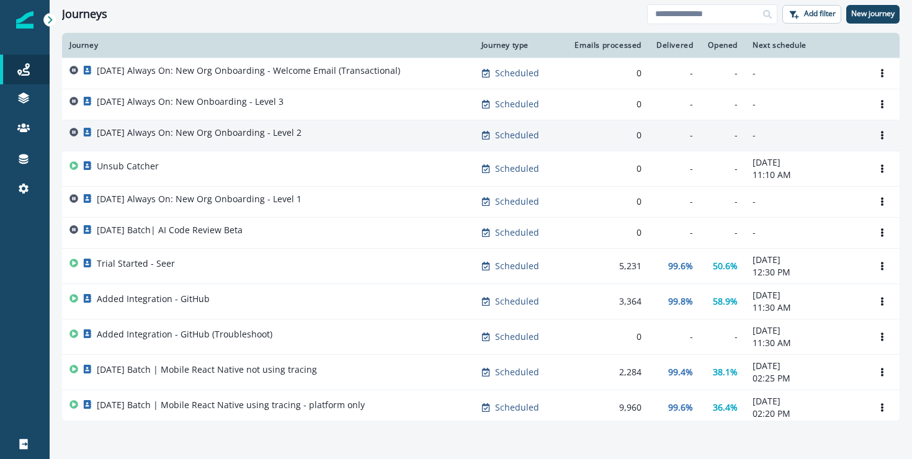
click at [266, 131] on p "2025-08-25 Always On: New Org Onboarding - Level 2" at bounding box center [199, 133] width 205 height 12
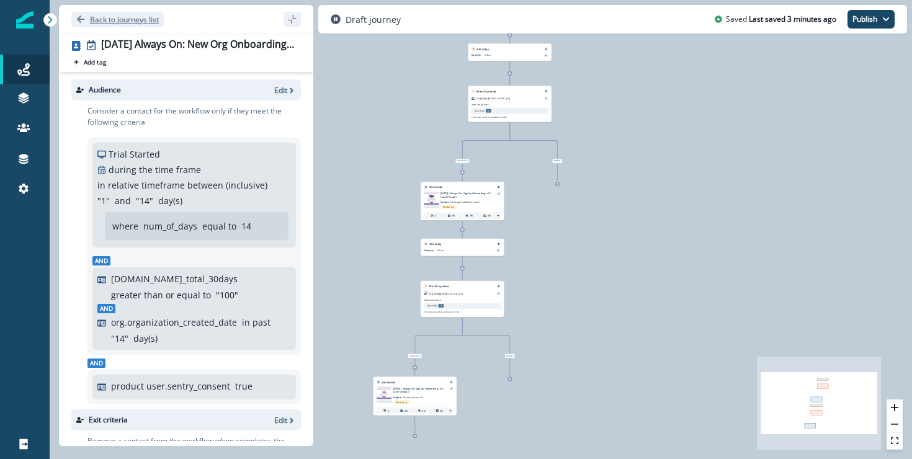
click at [131, 20] on p "Back to journeys list" at bounding box center [124, 19] width 69 height 11
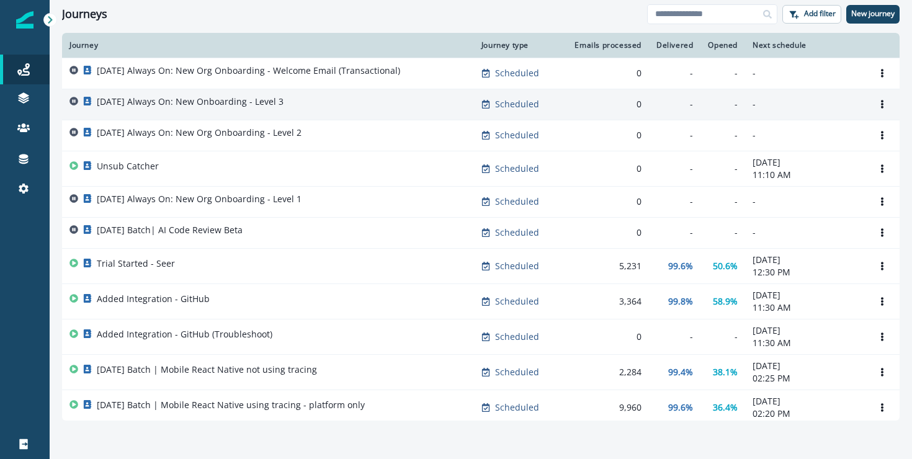
click at [248, 100] on p "2025-08-25 Always On: New Onboarding - Level 3" at bounding box center [190, 101] width 187 height 12
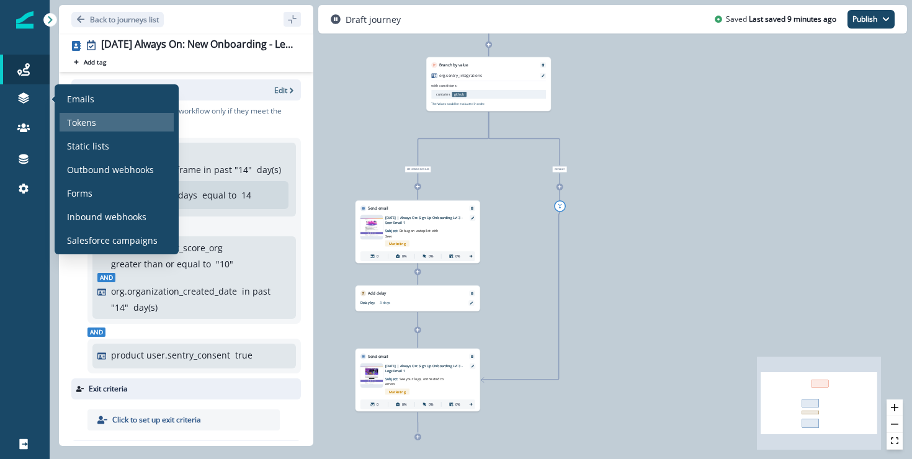
click at [87, 125] on p "Tokens" at bounding box center [81, 122] width 29 height 13
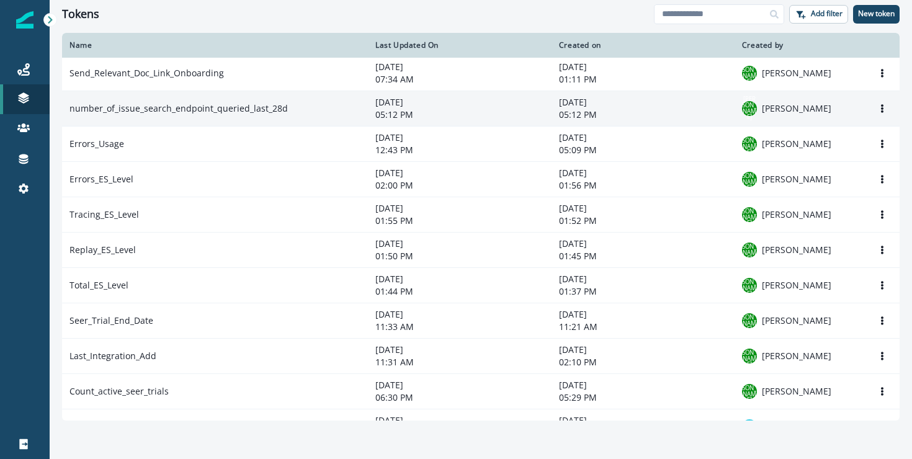
scroll to position [1, 0]
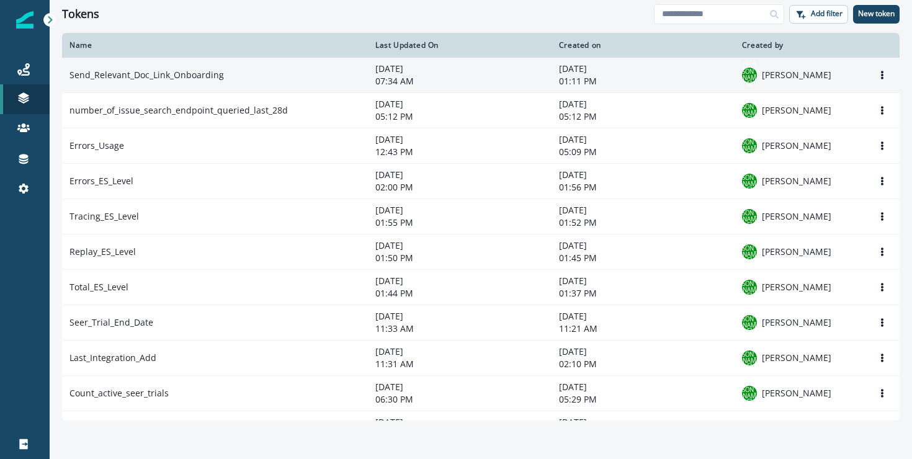
click at [267, 86] on td "Send_Relevant_Doc_Link_Onboarding" at bounding box center [215, 74] width 306 height 35
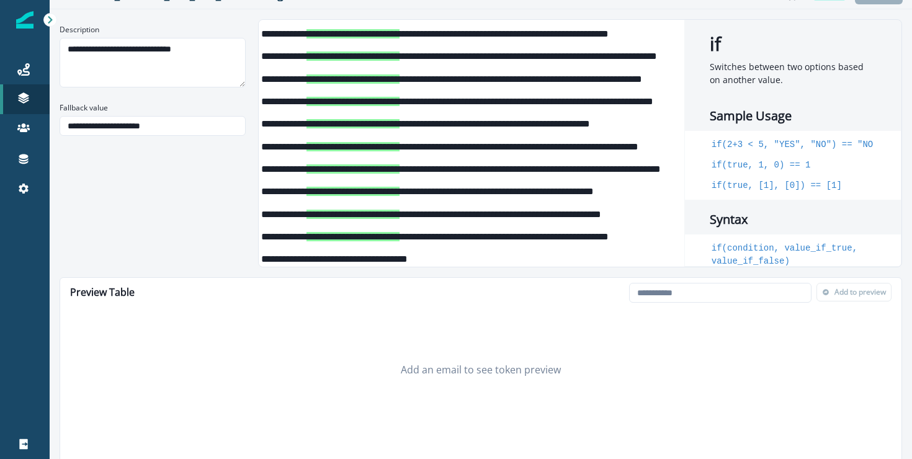
scroll to position [33, 0]
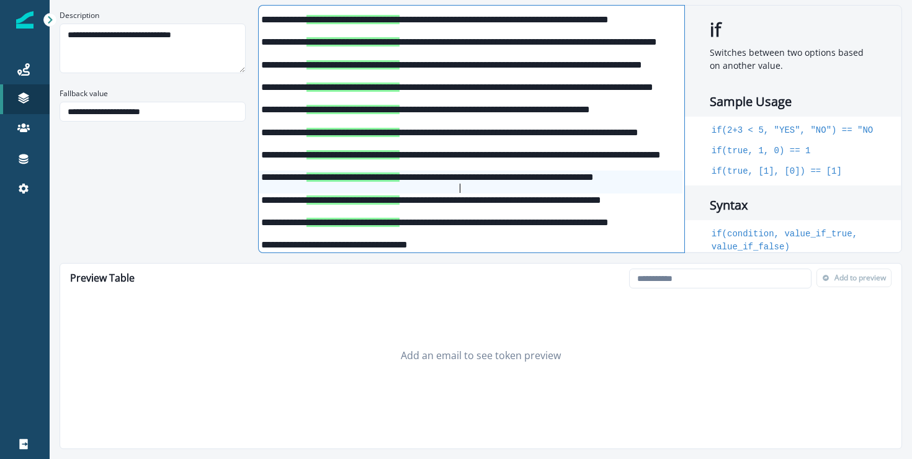
click at [561, 187] on div "**********" at bounding box center [471, 182] width 424 height 22
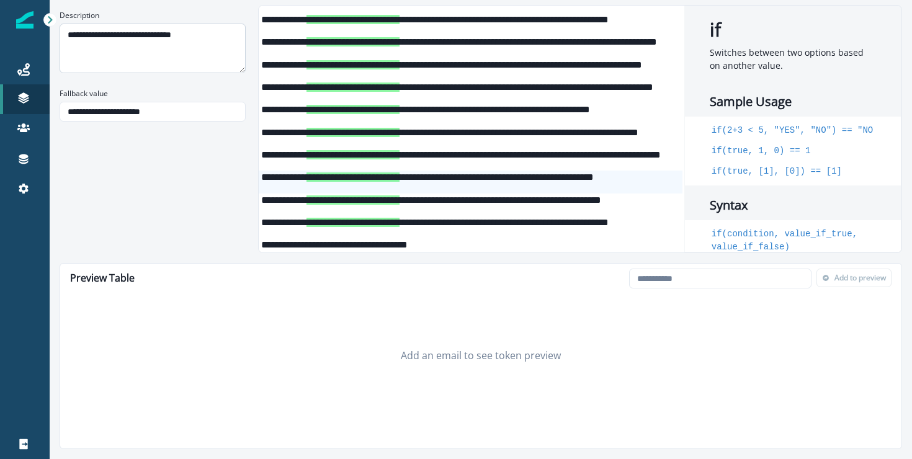
scroll to position [0, 0]
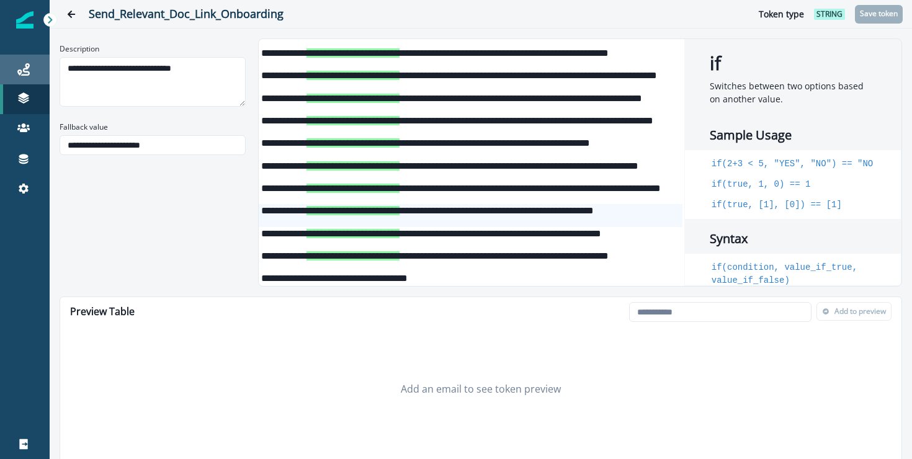
click at [29, 68] on icon at bounding box center [23, 69] width 12 height 12
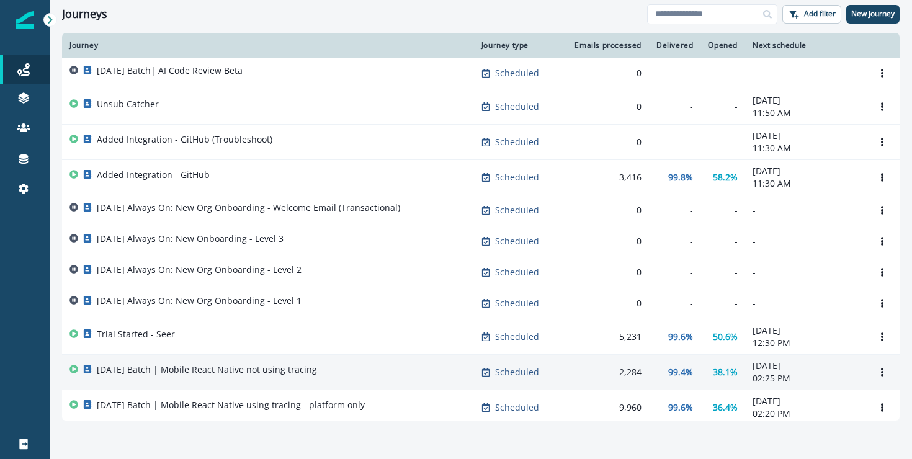
click at [366, 359] on td "2025-09-18 Batch | Mobile React Native not using tracing" at bounding box center [268, 371] width 412 height 35
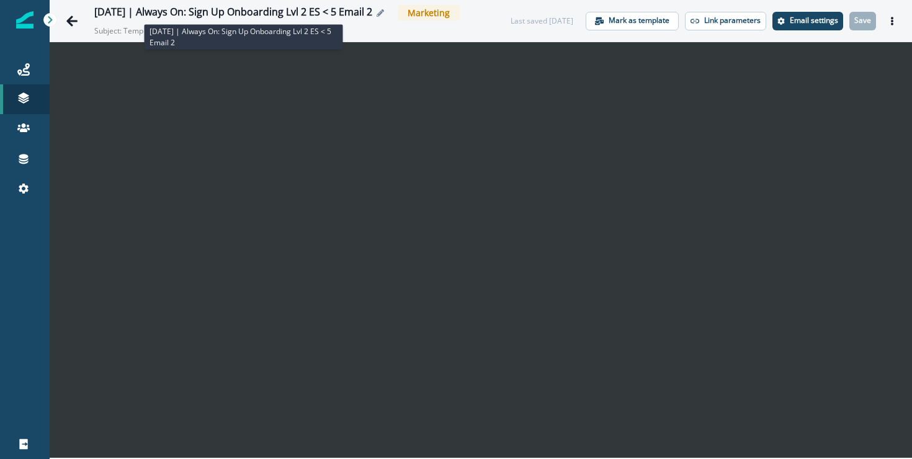
click at [362, 11] on div "[DATE] | Always On: Sign Up Onboarding Lvl 2 ES < 5 Email 2" at bounding box center [233, 13] width 278 height 14
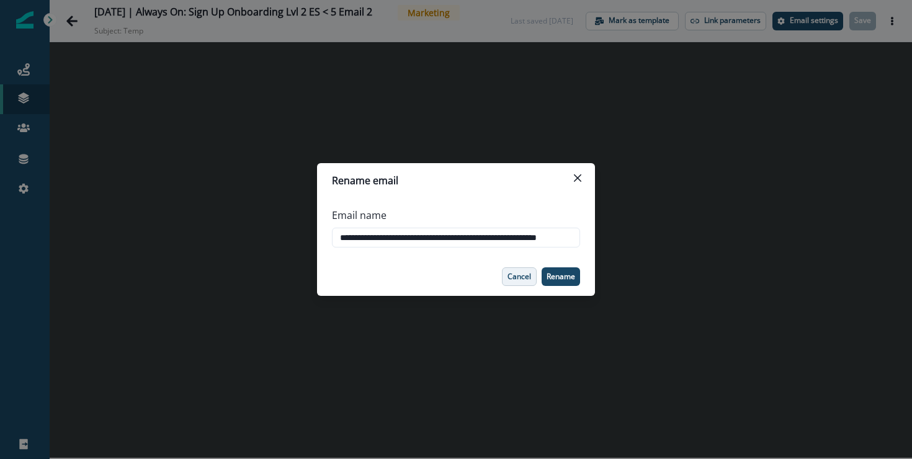
click at [517, 273] on p "Cancel" at bounding box center [519, 276] width 24 height 9
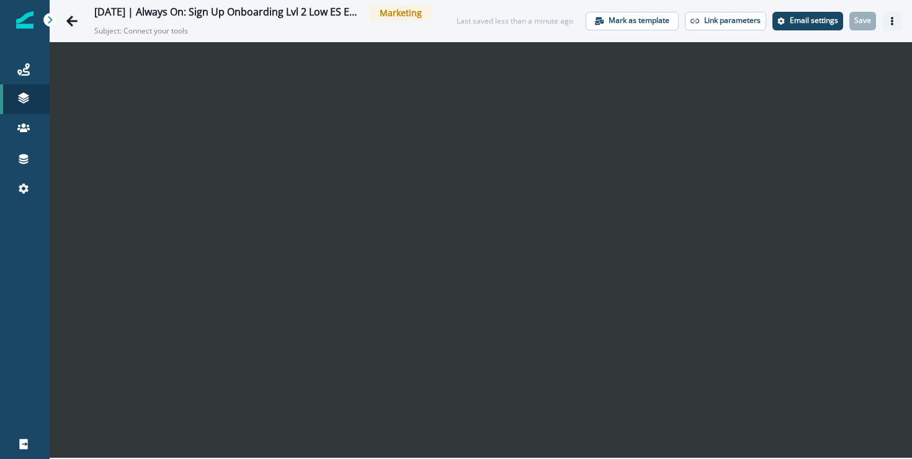
click at [887, 24] on icon "Actions" at bounding box center [891, 21] width 9 height 9
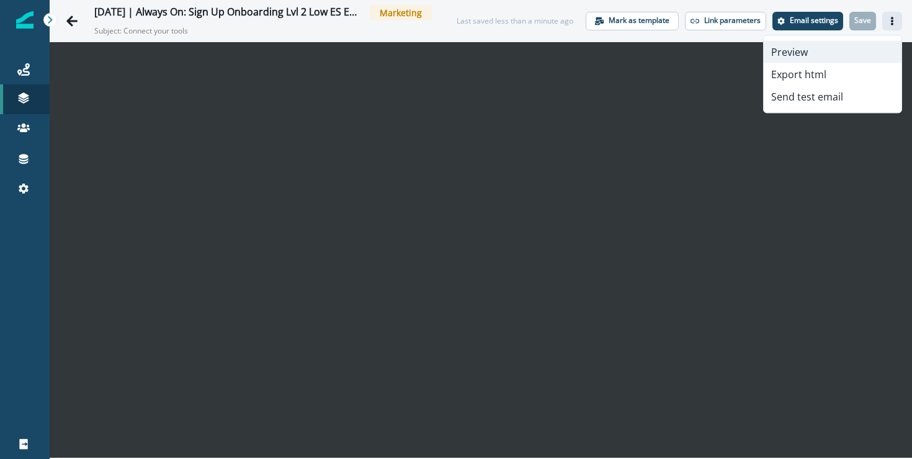
click at [825, 54] on button "Preview" at bounding box center [832, 52] width 138 height 22
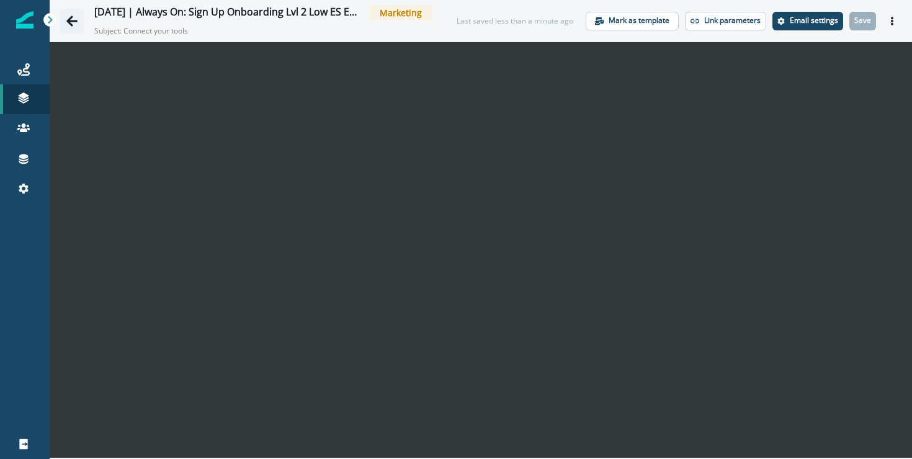
click at [61, 20] on button "Go back" at bounding box center [72, 21] width 25 height 25
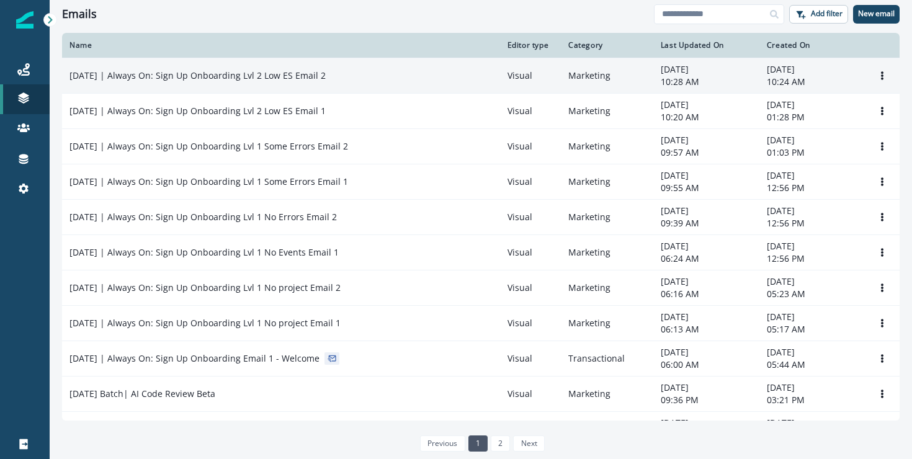
click at [341, 80] on div "2025-08-25 | Always On: Sign Up Onboarding Lvl 2 Low ES Email 2" at bounding box center [280, 75] width 423 height 12
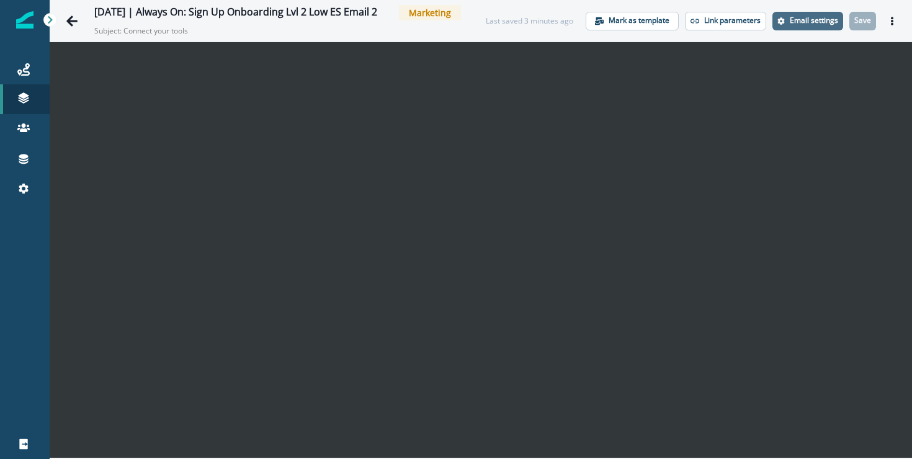
click at [796, 21] on p "Email settings" at bounding box center [813, 20] width 48 height 9
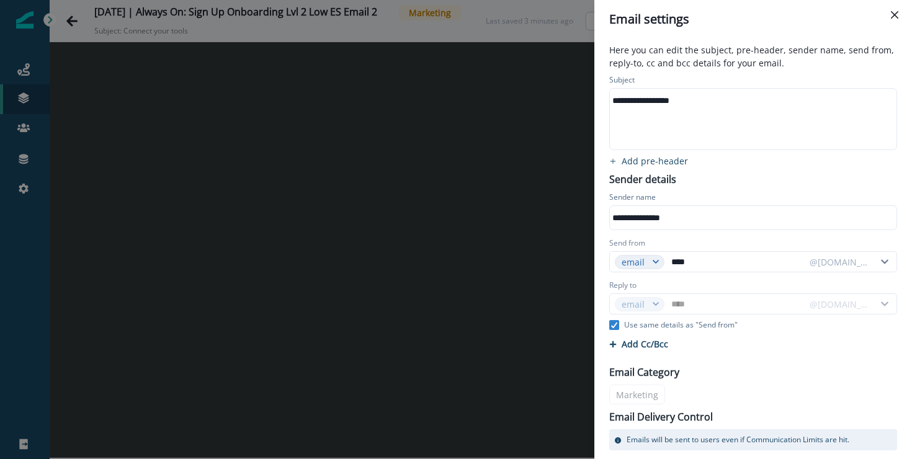
scroll to position [47, 0]
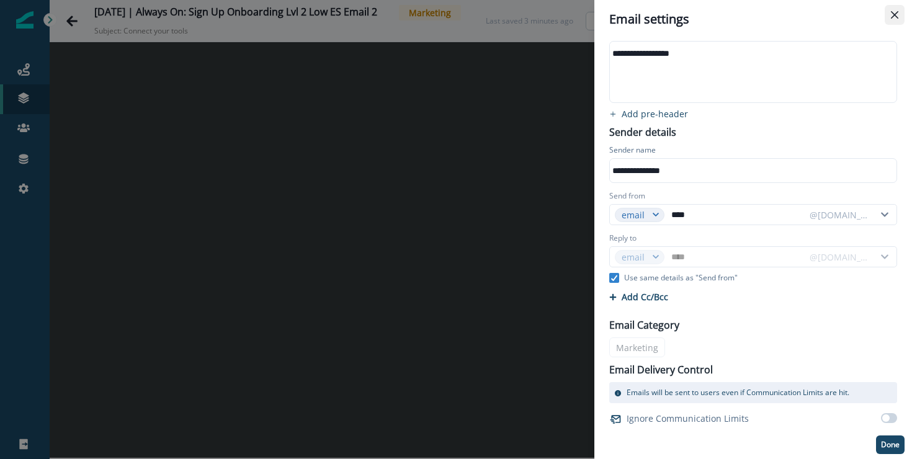
click at [894, 15] on icon "Close" at bounding box center [893, 14] width 7 height 7
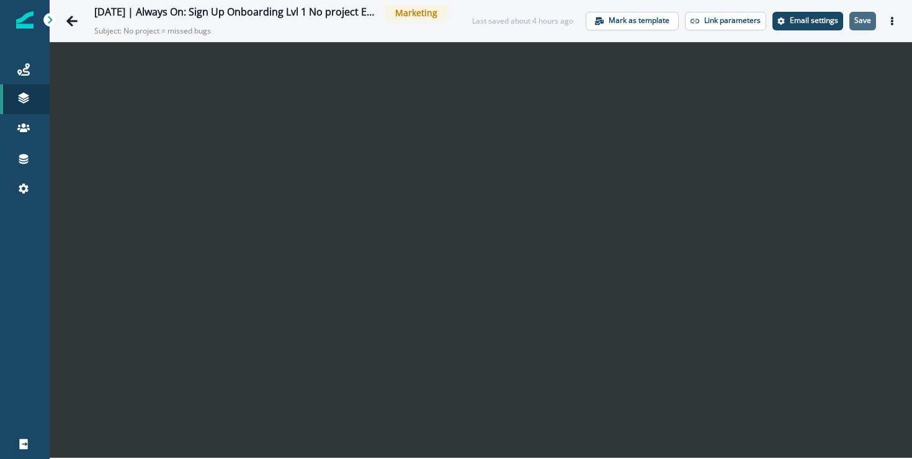
click at [864, 27] on button "Save" at bounding box center [862, 21] width 27 height 19
click at [735, 36] on div "[DATE] | Always On: Sign Up Onboarding Lvl 1 Some Errors Email 1 Marketing Subj…" at bounding box center [481, 21] width 862 height 42
click at [858, 19] on p "Save" at bounding box center [862, 20] width 17 height 9
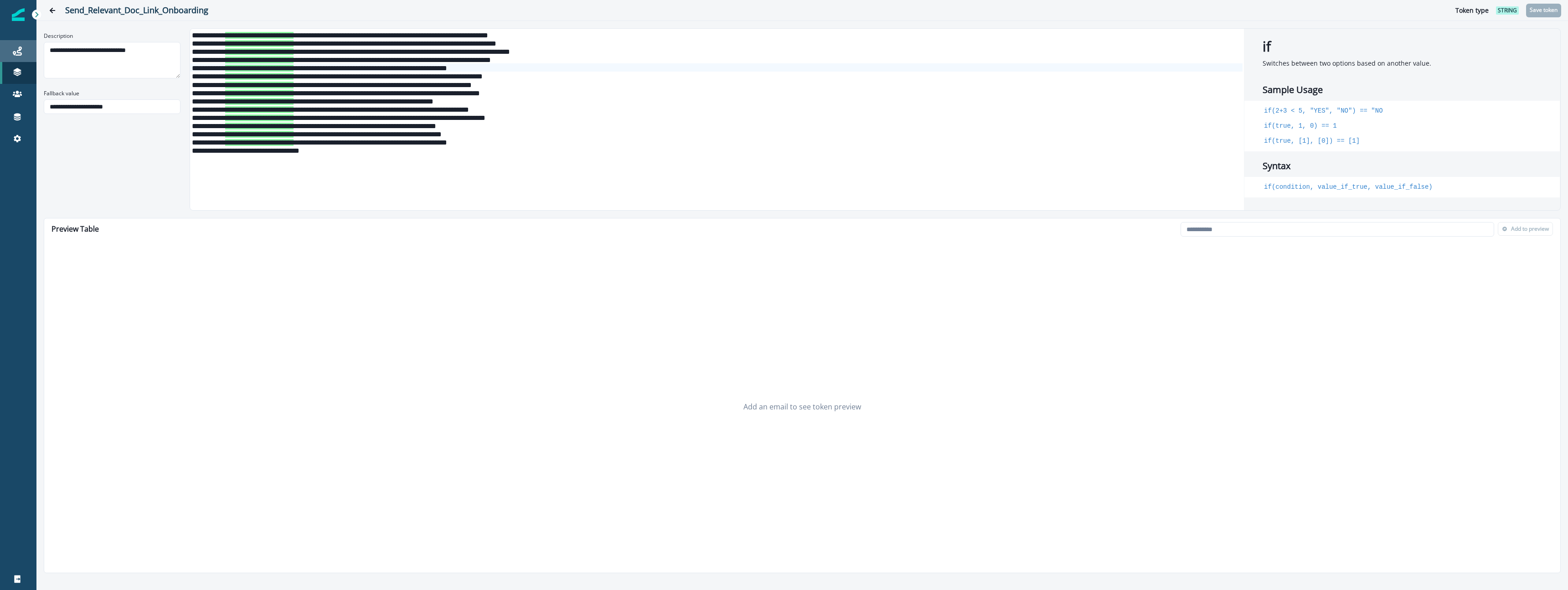
click at [12, 54] on div "Journeys" at bounding box center [18, 51] width 29 height 11
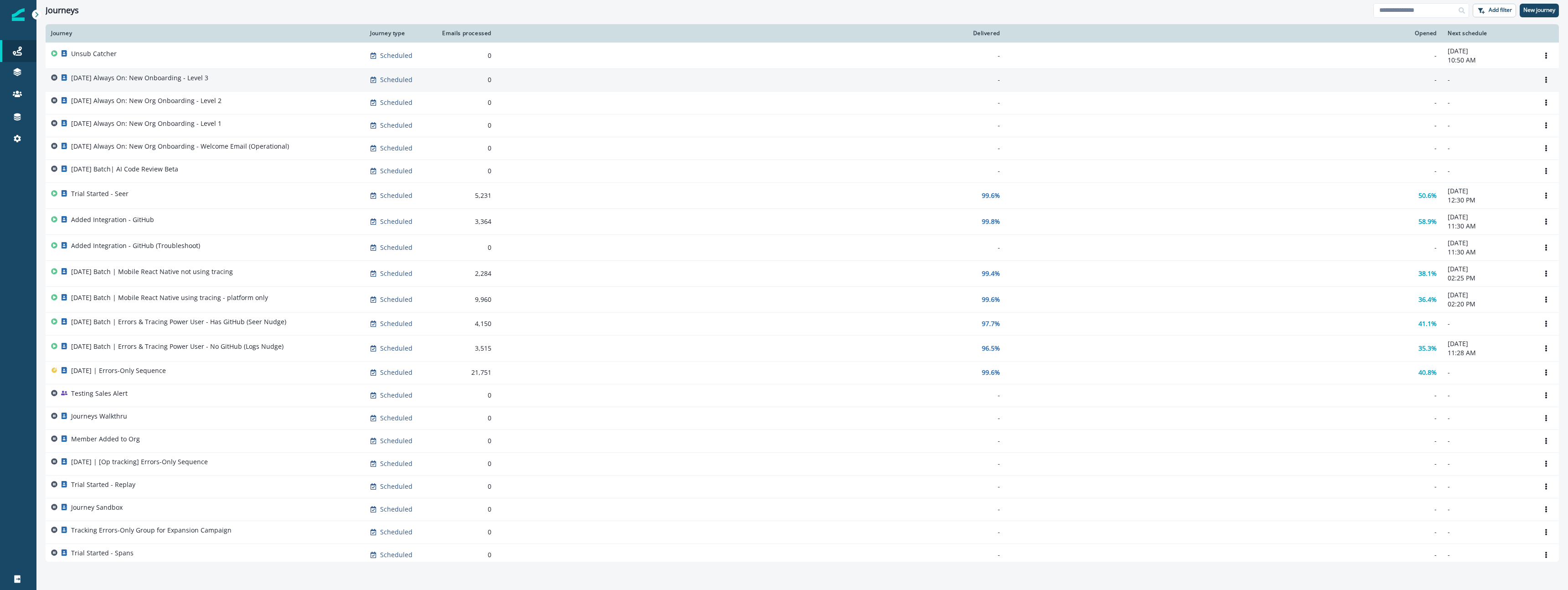
click at [251, 79] on div "[DATE] Always On: New Onboarding - Level 3" at bounding box center [204, 79] width 308 height 13
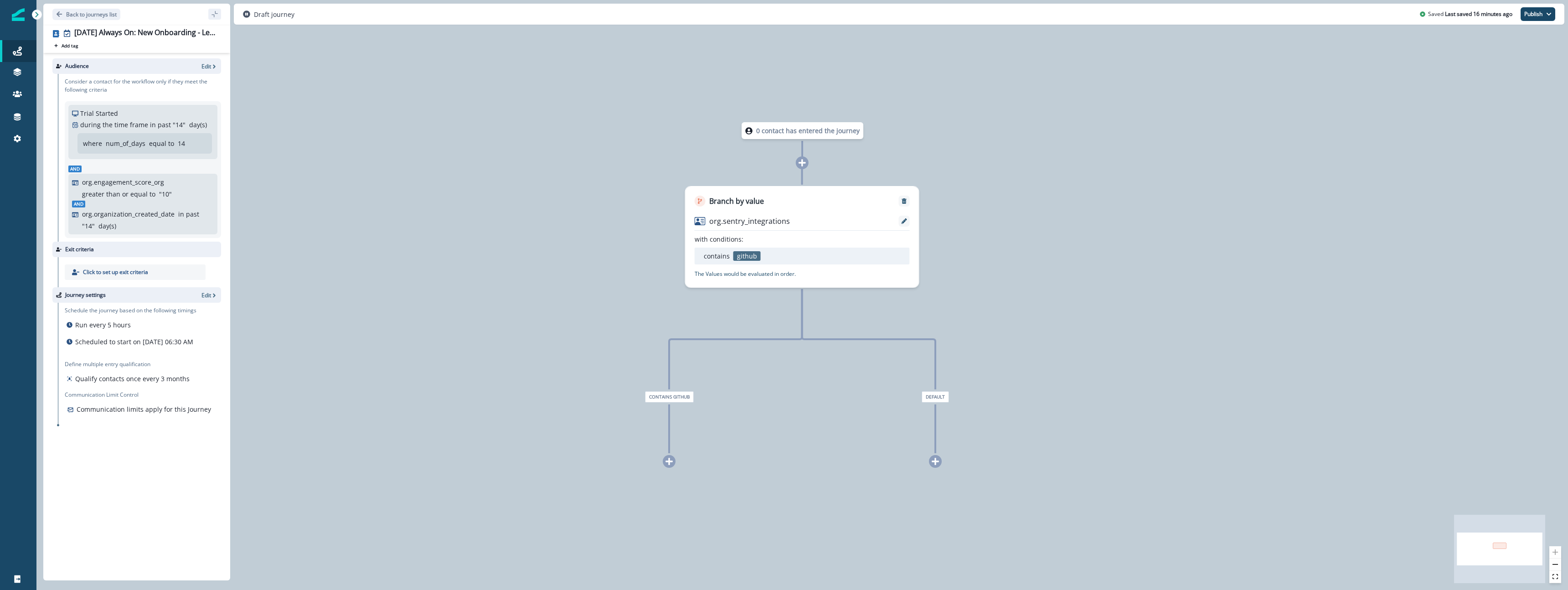
click at [667, 466] on icon at bounding box center [669, 461] width 8 height 8
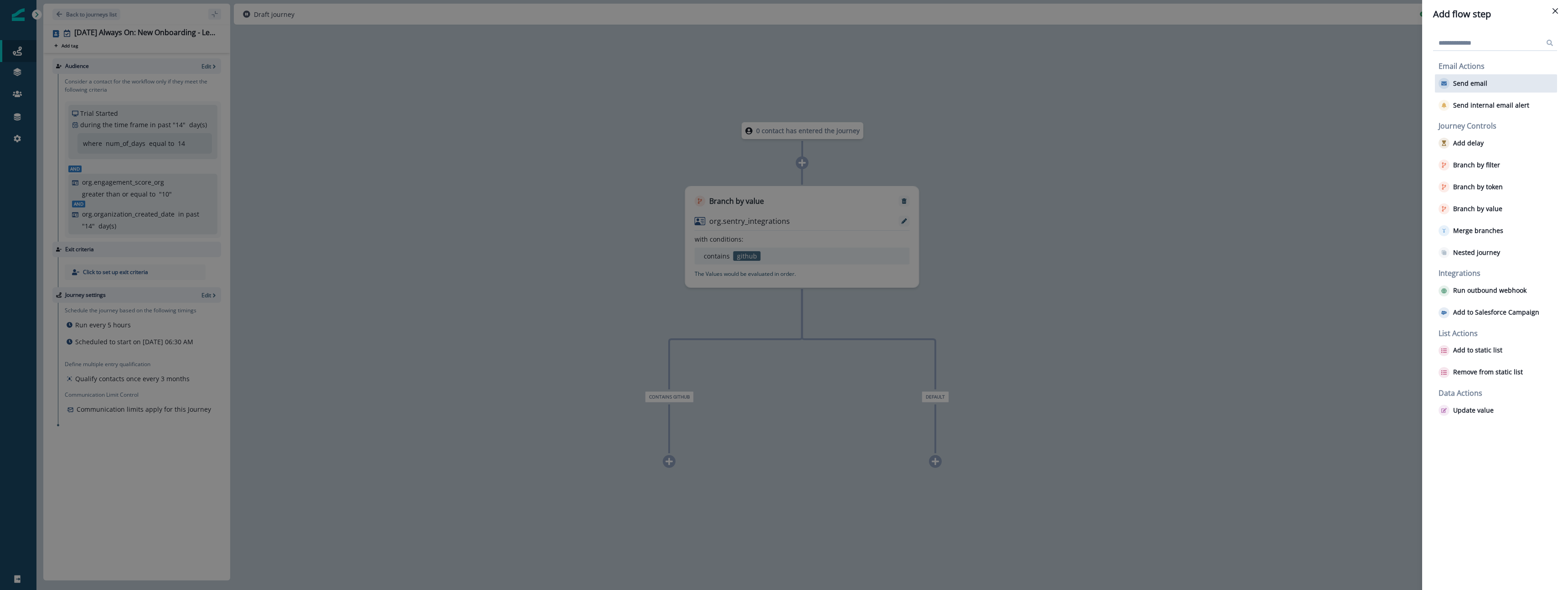
click at [1483, 80] on p "Send email" at bounding box center [1470, 84] width 35 height 8
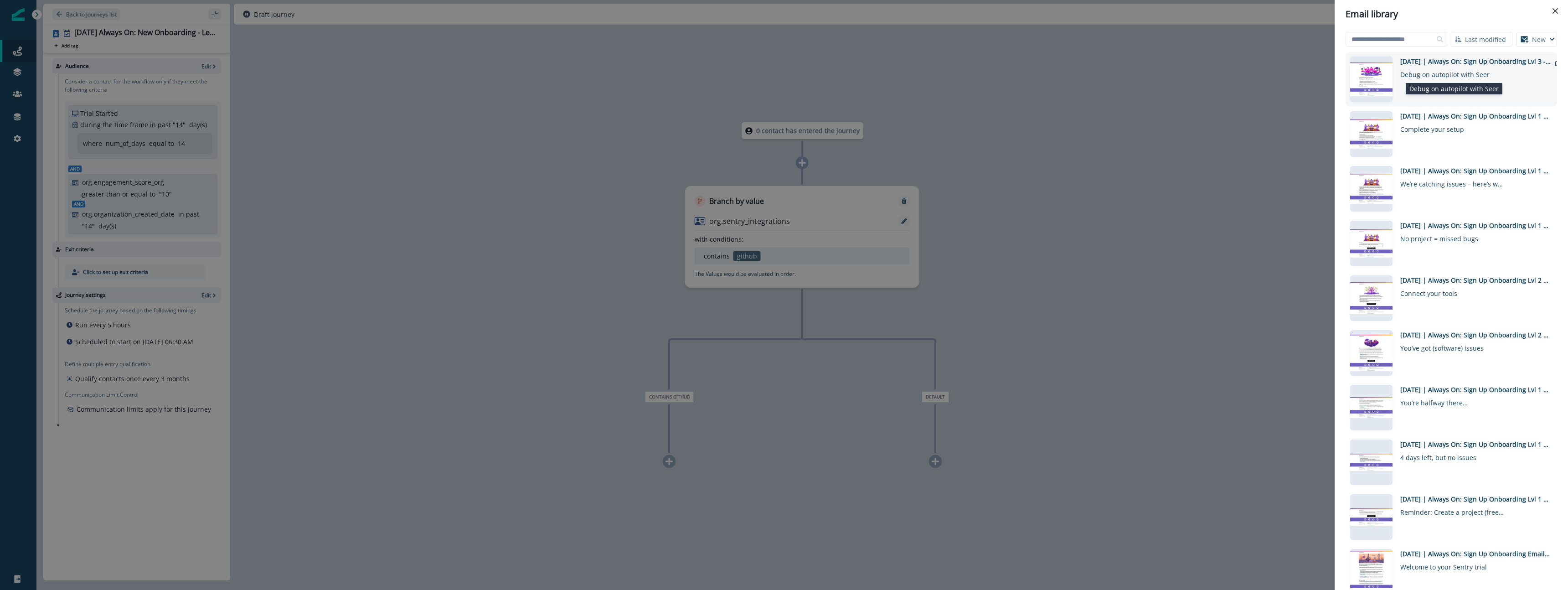
click at [1430, 66] on div "Debug on autopilot with Seer" at bounding box center [1453, 73] width 105 height 13
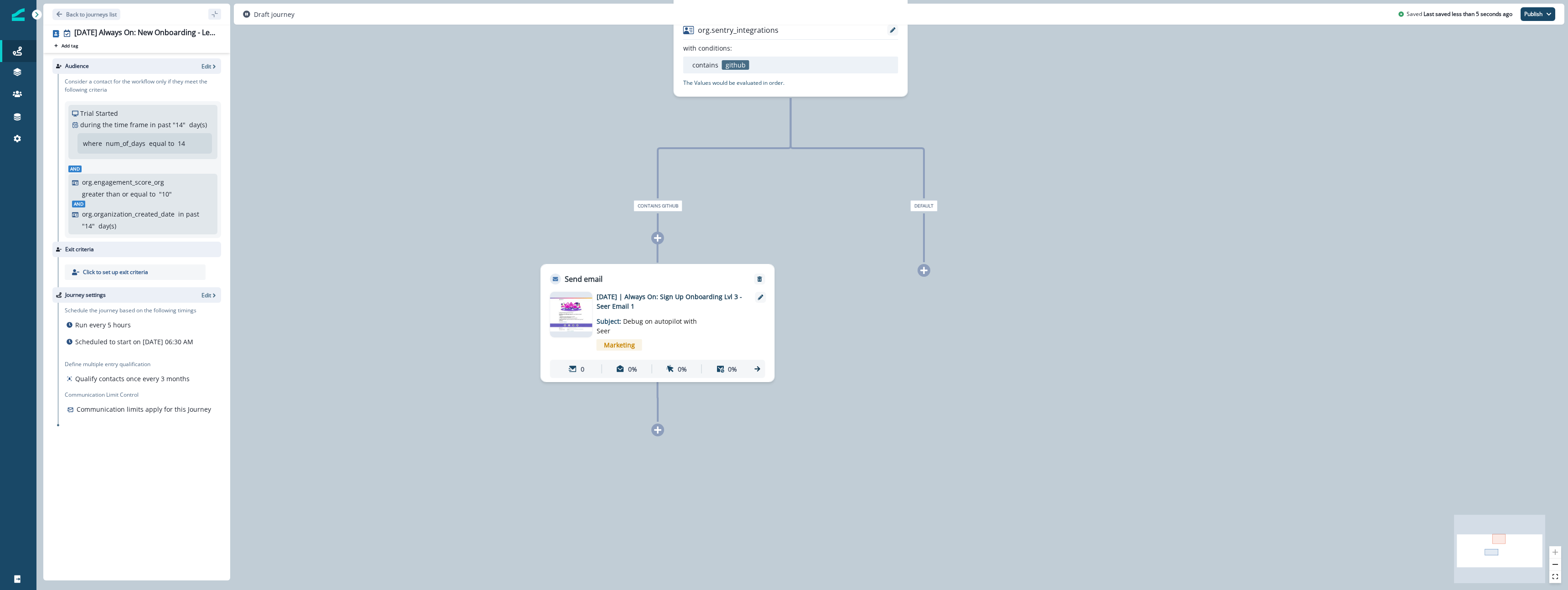
click at [658, 430] on icon at bounding box center [658, 430] width 7 height 7
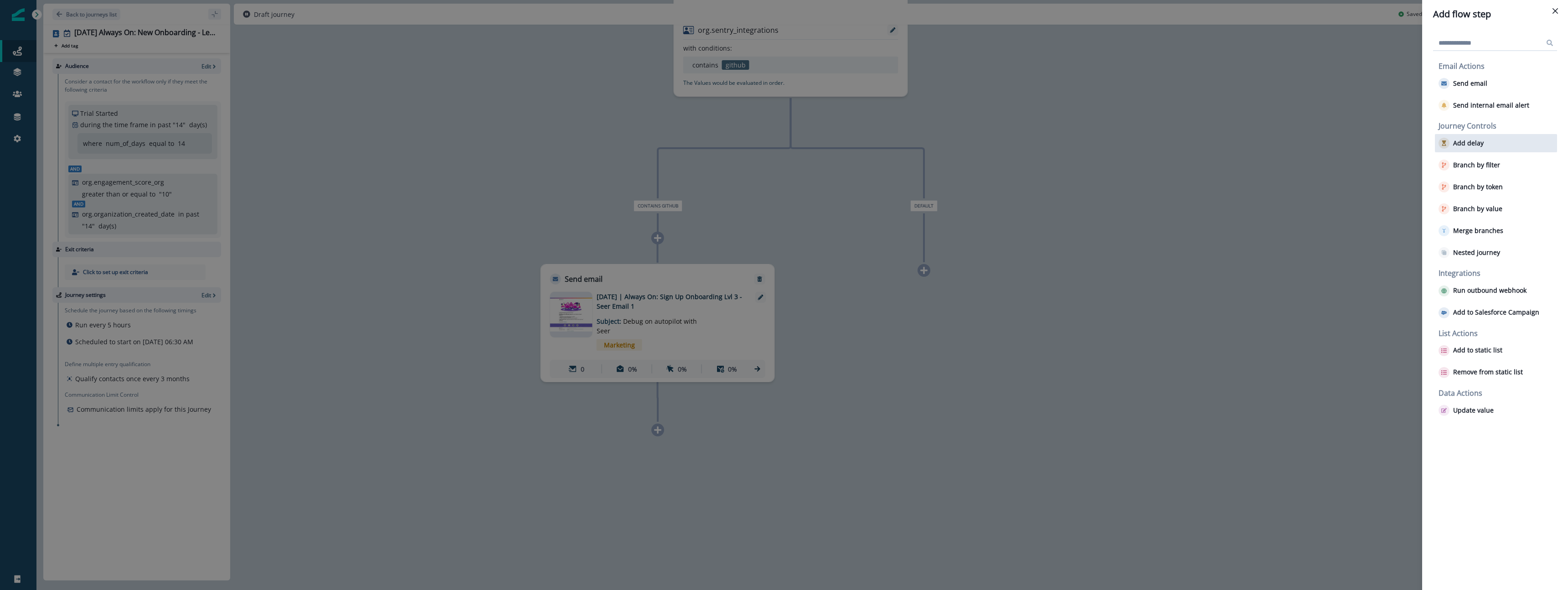
click at [1450, 139] on button "Add delay" at bounding box center [1461, 143] width 45 height 11
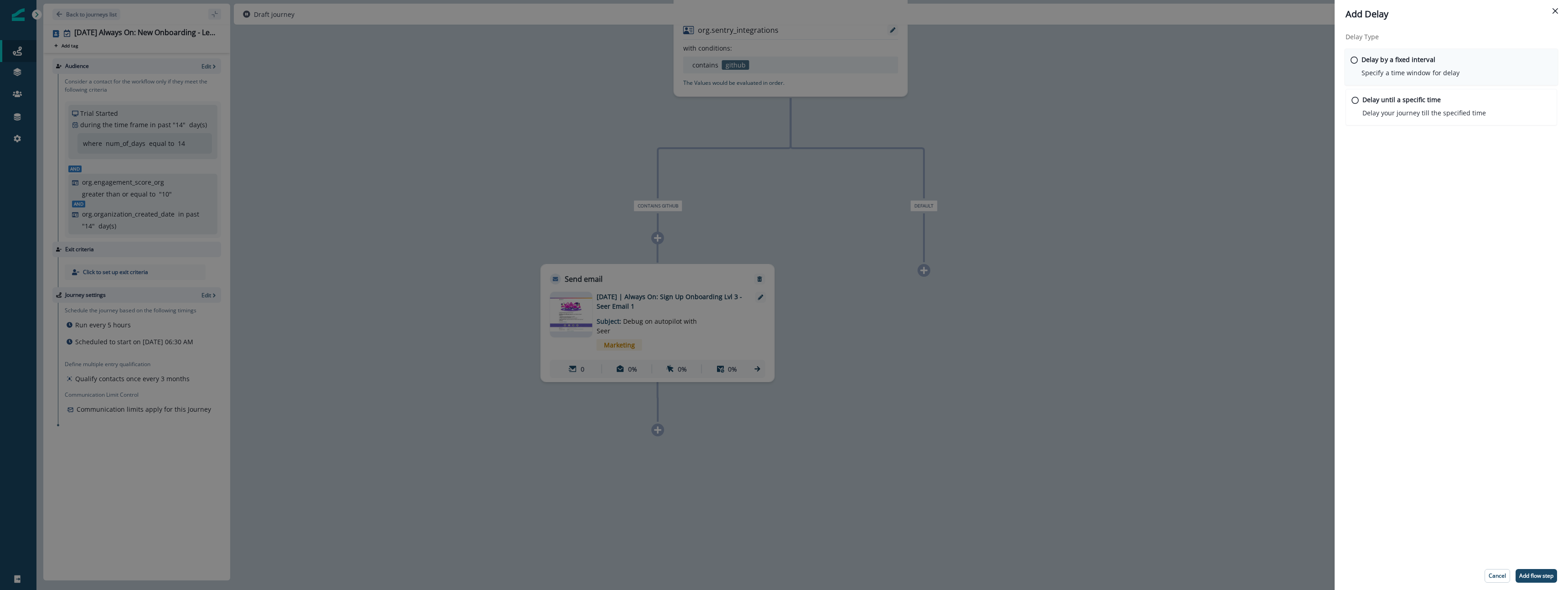
click at [1411, 68] on p "Specify a time window for delay" at bounding box center [1410, 72] width 98 height 10
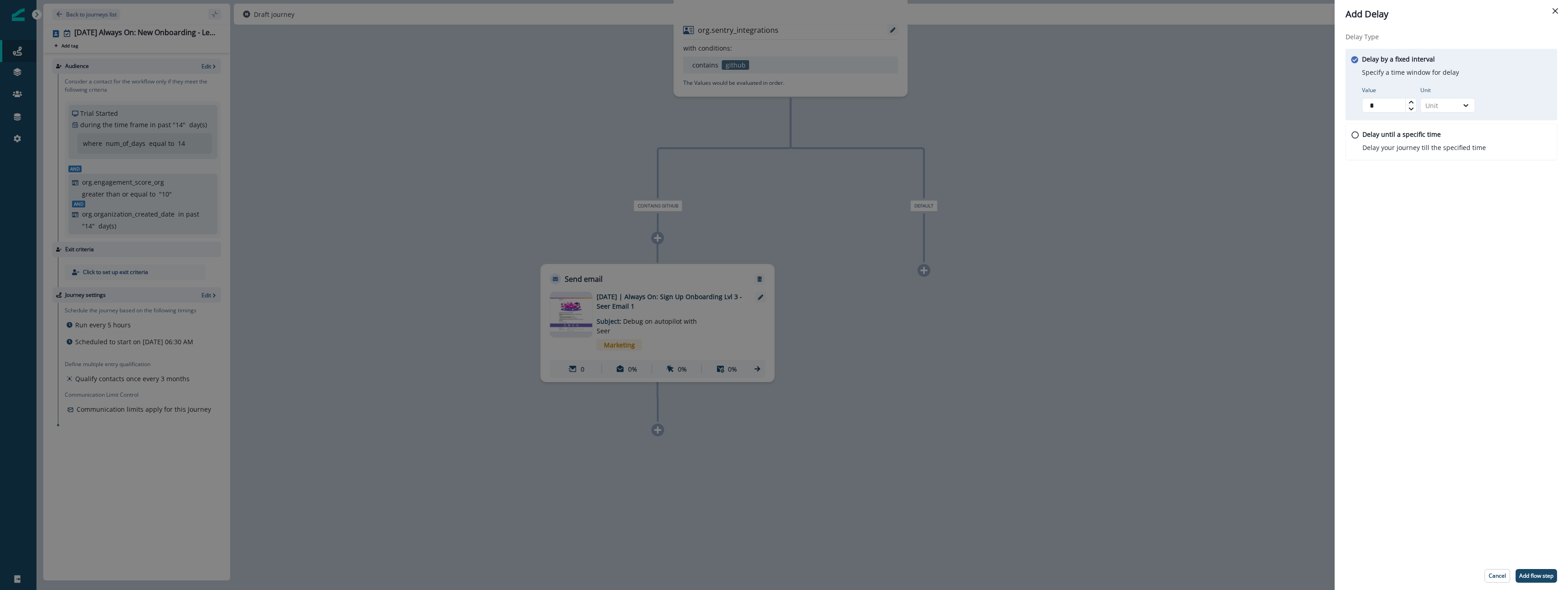
click at [1414, 101] on div at bounding box center [1411, 102] width 11 height 7
type input "*"
click at [1414, 101] on div at bounding box center [1411, 102] width 11 height 7
click at [1536, 575] on p "Add flow step" at bounding box center [1536, 576] width 35 height 7
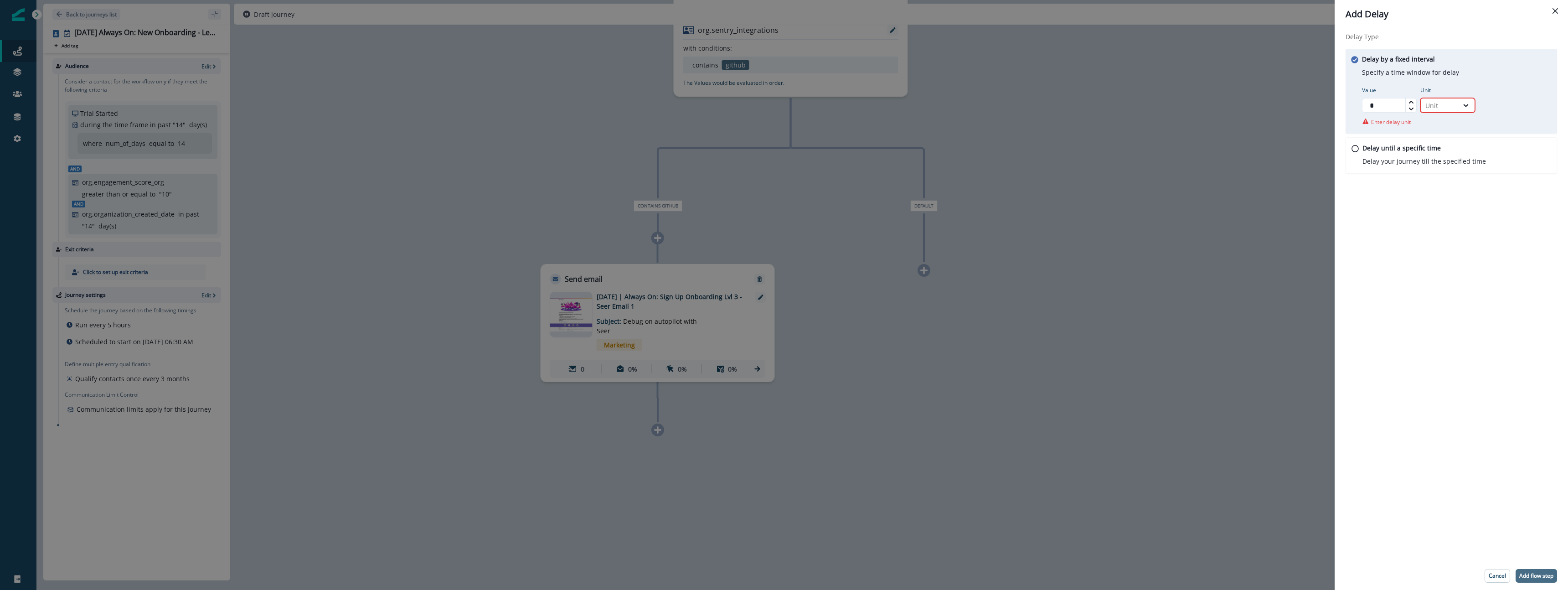
click at [1536, 576] on p "Add flow step" at bounding box center [1536, 576] width 35 height 7
click at [1440, 106] on div "Unit" at bounding box center [1439, 105] width 28 height 10
click at [1428, 165] on div "Day" at bounding box center [1447, 160] width 54 height 17
click at [1534, 579] on p "Add flow step" at bounding box center [1536, 576] width 35 height 7
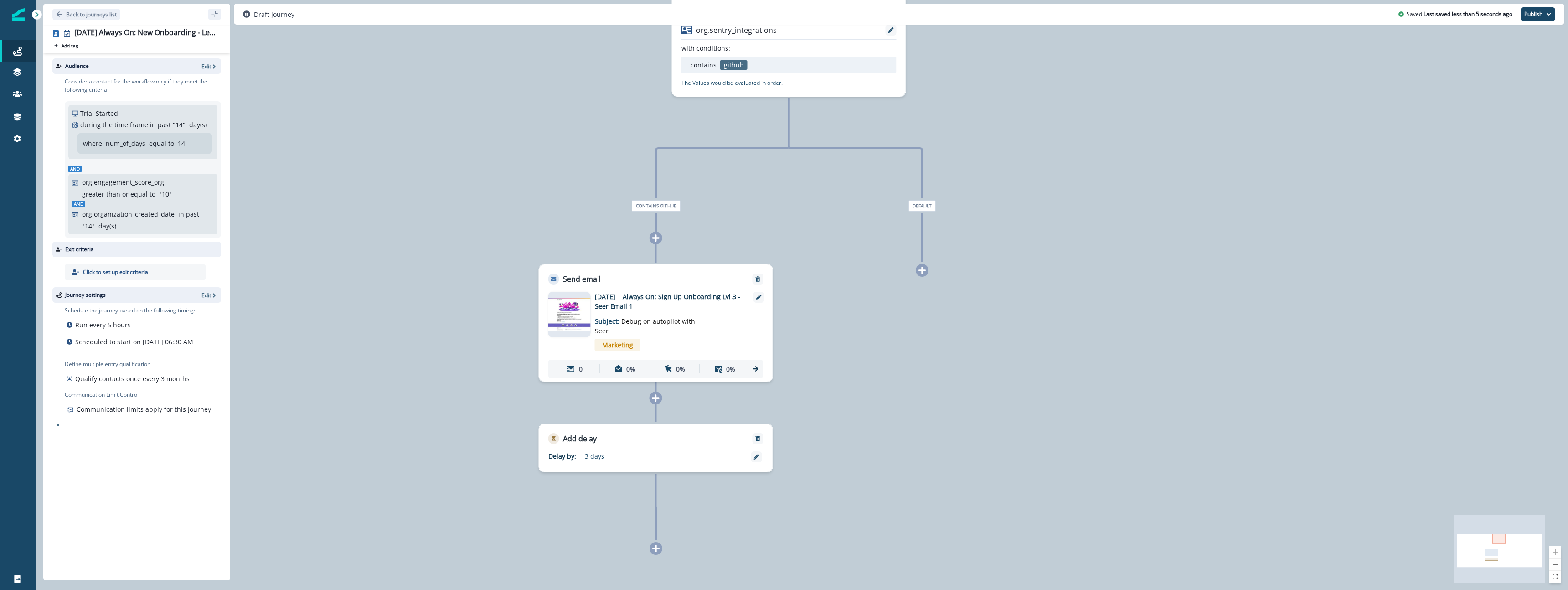
click at [922, 269] on icon at bounding box center [923, 271] width 7 height 7
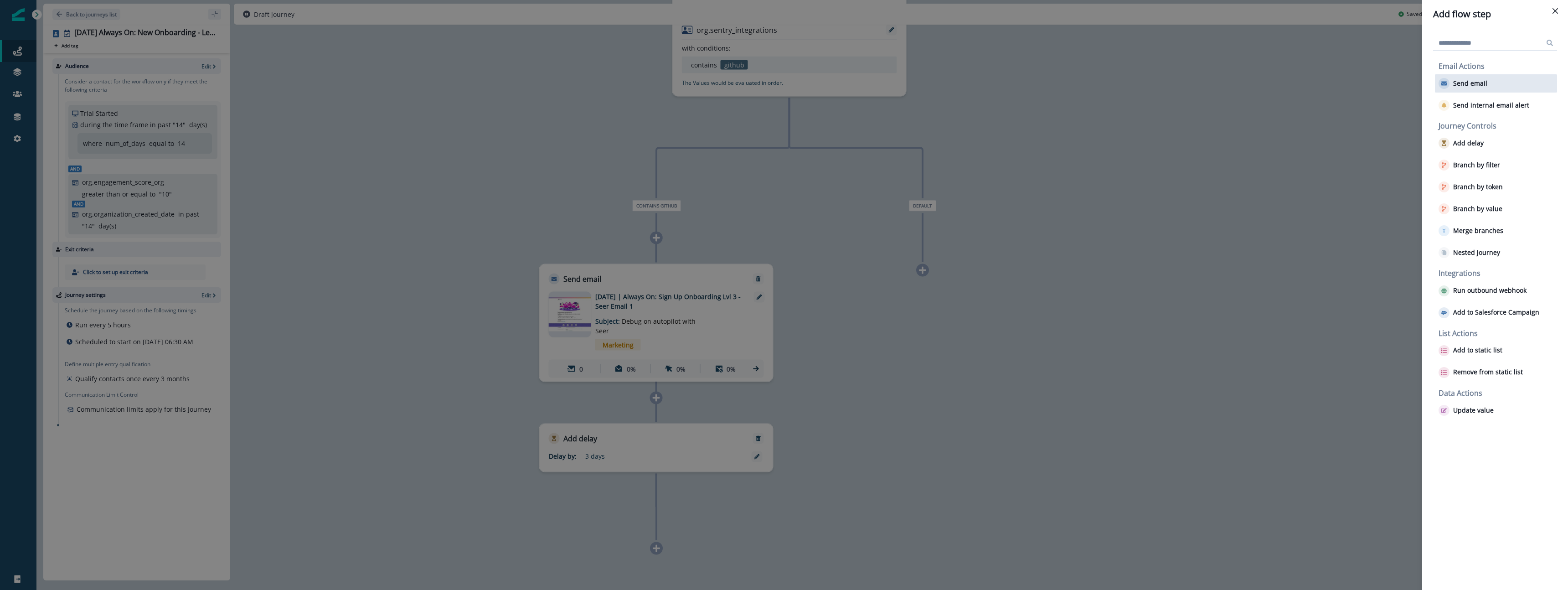
click at [1449, 81] on div "button" at bounding box center [1444, 83] width 11 height 11
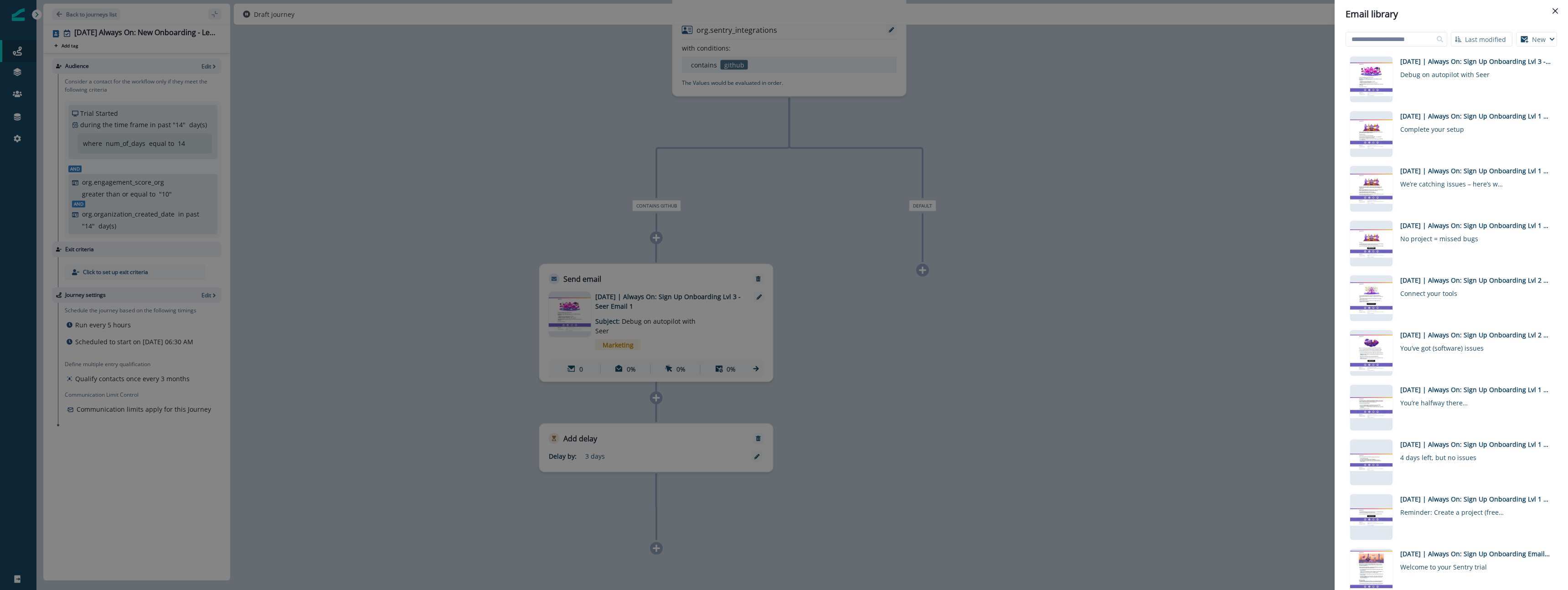
click at [1115, 203] on div "Email library Last modified Name (A-Z) Last modified Last created New Visual ed…" at bounding box center [784, 295] width 1568 height 590
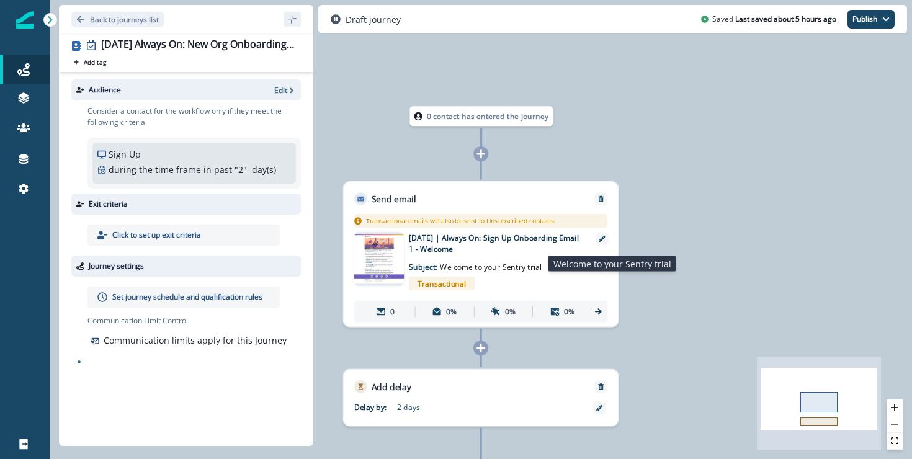
click at [477, 262] on span "Welcome to your Sentry trial" at bounding box center [491, 267] width 102 height 10
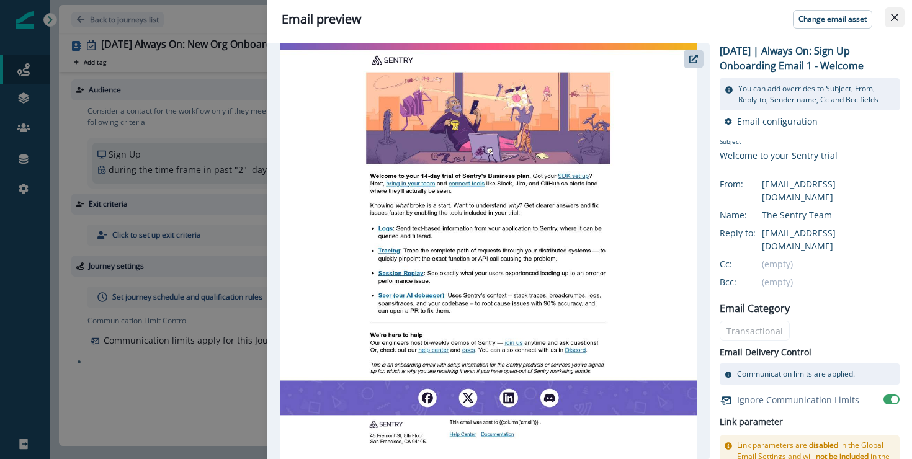
click at [888, 19] on button "Close" at bounding box center [894, 17] width 20 height 20
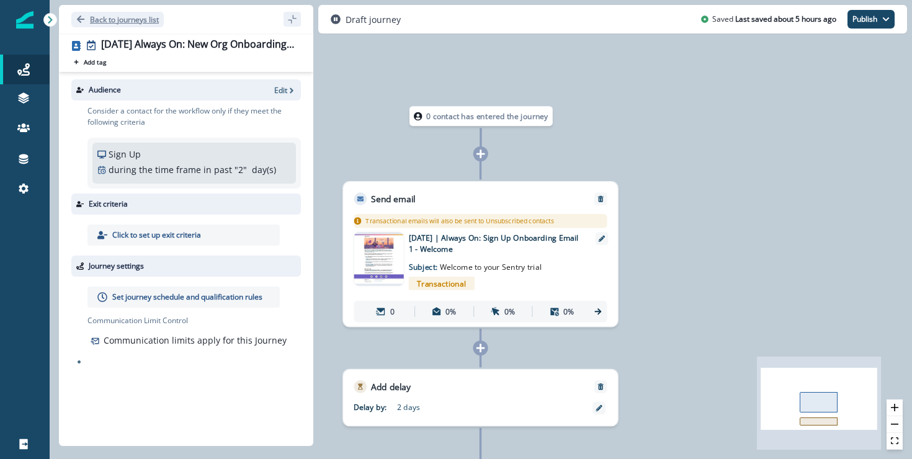
click at [106, 14] on p "Back to journeys list" at bounding box center [124, 19] width 69 height 11
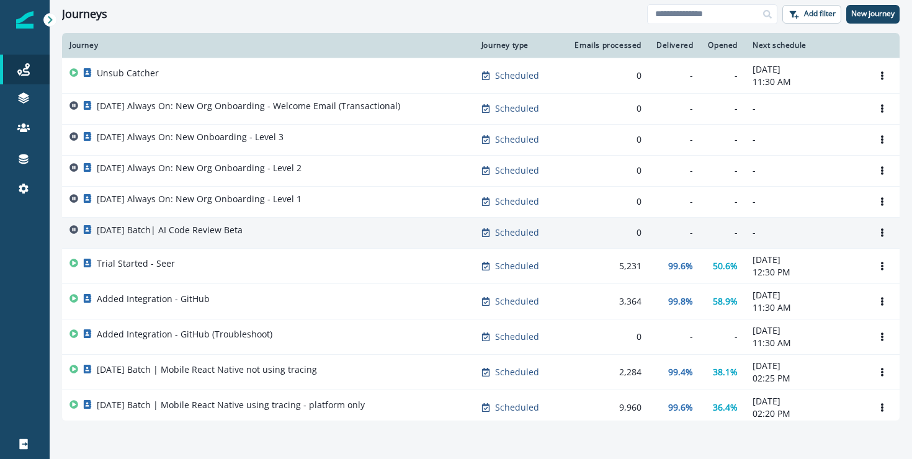
click at [291, 231] on div "[DATE] Batch| AI Code Review Beta" at bounding box center [267, 232] width 397 height 17
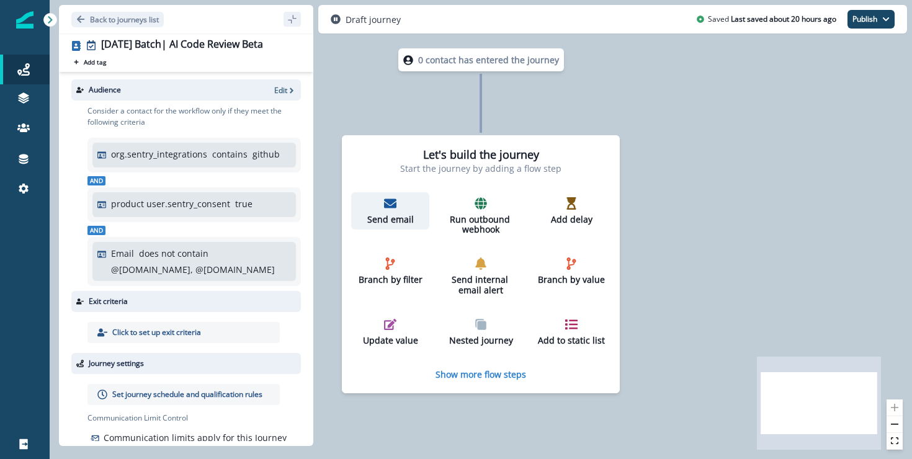
click at [396, 211] on div "Send email" at bounding box center [390, 211] width 68 height 28
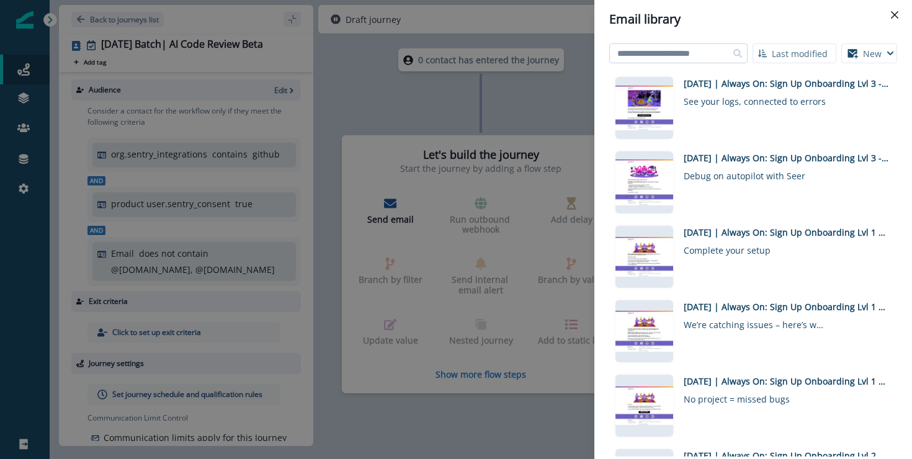
click at [675, 47] on input at bounding box center [678, 53] width 138 height 20
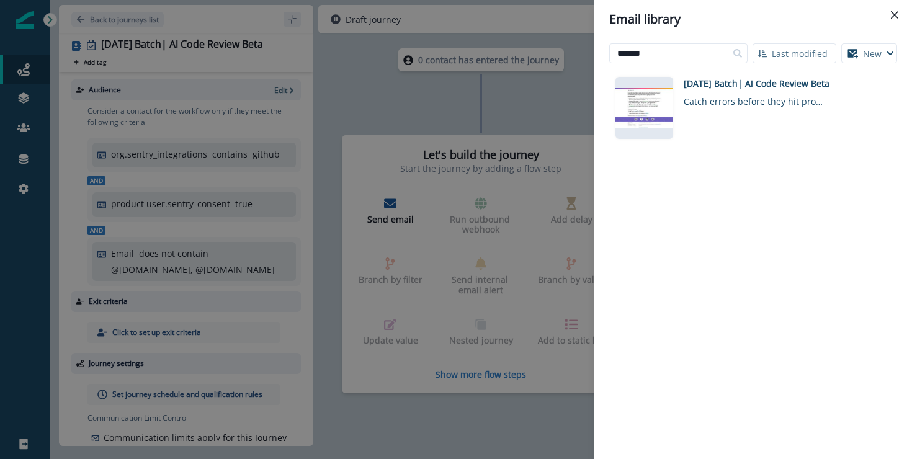
type input "*******"
click at [886, 14] on button "Close" at bounding box center [894, 15] width 20 height 20
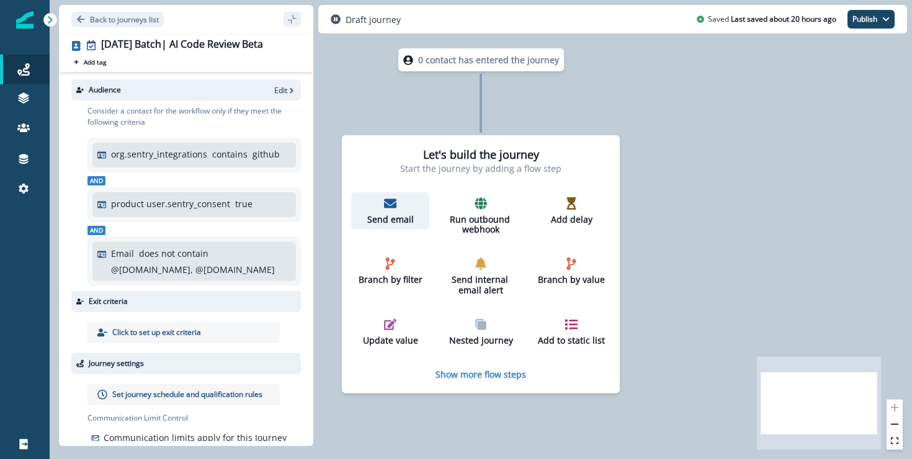
click at [380, 215] on p "Send email" at bounding box center [390, 220] width 68 height 11
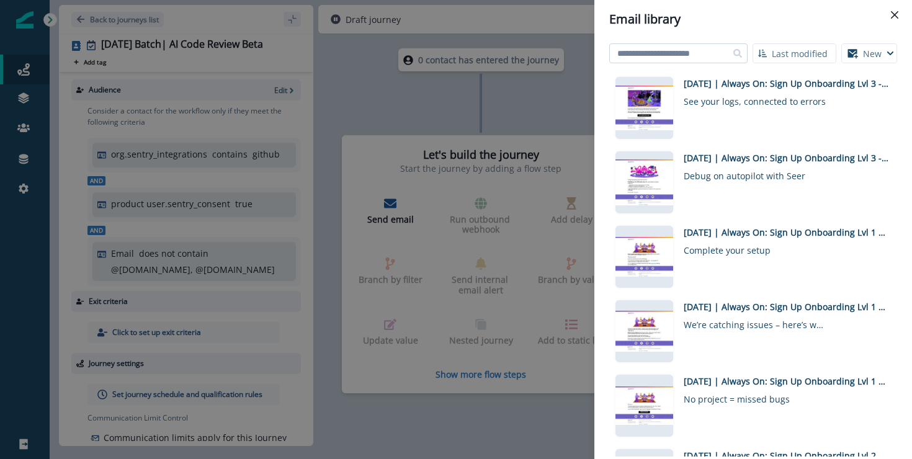
click at [652, 56] on input at bounding box center [678, 53] width 138 height 20
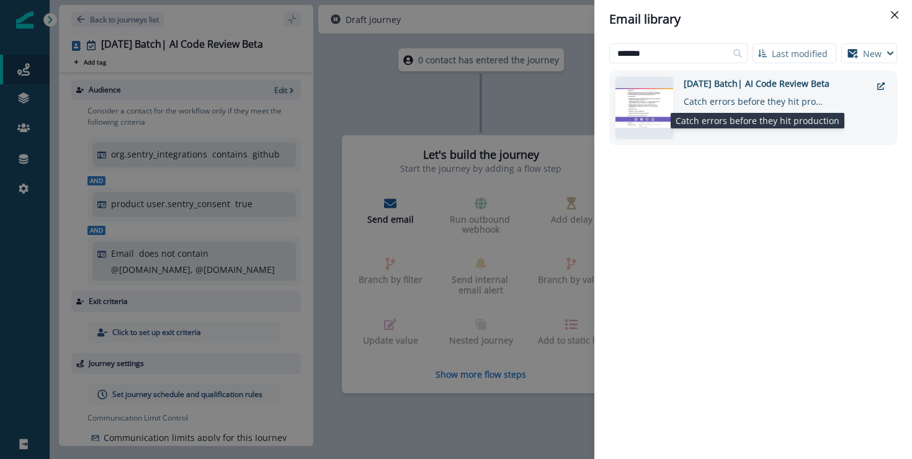
type input "*******"
click at [786, 91] on div "Catch errors before they hit production" at bounding box center [754, 99] width 143 height 18
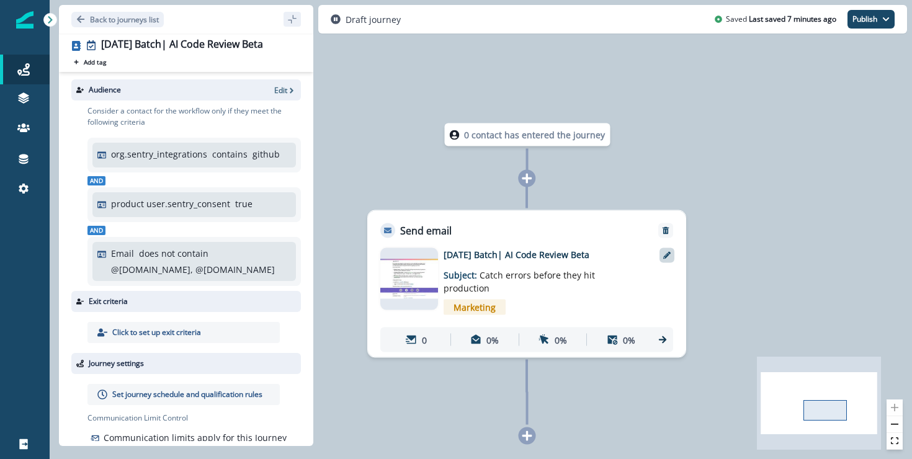
click at [671, 252] on div at bounding box center [666, 255] width 15 height 15
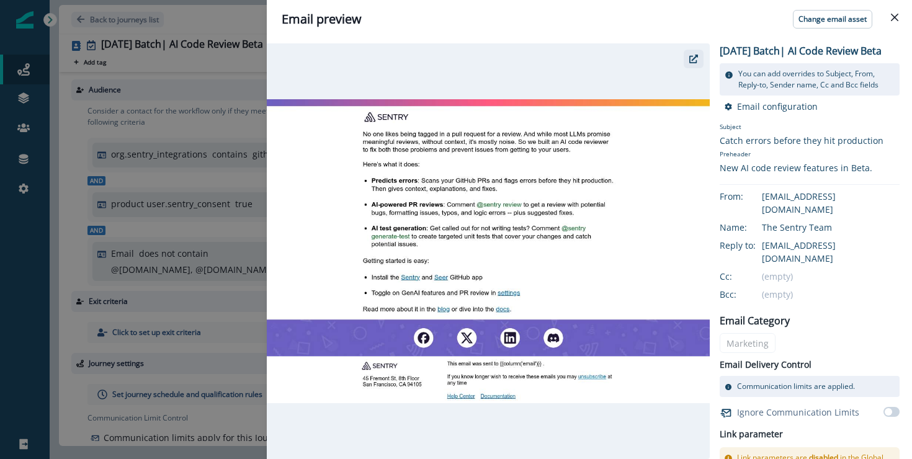
click at [696, 60] on icon "button" at bounding box center [693, 59] width 9 height 9
click at [894, 19] on icon "Close" at bounding box center [893, 17] width 7 height 7
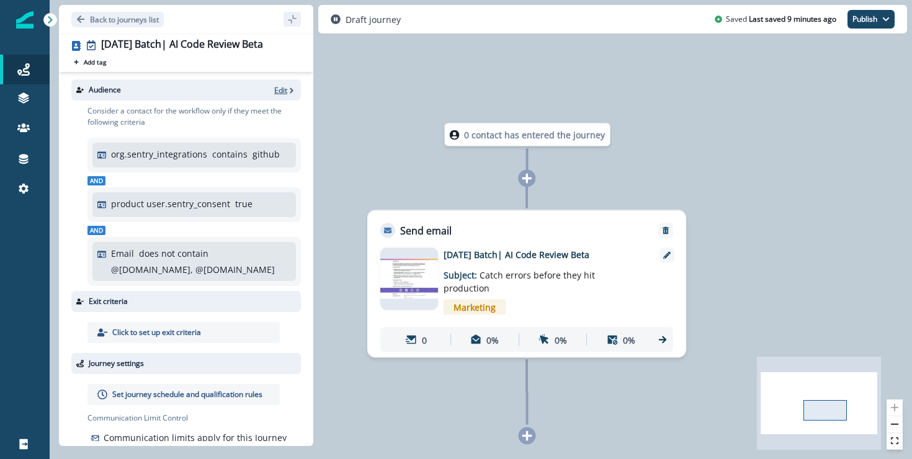
click at [279, 92] on p "Edit" at bounding box center [280, 90] width 13 height 11
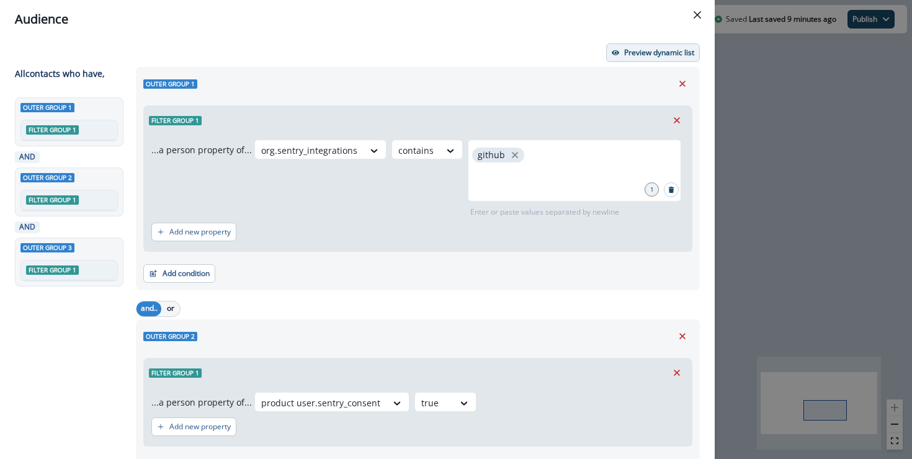
click at [664, 53] on p "Preview dynamic list" at bounding box center [659, 52] width 70 height 9
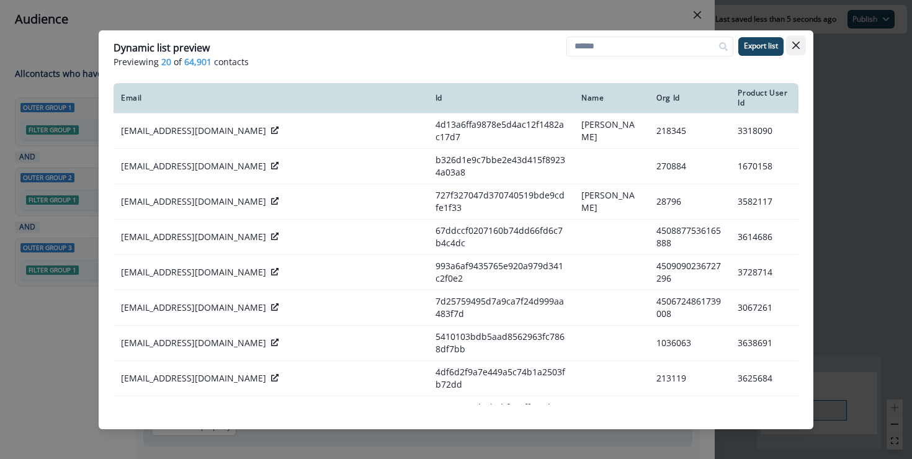
click at [794, 45] on icon "Close" at bounding box center [795, 45] width 7 height 7
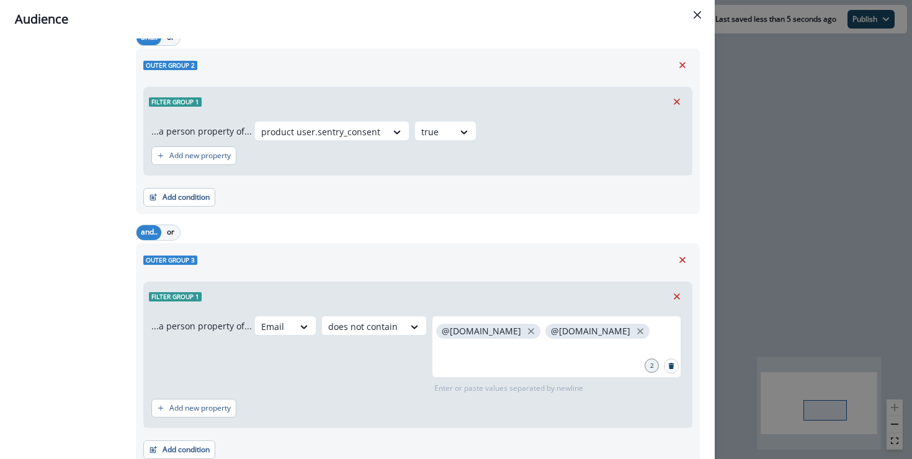
scroll to position [322, 0]
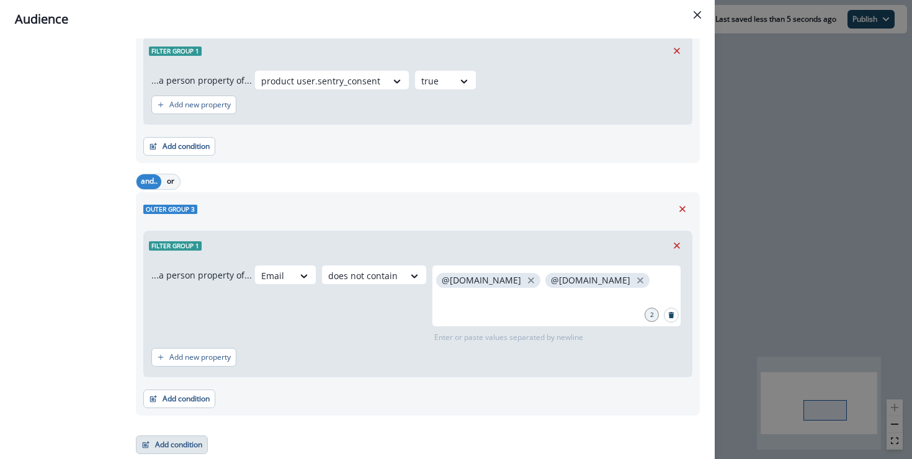
click at [195, 439] on button "Add condition" at bounding box center [172, 444] width 72 height 19
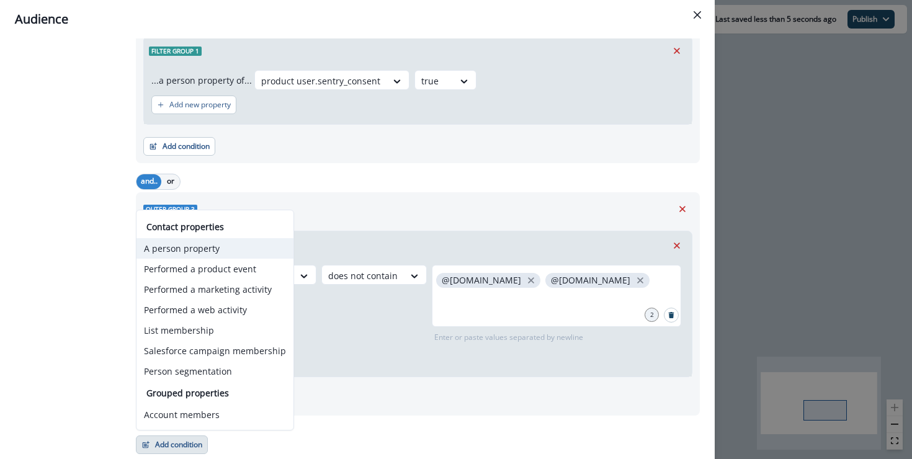
click at [220, 251] on button "A person property" at bounding box center [214, 248] width 157 height 20
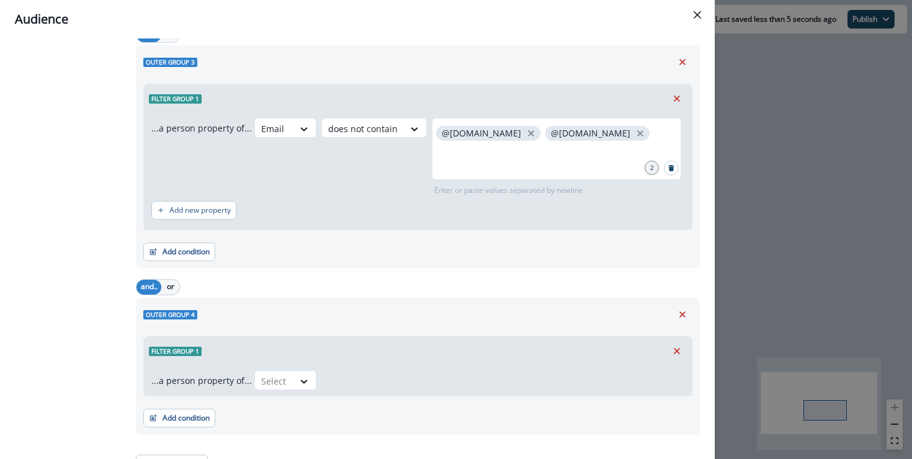
scroll to position [488, 0]
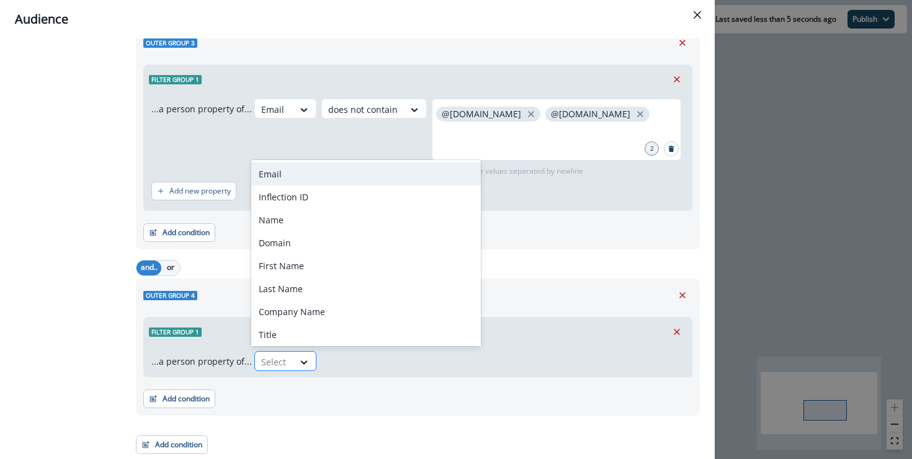
click at [265, 356] on div at bounding box center [274, 362] width 26 height 16
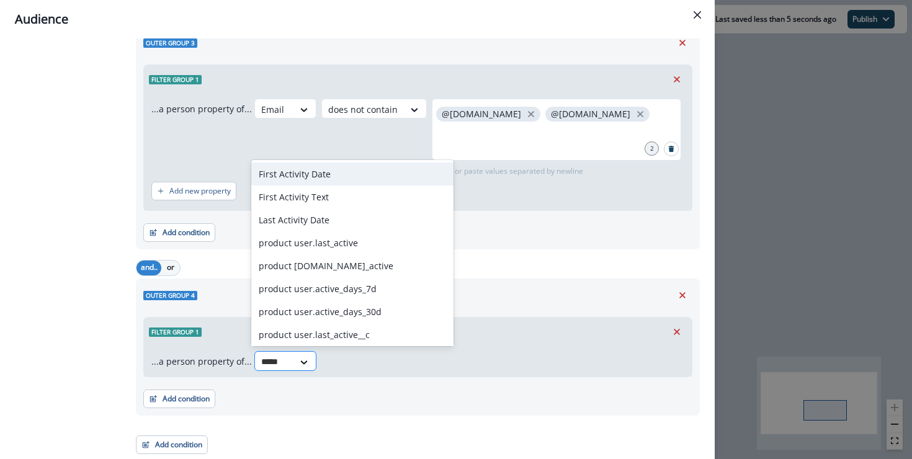
type input "******"
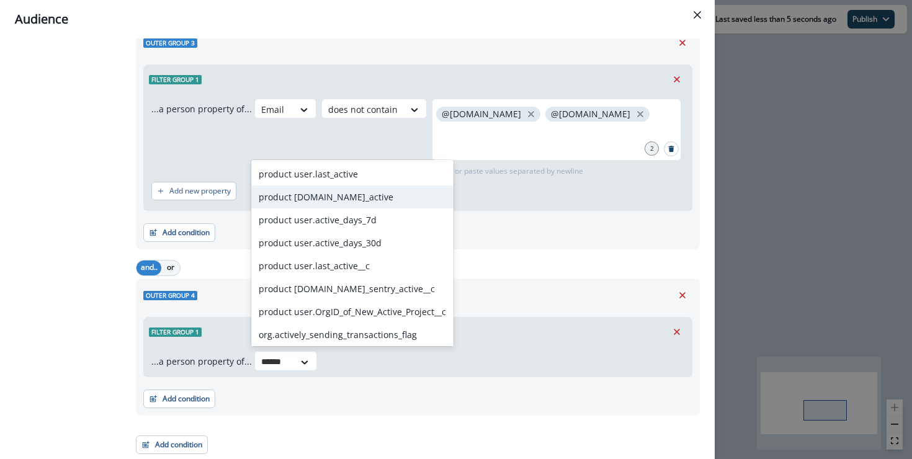
click at [384, 199] on div "product user.is_active" at bounding box center [352, 196] width 202 height 23
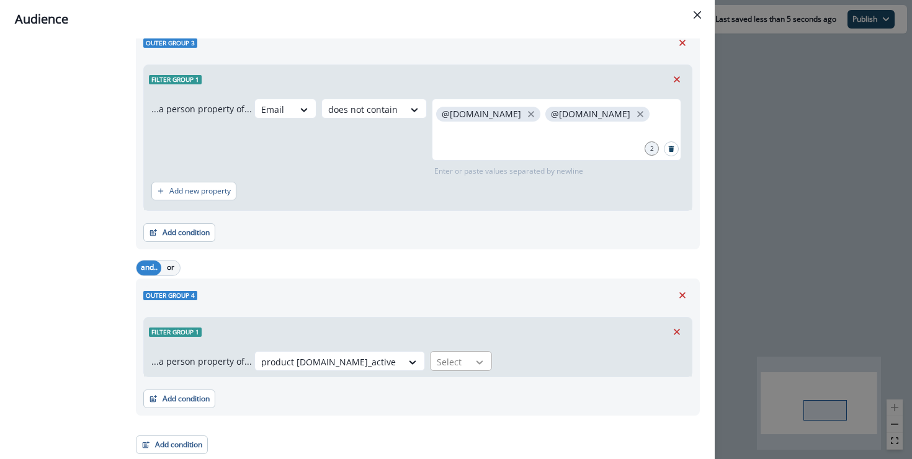
click at [476, 360] on icon at bounding box center [479, 362] width 7 height 4
drag, startPoint x: 416, startPoint y: 412, endPoint x: 420, endPoint y: 407, distance: 6.6
click at [416, 412] on div "true" at bounding box center [411, 412] width 62 height 23
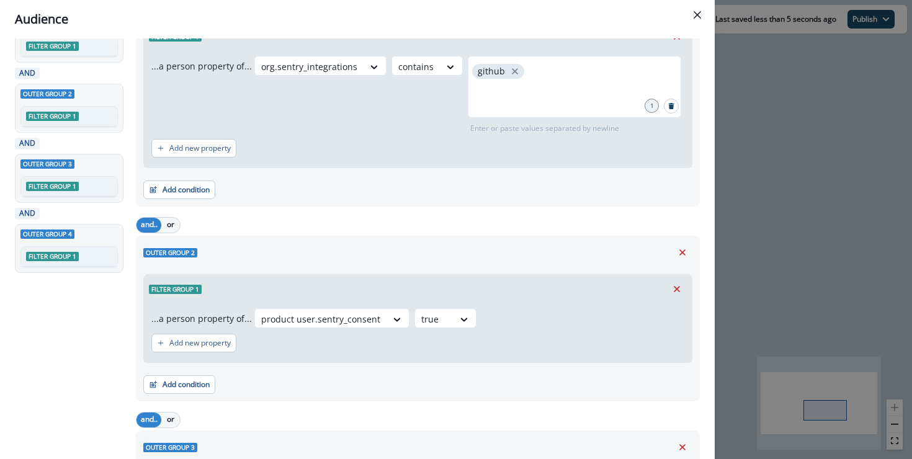
scroll to position [0, 0]
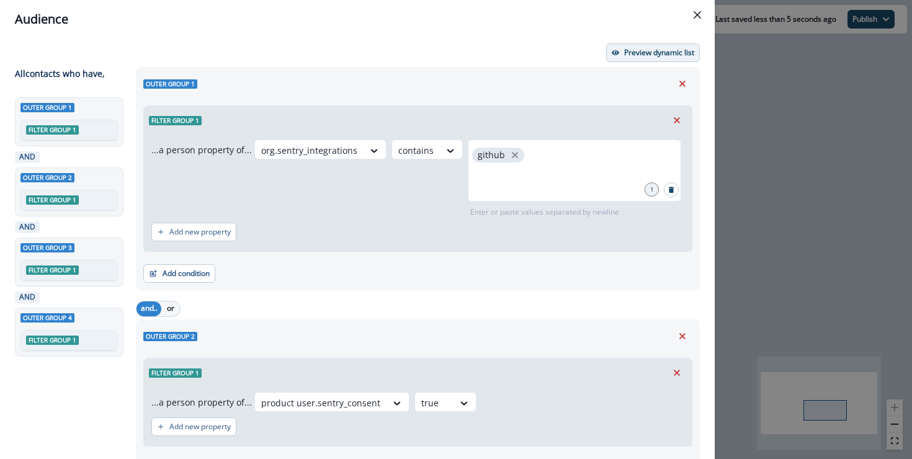
click at [665, 49] on p "Preview dynamic list" at bounding box center [659, 52] width 70 height 9
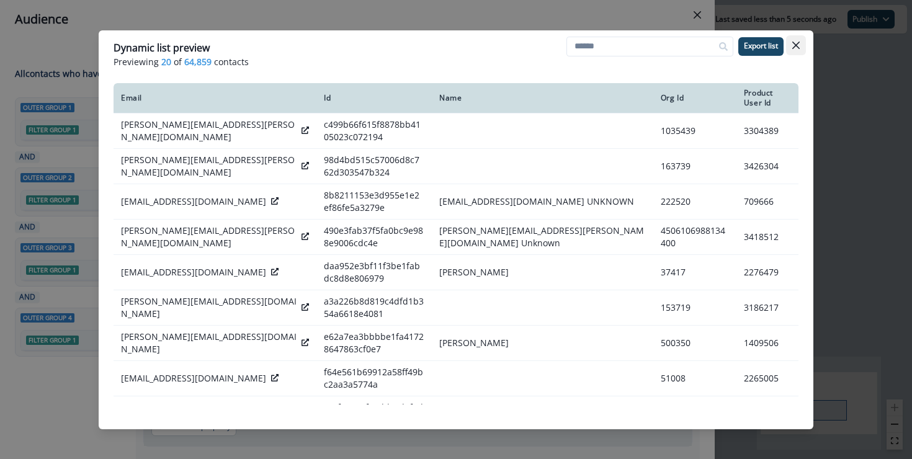
click at [793, 47] on icon "Close" at bounding box center [795, 44] width 7 height 7
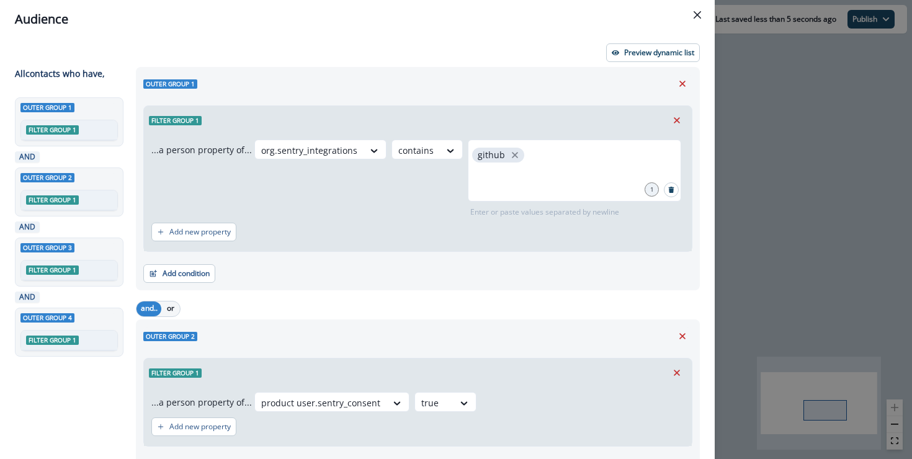
click at [790, 161] on div "Audience Preview dynamic list All contact s who have, Outer group 1 Filter grou…" at bounding box center [456, 229] width 912 height 459
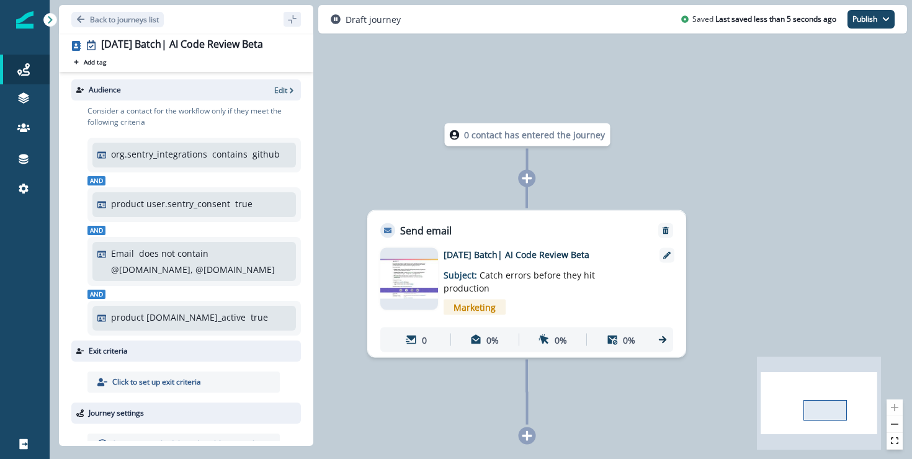
scroll to position [75, 0]
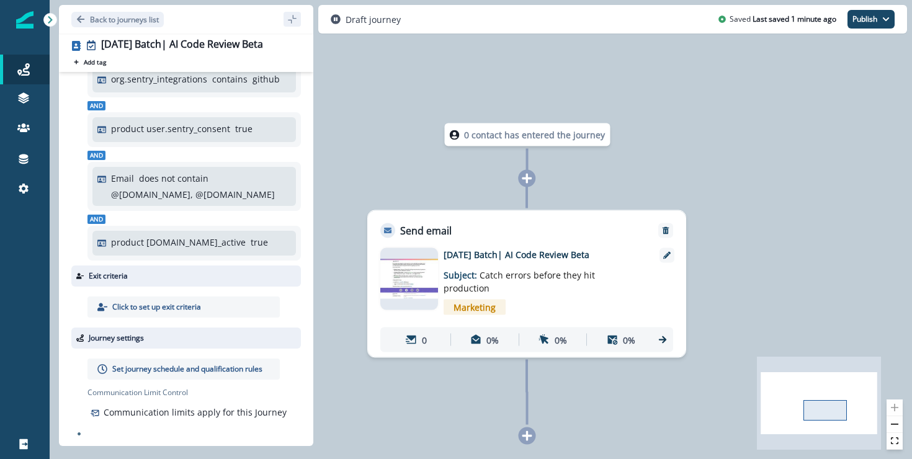
click at [194, 371] on p "Set journey schedule and qualification rules" at bounding box center [187, 368] width 150 height 11
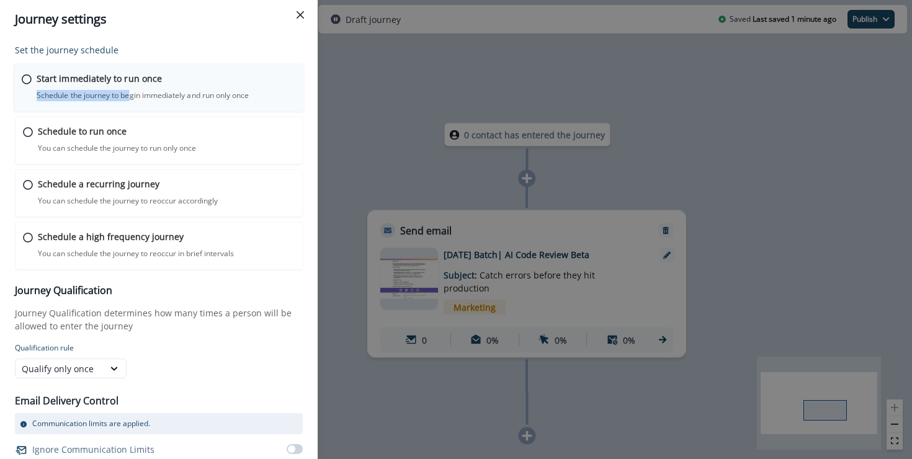
click at [131, 89] on div "Start immediately to run once Schedule the journey to begin immediately and run…" at bounding box center [166, 86] width 259 height 29
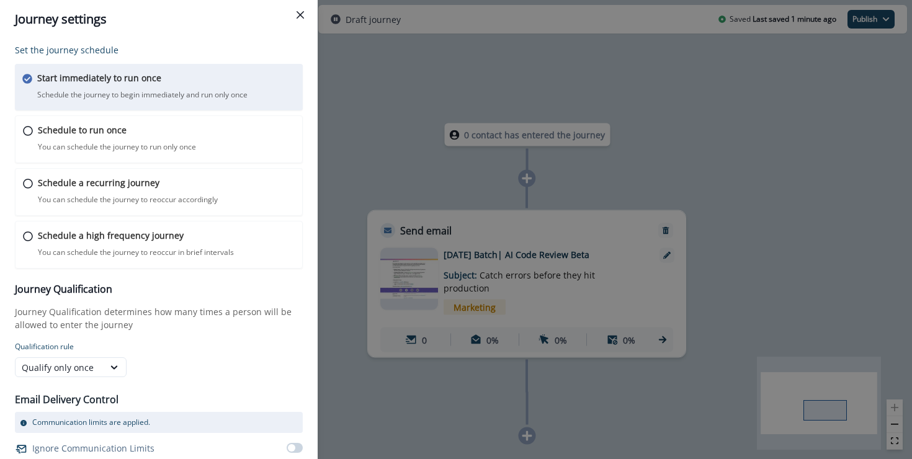
scroll to position [27, 0]
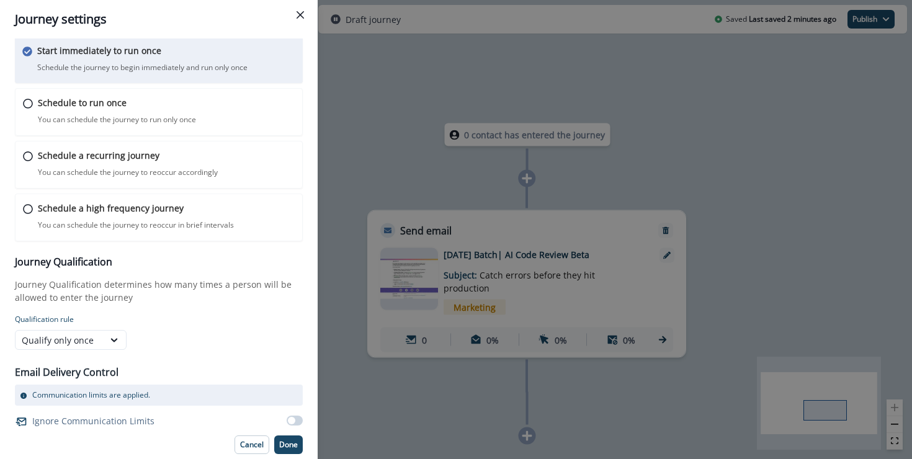
click at [360, 205] on div "Journey settings Set the journey schedule Start immediately to run once Schedul…" at bounding box center [456, 229] width 912 height 459
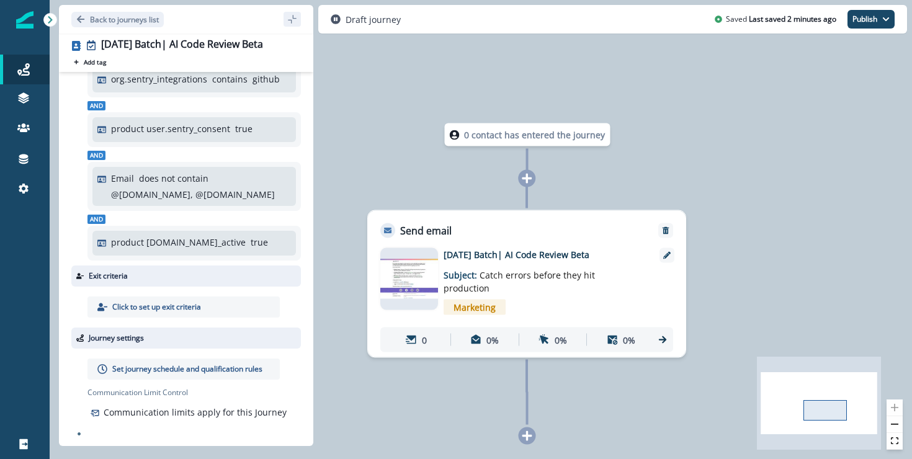
scroll to position [0, 0]
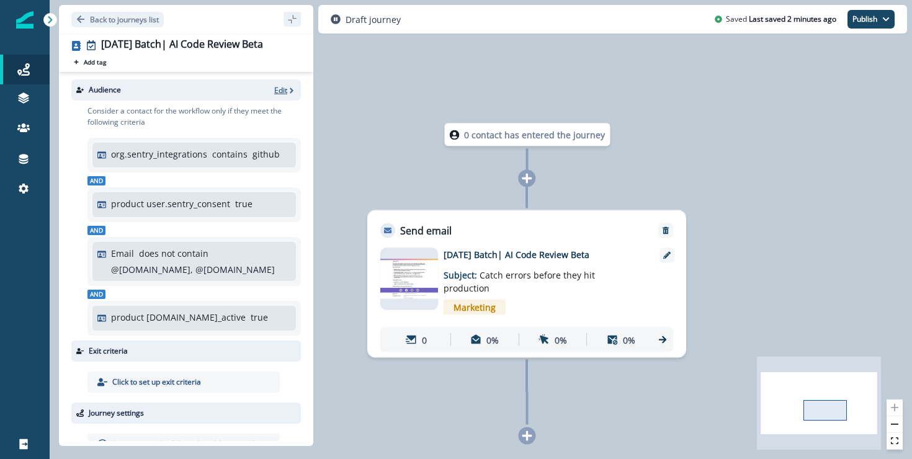
click at [278, 93] on p "Edit" at bounding box center [280, 90] width 13 height 11
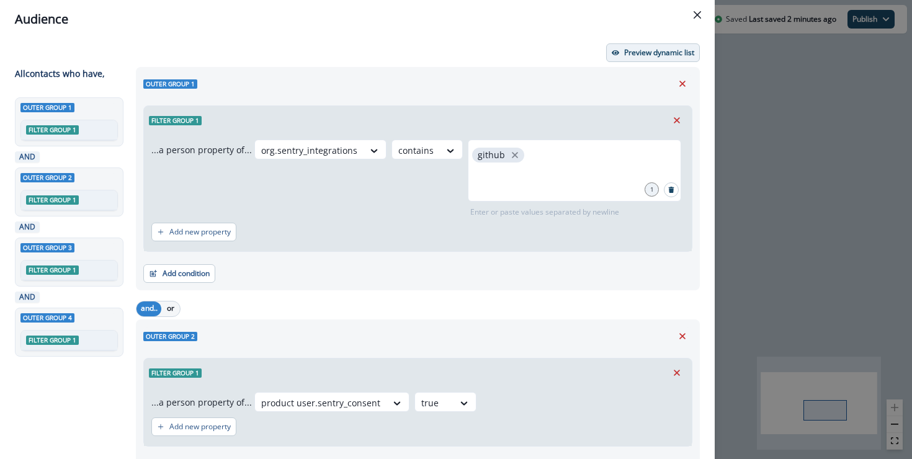
click at [644, 48] on p "Preview dynamic list" at bounding box center [659, 52] width 70 height 9
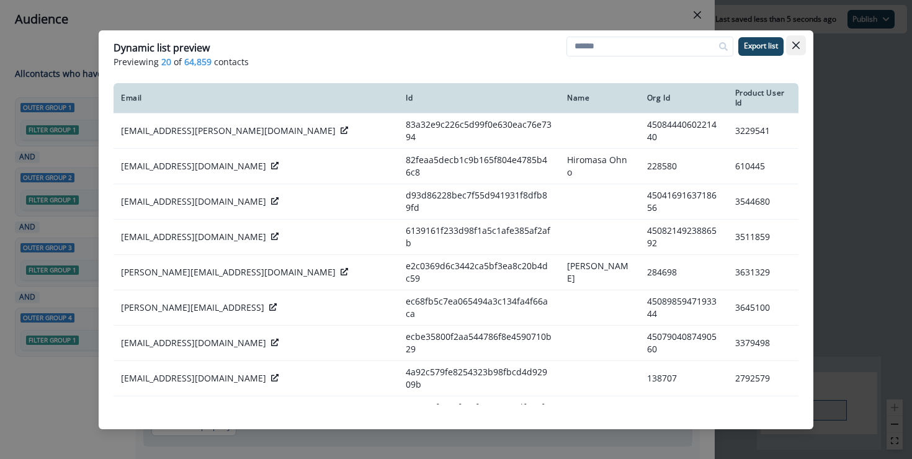
click at [796, 45] on icon "Close" at bounding box center [795, 44] width 7 height 7
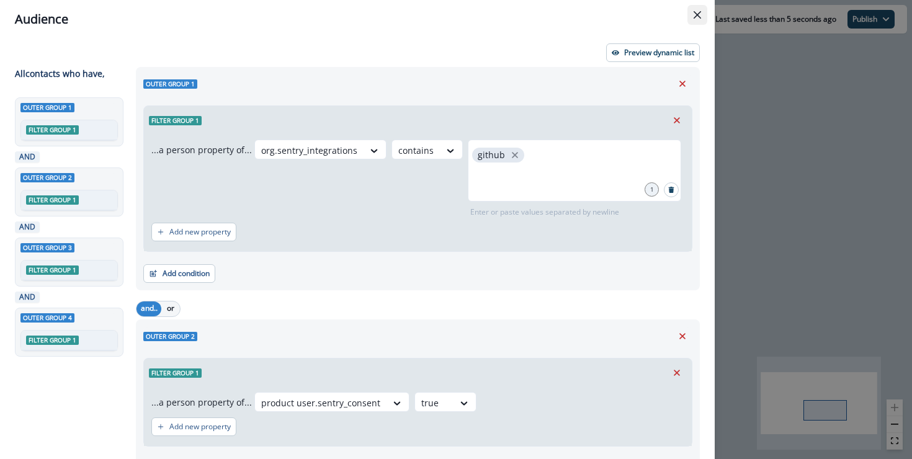
click at [703, 17] on button "Close" at bounding box center [697, 15] width 20 height 20
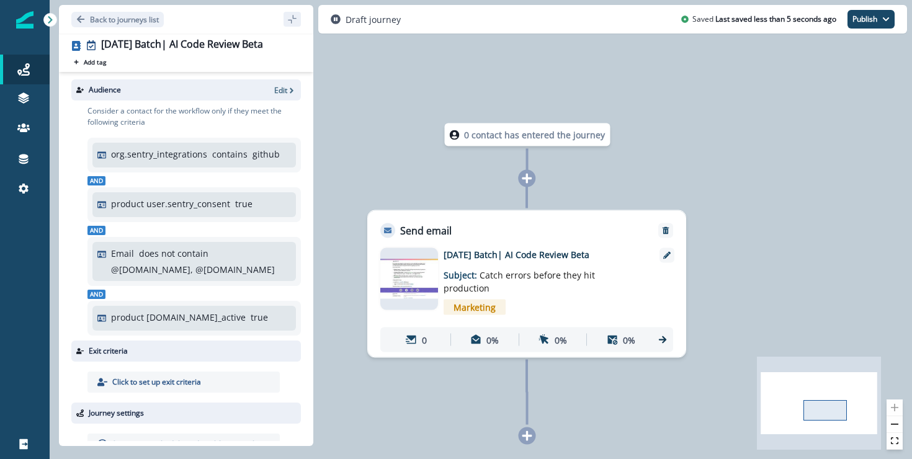
scroll to position [75, 0]
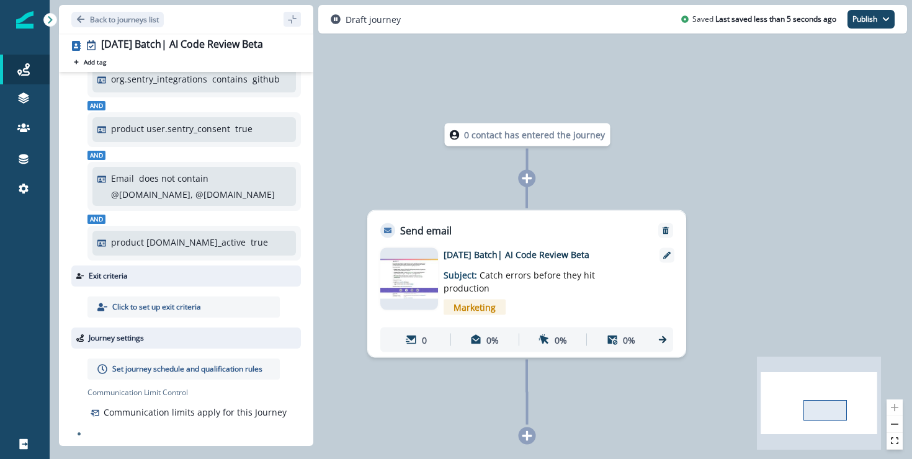
click at [187, 372] on p "Set journey schedule and qualification rules" at bounding box center [187, 368] width 150 height 11
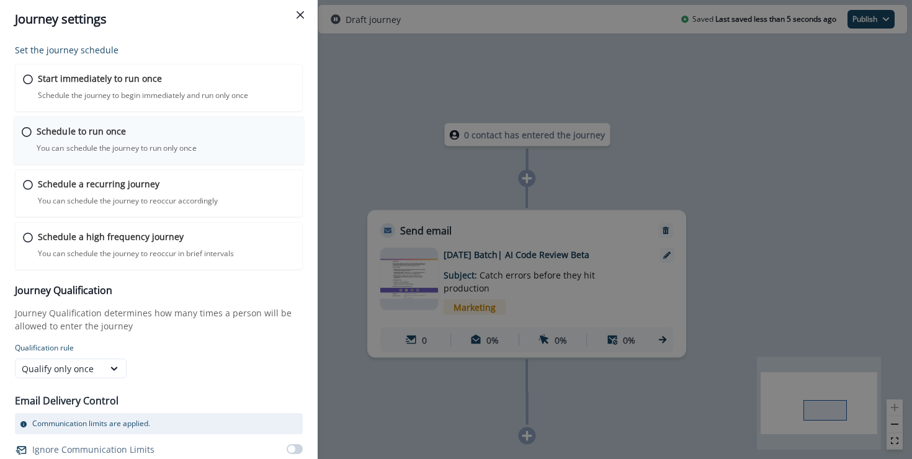
click at [117, 154] on div "Schedule to run once You can schedule the journey to run only once Journey is s…" at bounding box center [159, 141] width 291 height 48
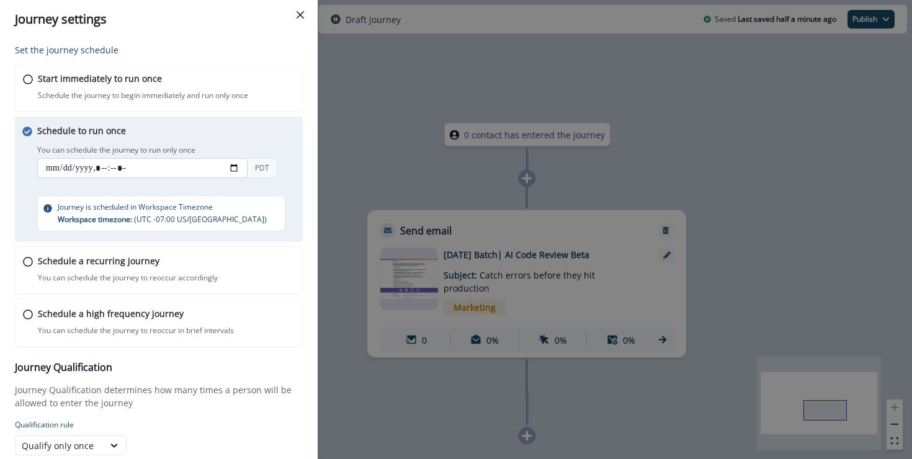
click at [228, 170] on input "datetime-local" at bounding box center [142, 168] width 210 height 20
type input "**********"
click at [175, 155] on p "You can schedule the journey to run only once" at bounding box center [116, 149] width 158 height 11
click at [84, 87] on div "Start immediately to run once Schedule the journey to begin immediately and run…" at bounding box center [166, 86] width 259 height 29
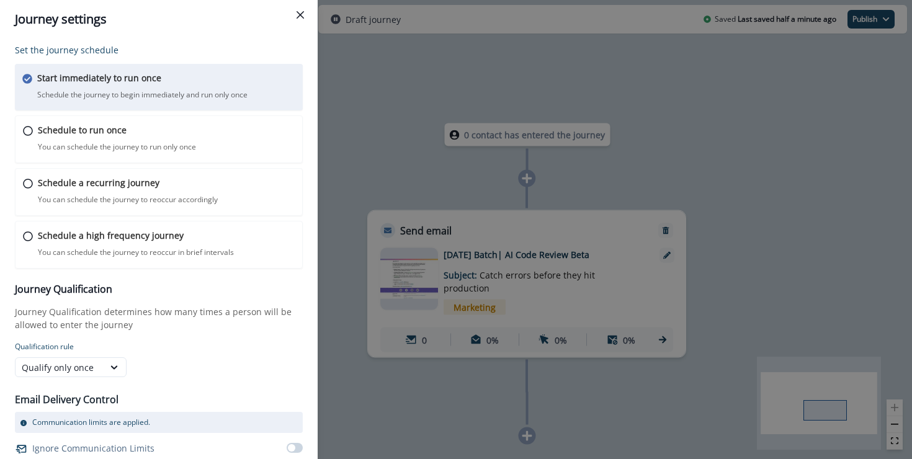
scroll to position [27, 0]
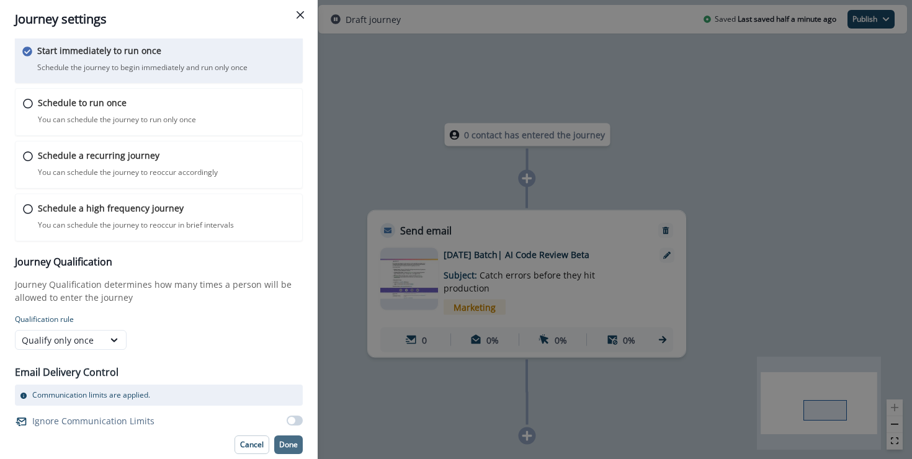
click at [288, 441] on p "Done" at bounding box center [288, 444] width 19 height 9
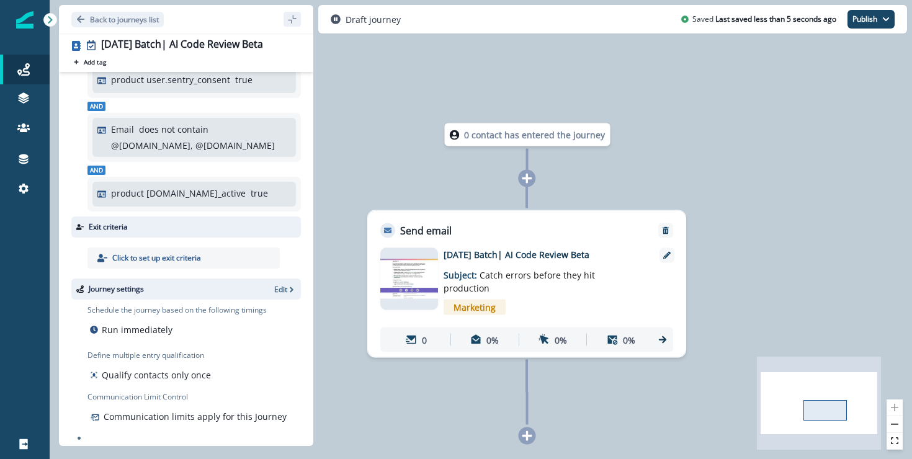
scroll to position [128, 0]
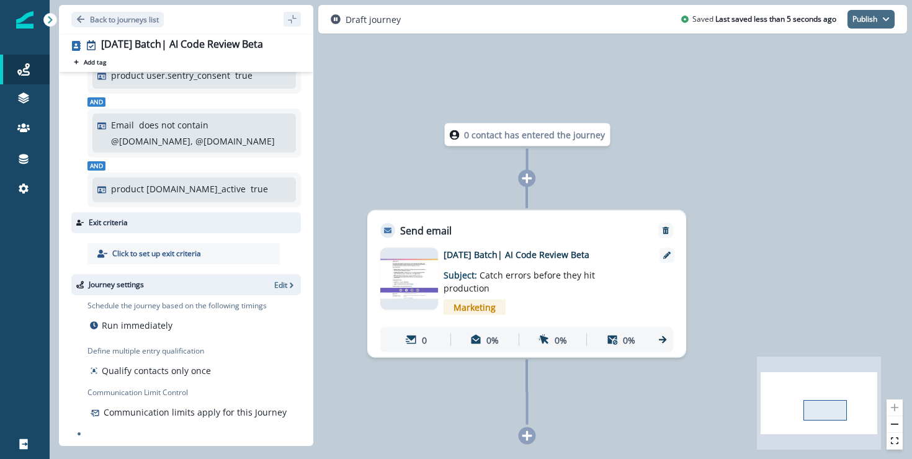
click at [860, 17] on button "Publish" at bounding box center [870, 19] width 47 height 19
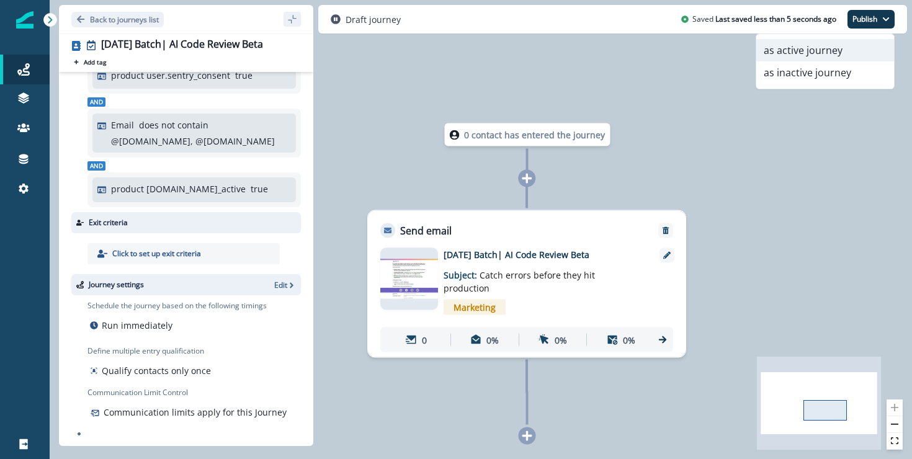
click at [794, 54] on button "as active journey" at bounding box center [825, 50] width 138 height 22
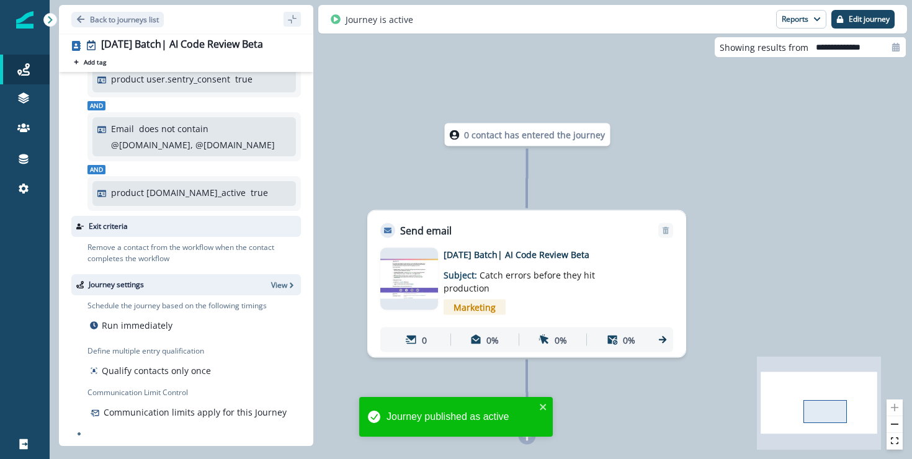
scroll to position [125, 0]
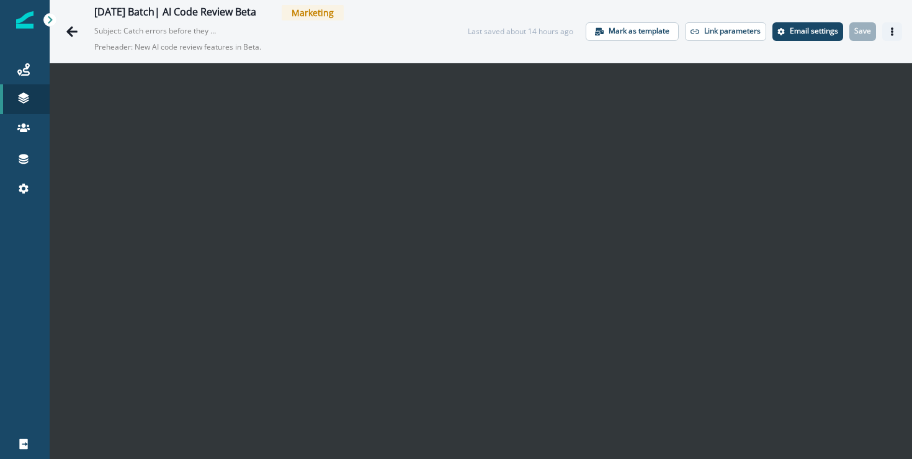
click at [896, 27] on button "Actions" at bounding box center [892, 31] width 20 height 19
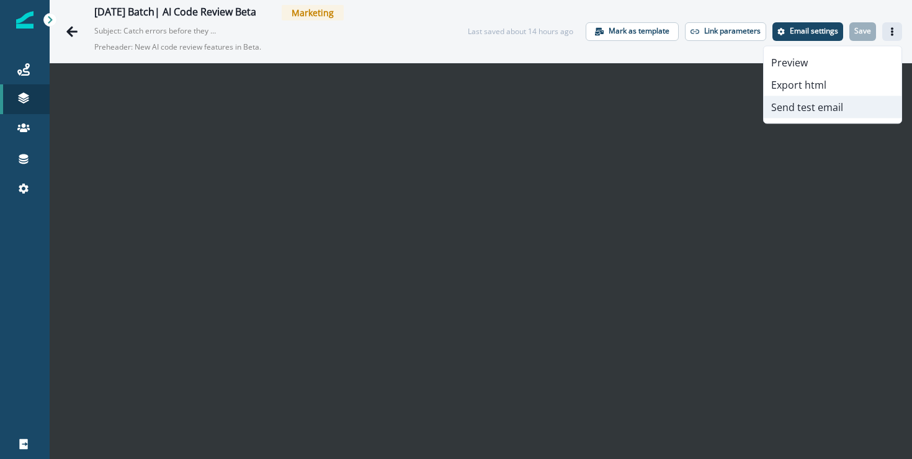
click at [800, 98] on button "Send test email" at bounding box center [832, 107] width 138 height 22
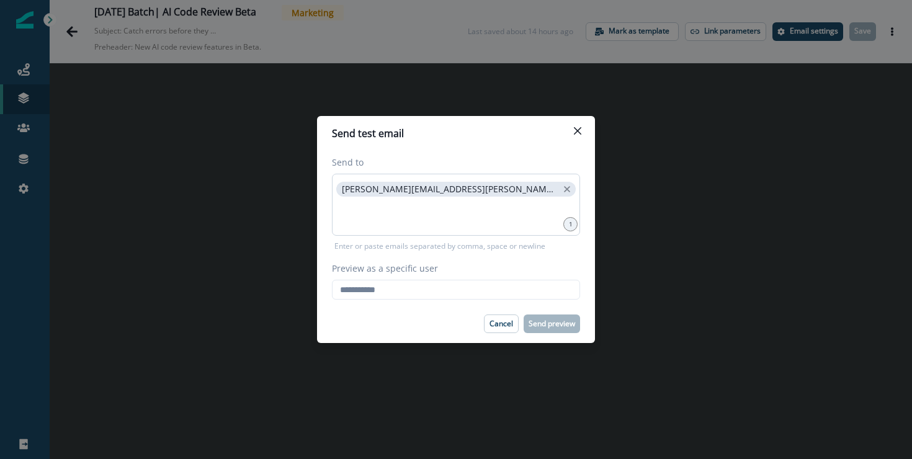
click at [357, 192] on p "raina.armstrong@sentry.io" at bounding box center [450, 189] width 216 height 11
copy p "raina.armstrong@sentry.io"
drag, startPoint x: 357, startPoint y: 192, endPoint x: 445, endPoint y: 190, distance: 88.7
click at [445, 190] on p "raina.armstrong@sentry.io" at bounding box center [450, 189] width 216 height 11
click at [441, 285] on input "Preview as a specific user" at bounding box center [456, 290] width 248 height 20
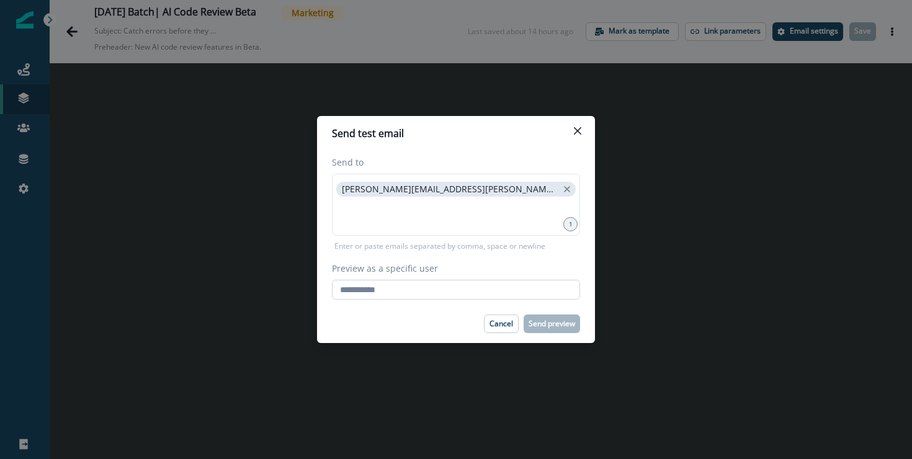
paste input "**********"
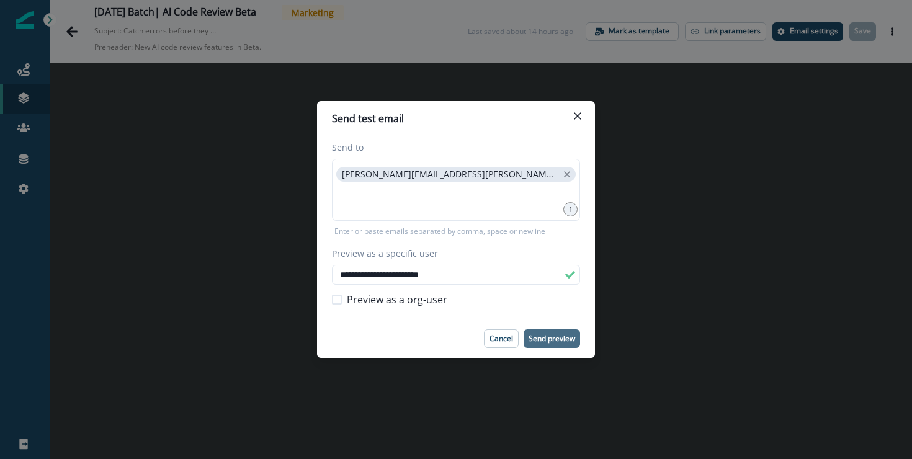
type input "**********"
click at [561, 338] on p "Send preview" at bounding box center [551, 338] width 47 height 9
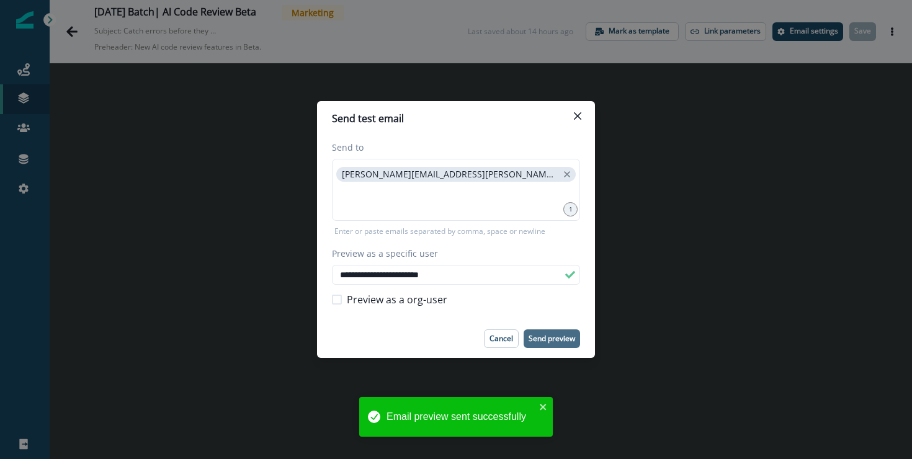
click at [892, 39] on div "**********" at bounding box center [456, 229] width 912 height 459
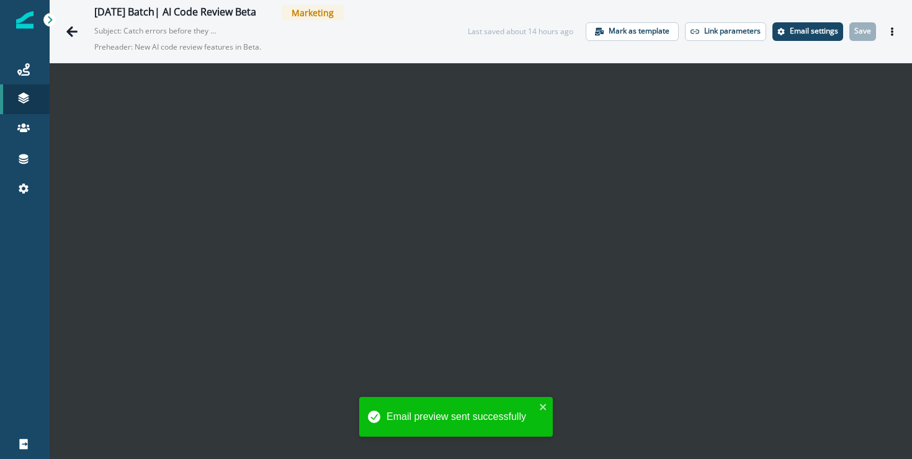
click at [894, 35] on icon "Actions" at bounding box center [891, 31] width 9 height 9
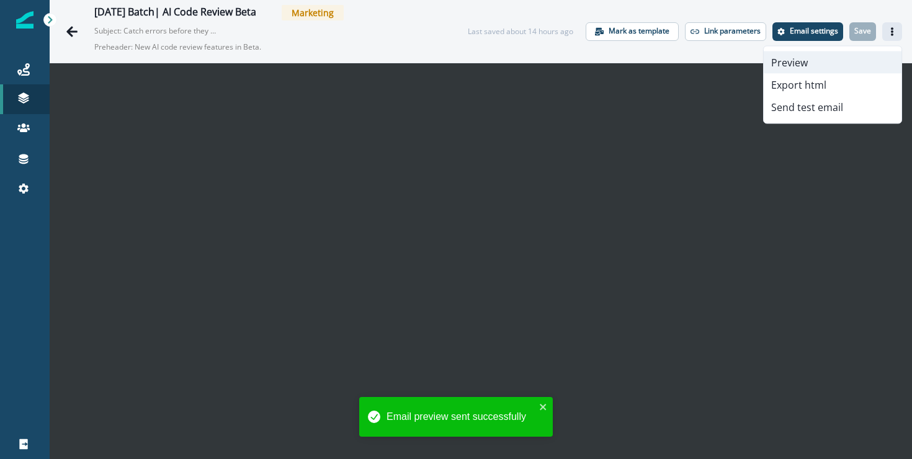
click at [793, 68] on button "Preview" at bounding box center [832, 62] width 138 height 22
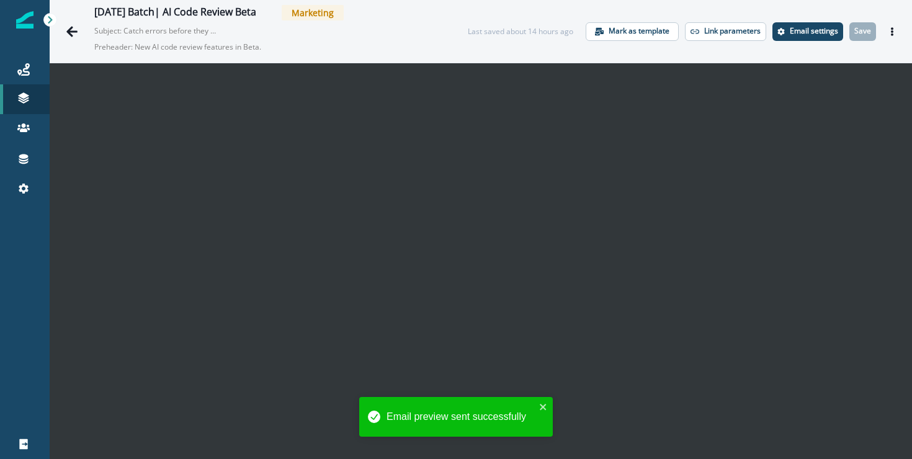
scroll to position [20, 0]
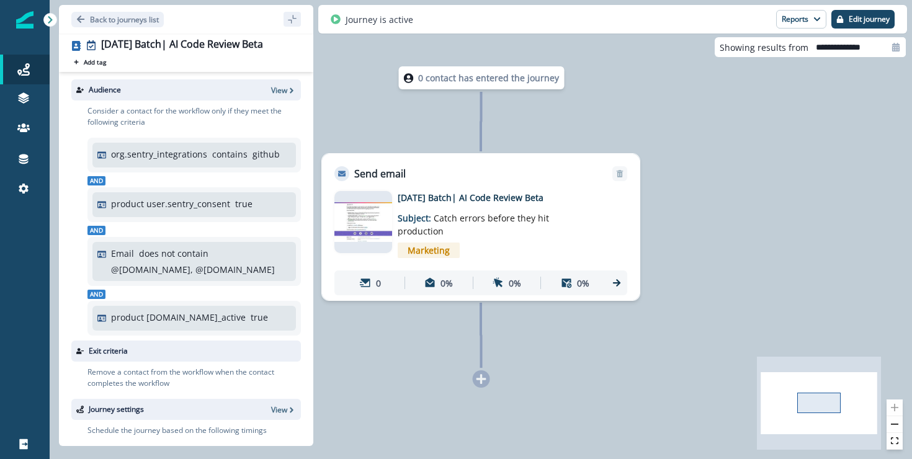
scroll to position [125, 0]
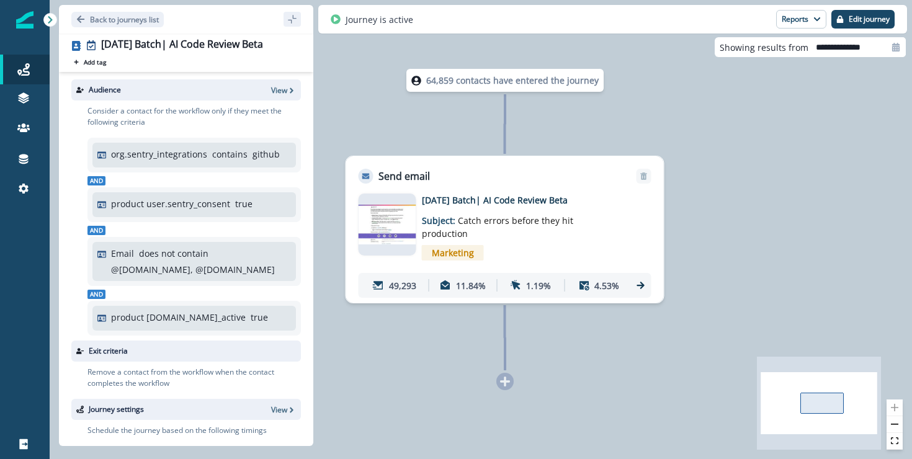
click at [552, 240] on div "Marketing" at bounding box center [523, 252] width 203 height 25
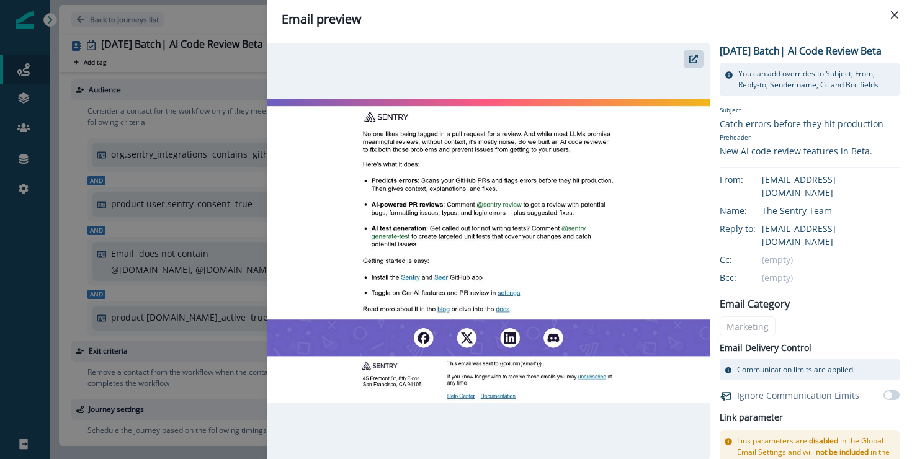
scroll to position [1, 0]
click at [900, 8] on button "Close" at bounding box center [894, 15] width 20 height 20
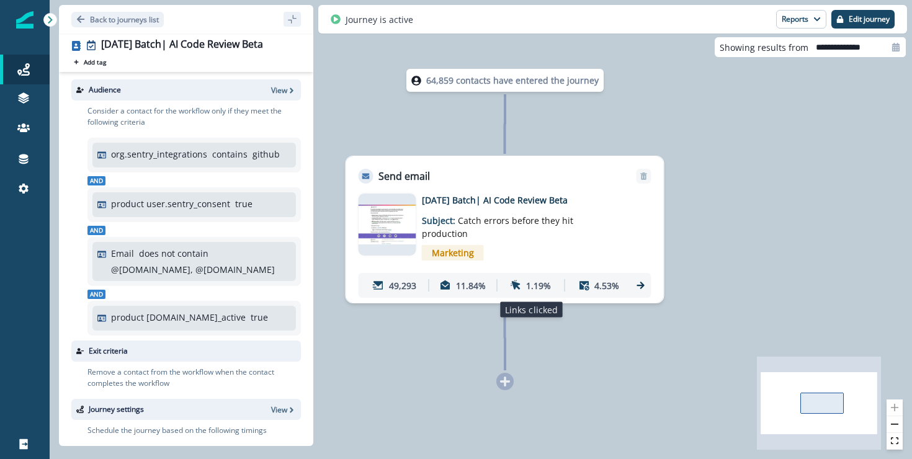
click at [559, 278] on div "1.19%" at bounding box center [530, 285] width 63 height 23
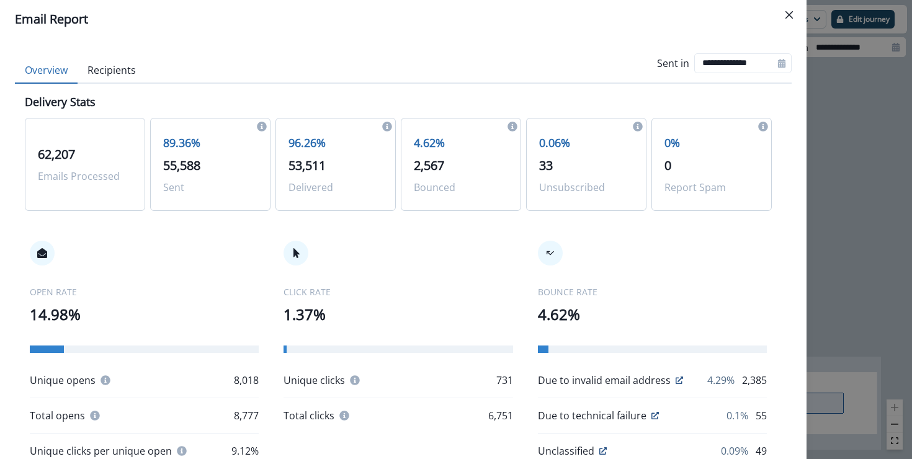
click at [843, 175] on div "**********" at bounding box center [456, 229] width 912 height 459
